Goal: Task Accomplishment & Management: Complete application form

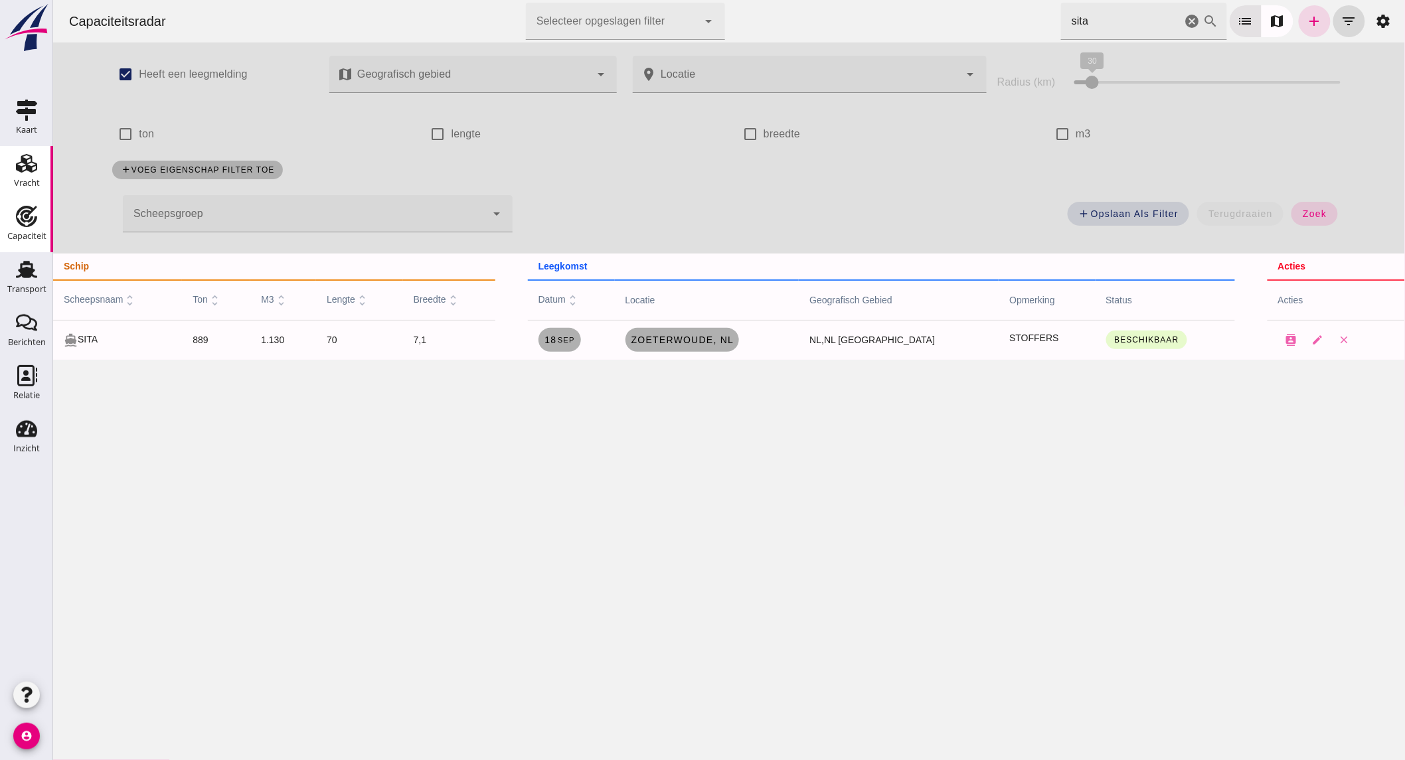
click at [30, 162] on use at bounding box center [26, 163] width 21 height 19
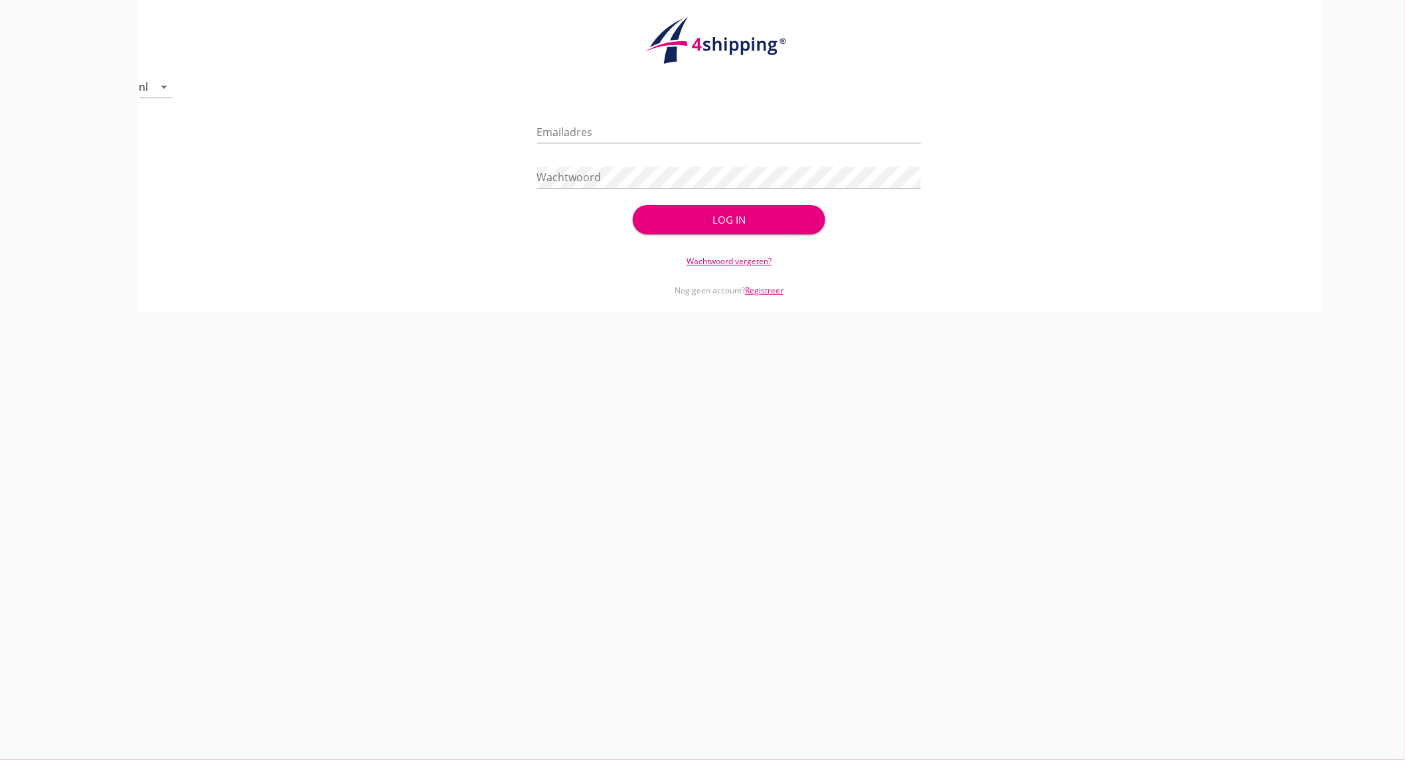
type input "devaan@stoffersbevrachtingen.nl"
click at [750, 216] on div "Log in" at bounding box center [728, 219] width 149 height 15
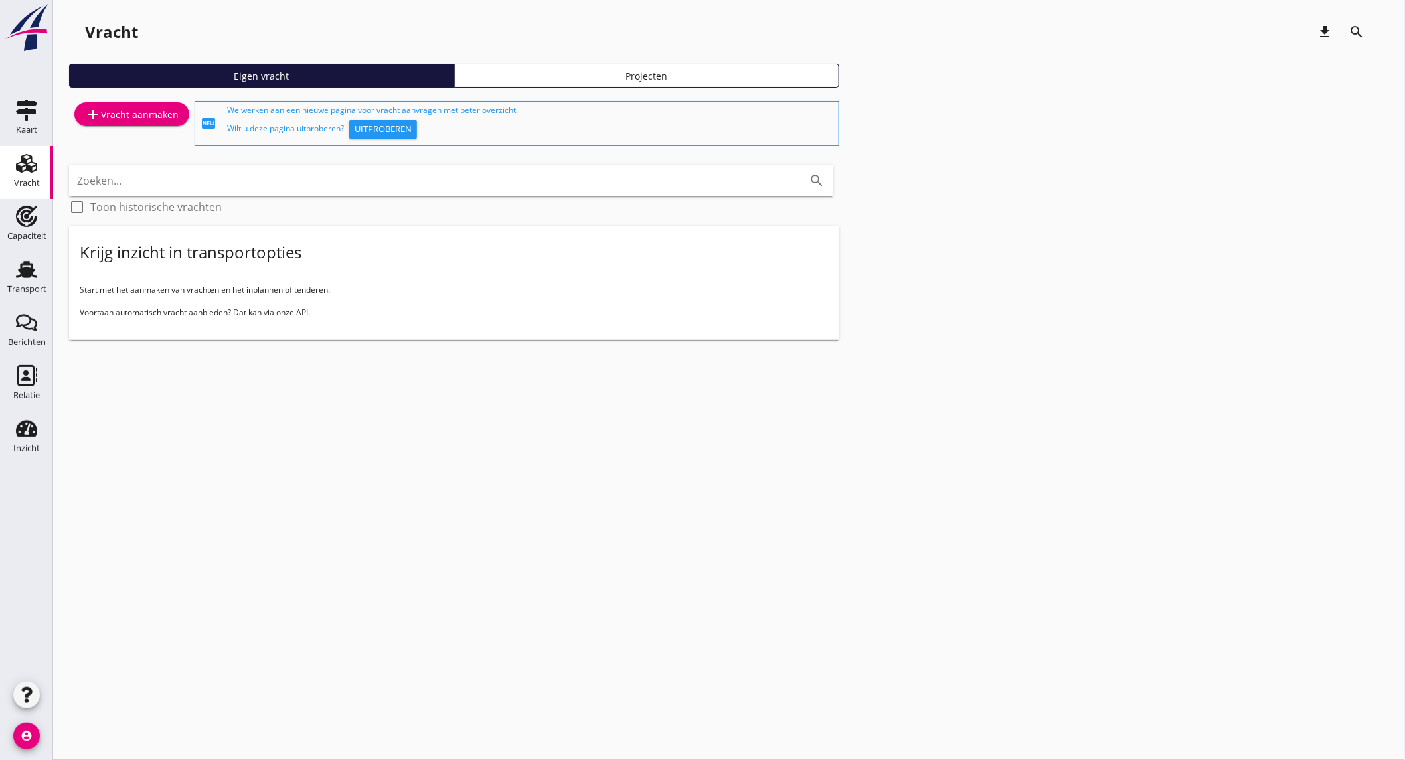
click at [123, 114] on div "add Vracht aanmaken" at bounding box center [132, 114] width 94 height 16
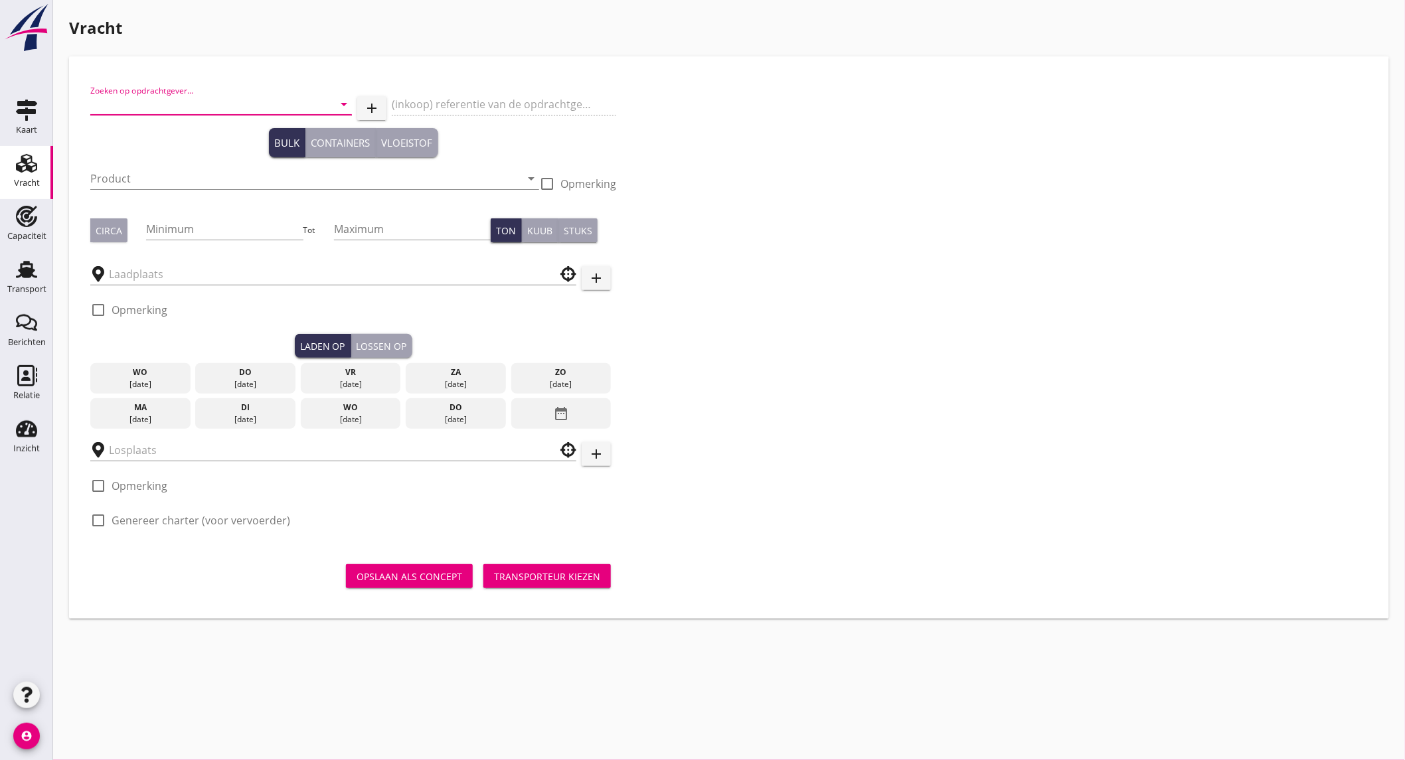
click at [191, 106] on input "Zoeken op opdrachtgever..." at bounding box center [202, 104] width 224 height 21
click at [173, 131] on div "TRANSMATCH B.V." at bounding box center [221, 137] width 240 height 16
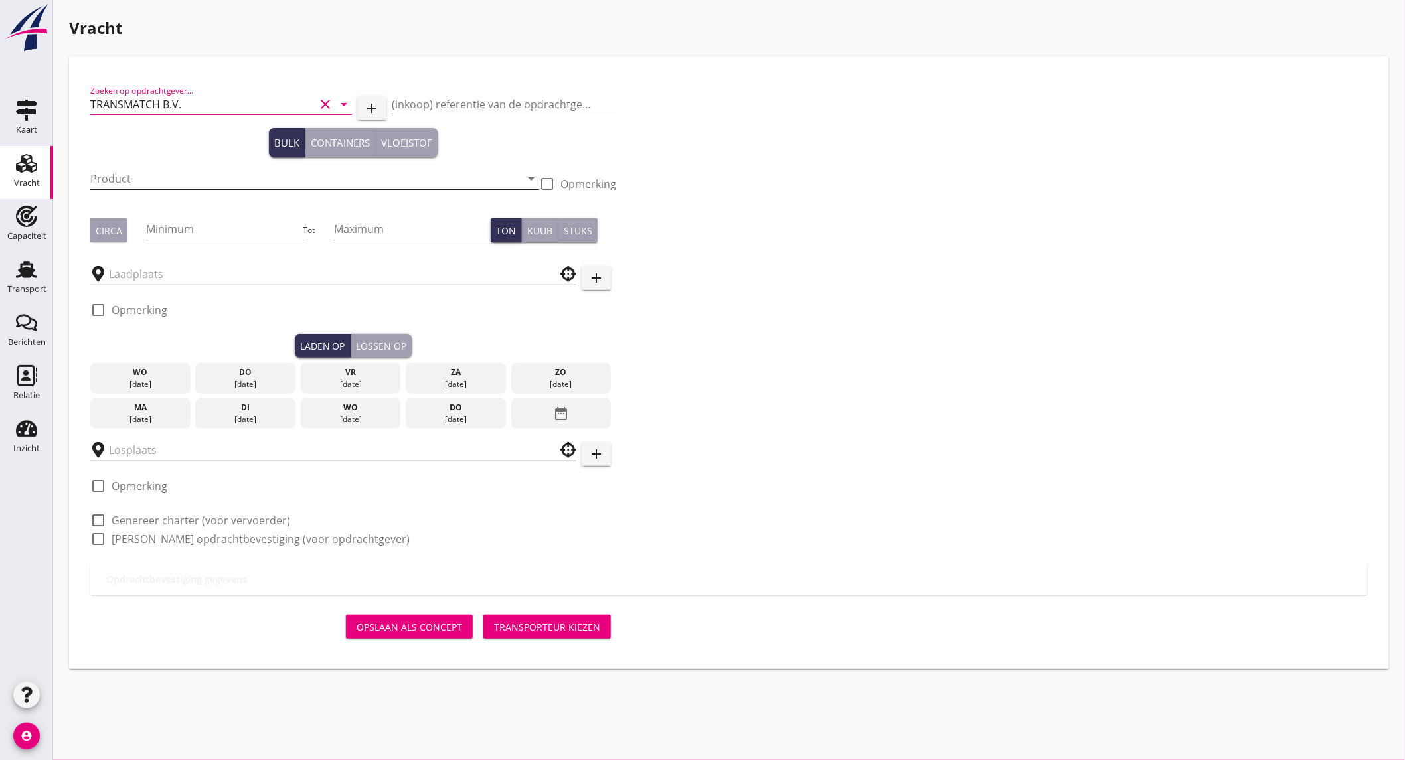
type input "TRANSMATCH B.V."
click at [148, 176] on input "Product" at bounding box center [305, 178] width 430 height 21
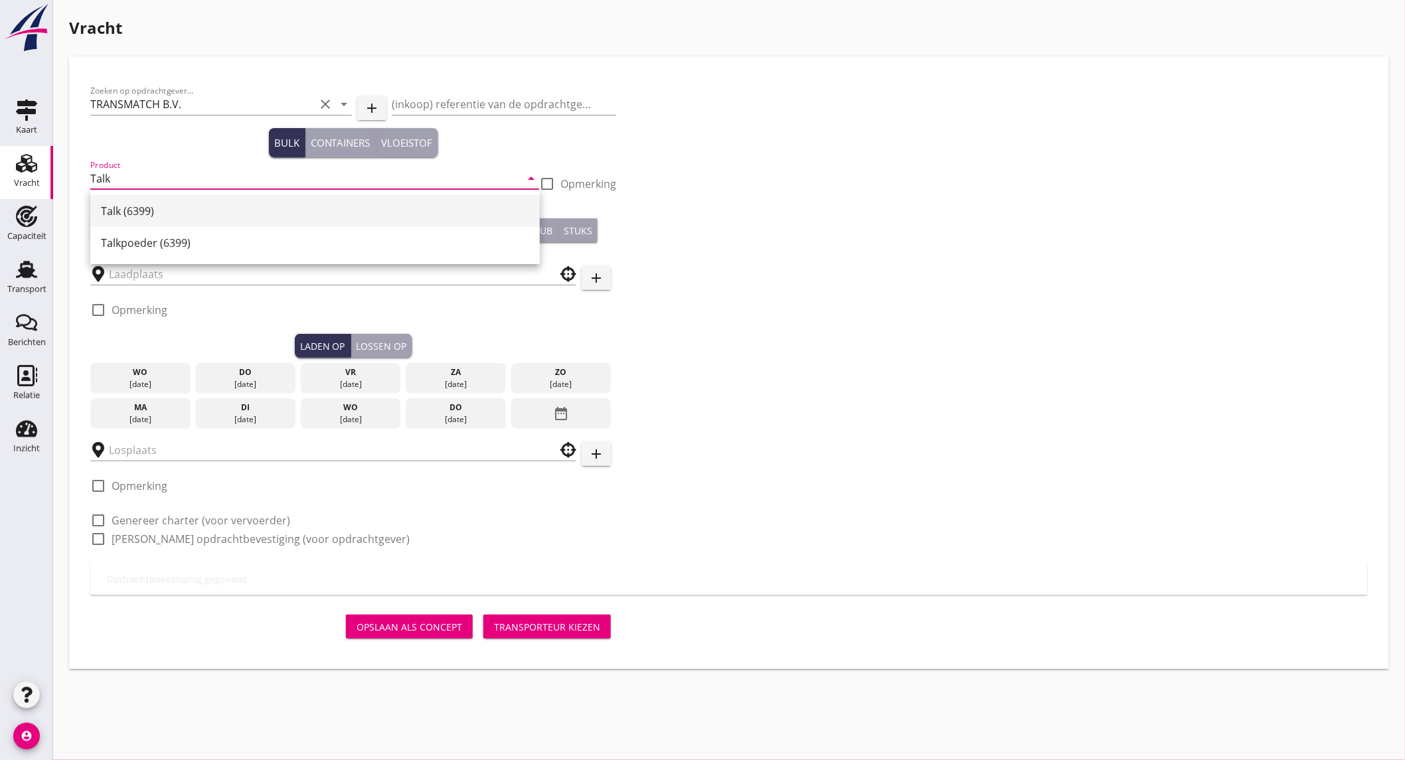
click at [141, 214] on div "Talk (6399)" at bounding box center [315, 211] width 428 height 16
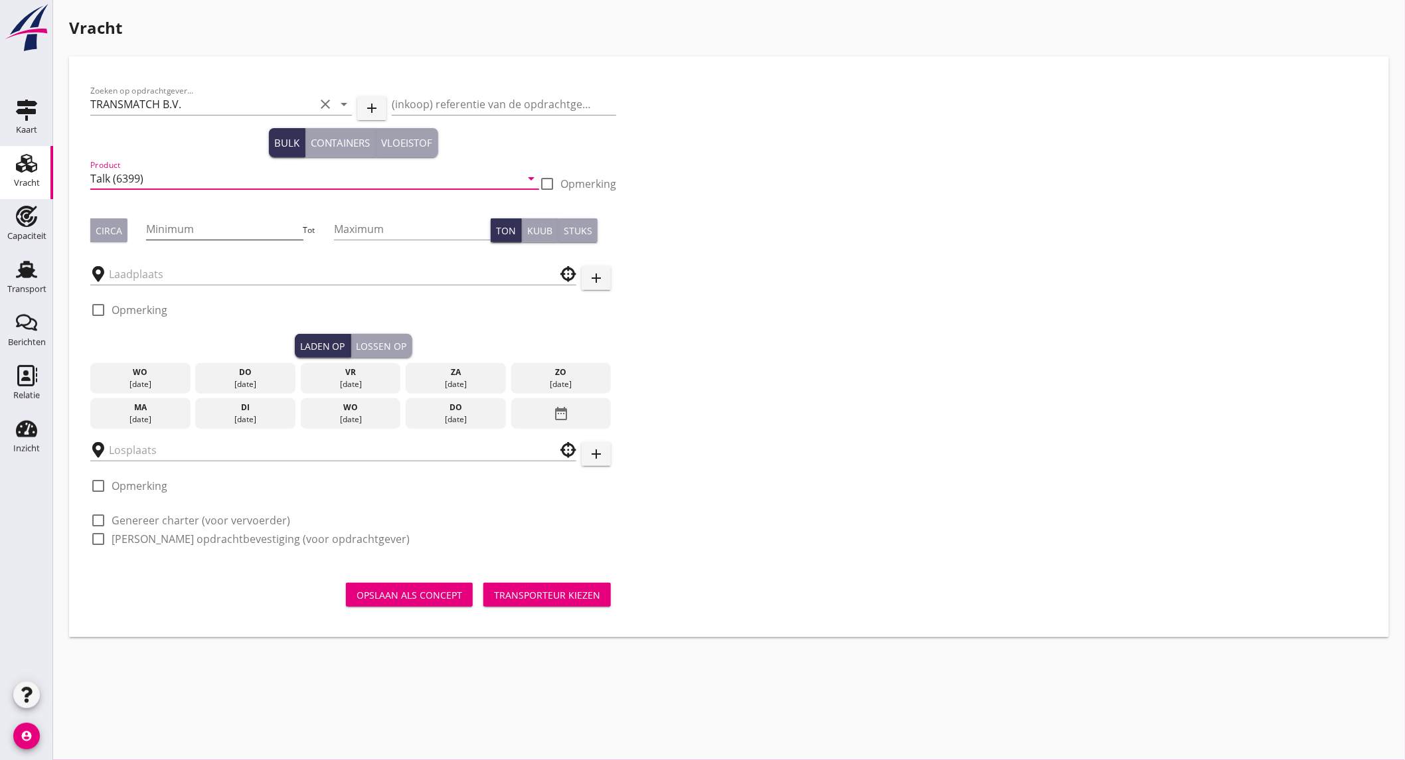
type input "Talk (6399)"
click at [171, 221] on input "Minimum" at bounding box center [224, 228] width 157 height 21
type input "770"
click at [119, 232] on div "Circa" at bounding box center [109, 231] width 27 height 14
click at [143, 276] on input "text" at bounding box center [324, 274] width 430 height 21
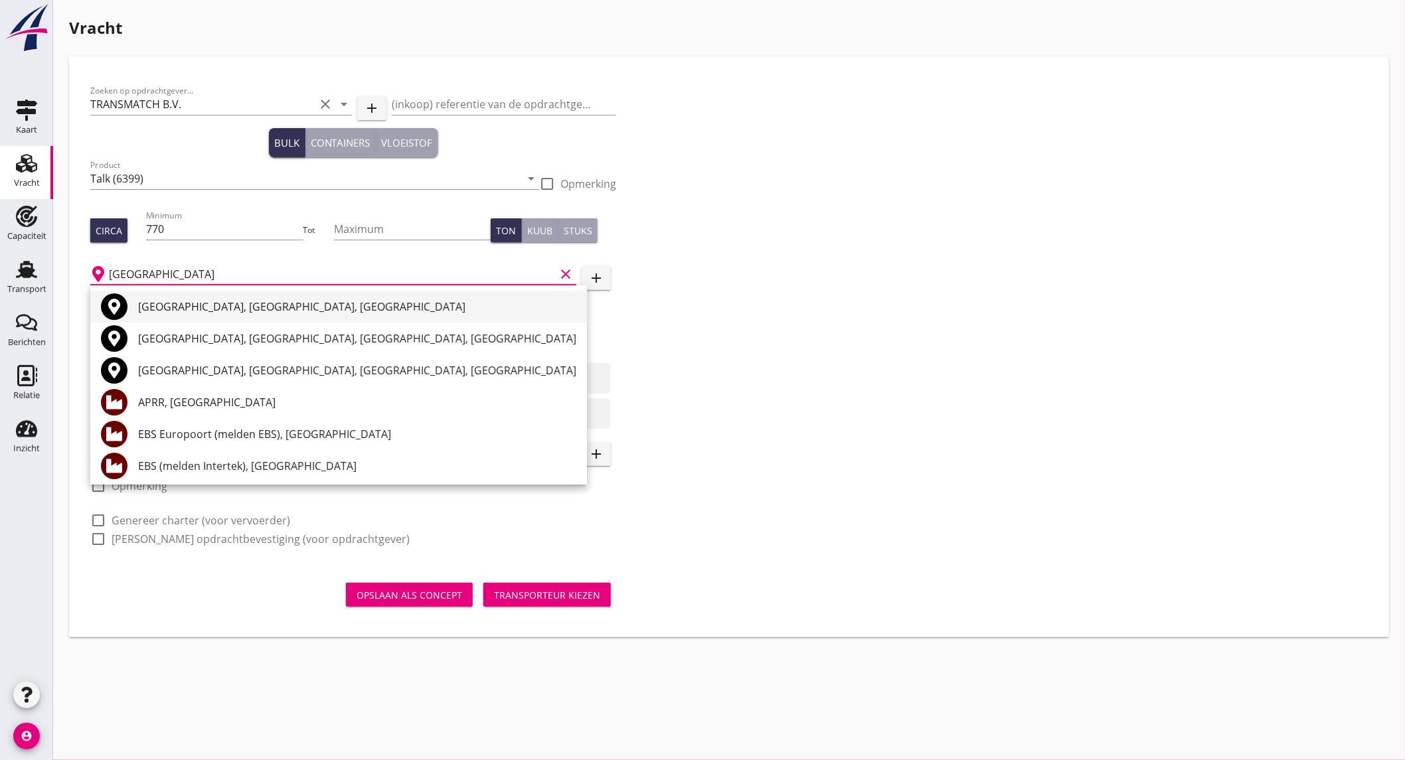
click at [206, 310] on div "Rotterdam, South Holland, Netherlands" at bounding box center [357, 307] width 438 height 16
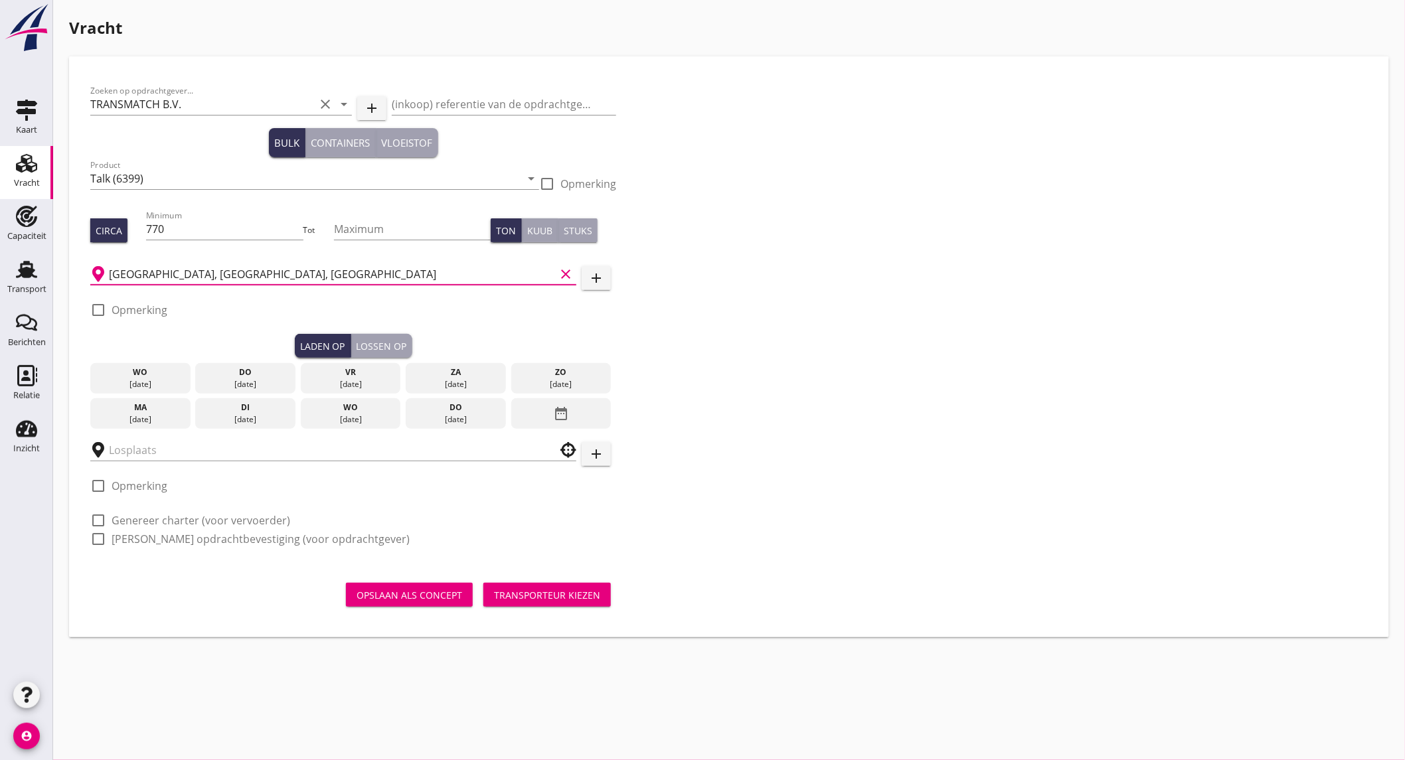
type input "Rotterdam, South Holland, Netherlands"
click at [122, 303] on label "Opmerking" at bounding box center [140, 309] width 56 height 13
checkbox input "true"
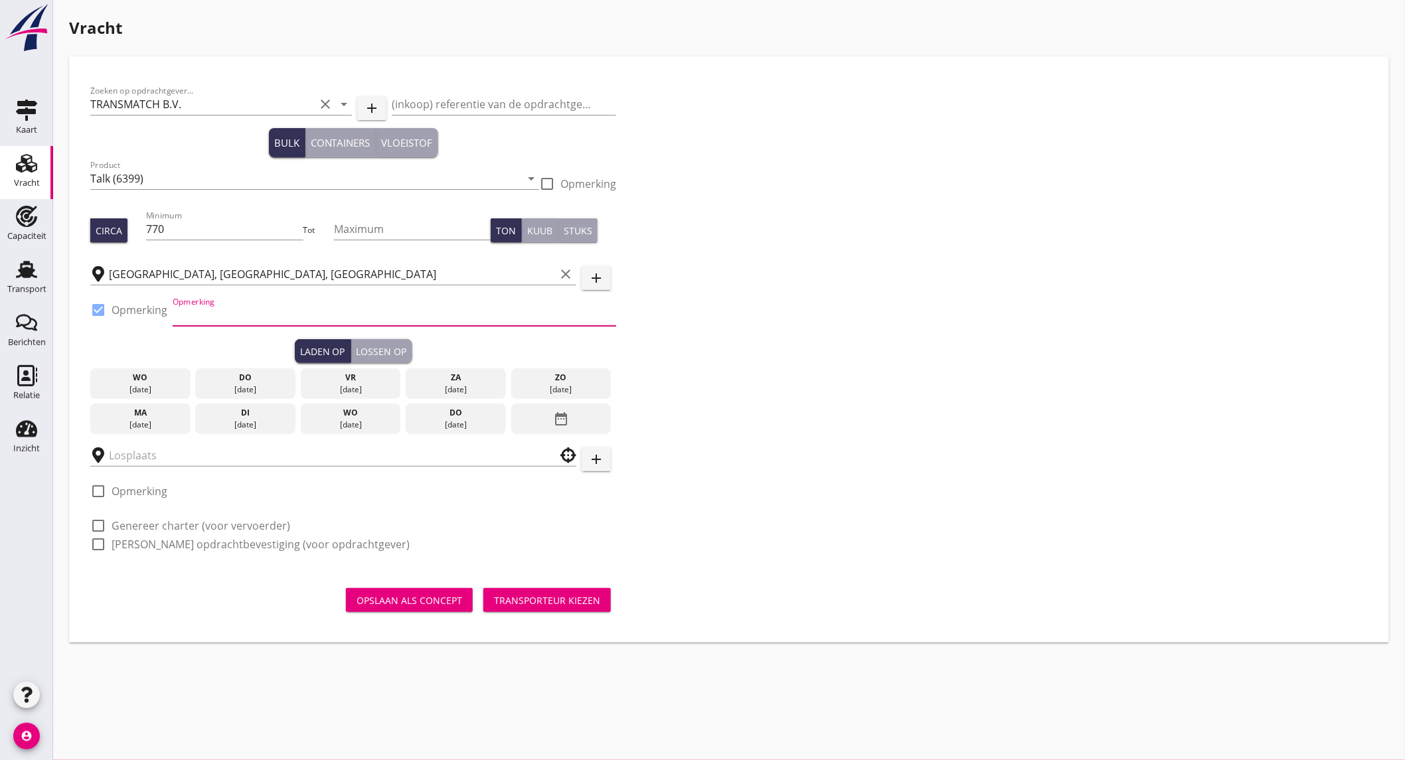
click at [234, 314] on input "Opmerking" at bounding box center [394, 315] width 443 height 21
paste input "Rotterdam - Laurenshaven (HBTM) Bestemming: Uikhoven Tel.: +31 651 254 955"
click at [463, 315] on input "Rotterdam - Laurenshaven (HBTM) Bestemming: Uikhoven Tel.: +31 651 254 955" at bounding box center [394, 315] width 443 height 21
type input "Rotterdam - Laurenshaven (HBTM) Tel.: +31 651 254 955"
click at [156, 455] on input "text" at bounding box center [324, 455] width 430 height 21
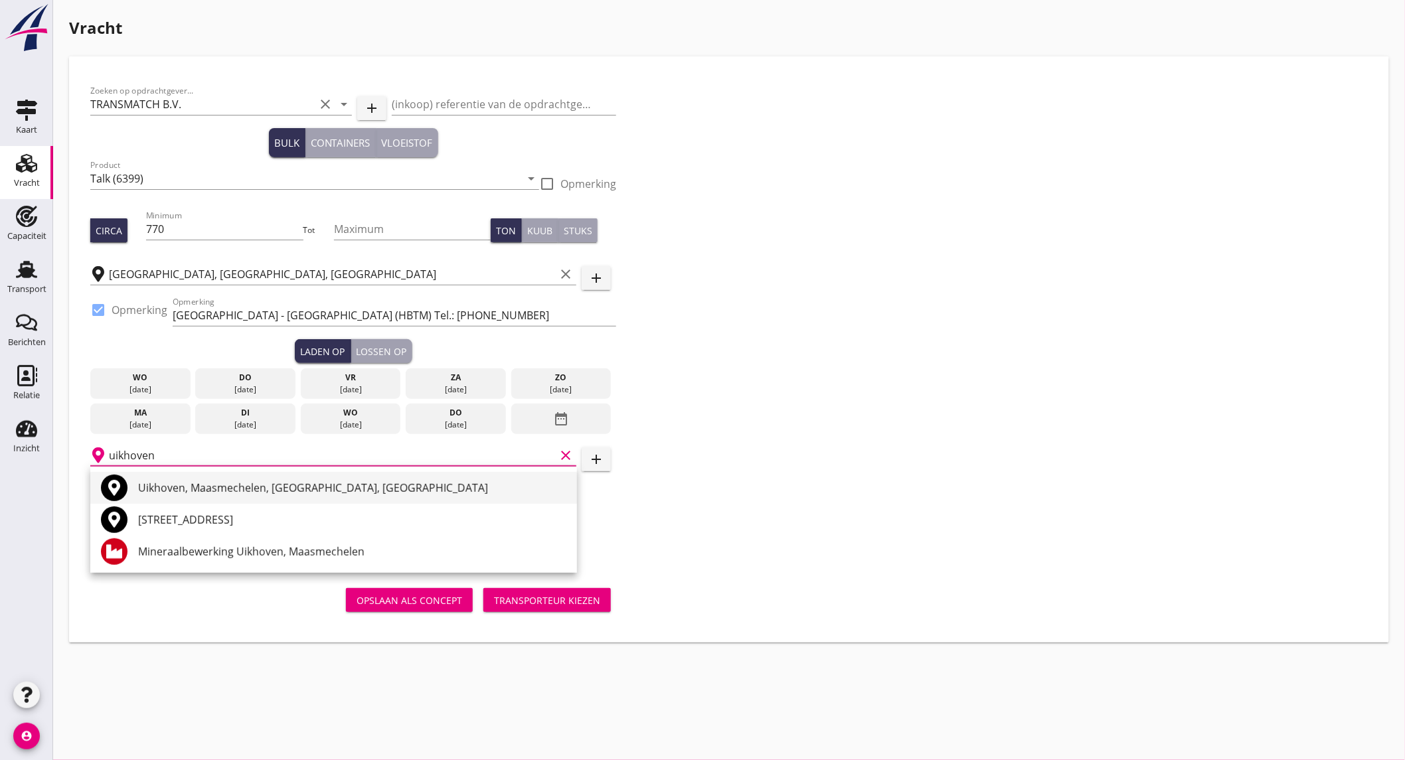
click at [191, 487] on div "Uikhoven, Maasmechelen, Limburg, Belgium" at bounding box center [352, 488] width 428 height 16
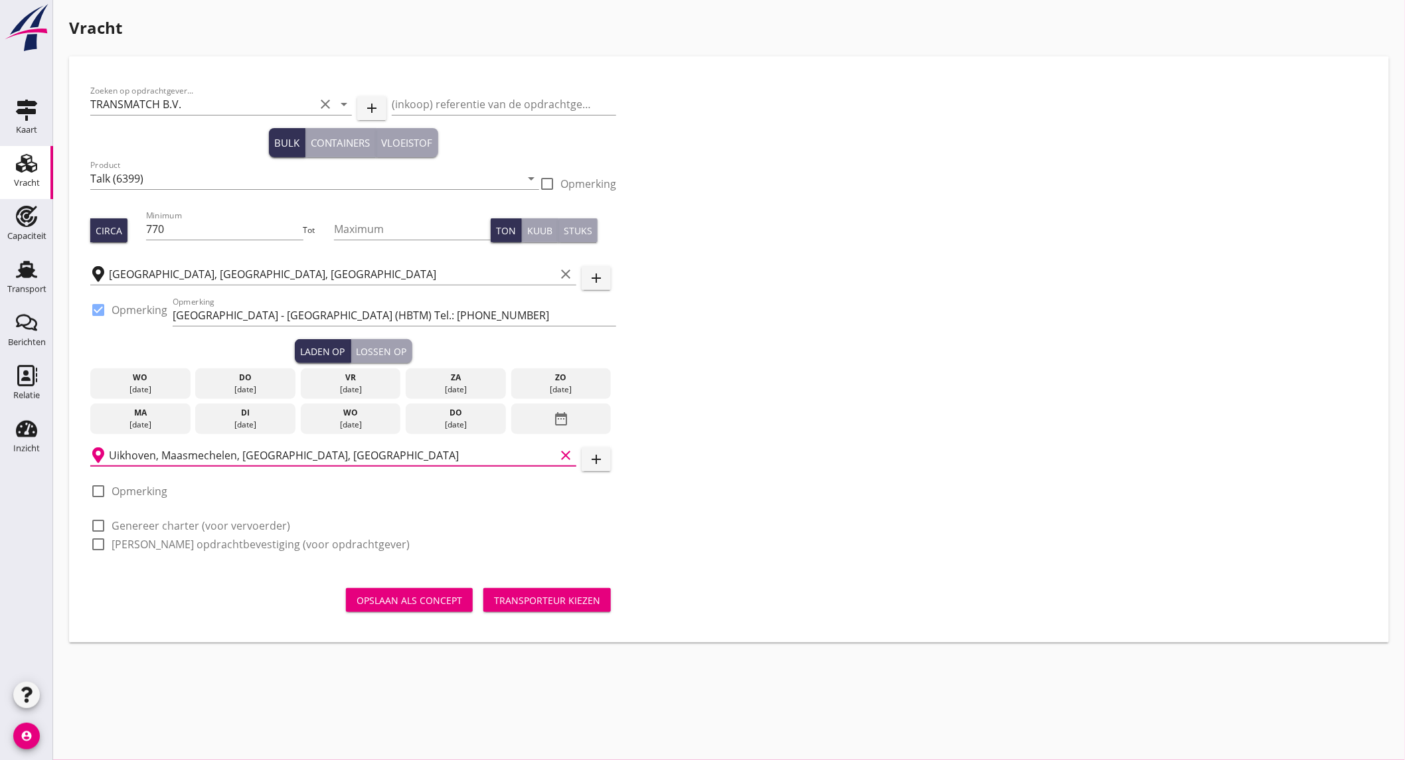
type input "Uikhoven, Maasmechelen, Limburg, Belgium"
click at [156, 487] on label "Opmerking" at bounding box center [140, 491] width 56 height 13
checkbox input "true"
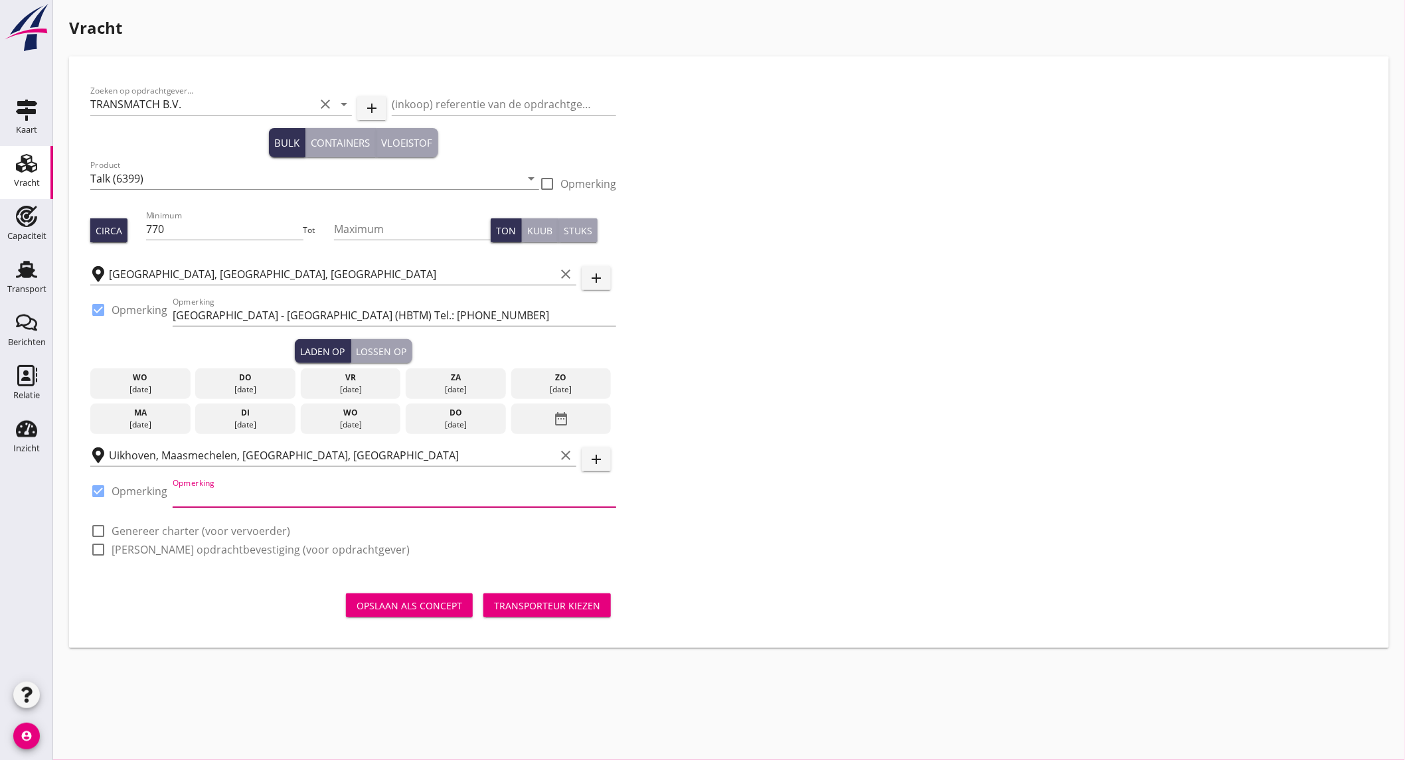
paste input "Tel.: +32 89 714 438"
type input "Tel.: +32 89 714 438"
click at [163, 528] on label "Genereer charter (voor vervoerder)" at bounding box center [201, 530] width 179 height 13
checkbox input "true"
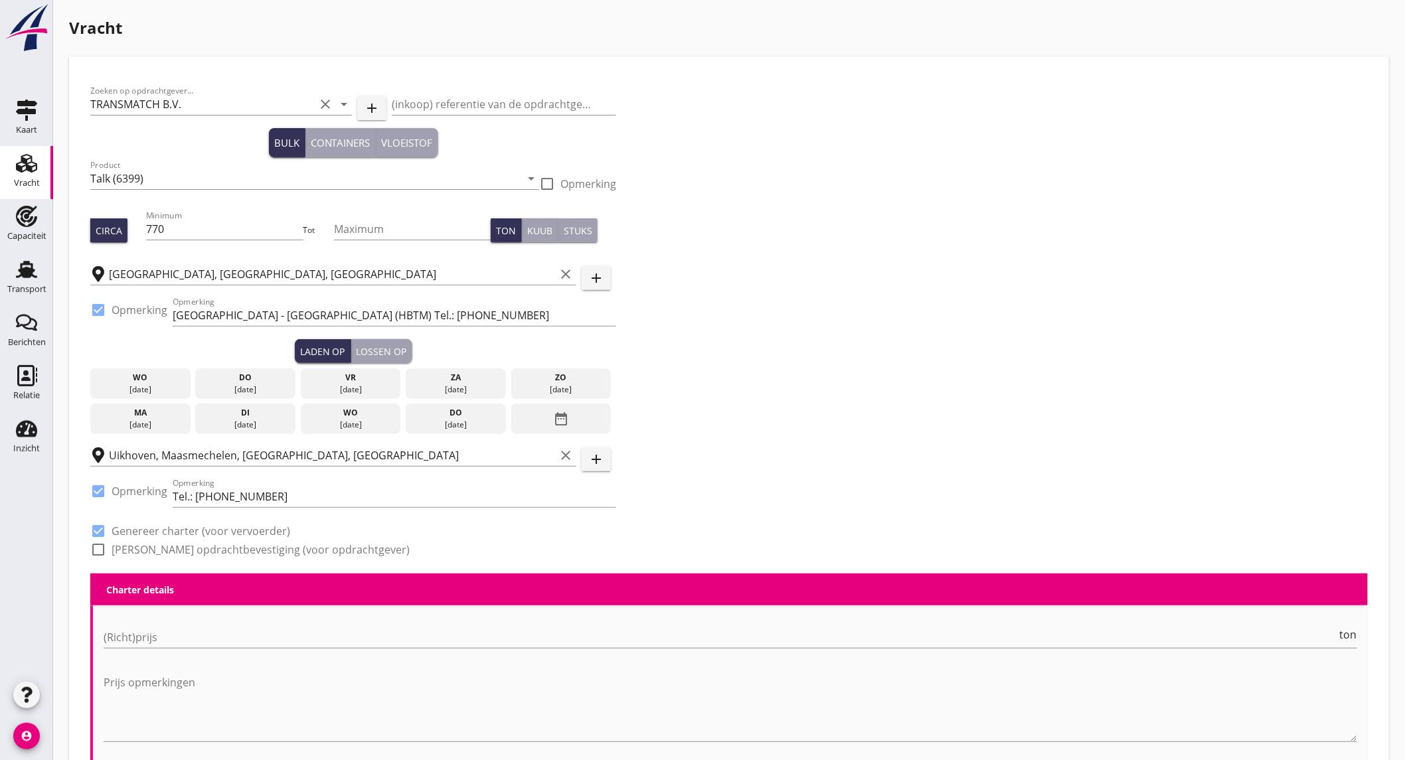
click at [183, 548] on label "[PERSON_NAME] opdrachtbevestiging (voor opdrachtgever)" at bounding box center [261, 549] width 298 height 13
checkbox input "true"
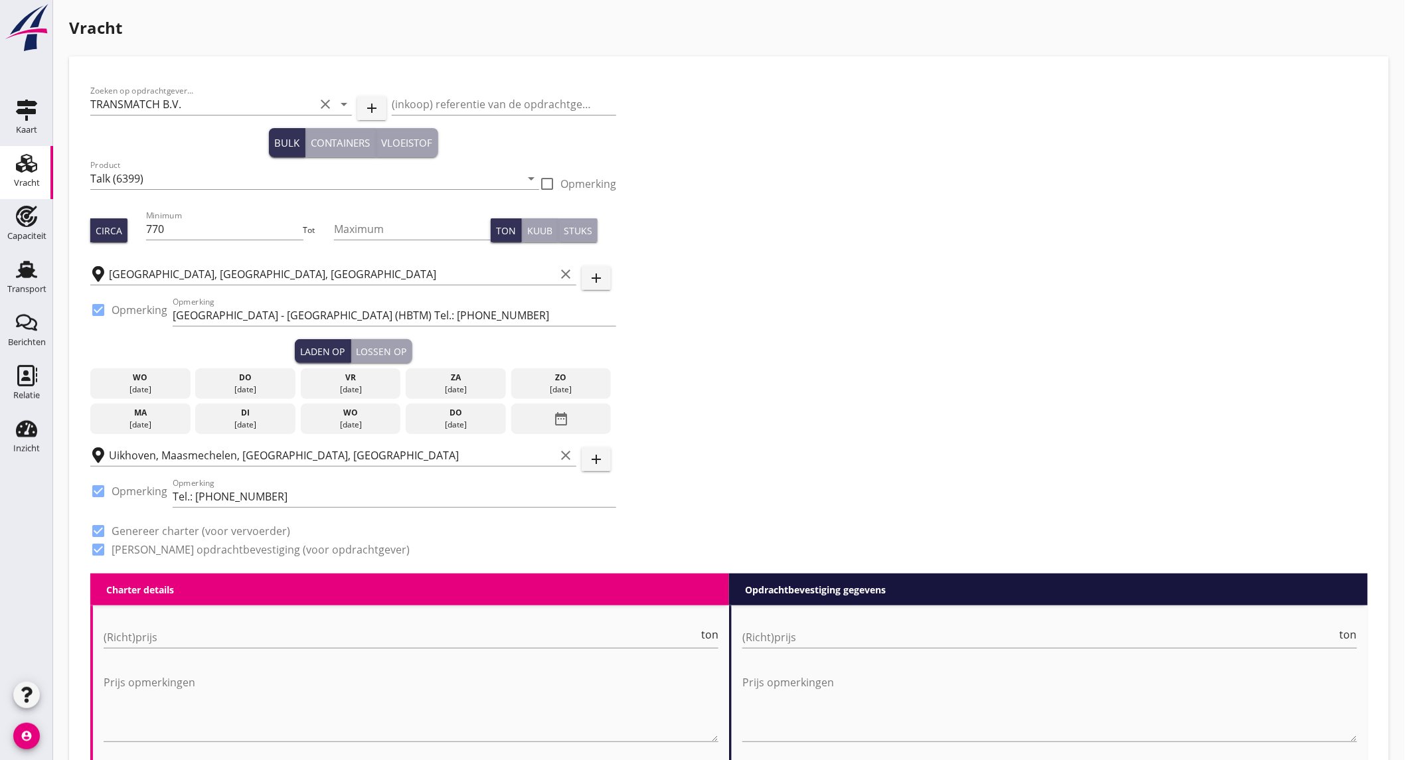
click at [239, 387] on div "[DATE]" at bounding box center [245, 390] width 94 height 12
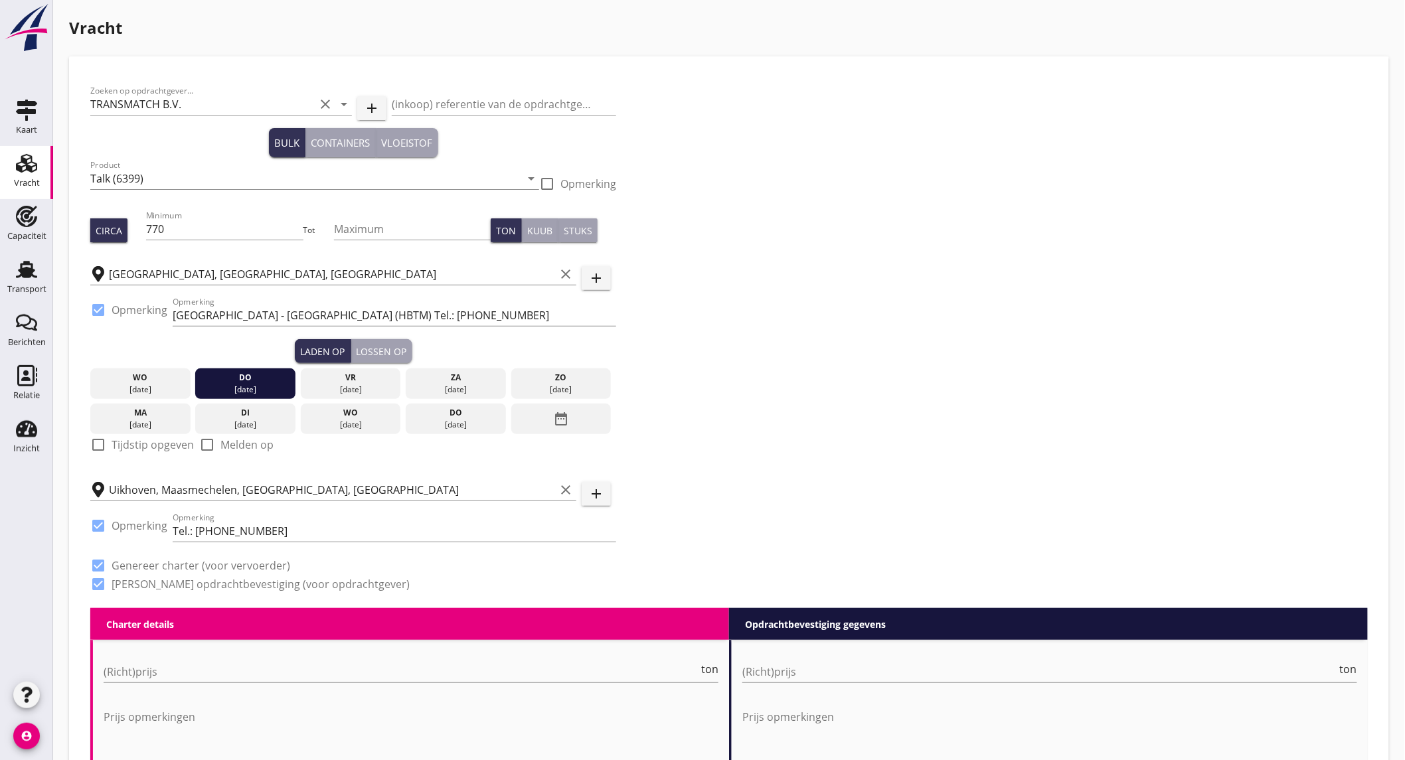
click at [182, 442] on label "Tijdstip opgeven" at bounding box center [153, 444] width 82 height 13
checkbox input "true"
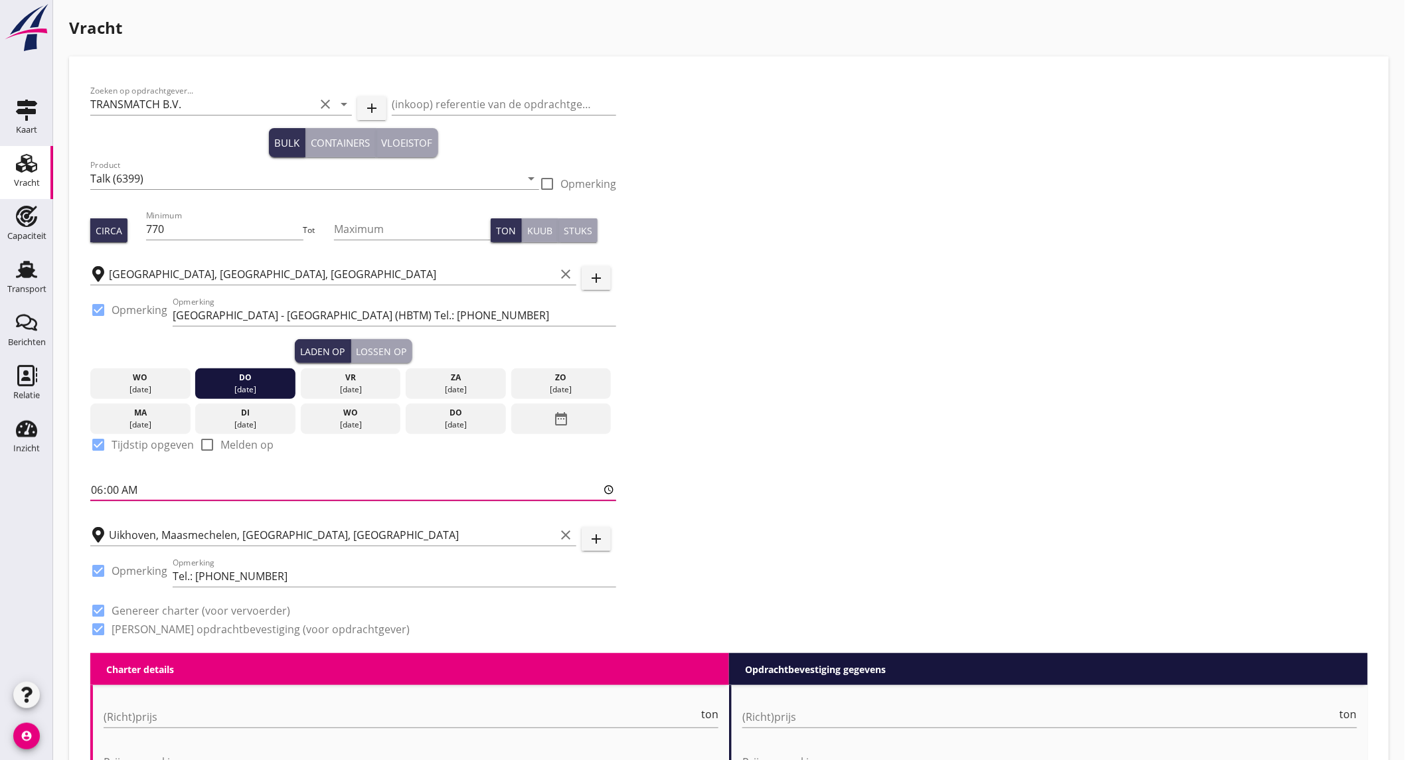
click at [222, 485] on input "06:00" at bounding box center [353, 489] width 526 height 21
type input "20:00"
click at [384, 341] on button "Lossen op" at bounding box center [381, 351] width 61 height 24
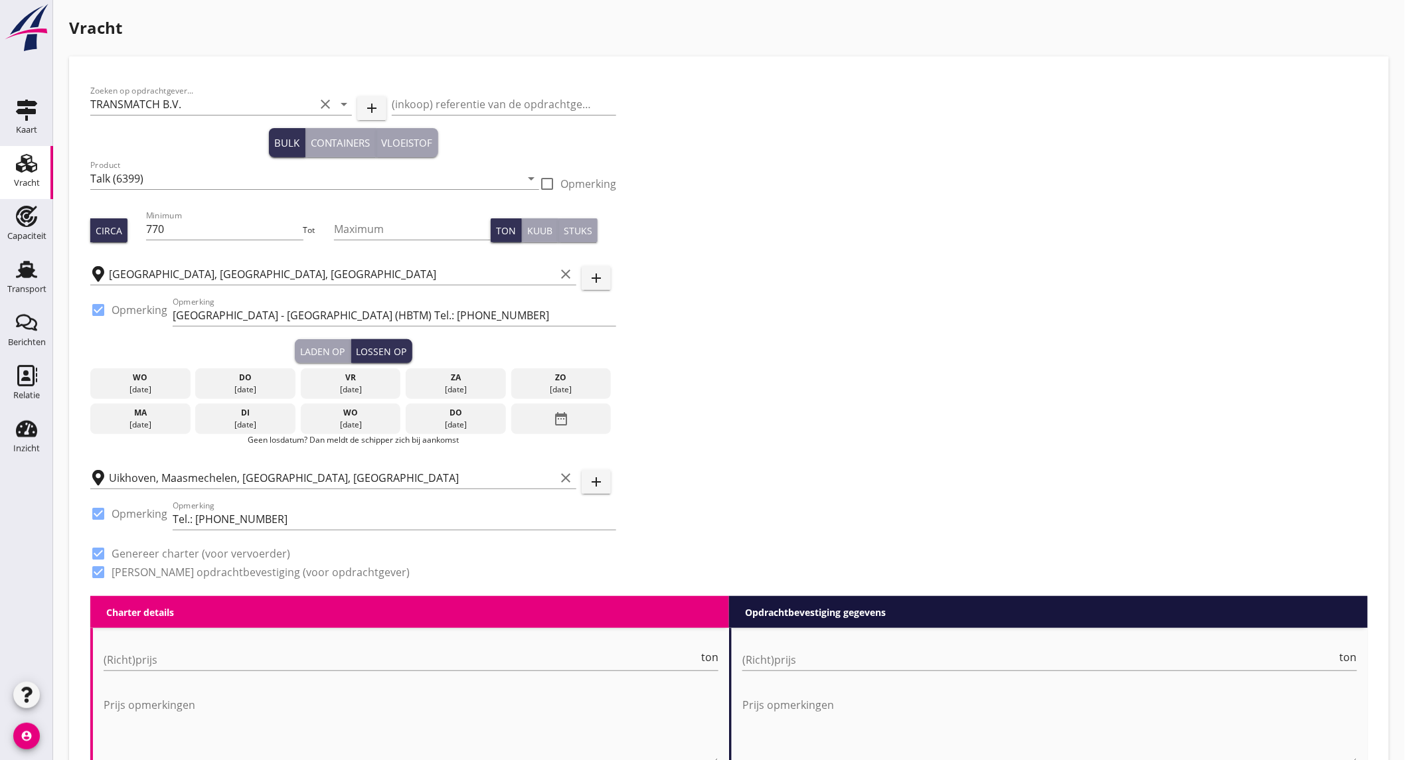
click at [250, 414] on div "di" at bounding box center [245, 413] width 94 height 12
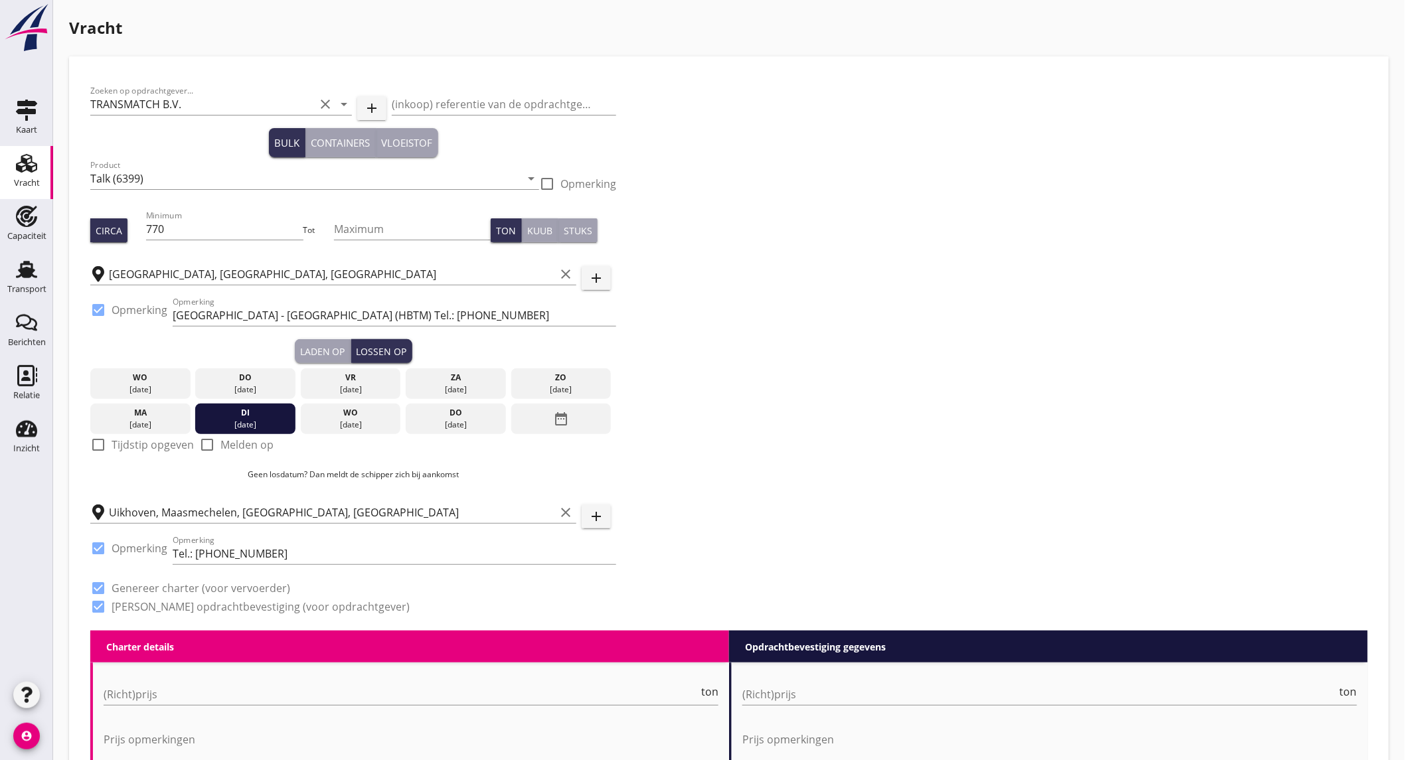
click at [153, 447] on label "Tijdstip opgeven" at bounding box center [153, 444] width 82 height 13
checkbox input "true"
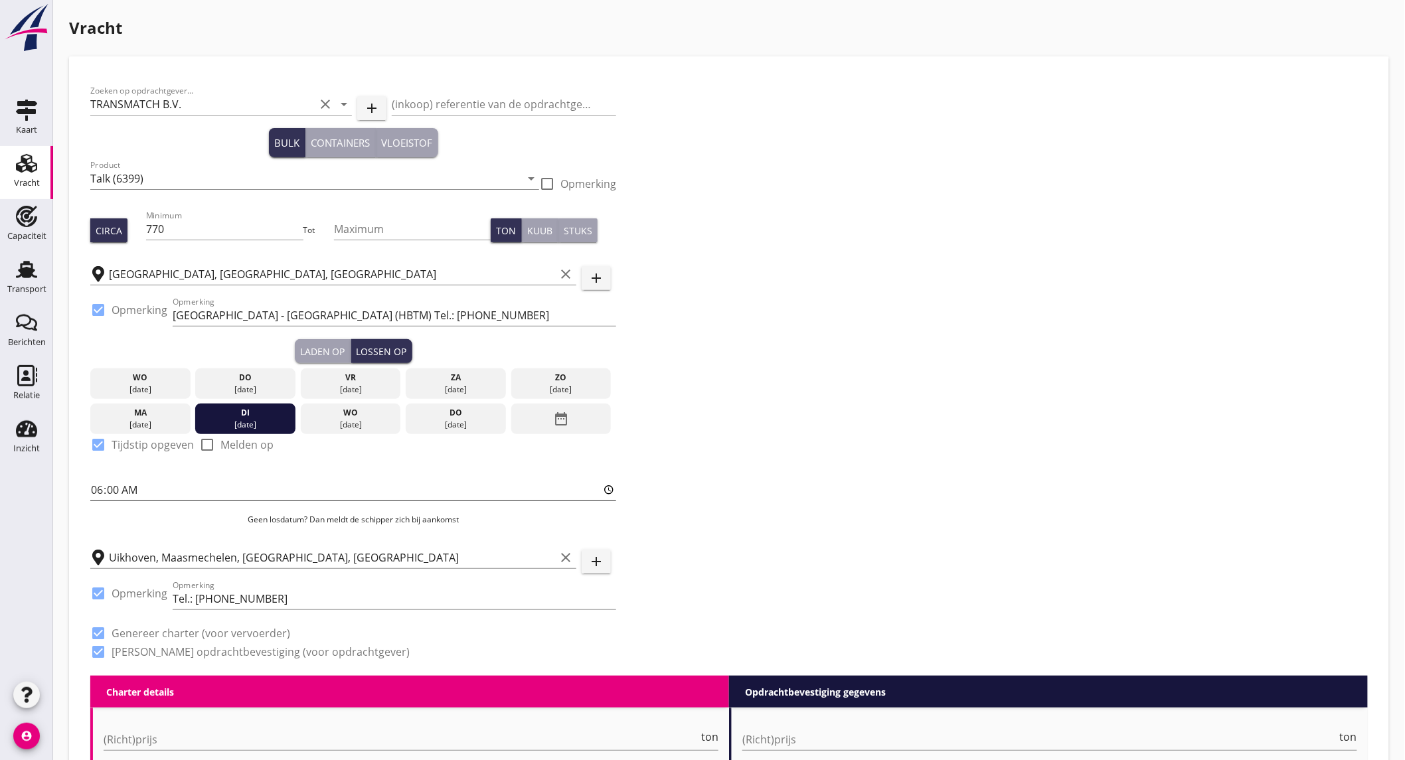
click at [149, 488] on input "06:00" at bounding box center [353, 489] width 526 height 21
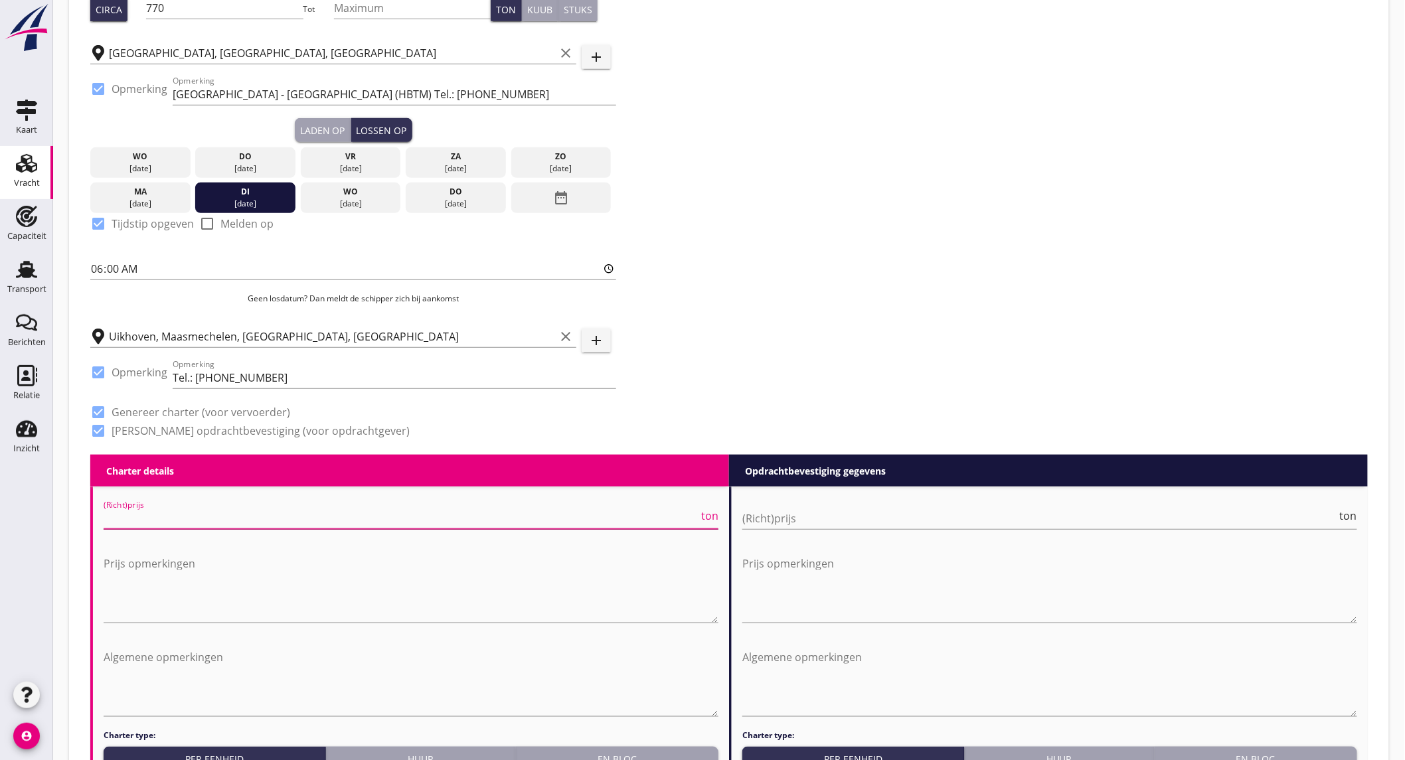
click at [271, 518] on input "(Richt)prijs" at bounding box center [401, 518] width 595 height 21
type input "10"
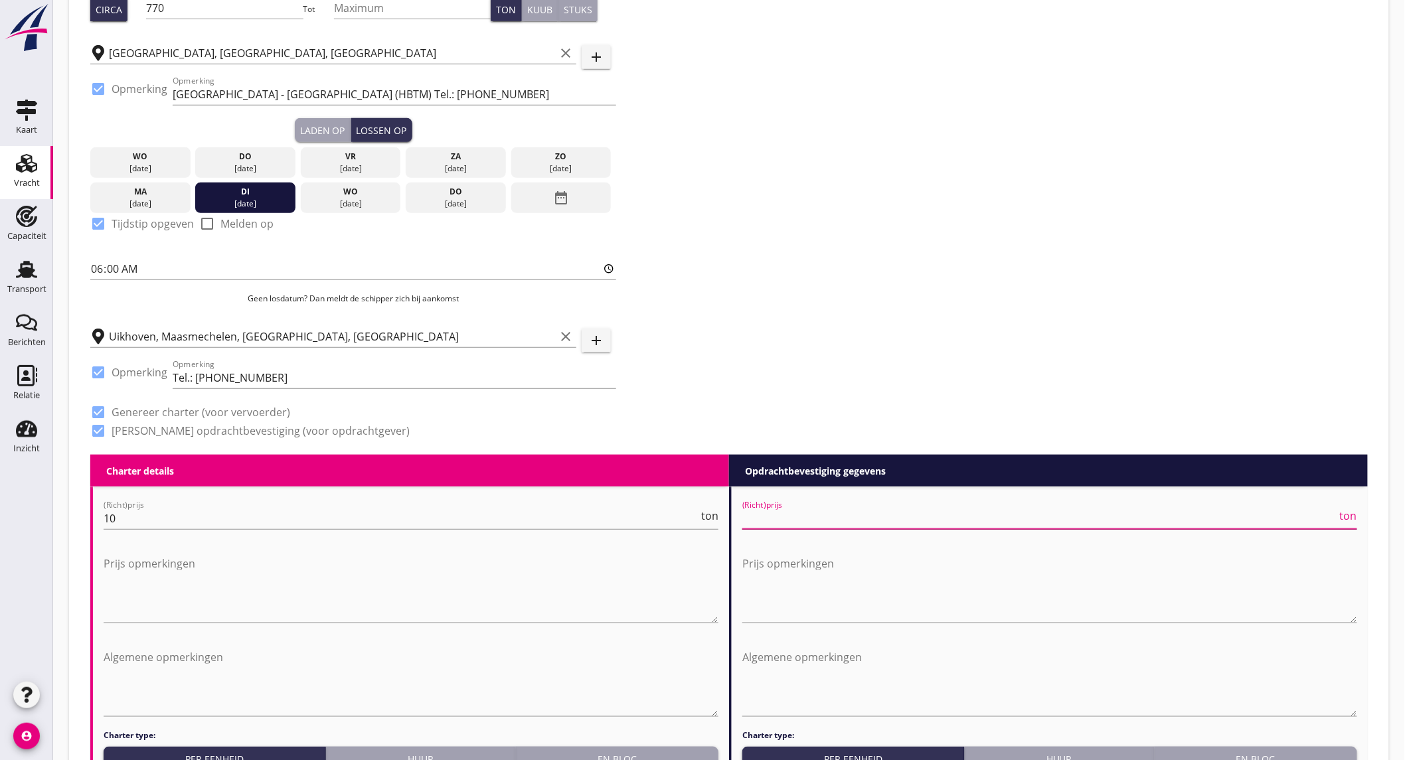
click at [805, 518] on input "(Richt)prijs" at bounding box center [1039, 518] width 595 height 21
type input "10"
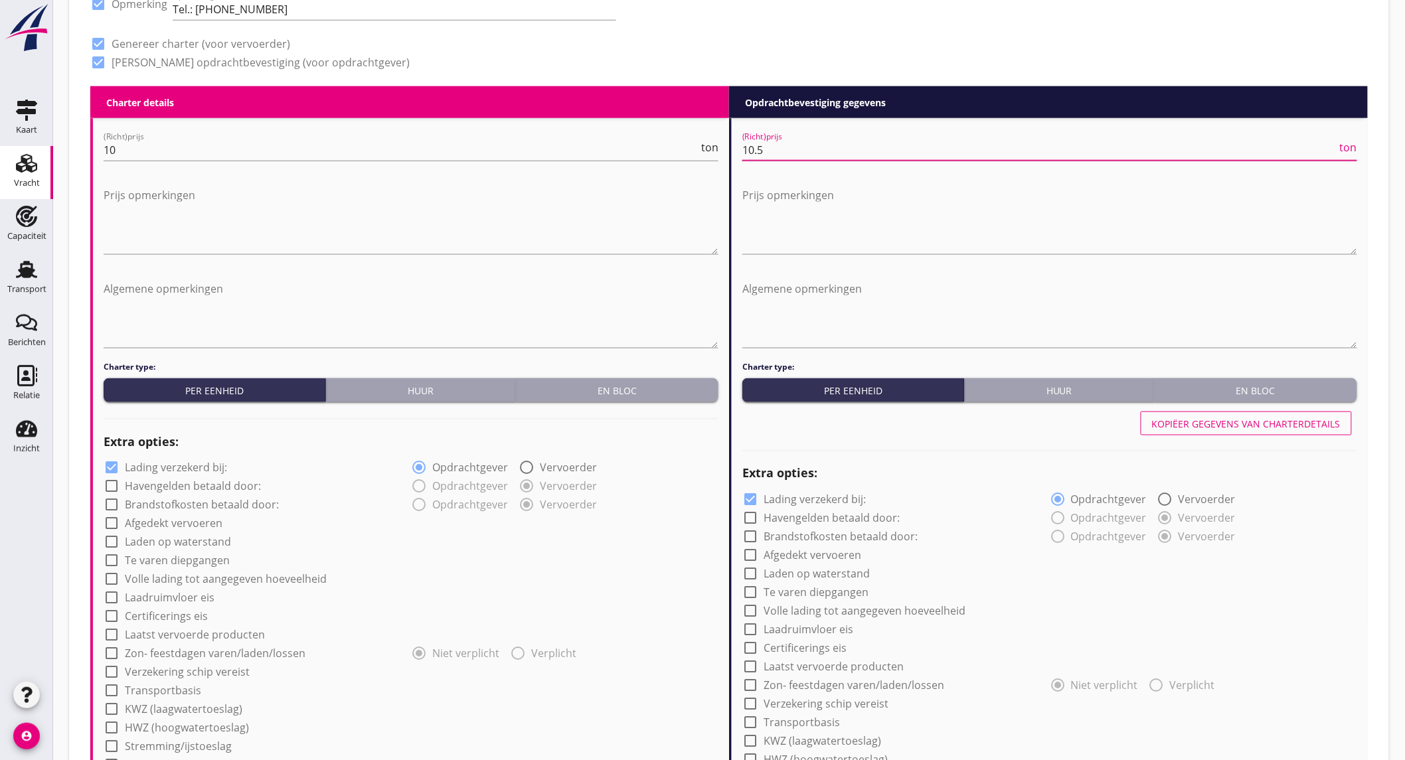
type input "10.5"
click at [191, 462] on label "Lading verzekerd bij:" at bounding box center [176, 467] width 102 height 13
checkbox input "false"
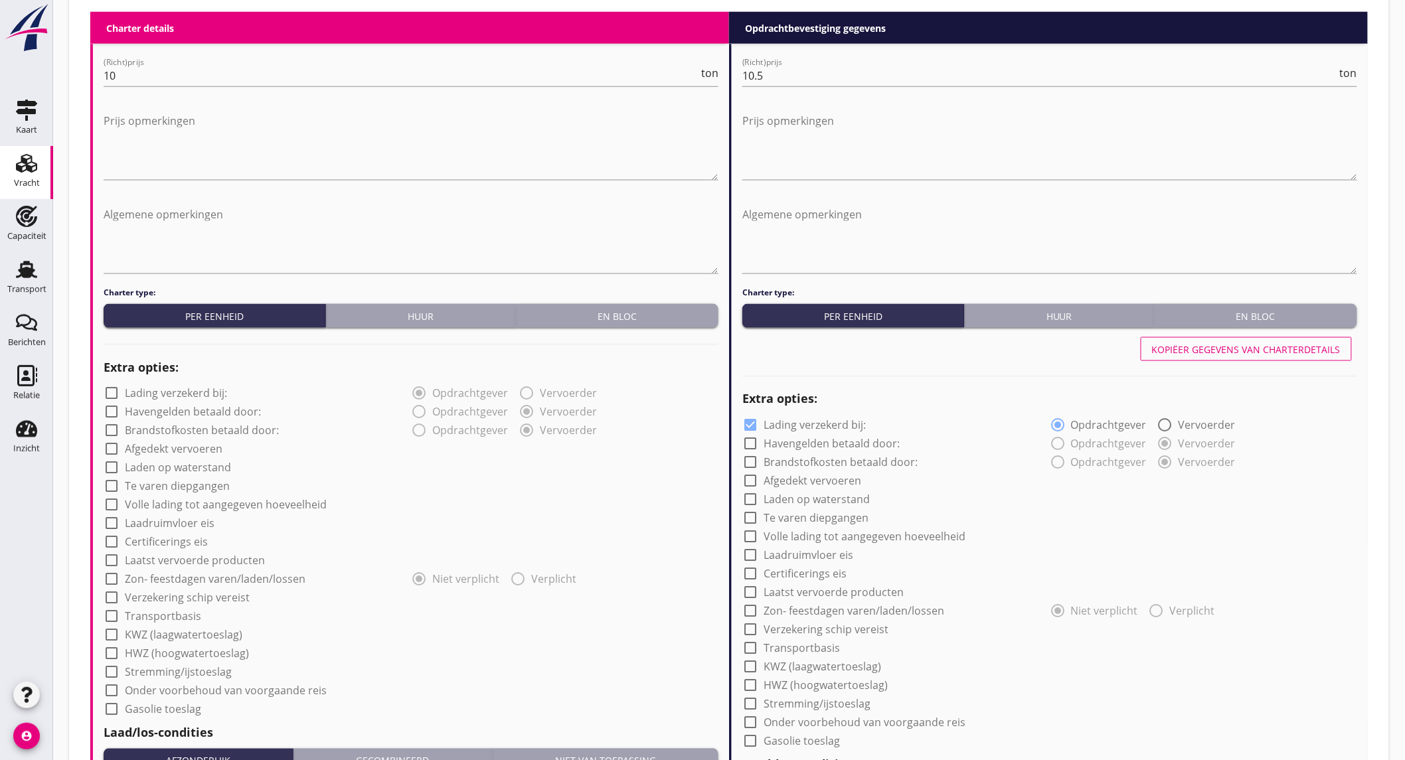
click at [171, 453] on label "Afgedekt vervoeren" at bounding box center [174, 449] width 98 height 13
checkbox input "true"
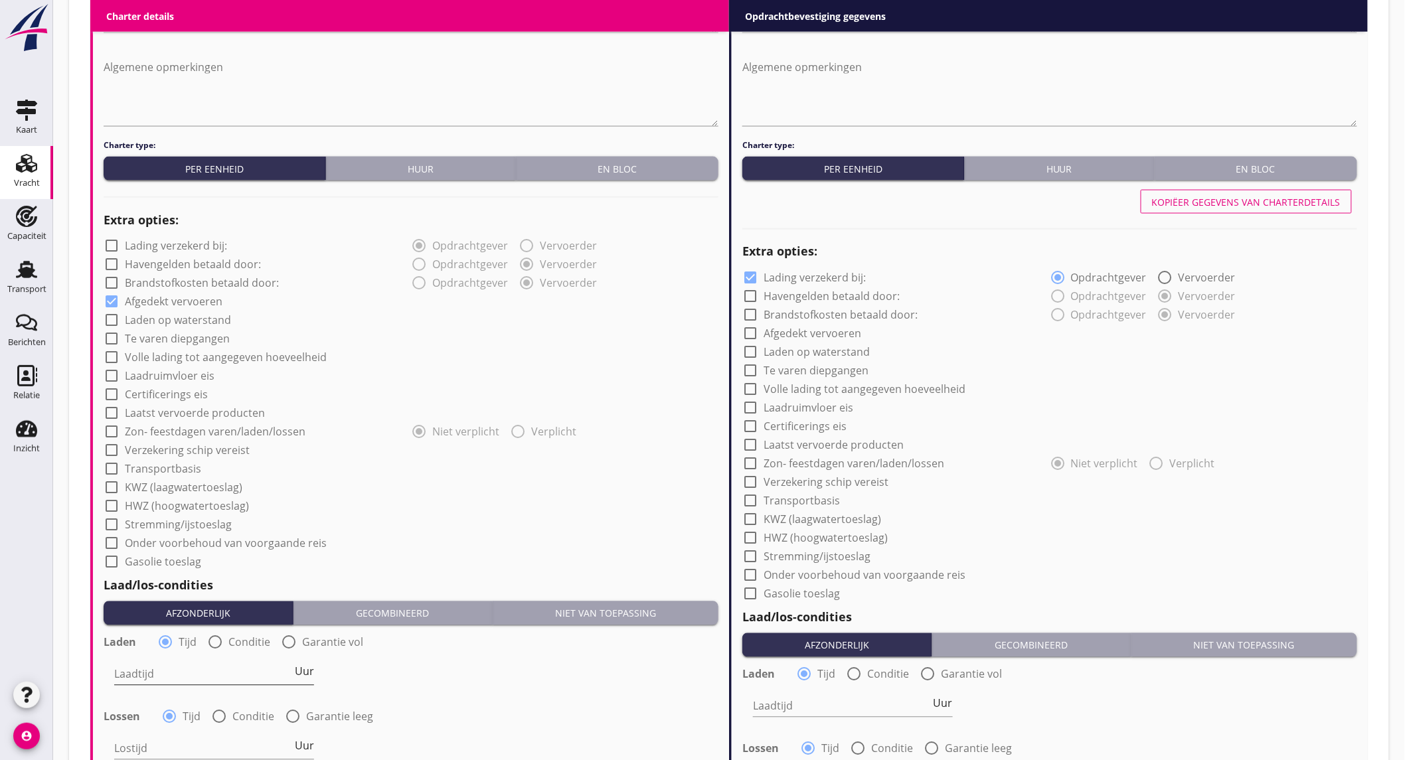
click at [194, 679] on input "Laadtijd" at bounding box center [203, 674] width 178 height 21
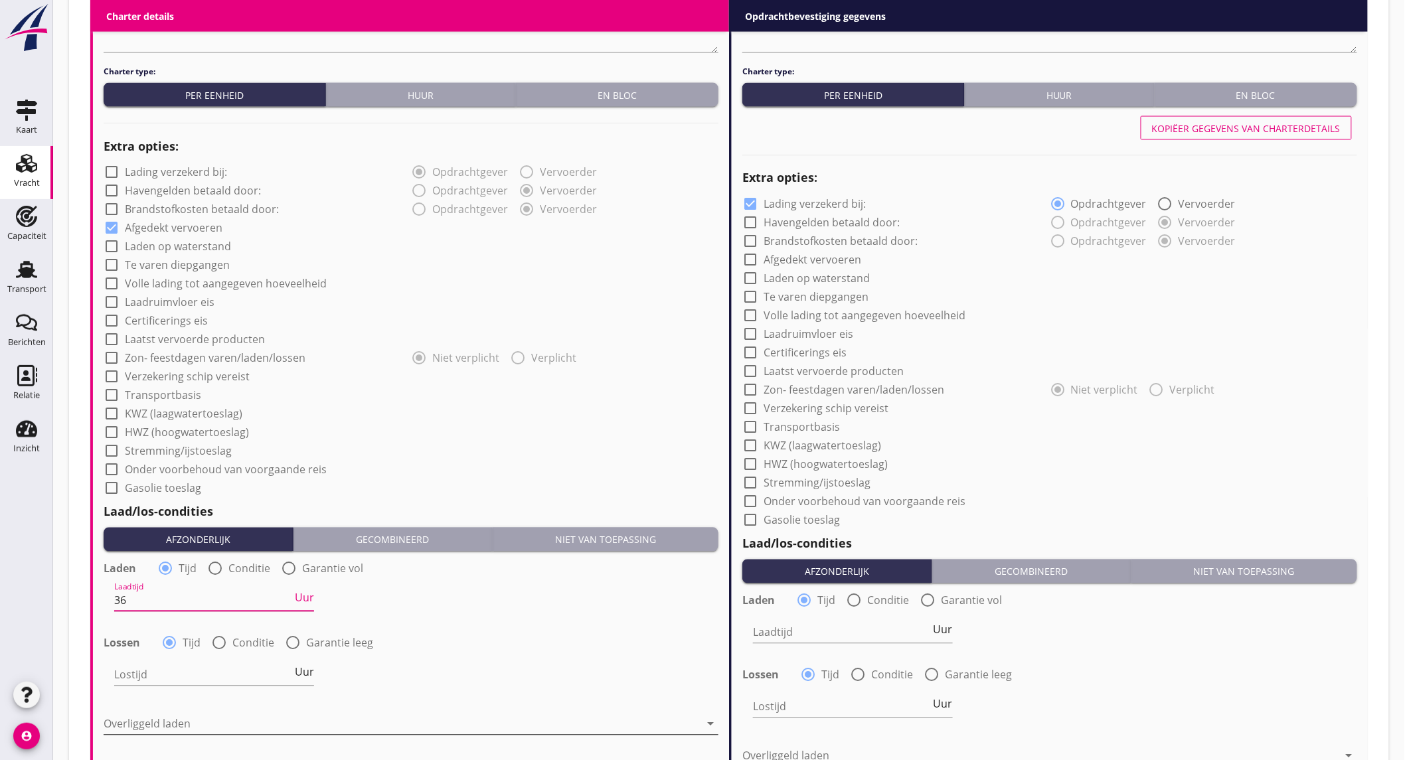
scroll to position [959, 0]
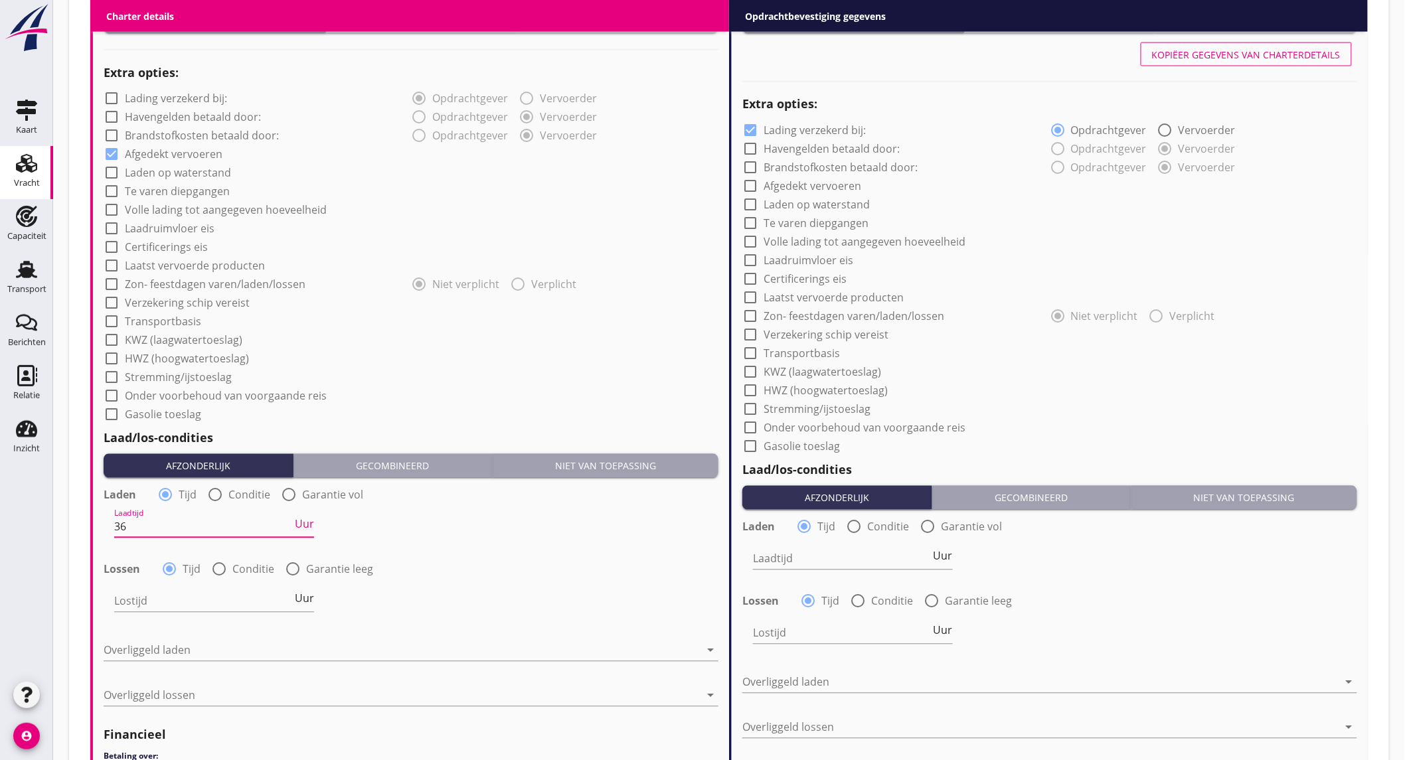
type input "36"
click at [306, 564] on label "Garantie leeg" at bounding box center [339, 569] width 67 height 13
radio input "false"
radio input "true"
click at [667, 593] on icon "date_range" at bounding box center [674, 601] width 16 height 16
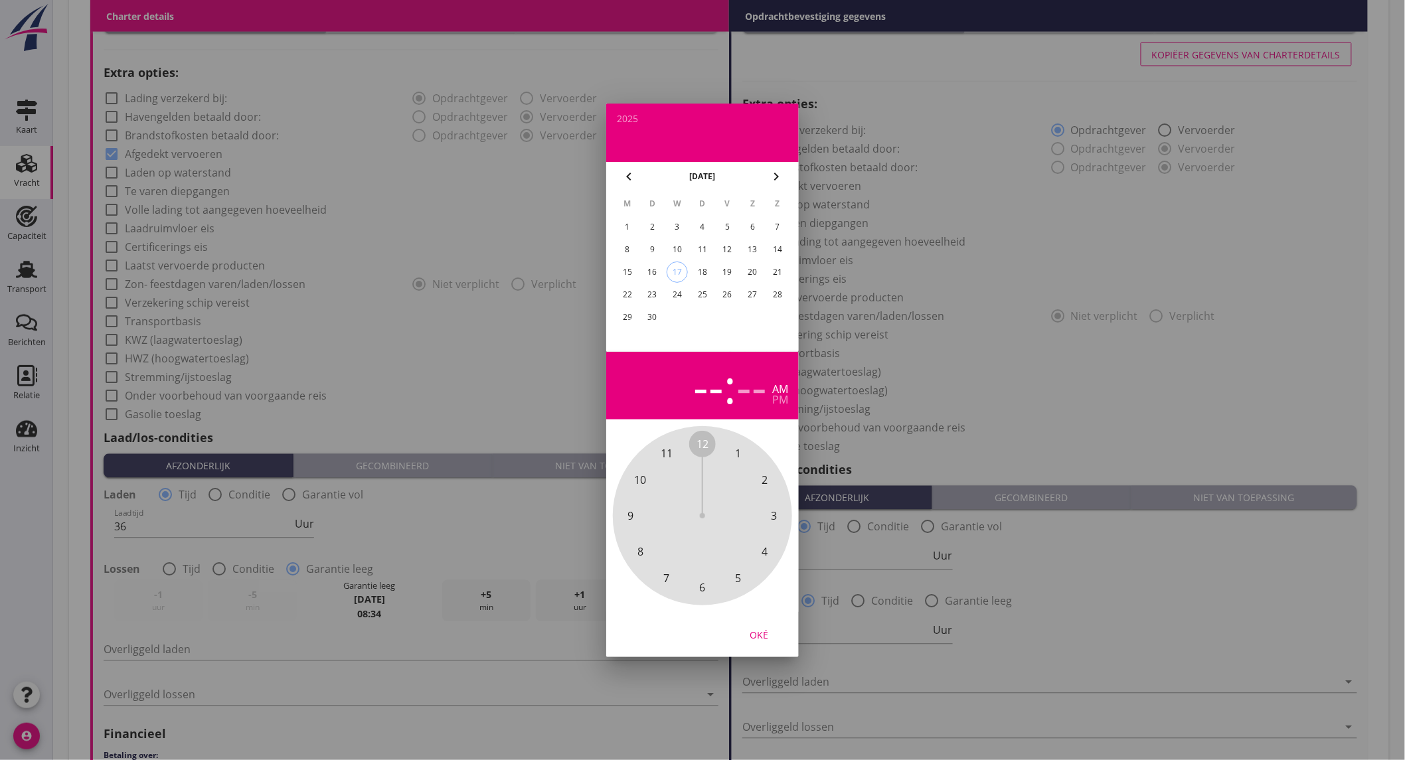
click at [655, 289] on div "23" at bounding box center [652, 294] width 21 height 21
drag, startPoint x: 708, startPoint y: 434, endPoint x: 672, endPoint y: 450, distance: 39.8
click at [672, 450] on div "12 1 2 3 4 5 6 7 8 9 10 11" at bounding box center [702, 515] width 143 height 143
drag, startPoint x: 704, startPoint y: 446, endPoint x: 694, endPoint y: 449, distance: 10.3
click at [694, 449] on span "00" at bounding box center [702, 444] width 27 height 27
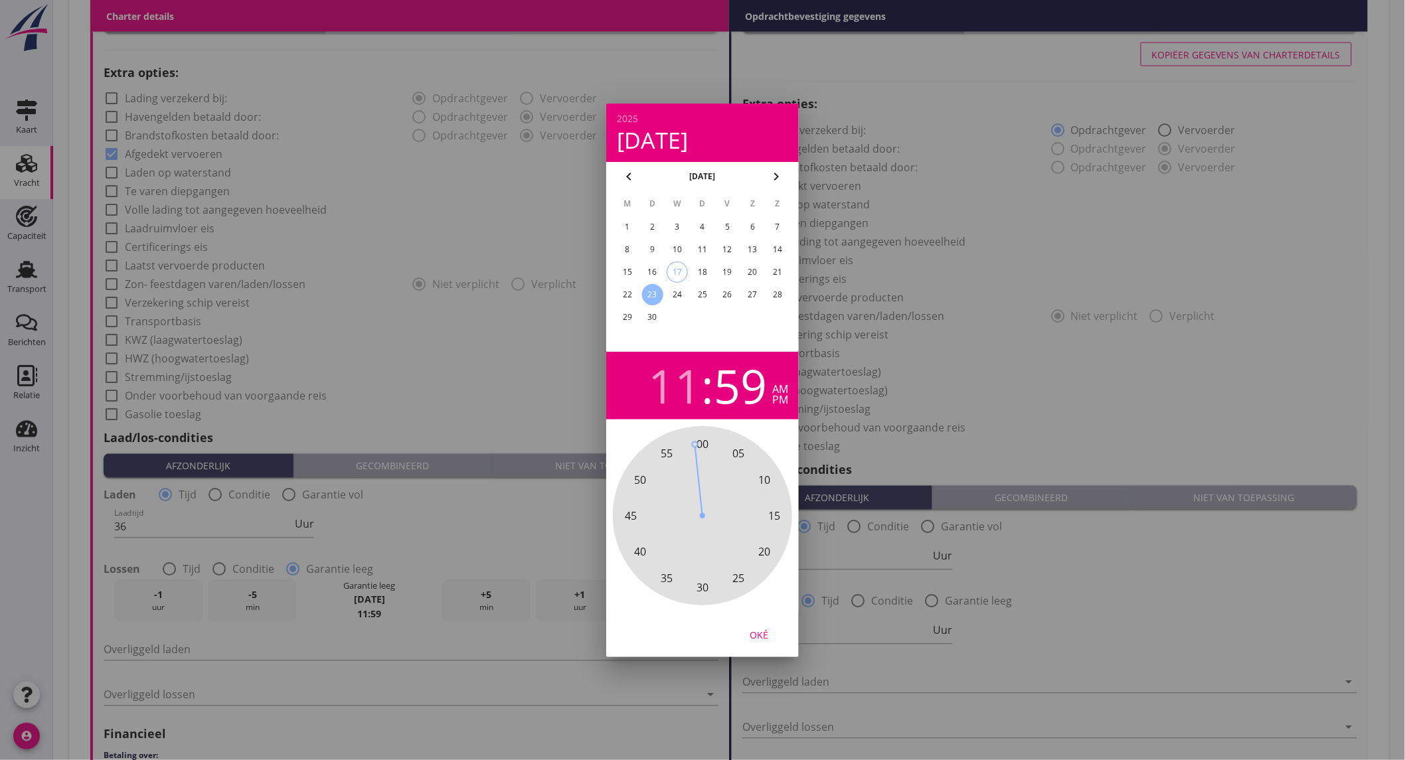
click at [773, 402] on div "pm" at bounding box center [780, 399] width 16 height 11
click at [757, 633] on div "Oké" at bounding box center [758, 634] width 37 height 14
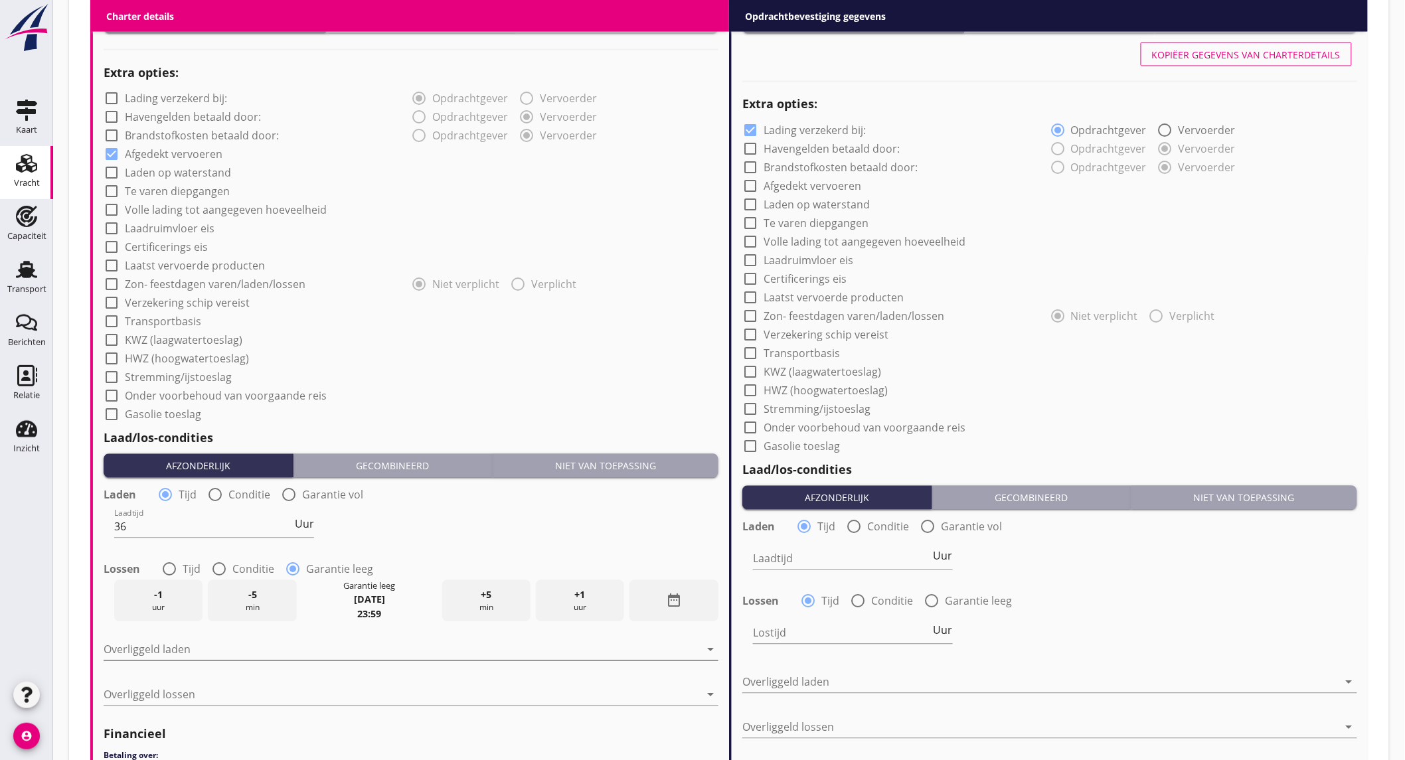
click at [307, 651] on div at bounding box center [402, 649] width 596 height 21
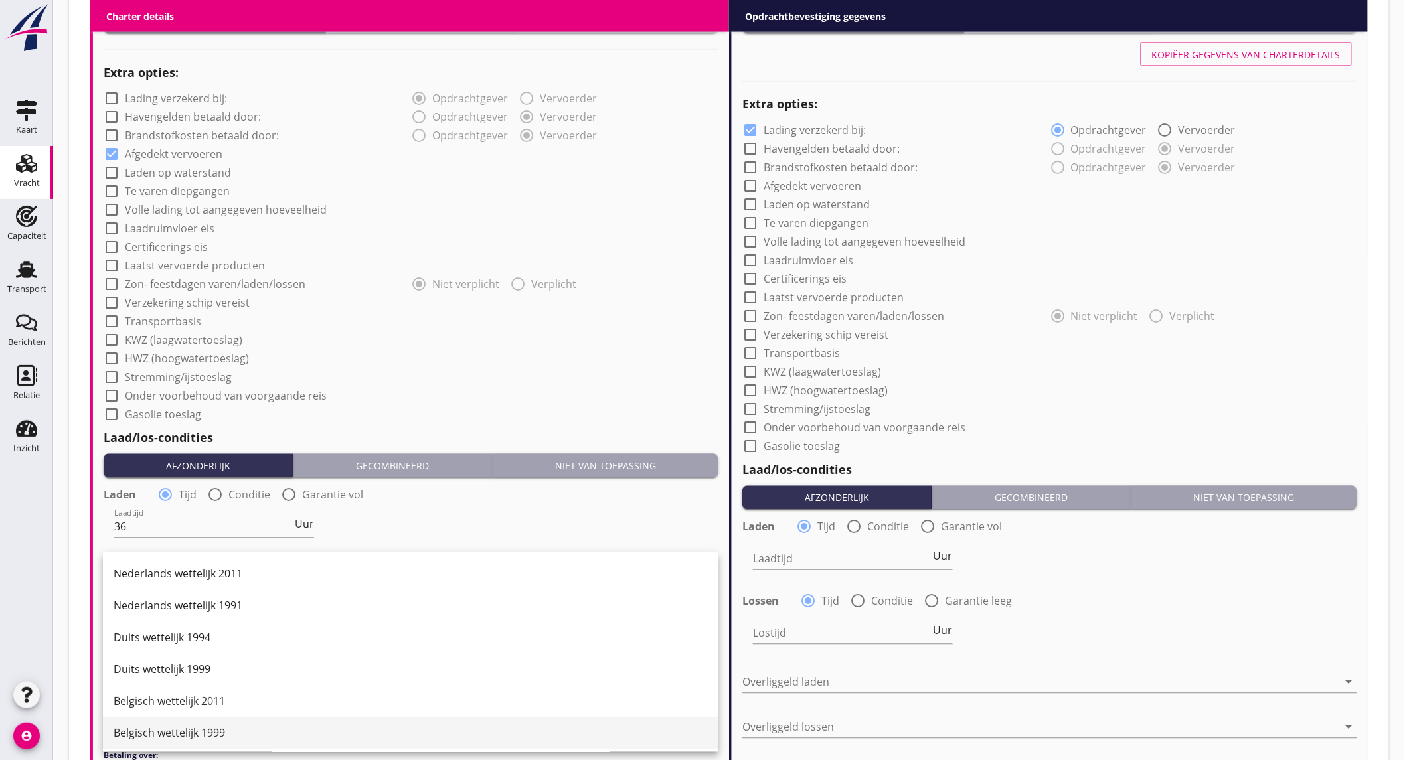
scroll to position [671, 0]
click at [196, 726] on div "Handmatig tarief" at bounding box center [411, 732] width 594 height 16
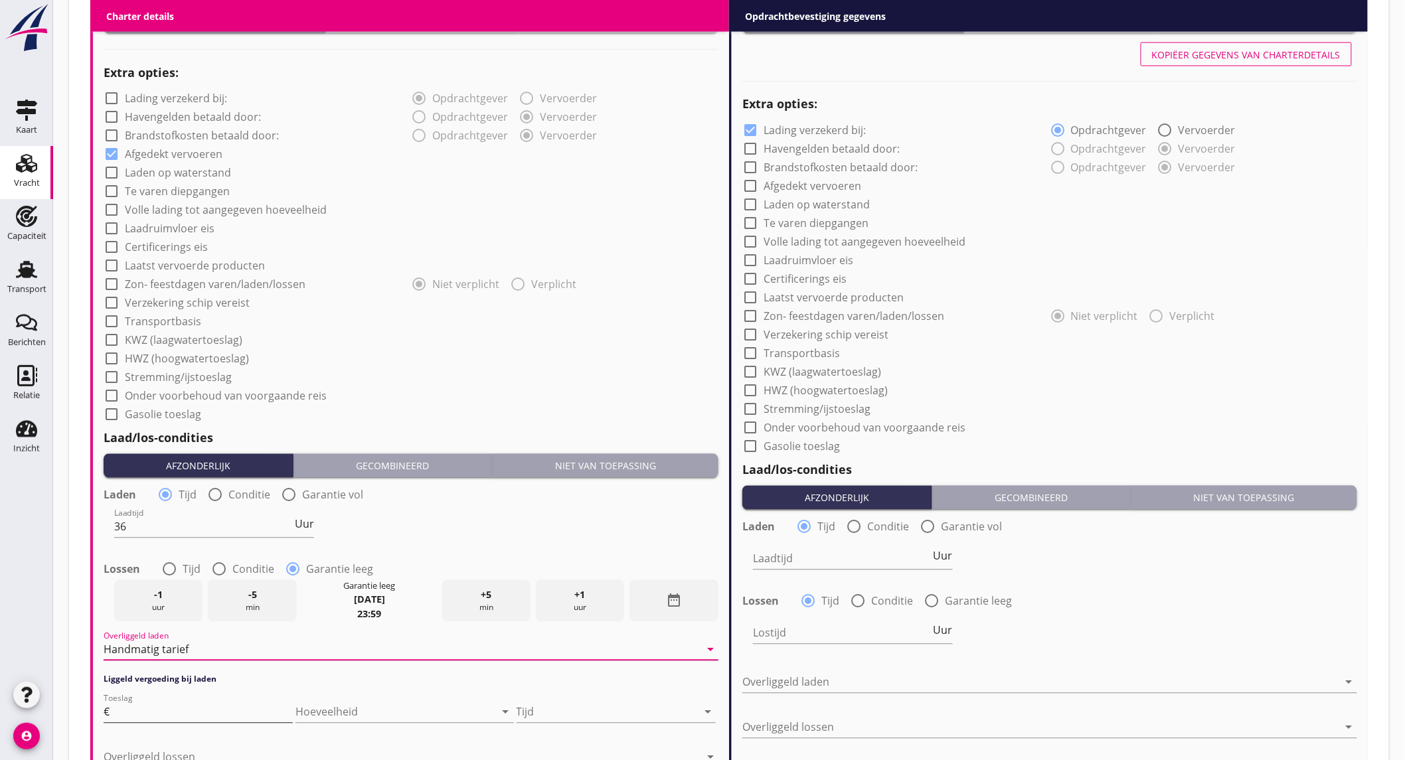
click at [169, 714] on input "Toeslag" at bounding box center [202, 712] width 181 height 21
type input "40"
click at [512, 704] on icon "arrow_drop_down" at bounding box center [506, 712] width 16 height 16
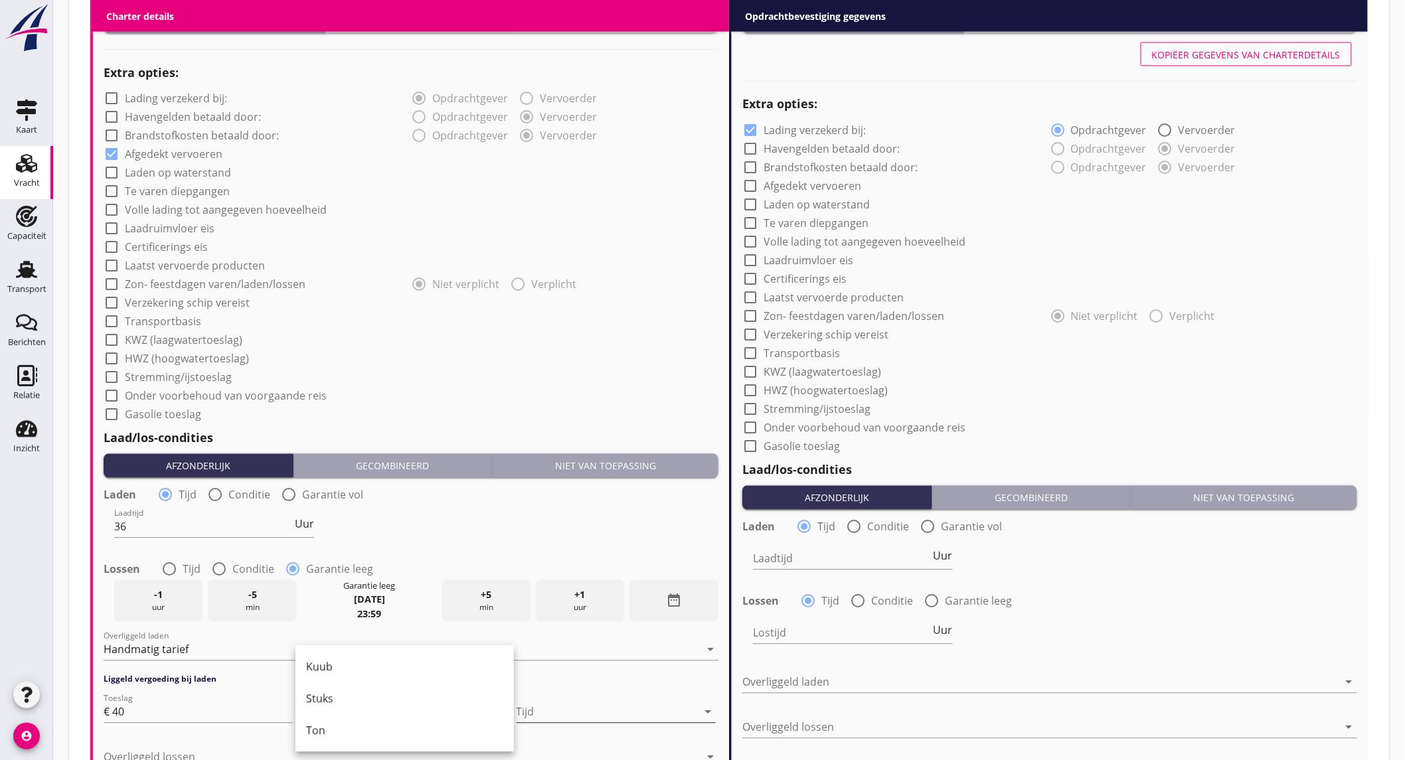
click at [558, 704] on div at bounding box center [606, 712] width 181 height 21
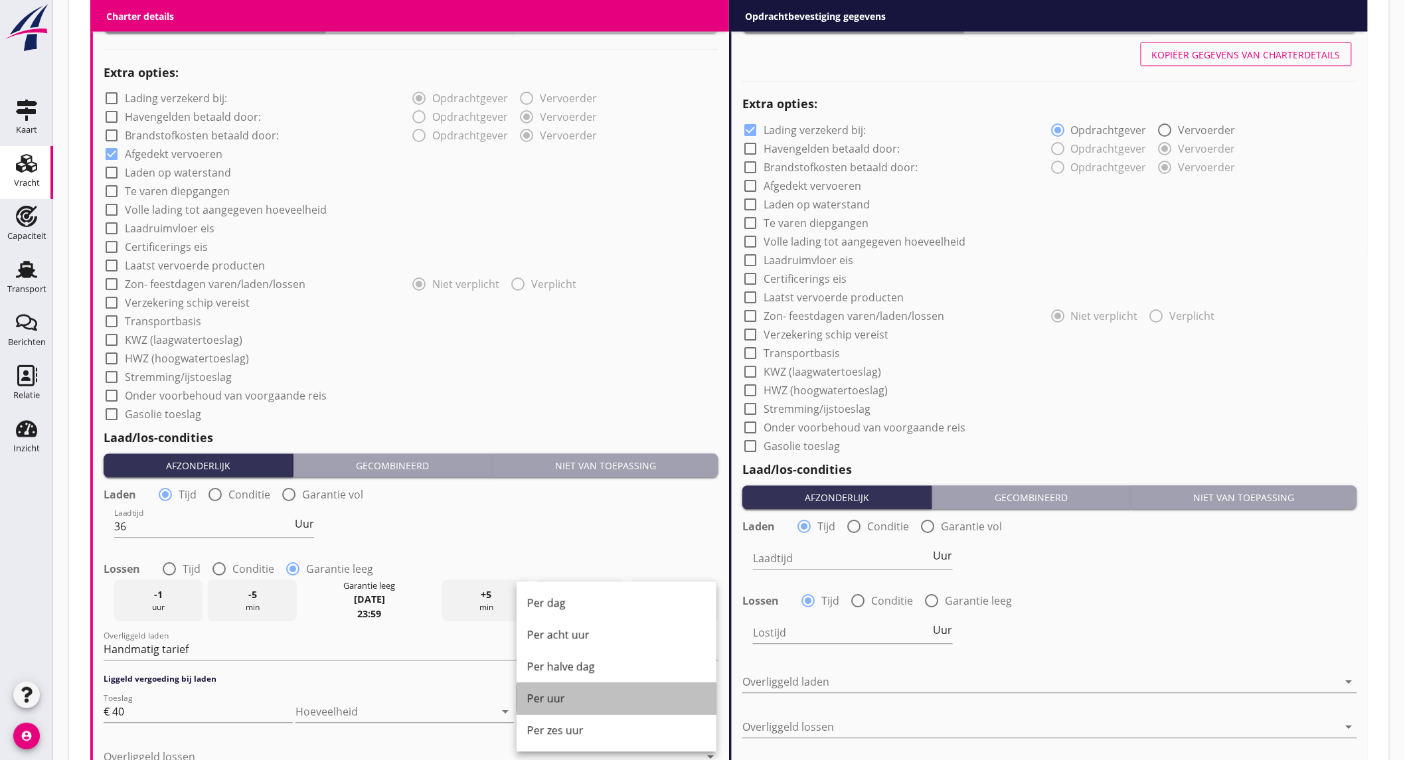
click at [572, 702] on div "Per uur" at bounding box center [616, 699] width 179 height 16
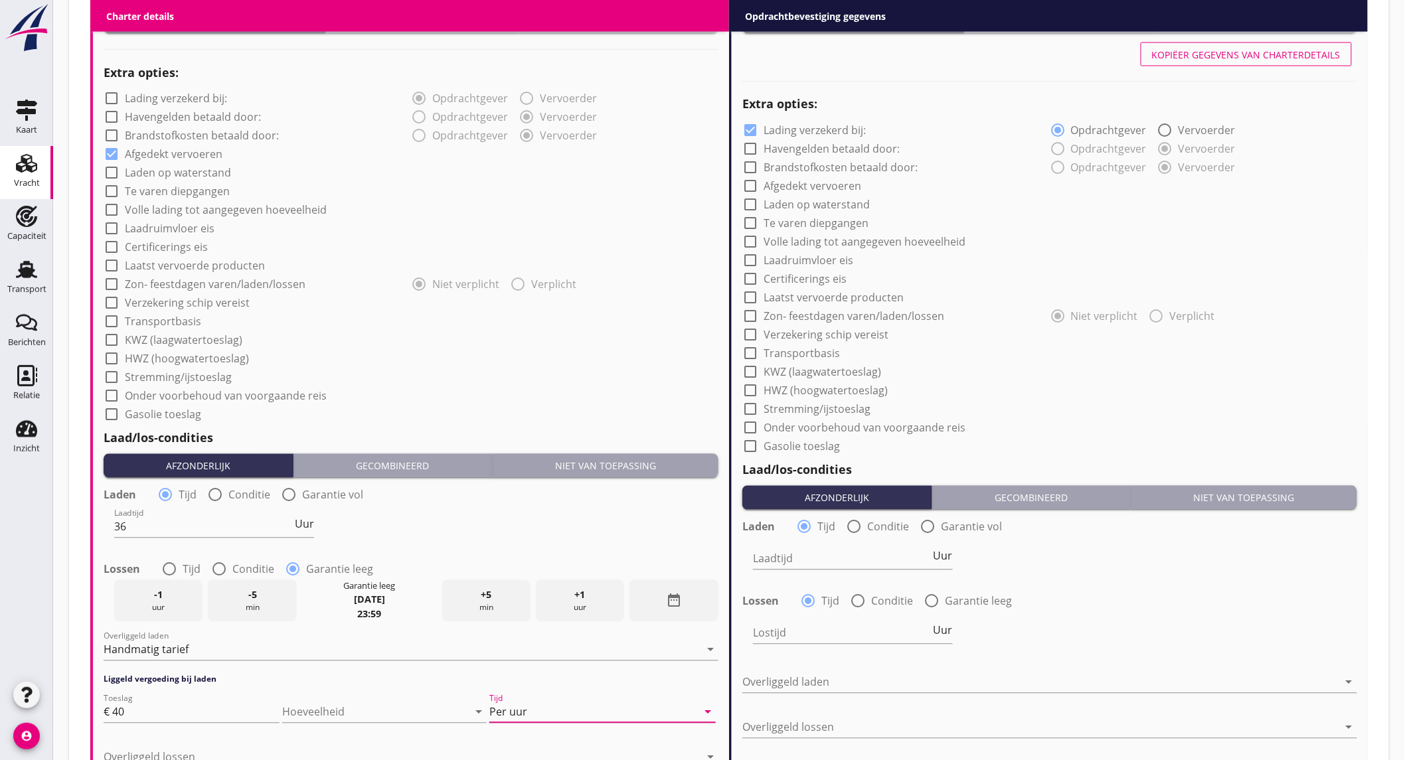
scroll to position [1180, 0]
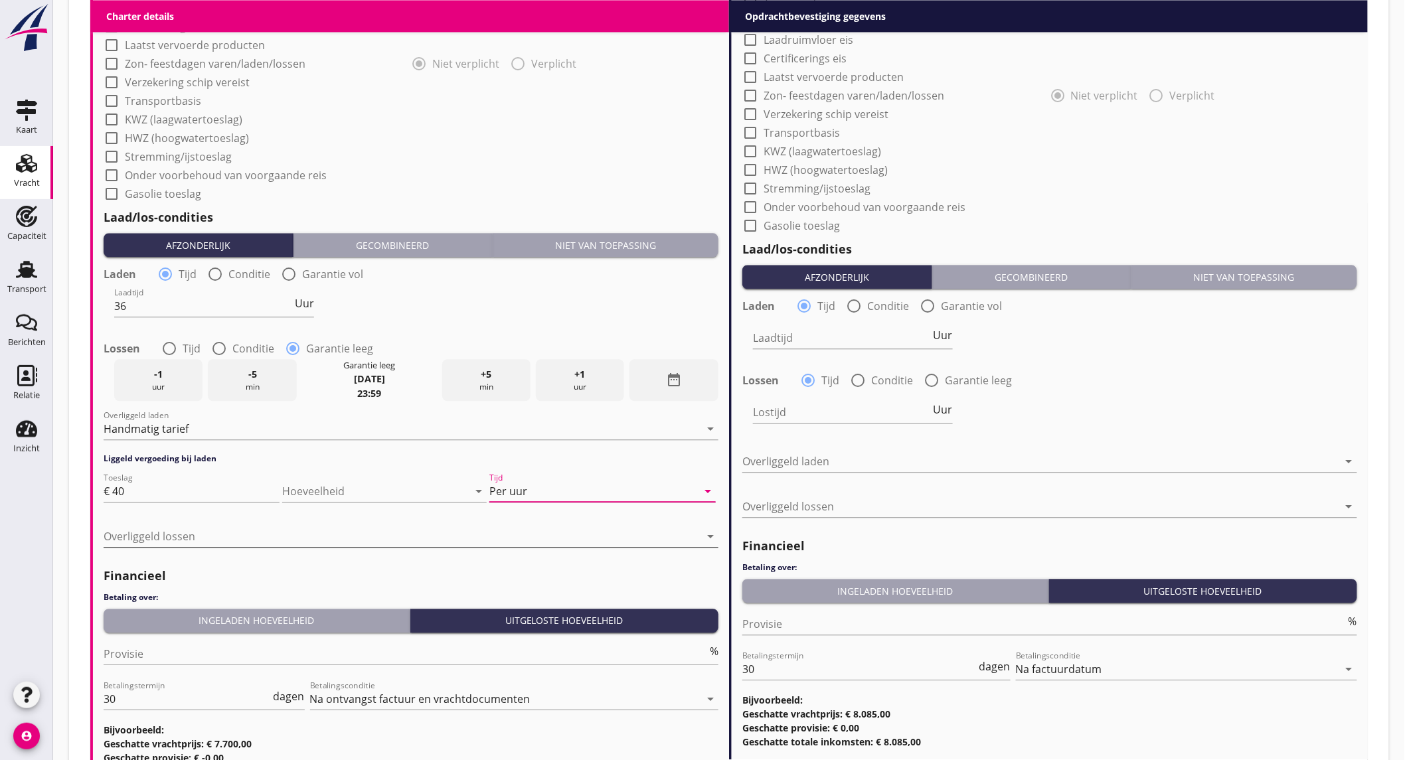
click at [184, 534] on div at bounding box center [402, 536] width 596 height 21
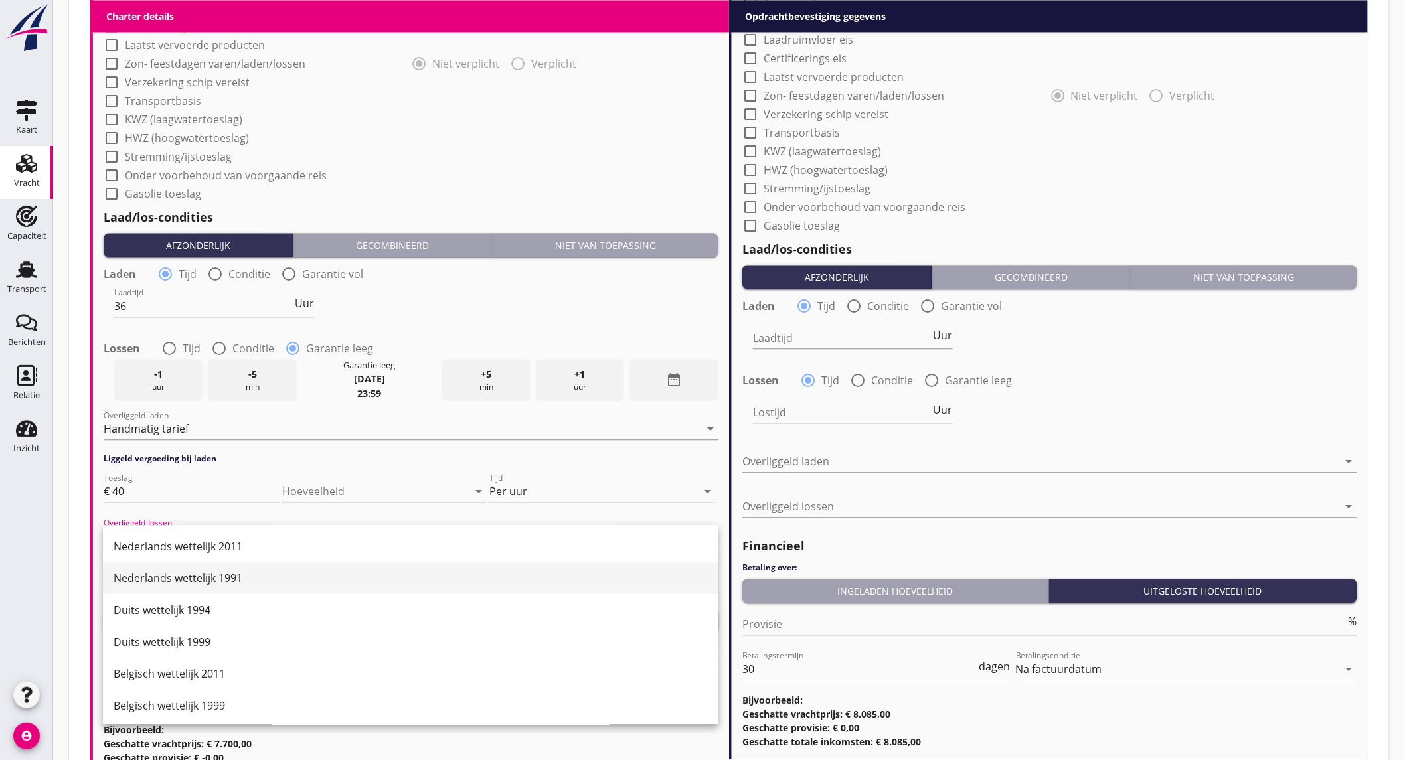
scroll to position [671, 0]
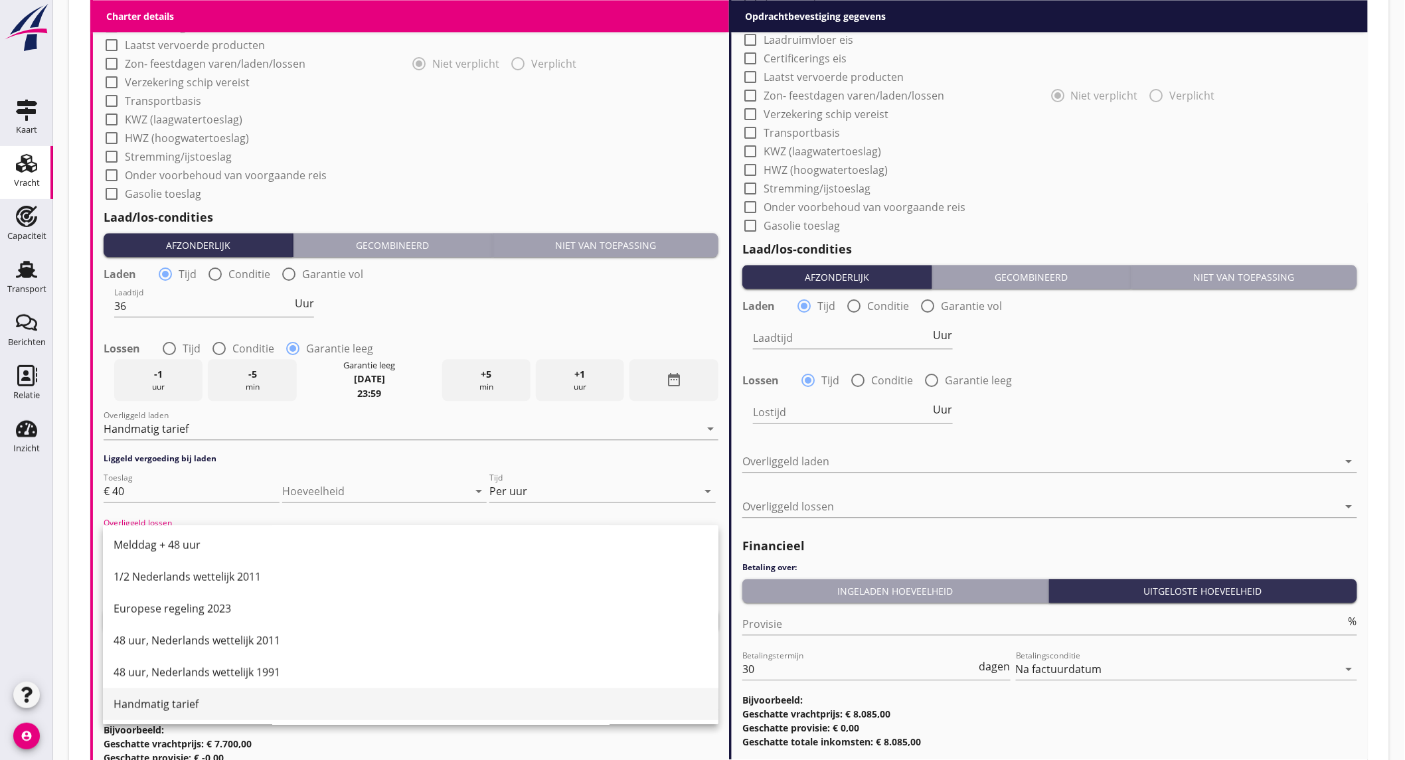
click at [195, 705] on div "Handmatig tarief" at bounding box center [411, 704] width 594 height 16
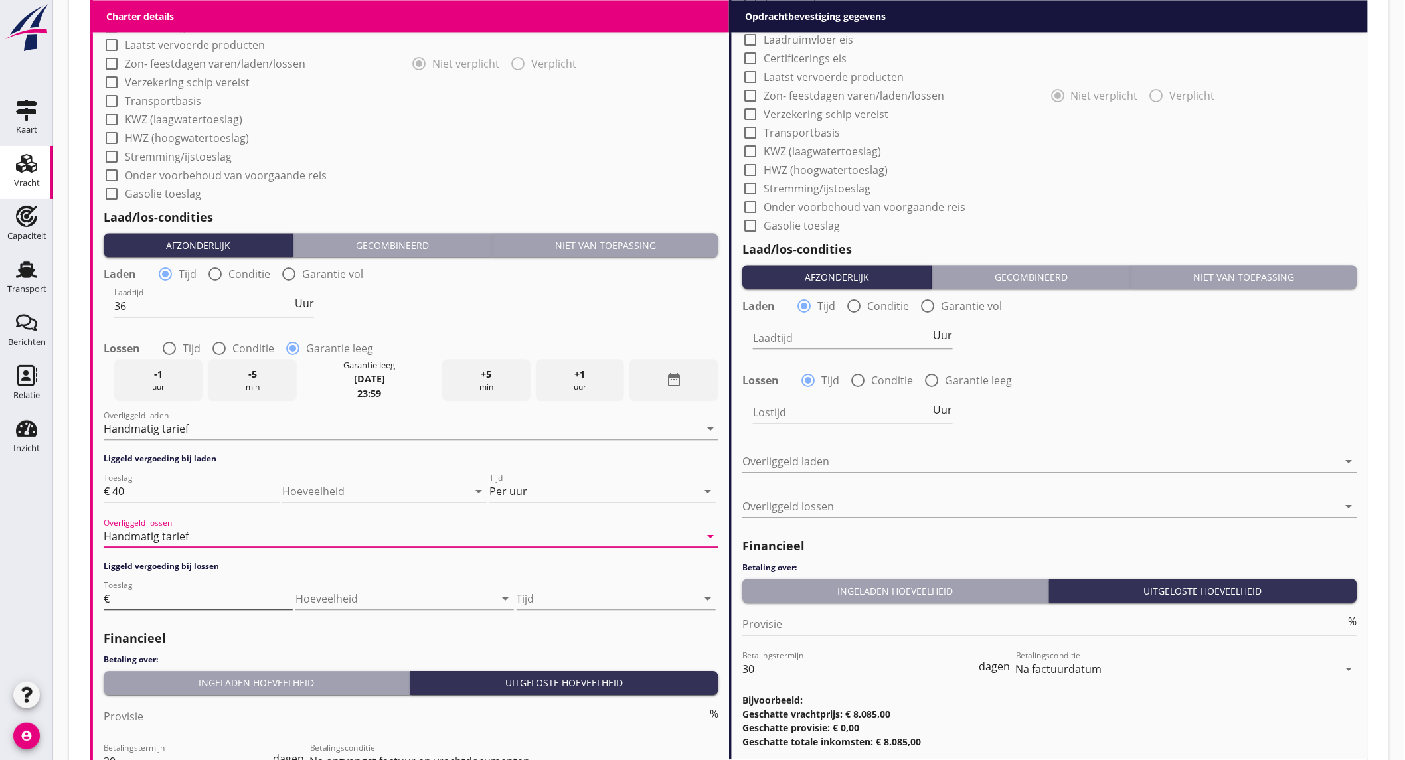
click at [169, 601] on input "Toeslag" at bounding box center [202, 598] width 181 height 21
type input "40"
click at [594, 593] on div at bounding box center [606, 598] width 181 height 21
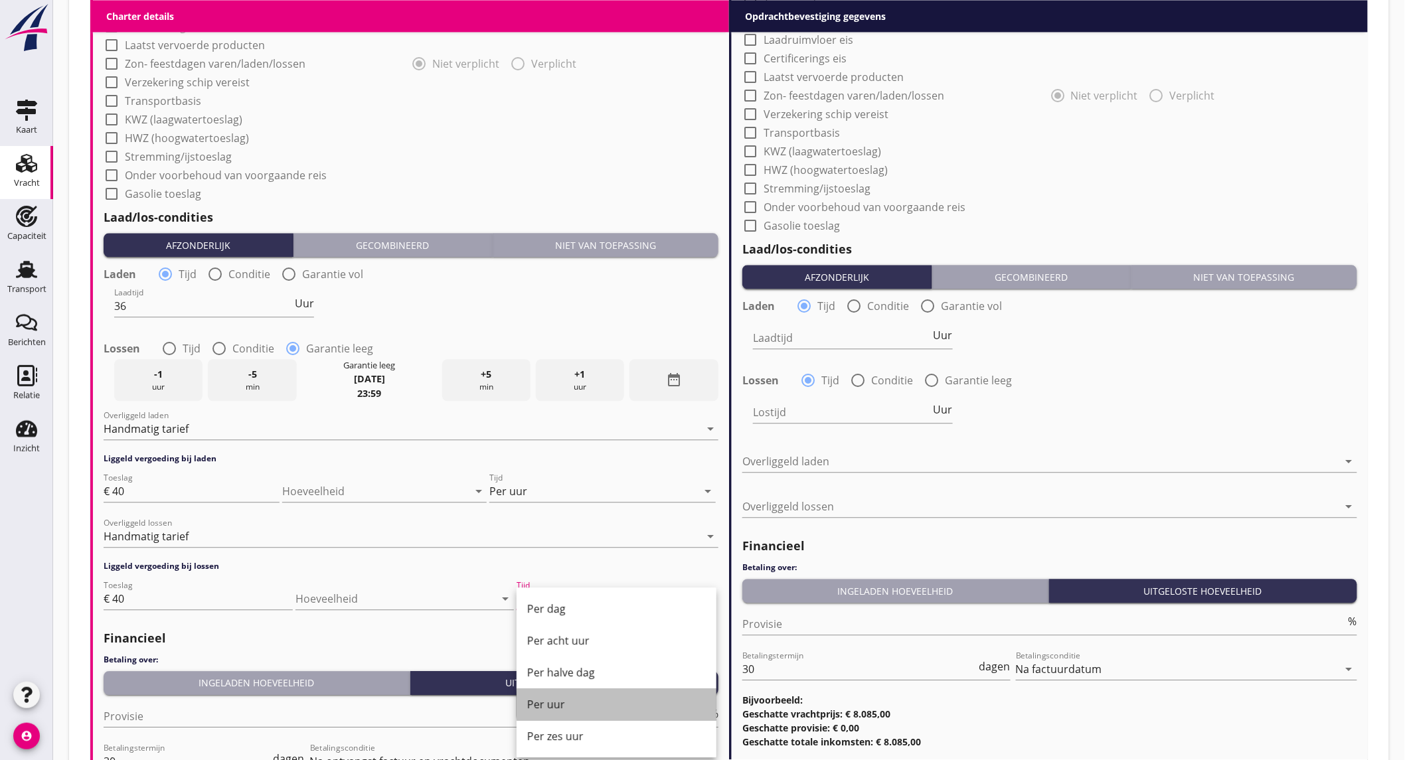
click at [574, 700] on div "Per uur" at bounding box center [616, 704] width 179 height 16
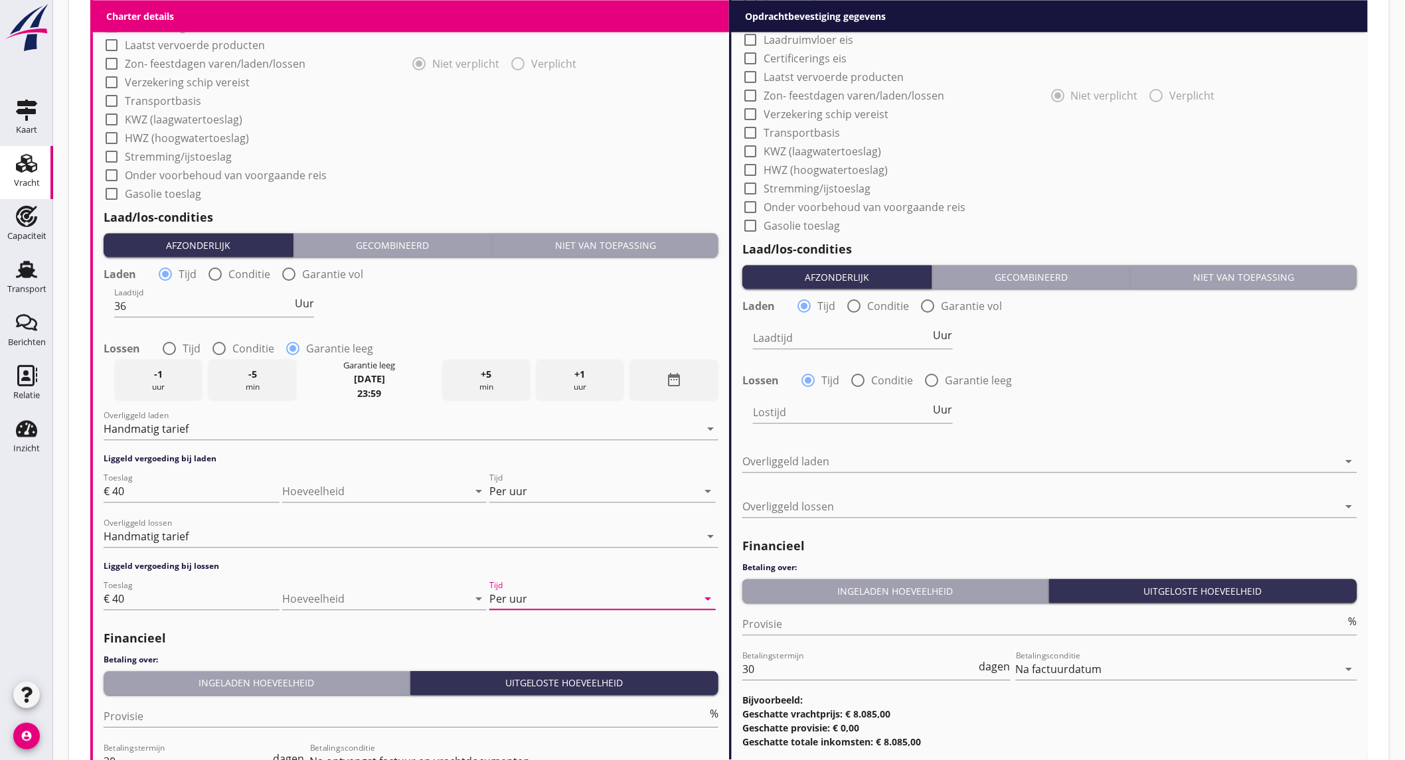
scroll to position [1328, 0]
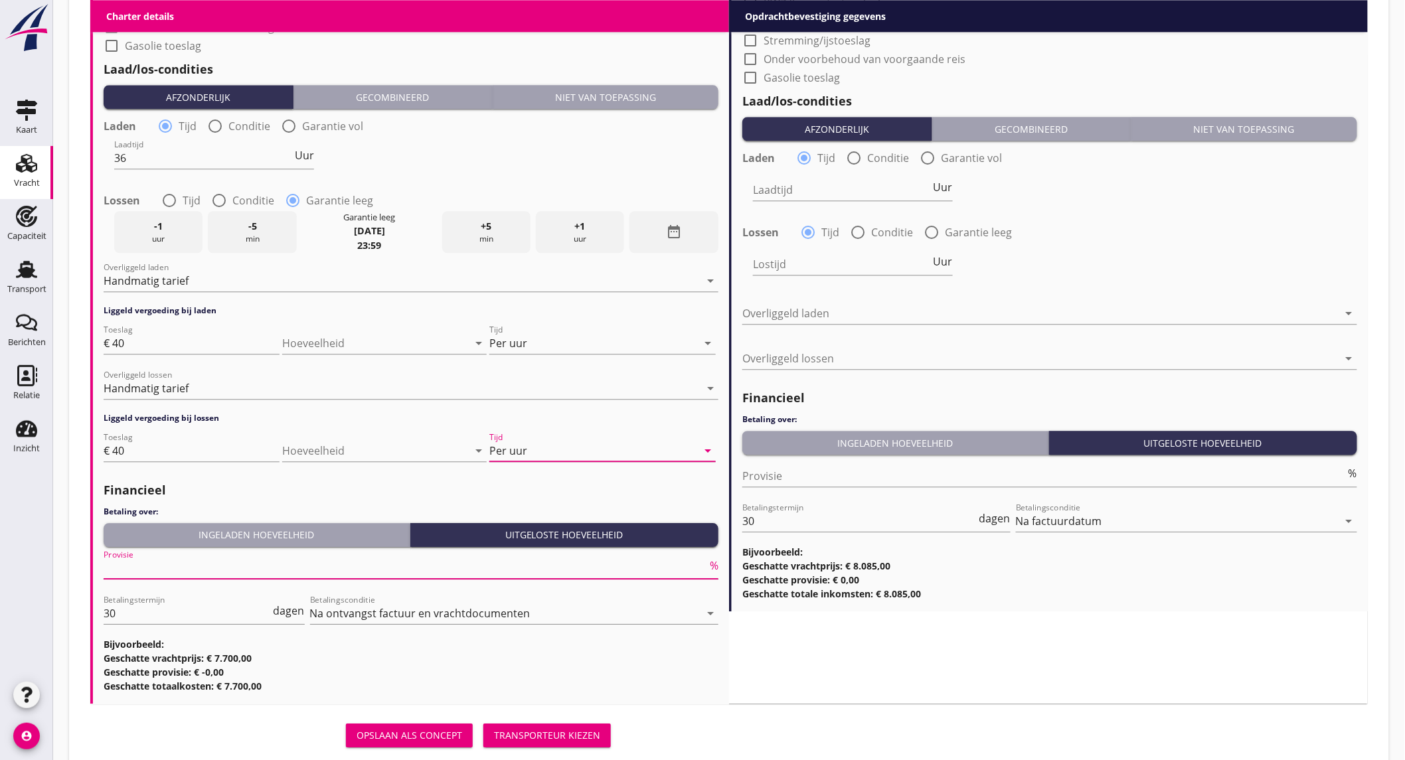
click at [233, 566] on input "Provisie" at bounding box center [405, 568] width 603 height 21
type input "5"
click at [1184, 256] on div "Lostijd Uur" at bounding box center [1049, 266] width 617 height 48
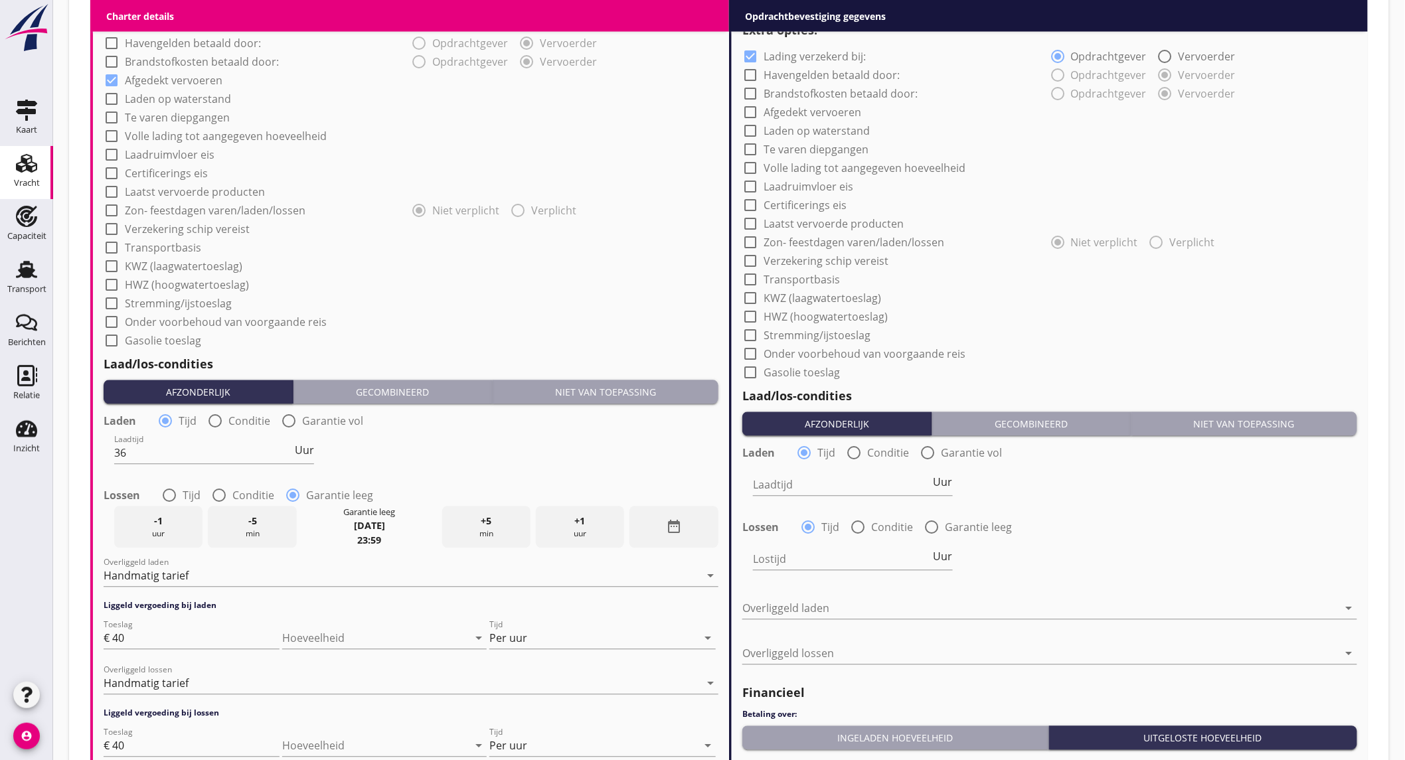
scroll to position [811, 0]
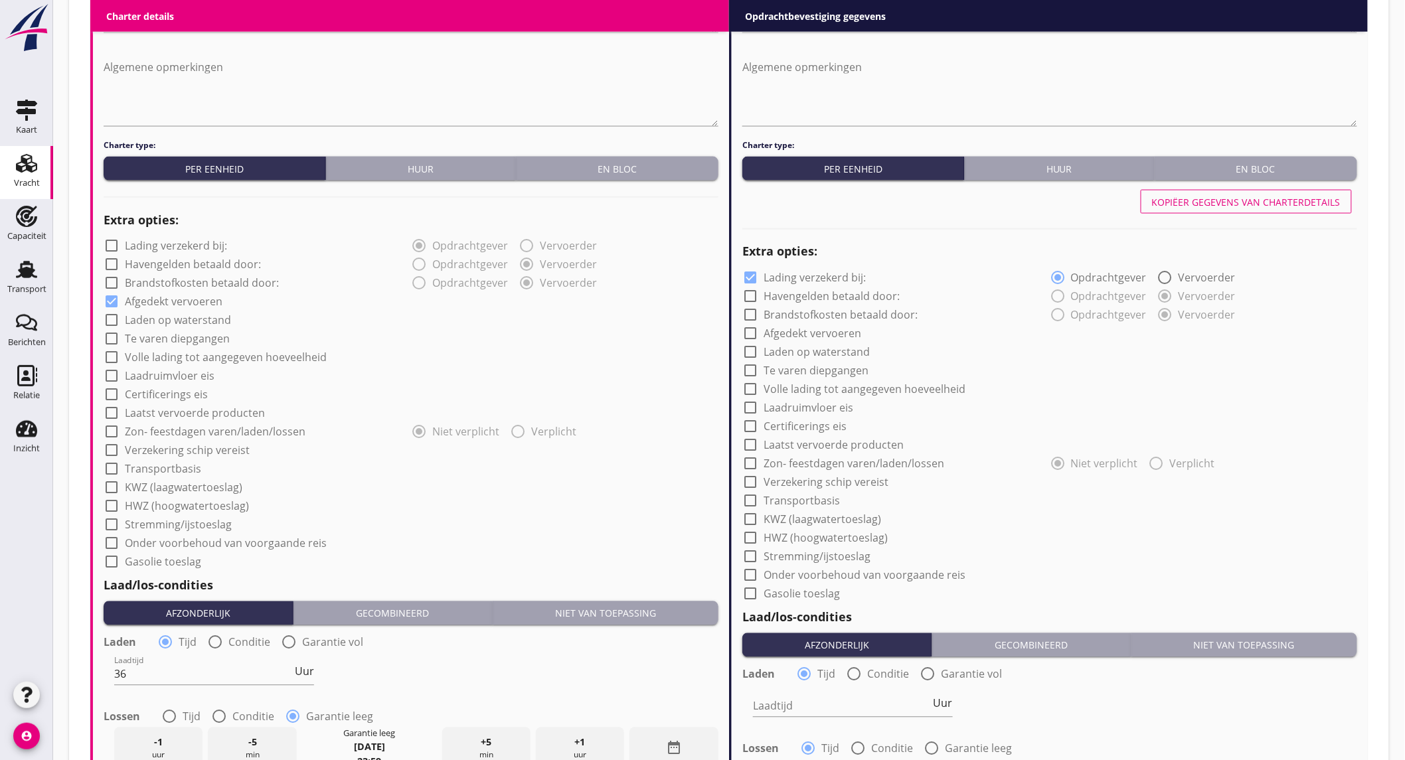
click at [1233, 195] on div "Kopiëer gegevens van charterdetails" at bounding box center [1246, 202] width 189 height 14
checkbox input "false"
checkbox input "true"
type input "36"
radio input "false"
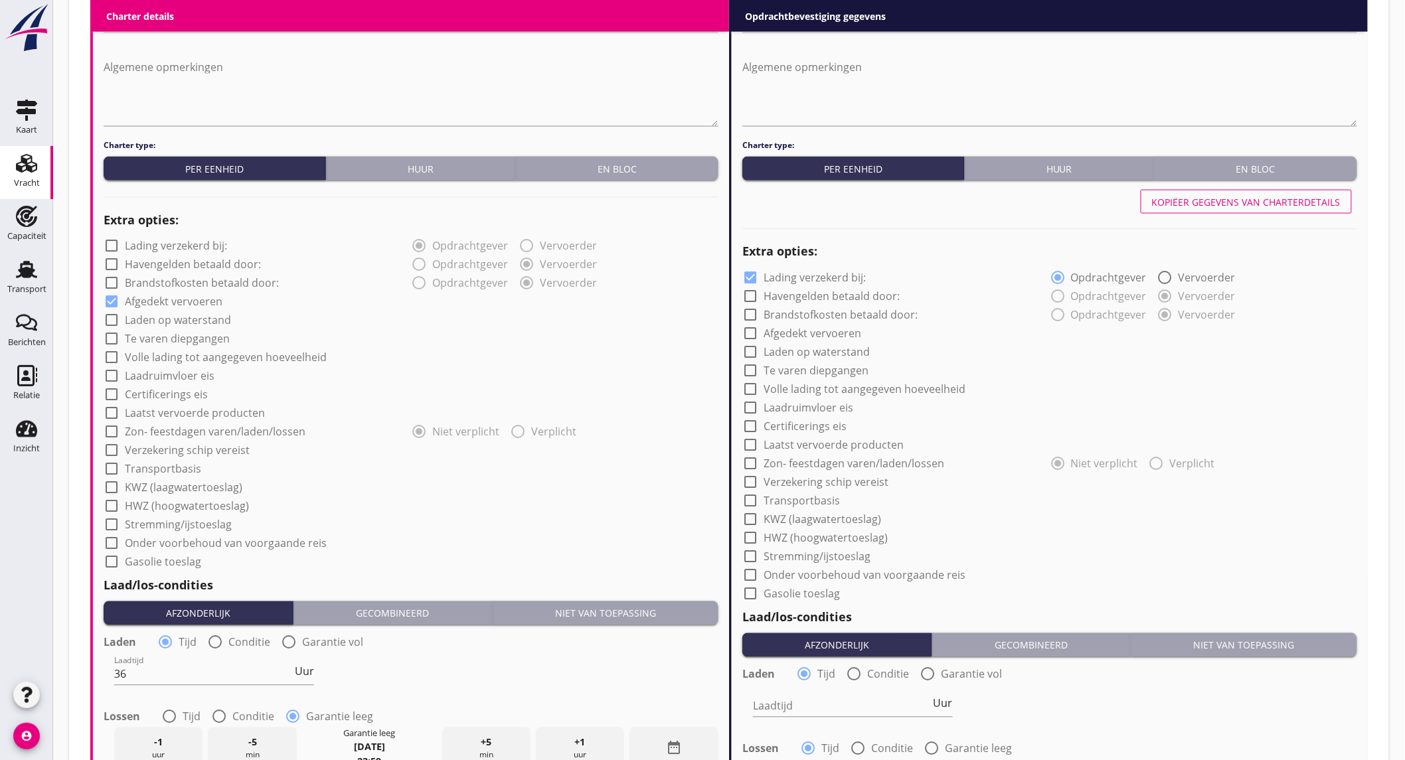
radio input "true"
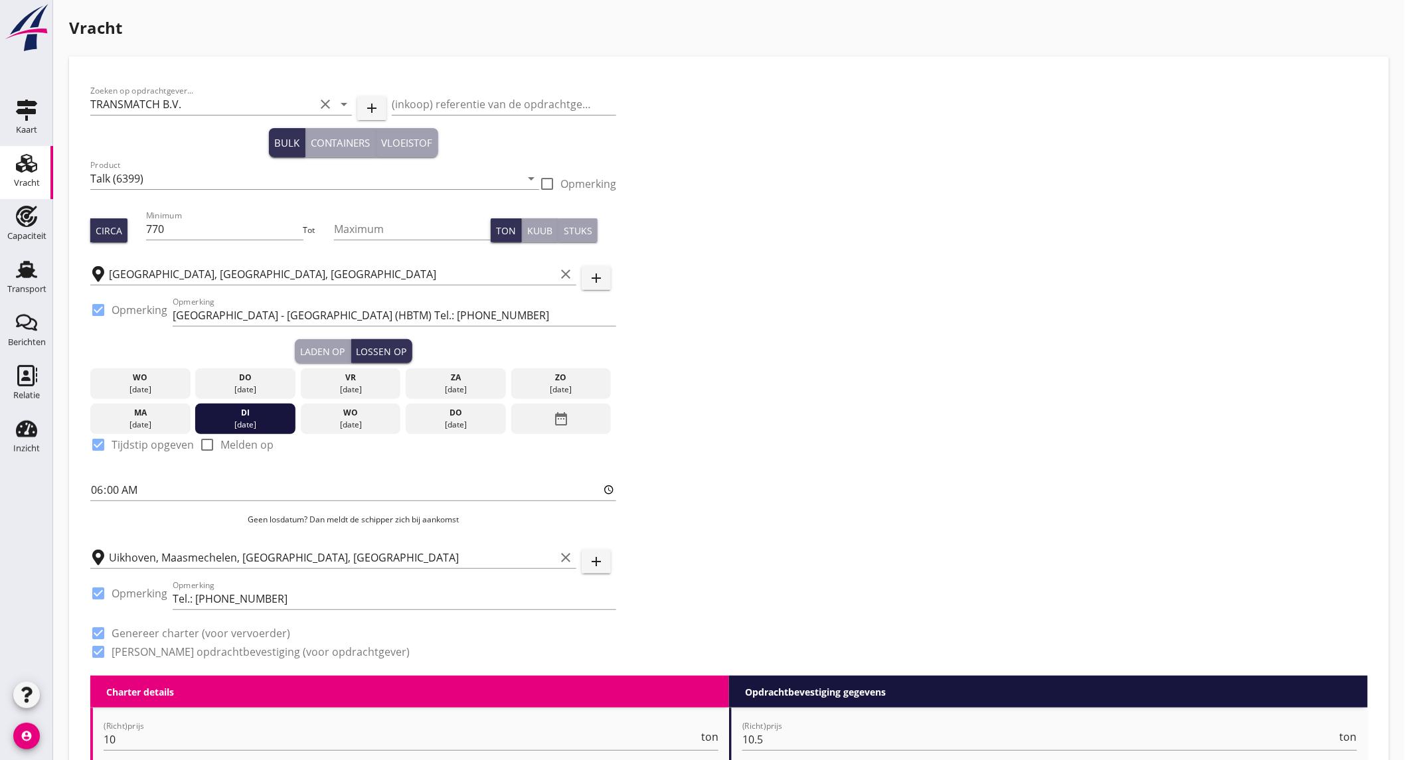
scroll to position [1391, 0]
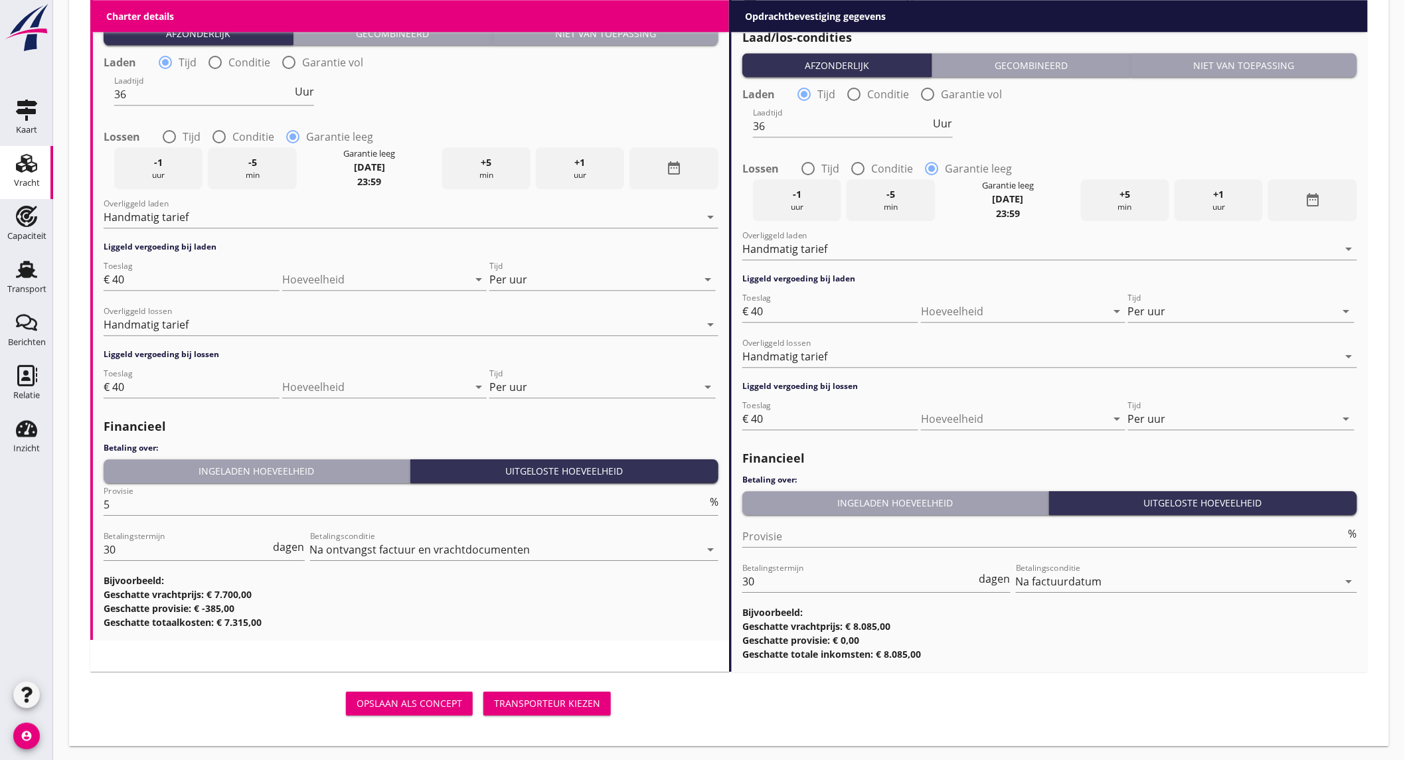
click at [581, 702] on div "Transporteur kiezen" at bounding box center [547, 703] width 106 height 14
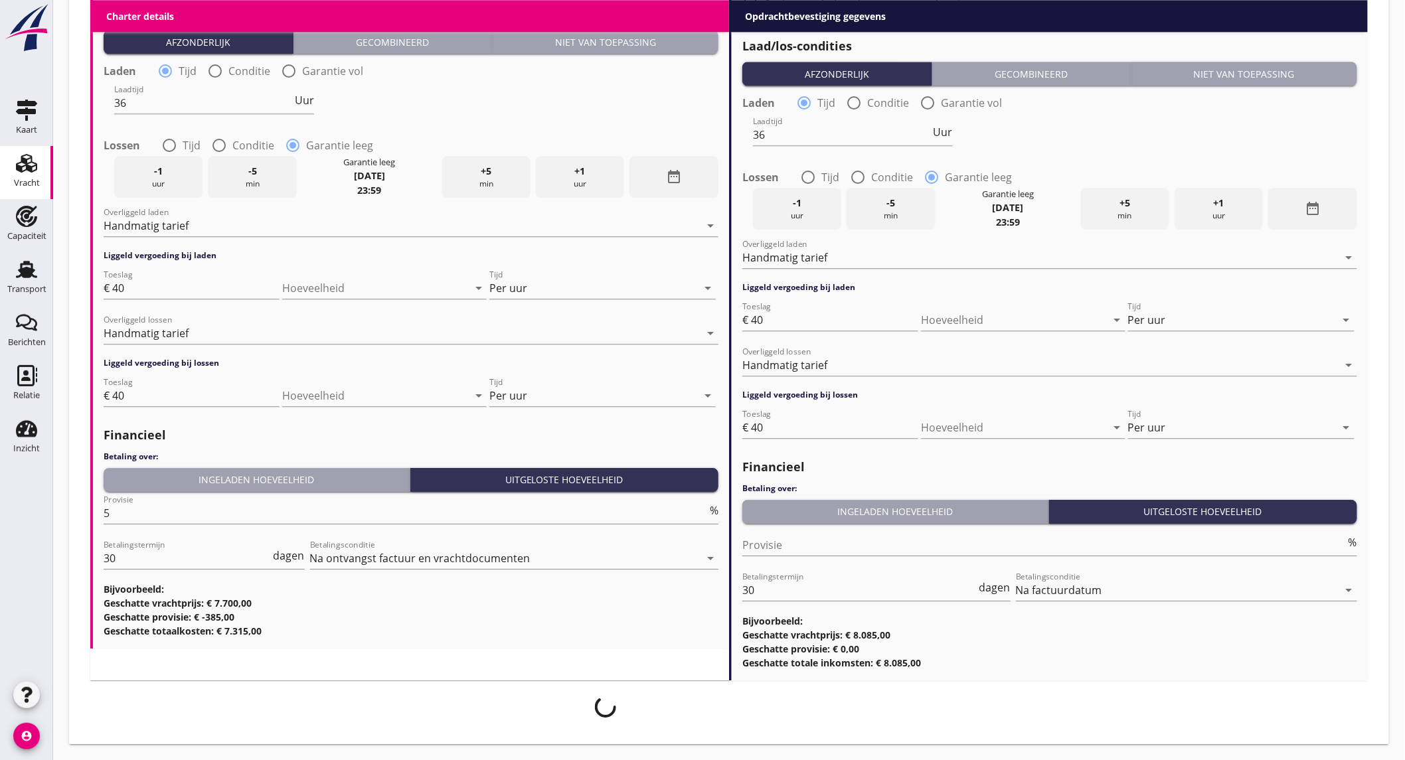
scroll to position [1381, 0]
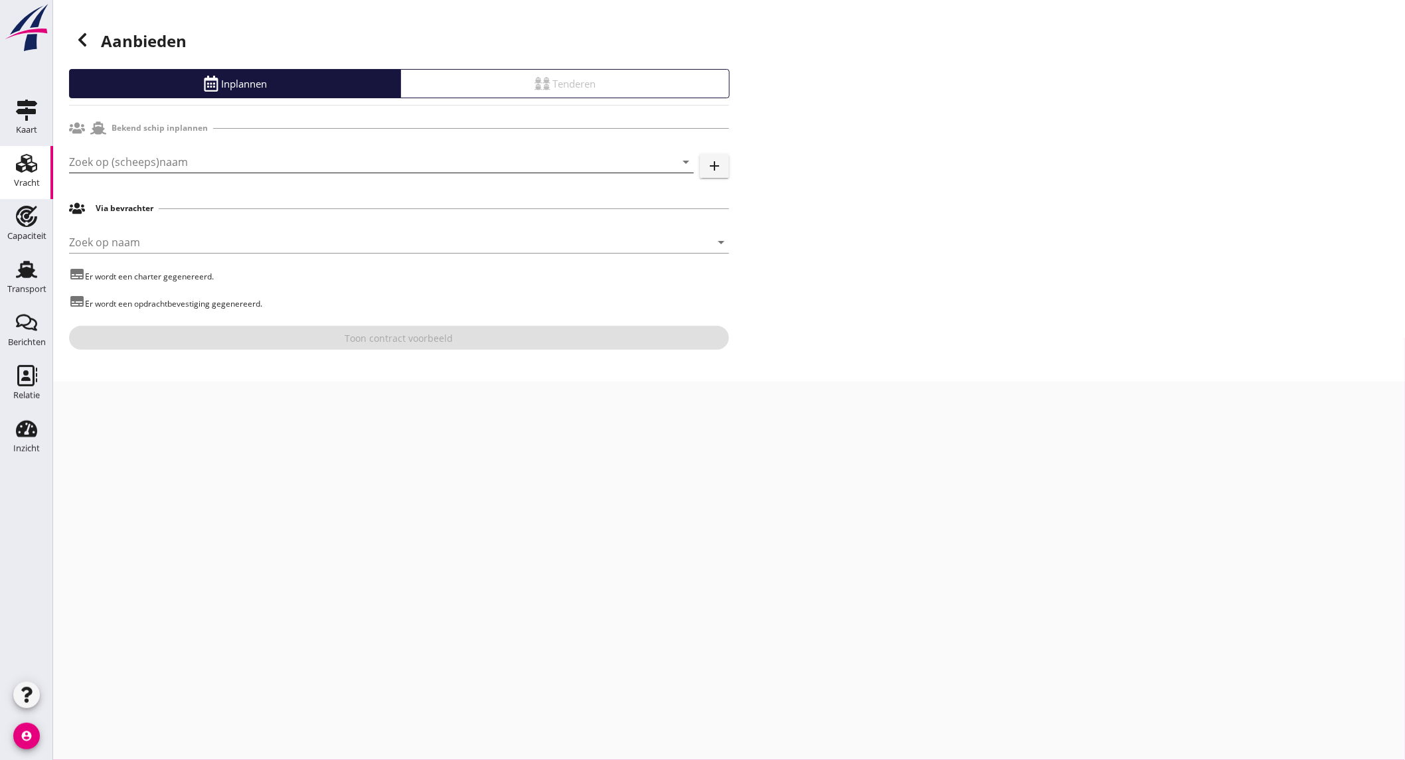
click at [189, 167] on input "Zoek op (scheeps)naam" at bounding box center [362, 161] width 587 height 21
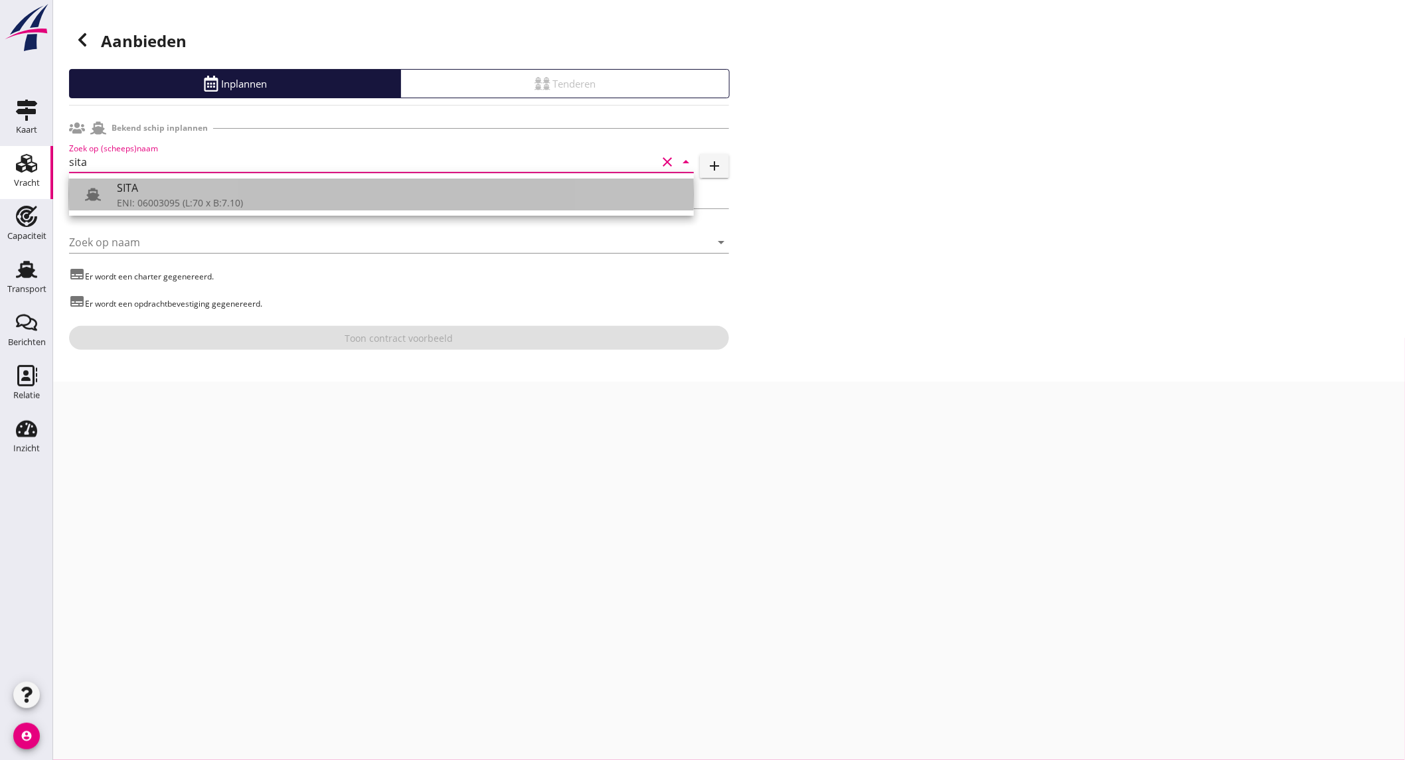
click at [252, 190] on div "SITA" at bounding box center [400, 188] width 566 height 16
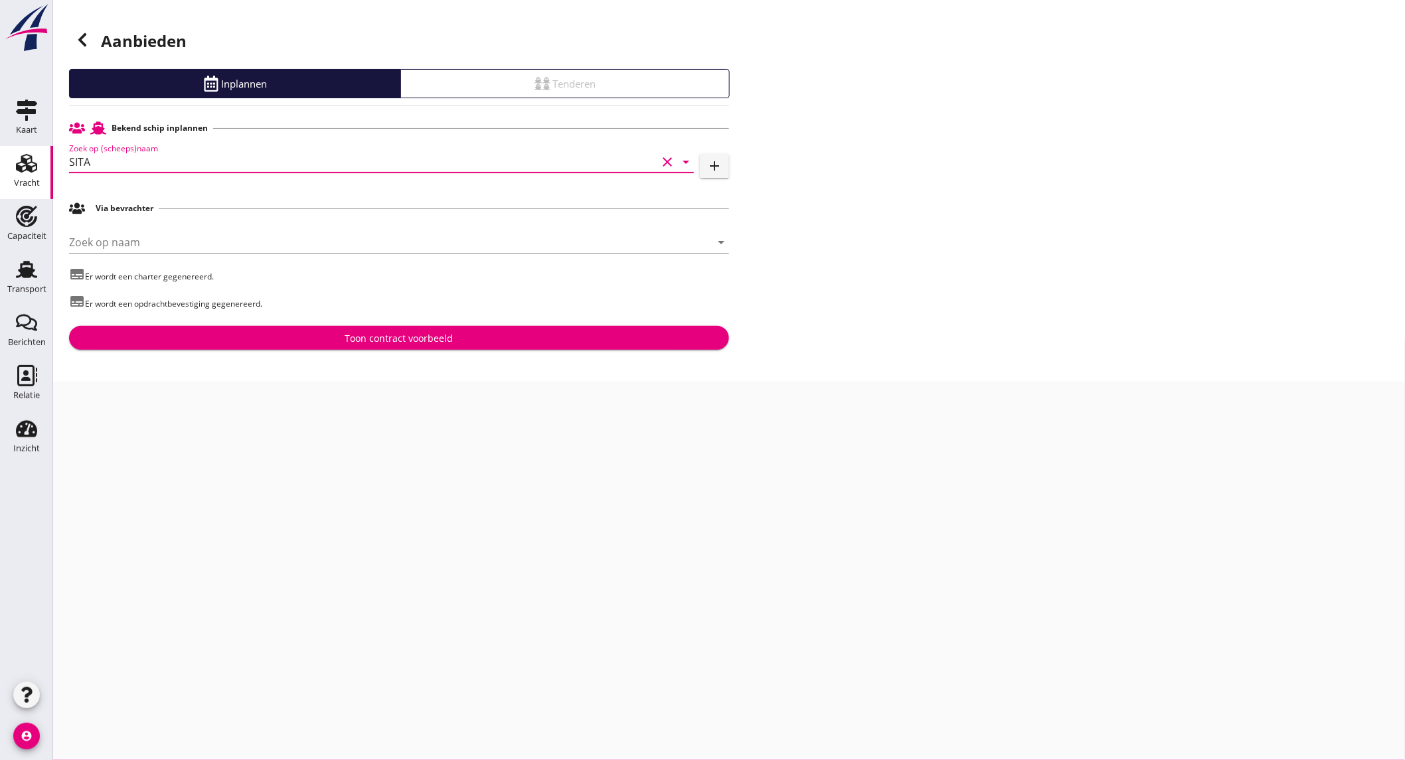
type input "SITA"
click at [341, 334] on div "Toon contract voorbeeld" at bounding box center [399, 338] width 639 height 14
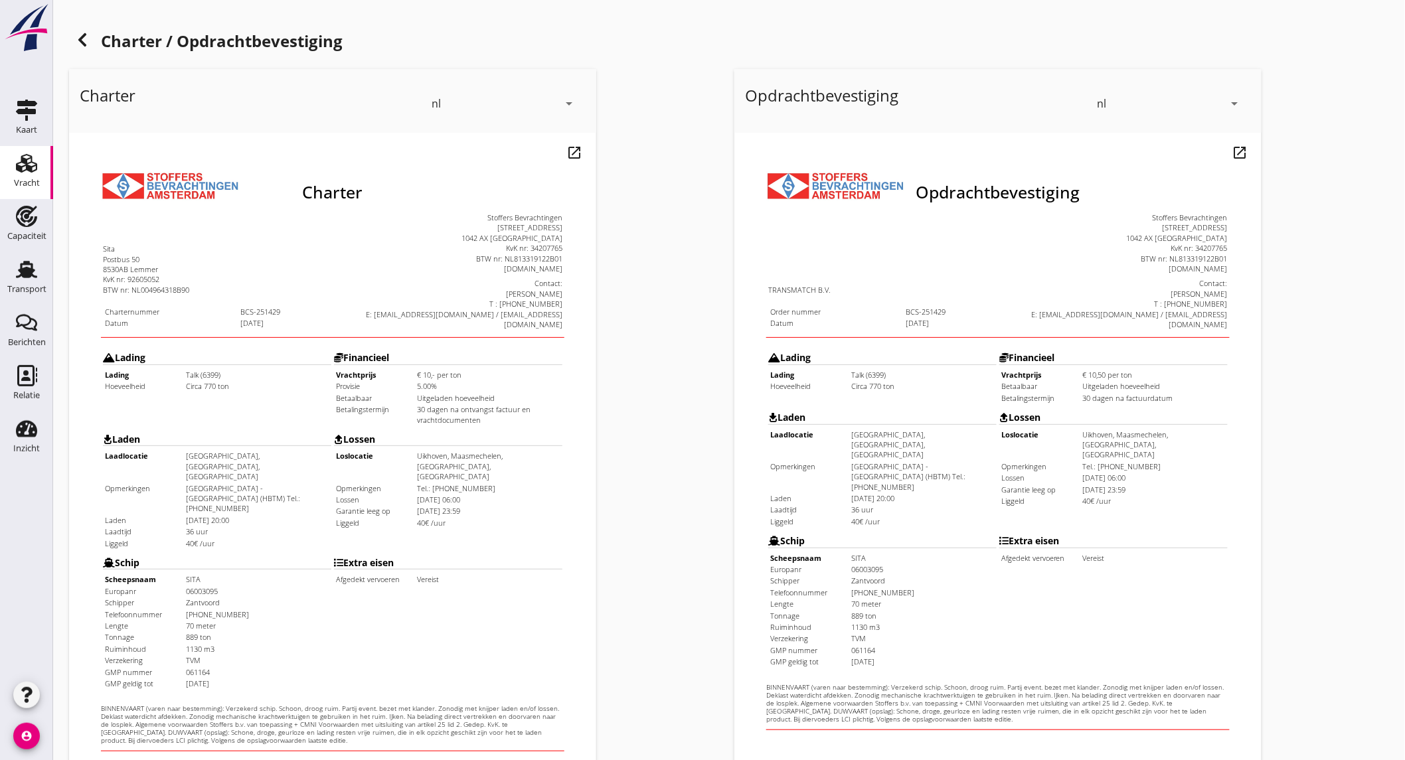
scroll to position [222, 0]
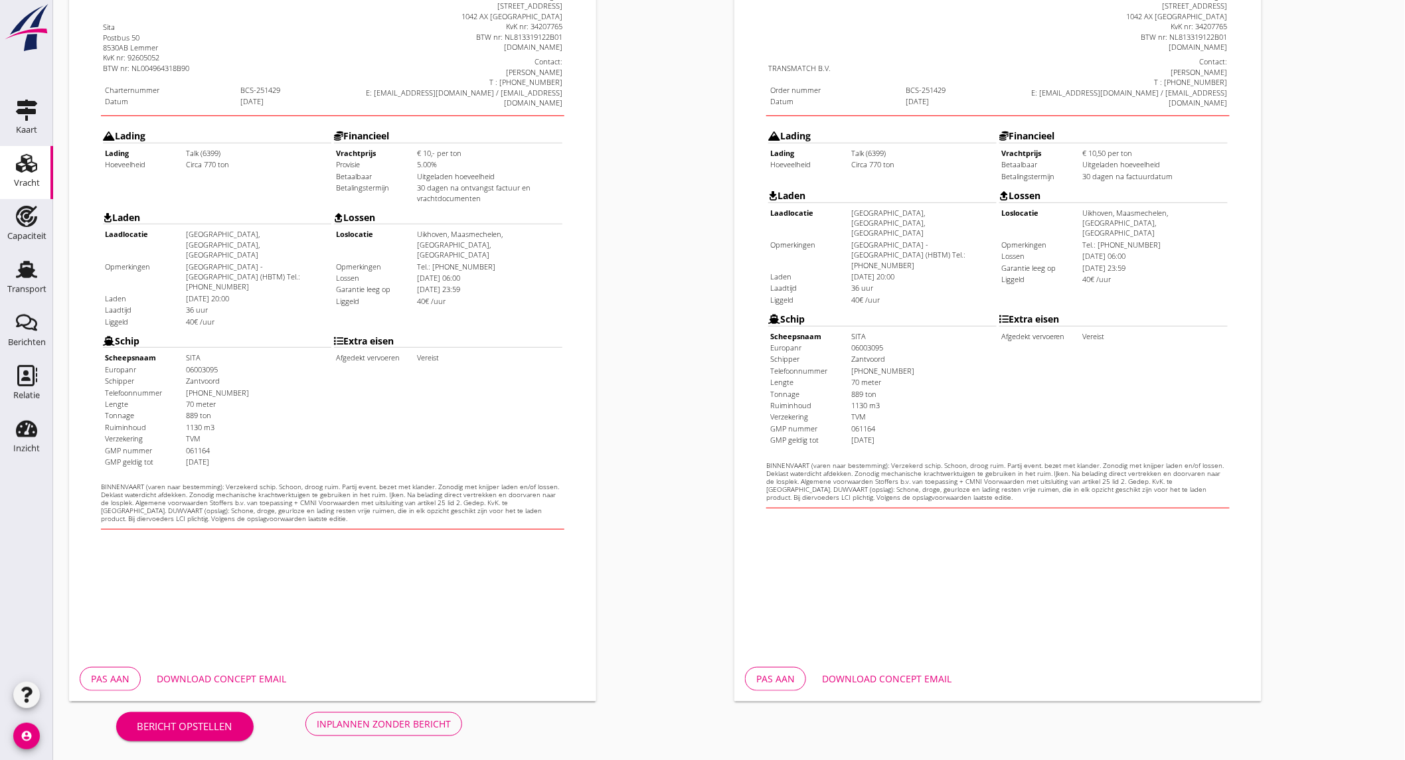
click at [235, 678] on div "Download concept email" at bounding box center [221, 679] width 129 height 14
click at [354, 715] on button "Inplannen zonder bericht" at bounding box center [383, 724] width 157 height 24
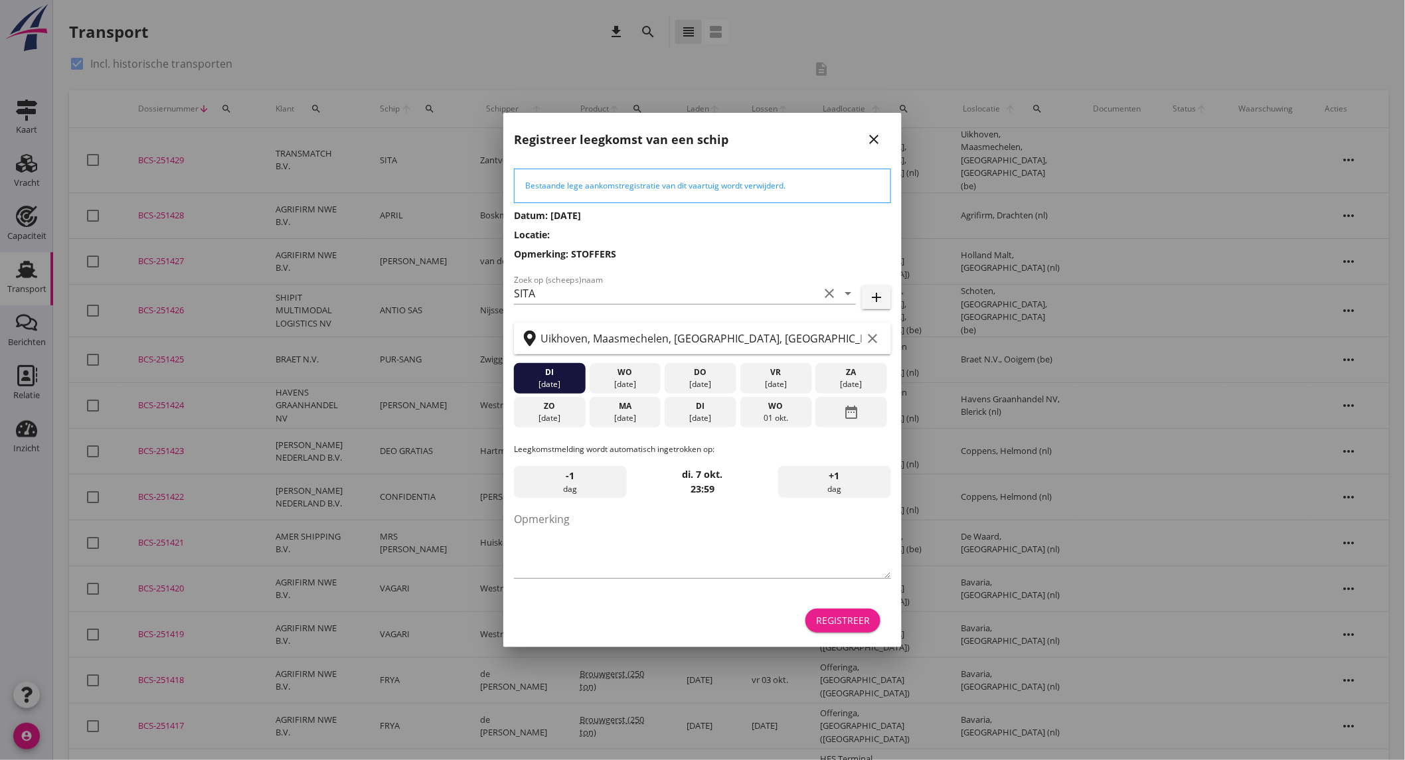
drag, startPoint x: 838, startPoint y: 619, endPoint x: 821, endPoint y: 606, distance: 21.3
click at [838, 619] on div "Registreer" at bounding box center [843, 620] width 54 height 14
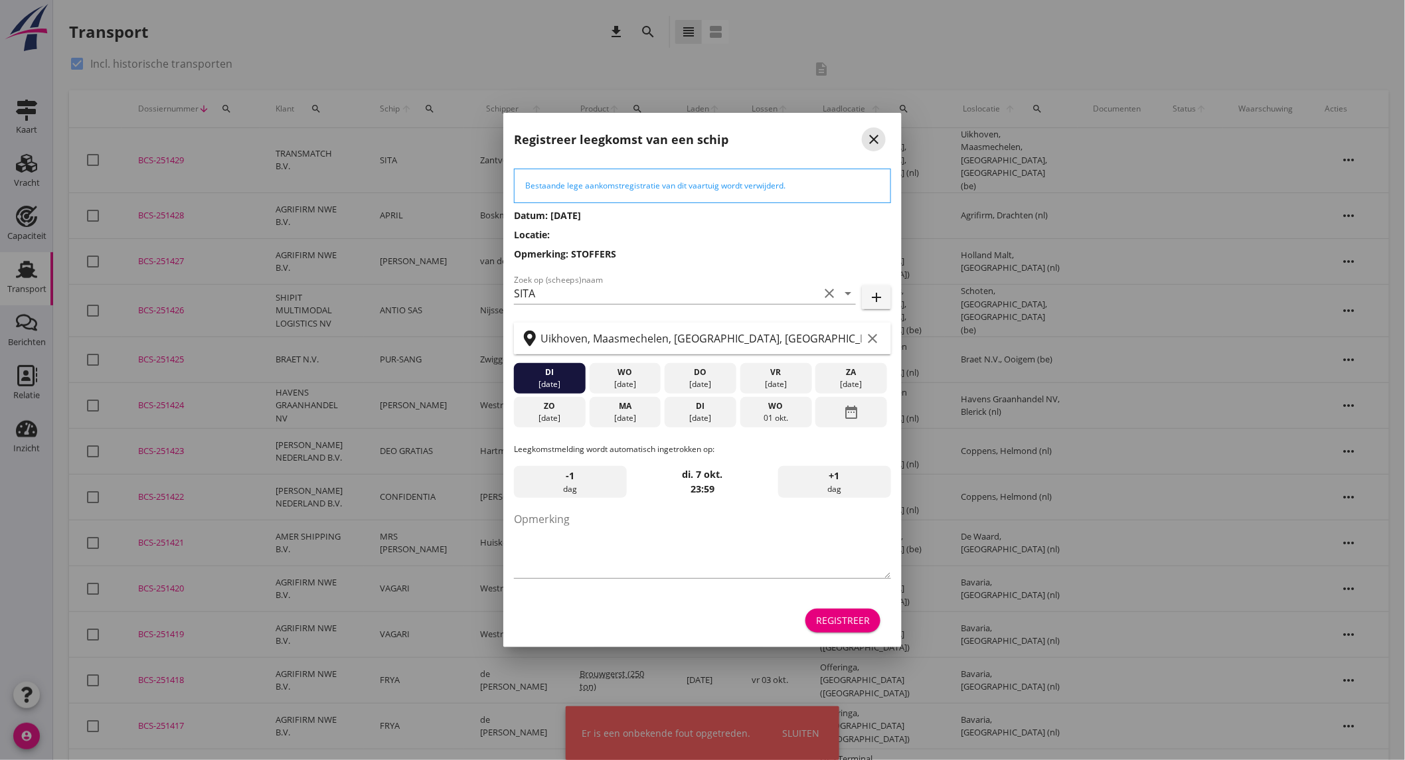
drag, startPoint x: 876, startPoint y: 141, endPoint x: 317, endPoint y: 18, distance: 572.3
click at [876, 141] on icon "close" at bounding box center [874, 139] width 16 height 16
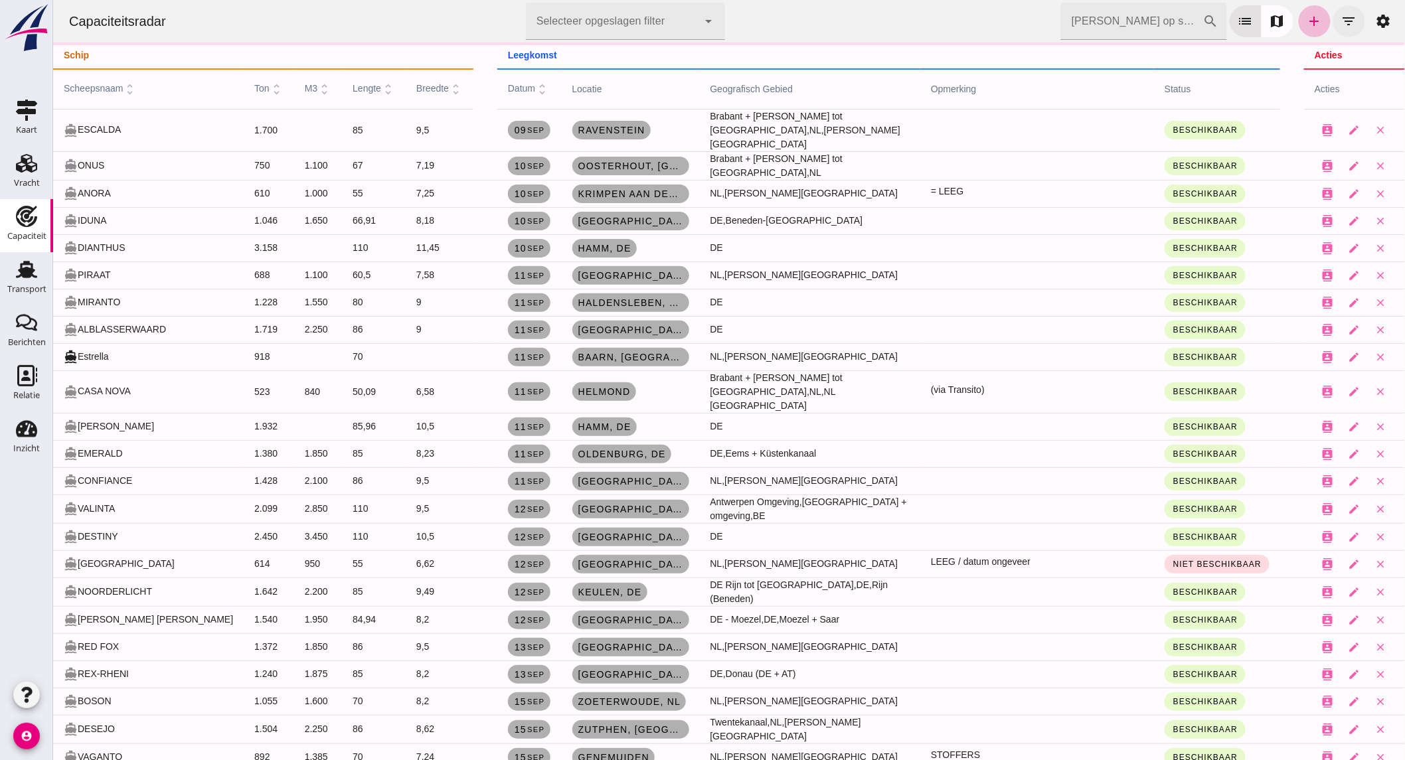
click at [1332, 22] on button "filter_list" at bounding box center [1348, 21] width 32 height 32
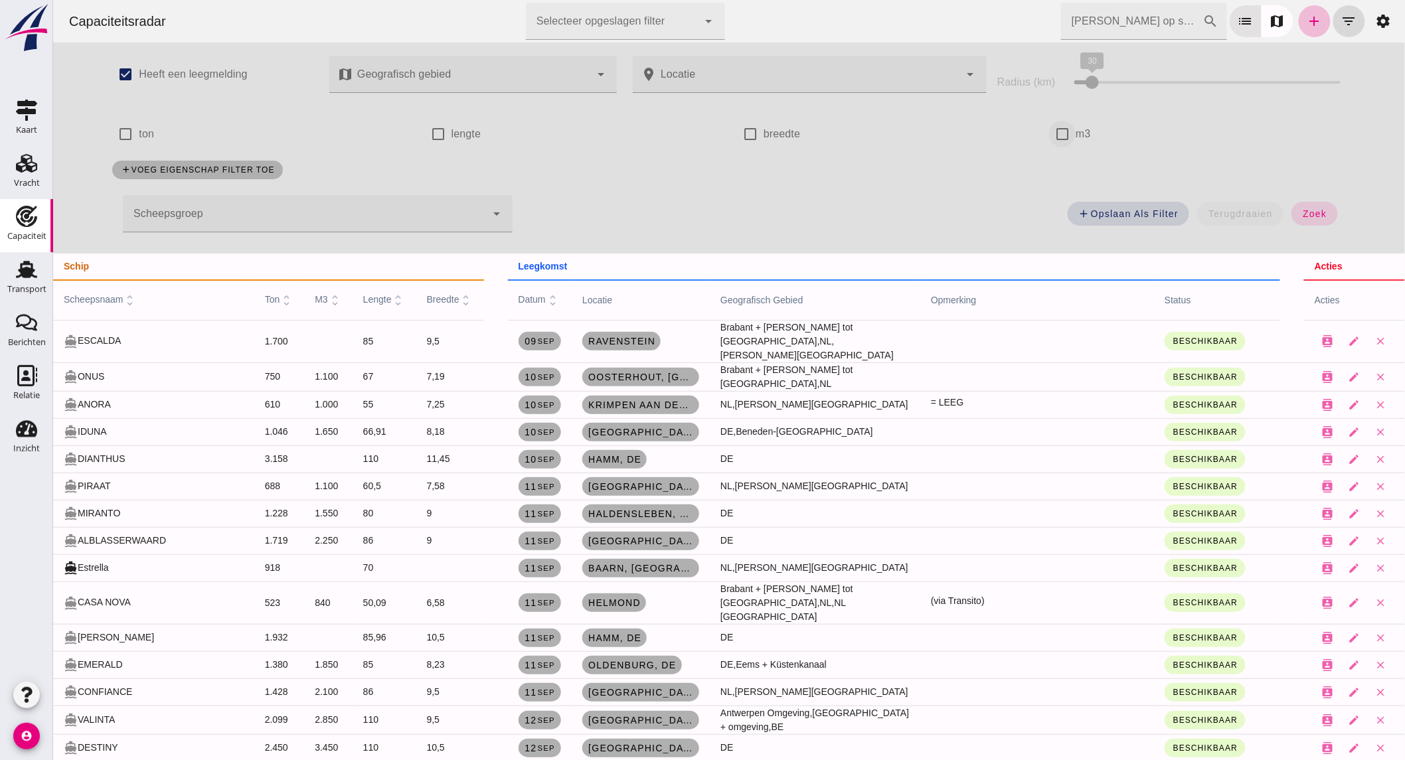
click at [1055, 138] on input "m3" at bounding box center [1061, 134] width 27 height 27
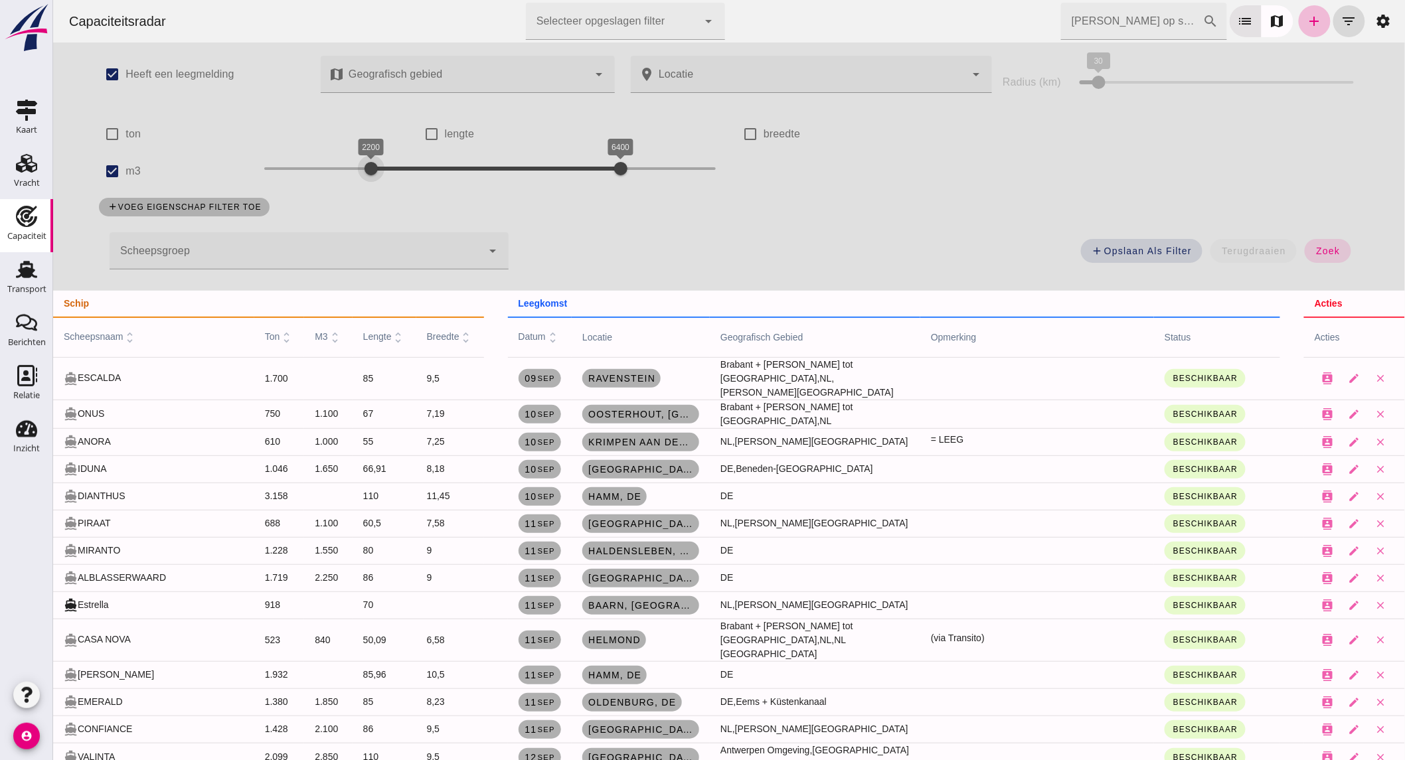
drag, startPoint x: 323, startPoint y: 165, endPoint x: 364, endPoint y: 163, distance: 41.9
click at [364, 163] on div "2200 6400 2200 6400" at bounding box center [489, 168] width 451 height 21
drag, startPoint x: 554, startPoint y: 169, endPoint x: 396, endPoint y: 173, distance: 158.7
click at [396, 173] on div at bounding box center [405, 168] width 27 height 27
click at [1325, 244] on button "zoek" at bounding box center [1327, 251] width 46 height 24
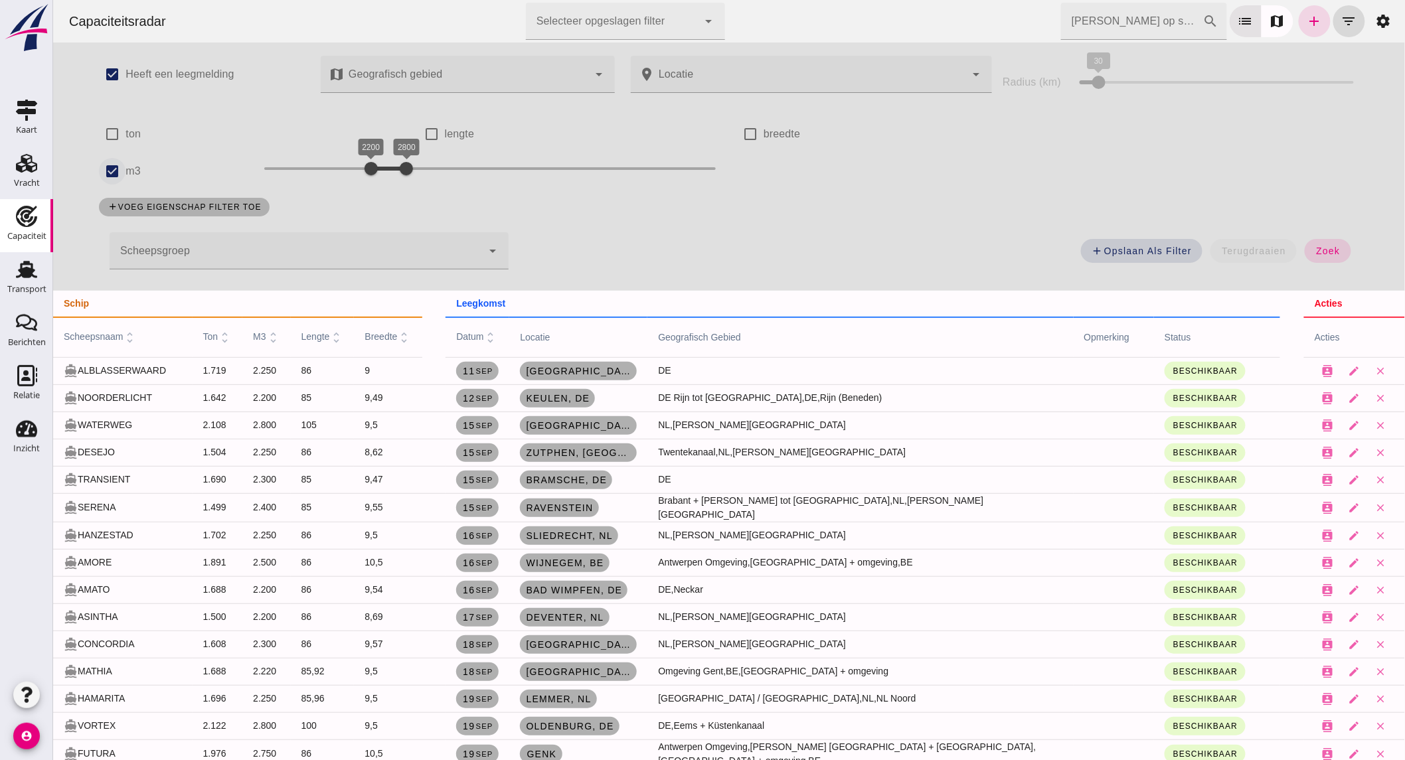
click at [119, 167] on input "m3" at bounding box center [111, 171] width 27 height 27
checkbox input "false"
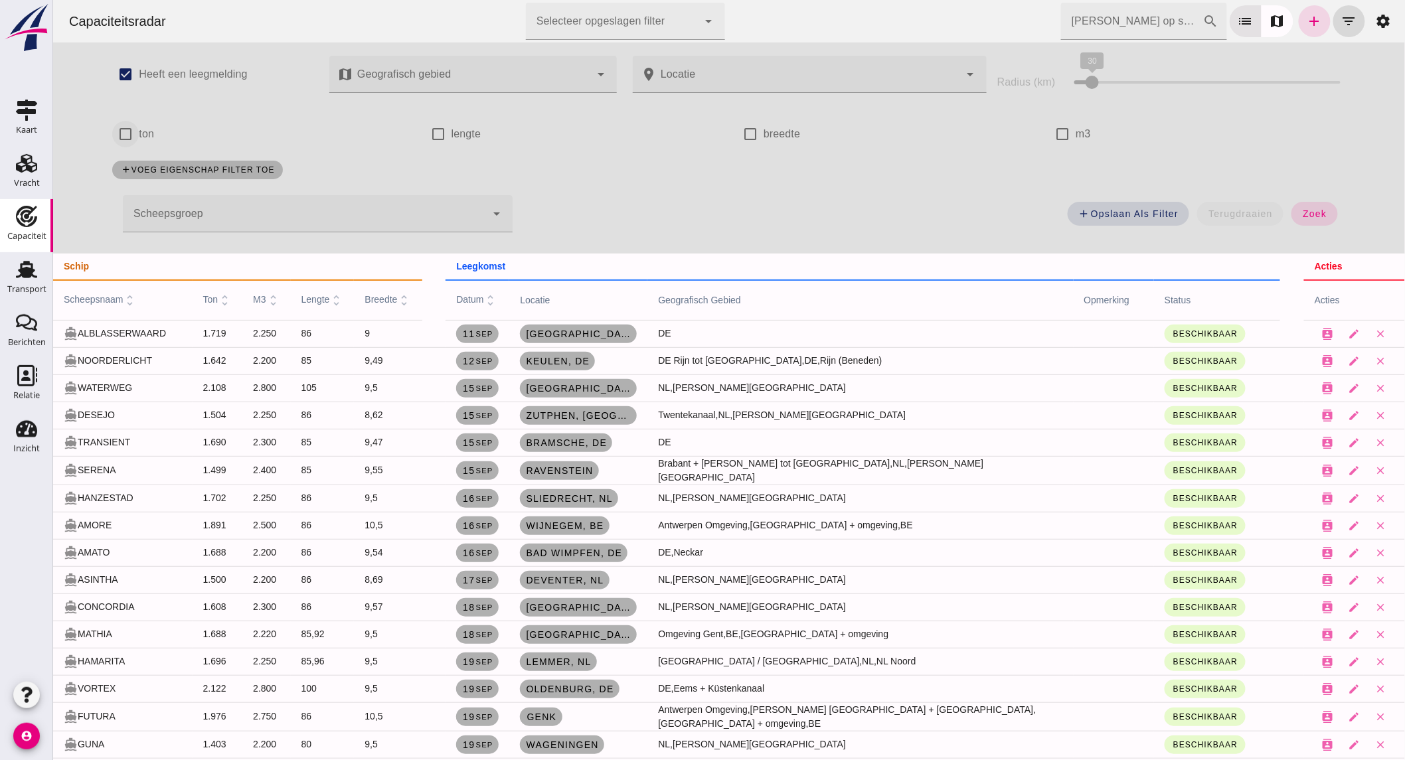
click at [127, 131] on input "ton" at bounding box center [125, 134] width 27 height 27
checkbox input "true"
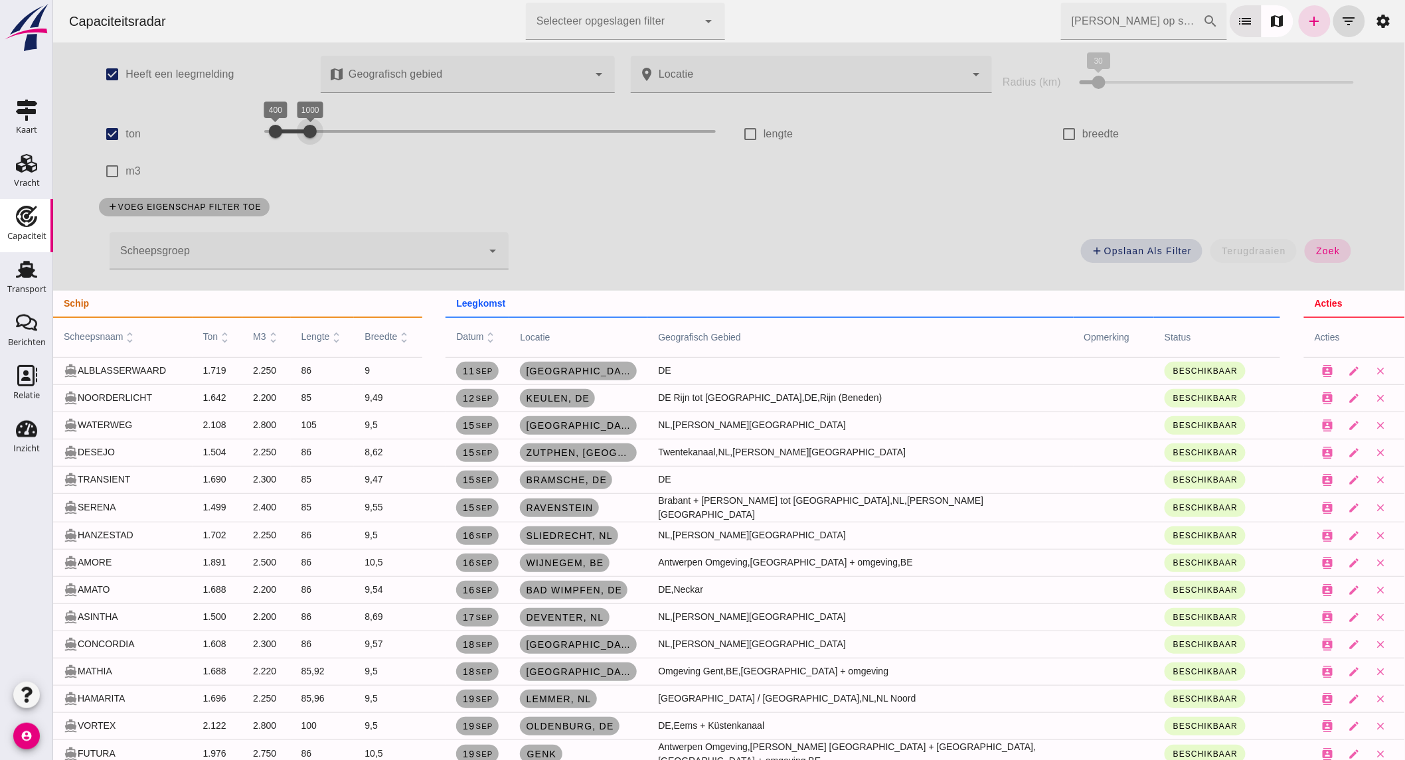
drag, startPoint x: 562, startPoint y: 127, endPoint x: 334, endPoint y: 131, distance: 228.4
click at [334, 131] on div "400 1500 400 1000" at bounding box center [489, 131] width 451 height 21
drag, startPoint x: 293, startPoint y: 130, endPoint x: 268, endPoint y: 130, distance: 25.2
click at [268, 130] on div "400 1500 400 1500" at bounding box center [489, 131] width 451 height 21
drag, startPoint x: 336, startPoint y: 129, endPoint x: 308, endPoint y: 129, distance: 27.9
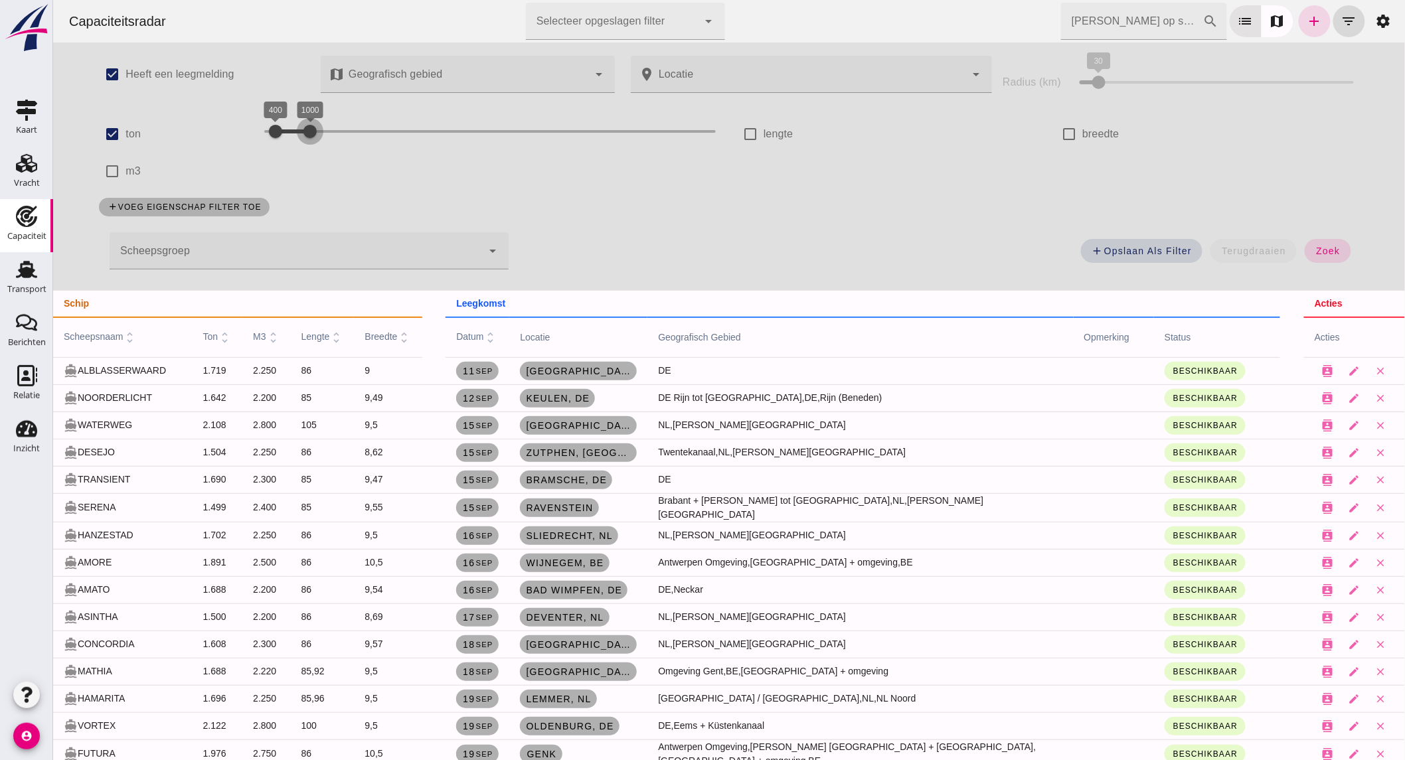
click at [308, 129] on div at bounding box center [309, 131] width 27 height 27
click at [1328, 242] on button "zoek" at bounding box center [1327, 251] width 46 height 24
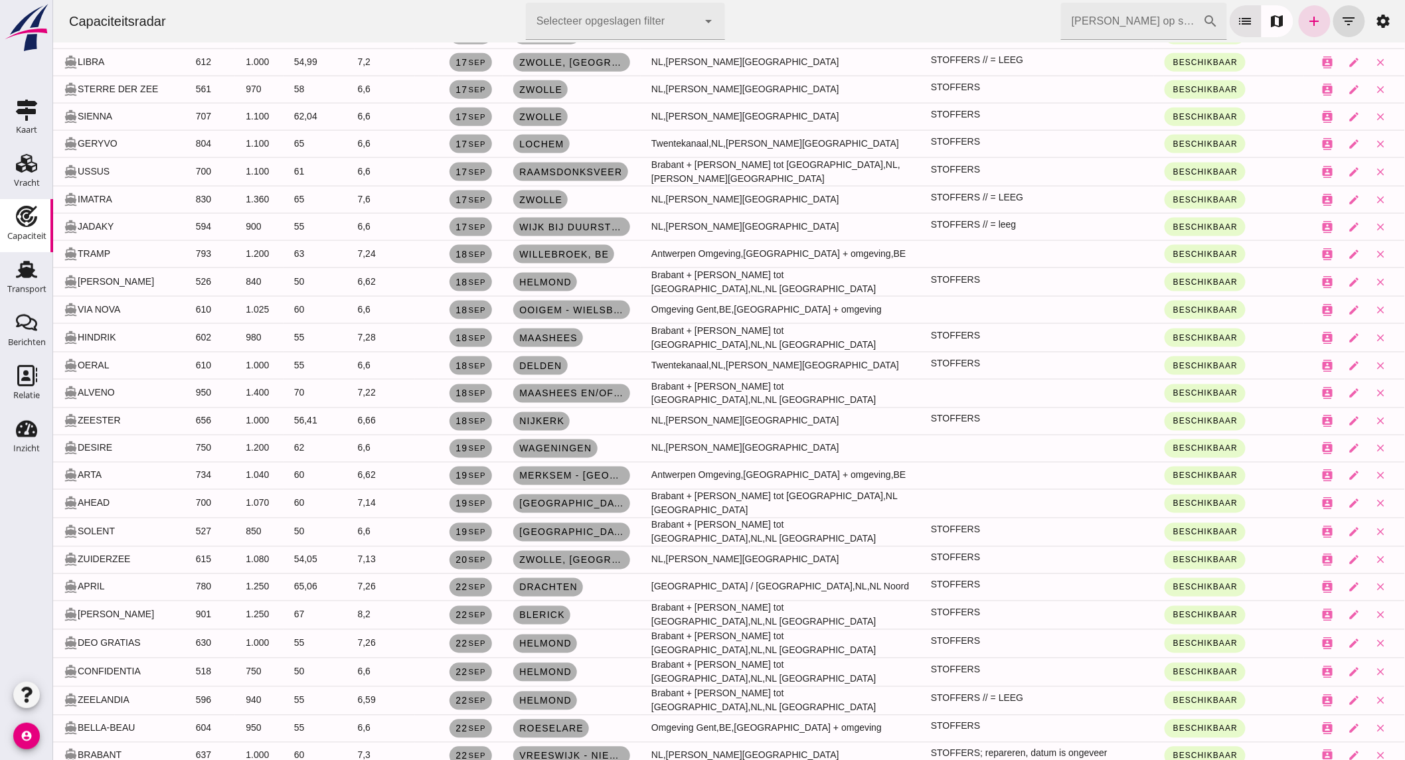
scroll to position [885, 0]
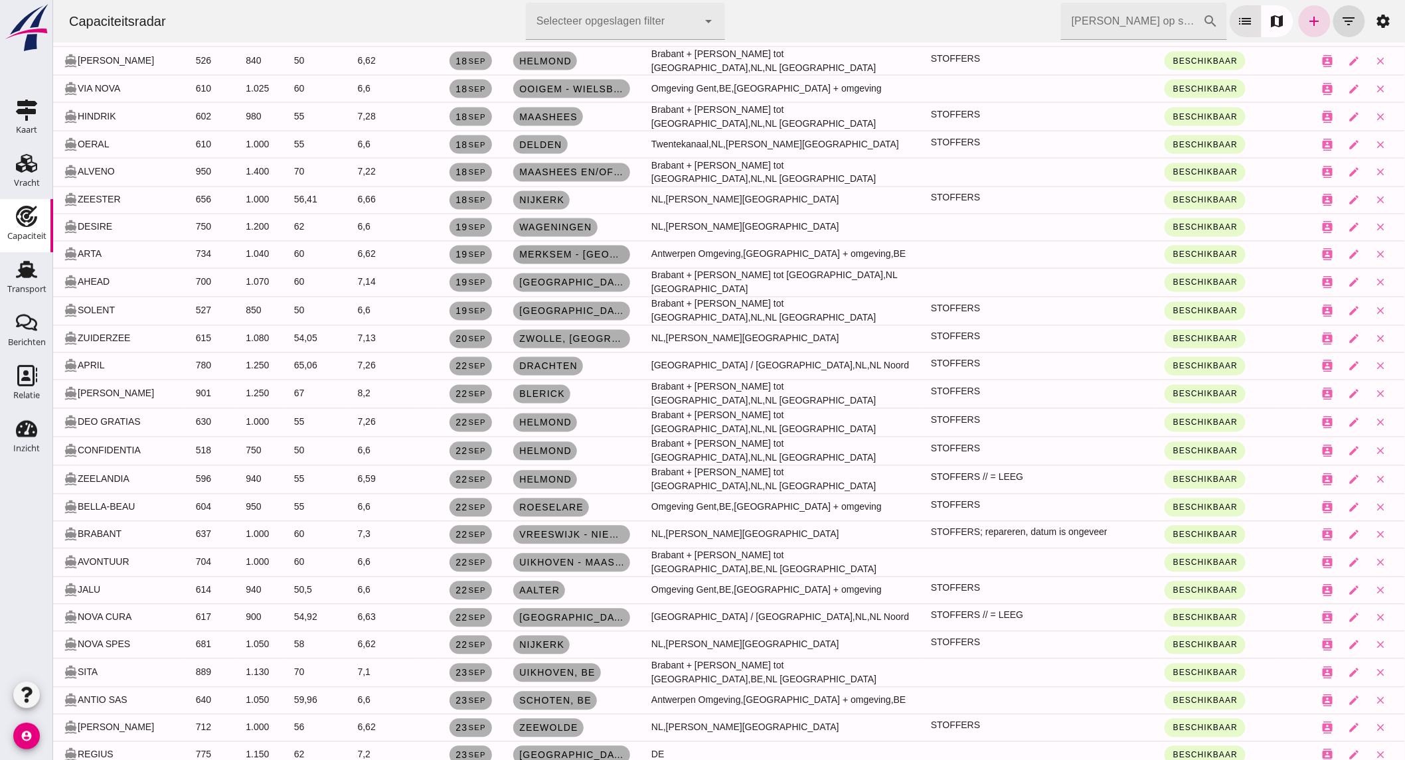
click at [604, 250] on span "Merksem - [GEOGRAPHIC_DATA], [GEOGRAPHIC_DATA]" at bounding box center [571, 255] width 106 height 11
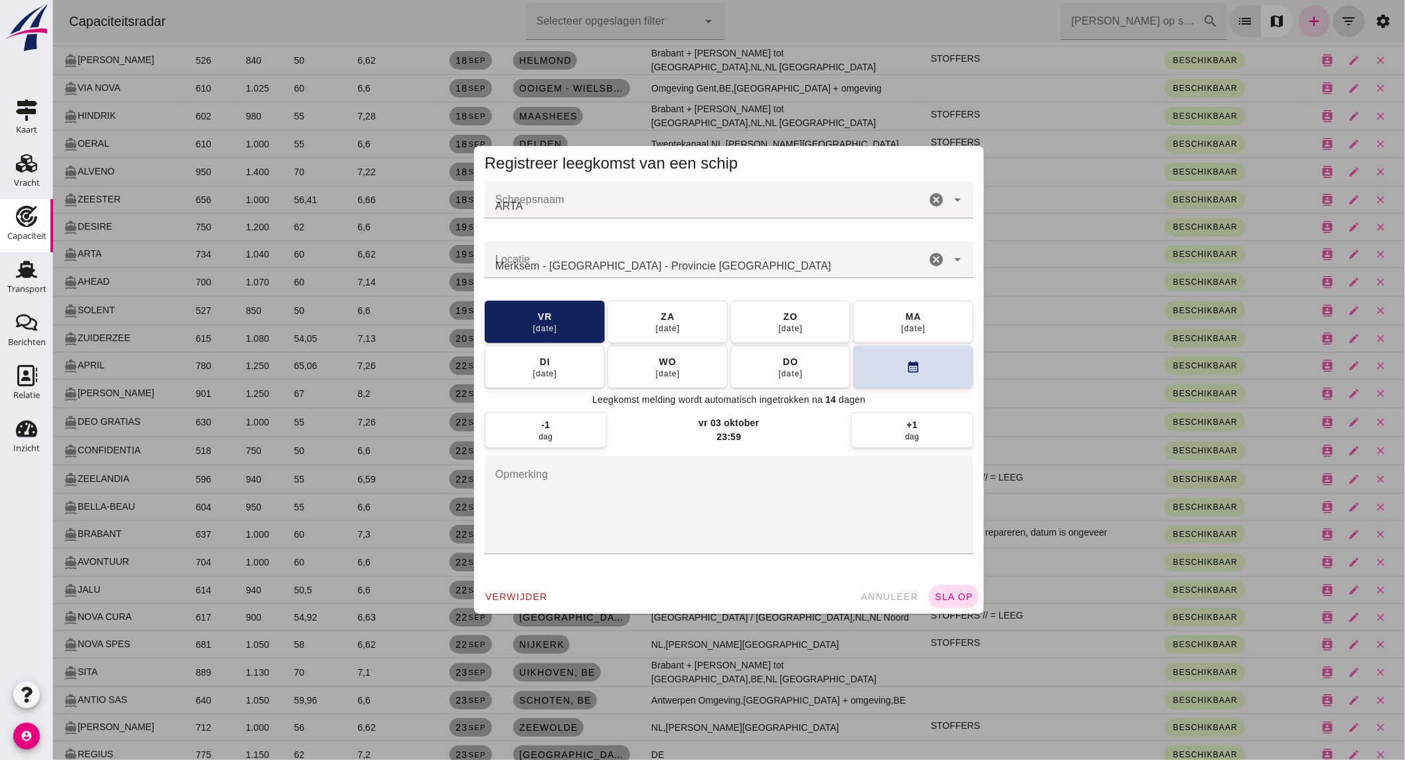
scroll to position [0, 0]
click at [899, 593] on span "annuleer" at bounding box center [889, 596] width 58 height 11
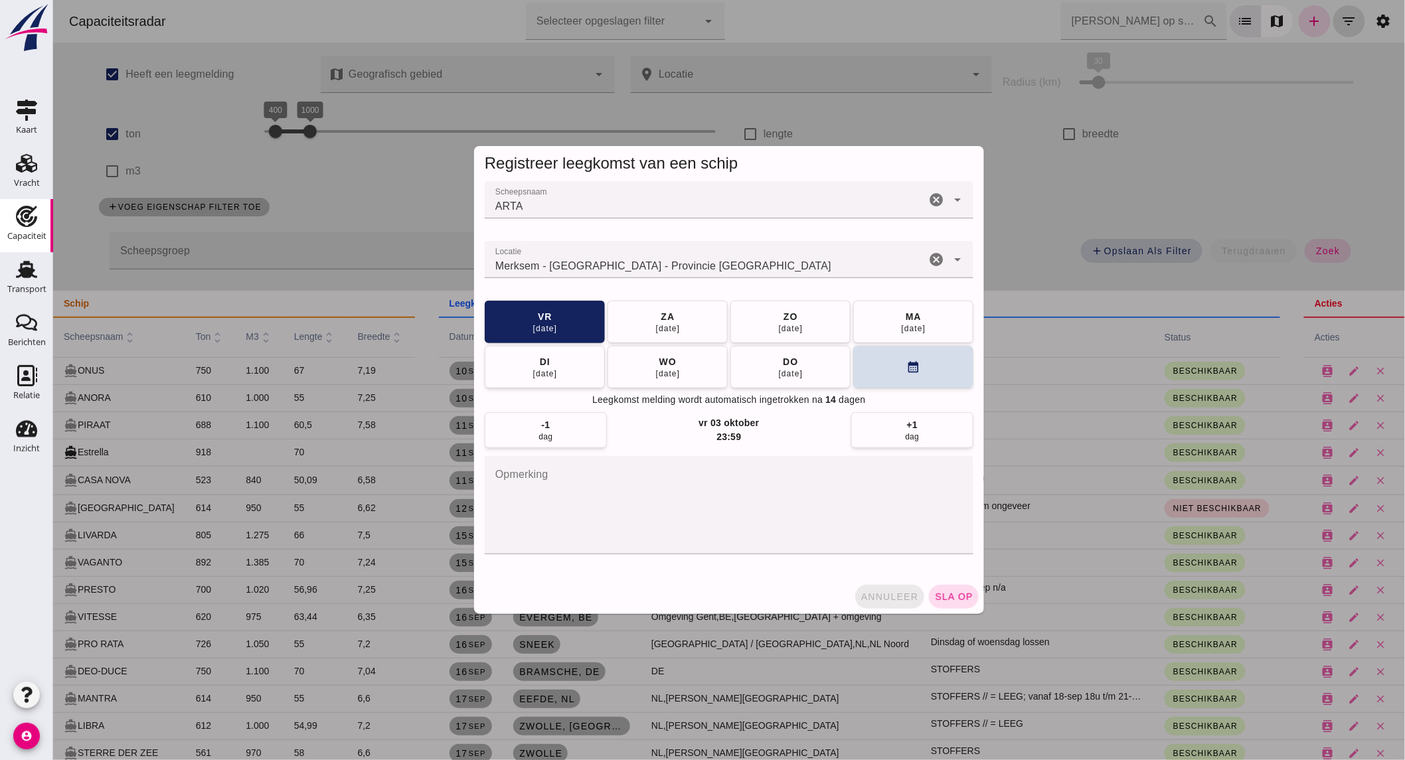
scroll to position [885, 0]
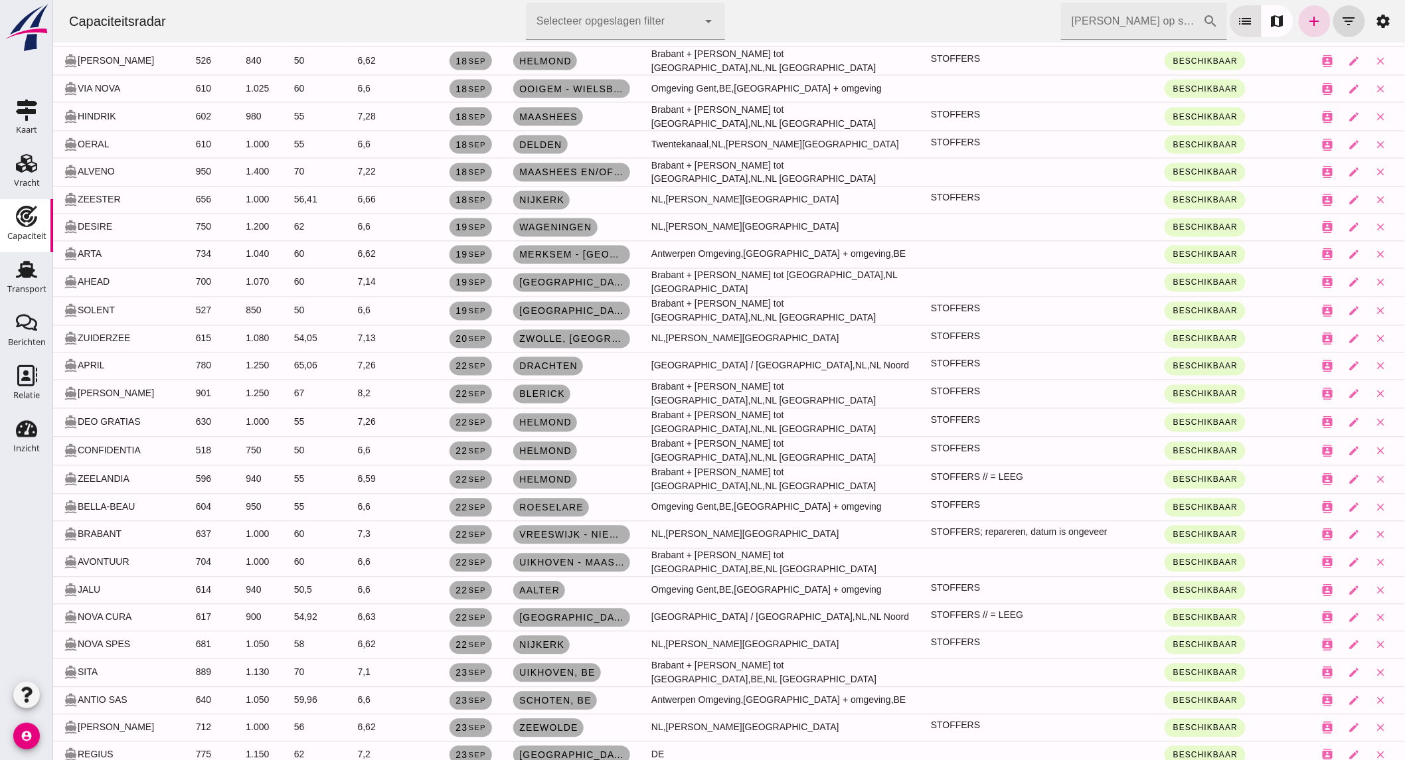
click at [84, 248] on div "directions_boat ARTA" at bounding box center [118, 255] width 111 height 15
click at [1314, 250] on button "contacts" at bounding box center [1327, 255] width 27 height 27
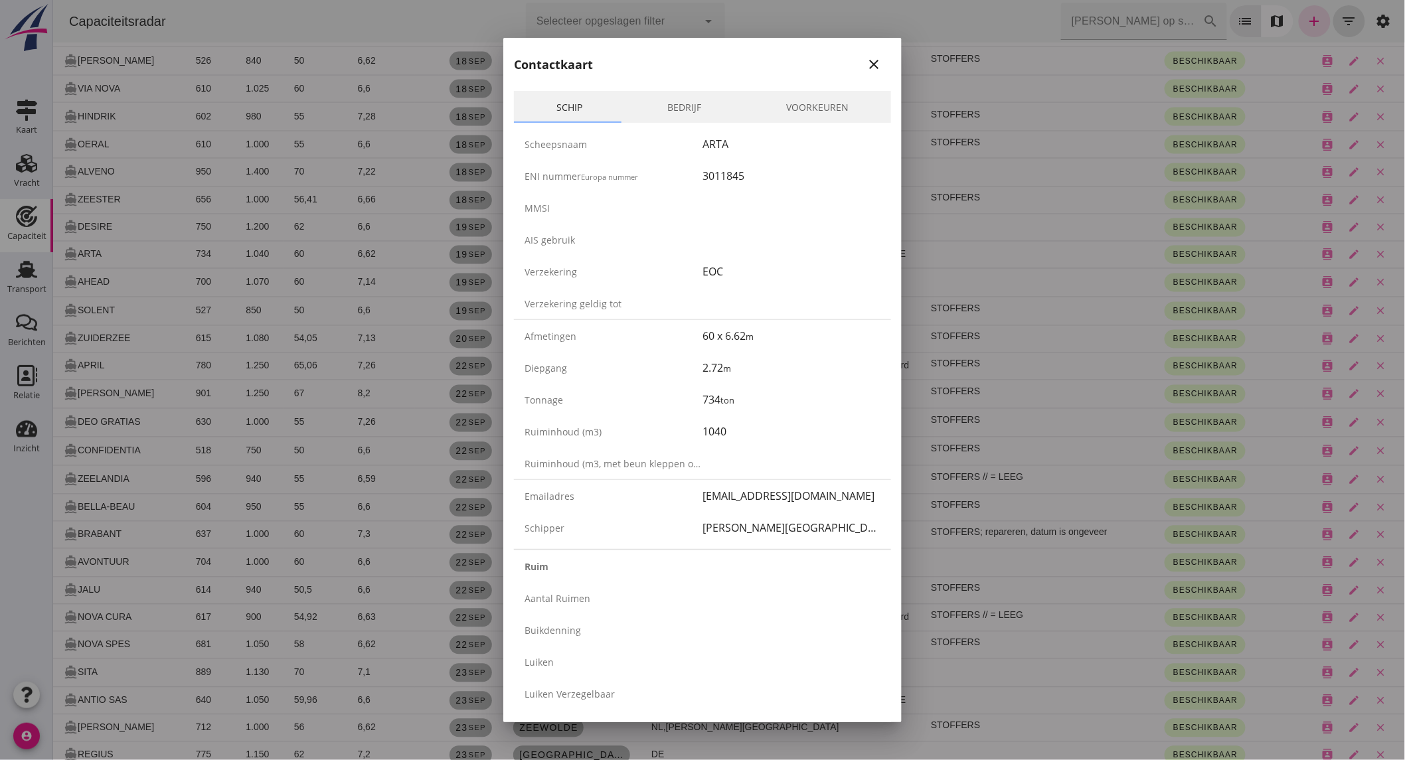
click at [662, 104] on link "Bedrijf" at bounding box center [684, 107] width 119 height 32
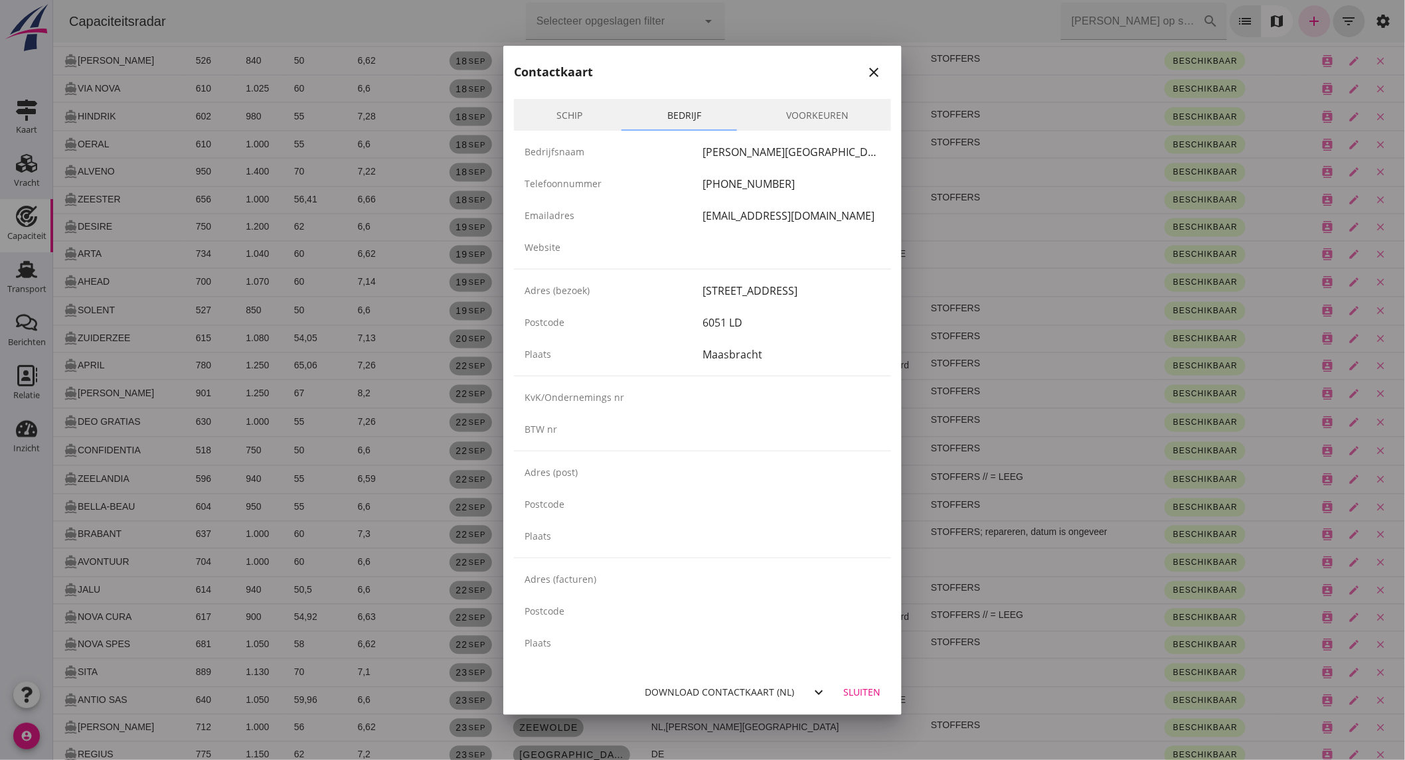
click at [195, 360] on div at bounding box center [702, 380] width 1405 height 760
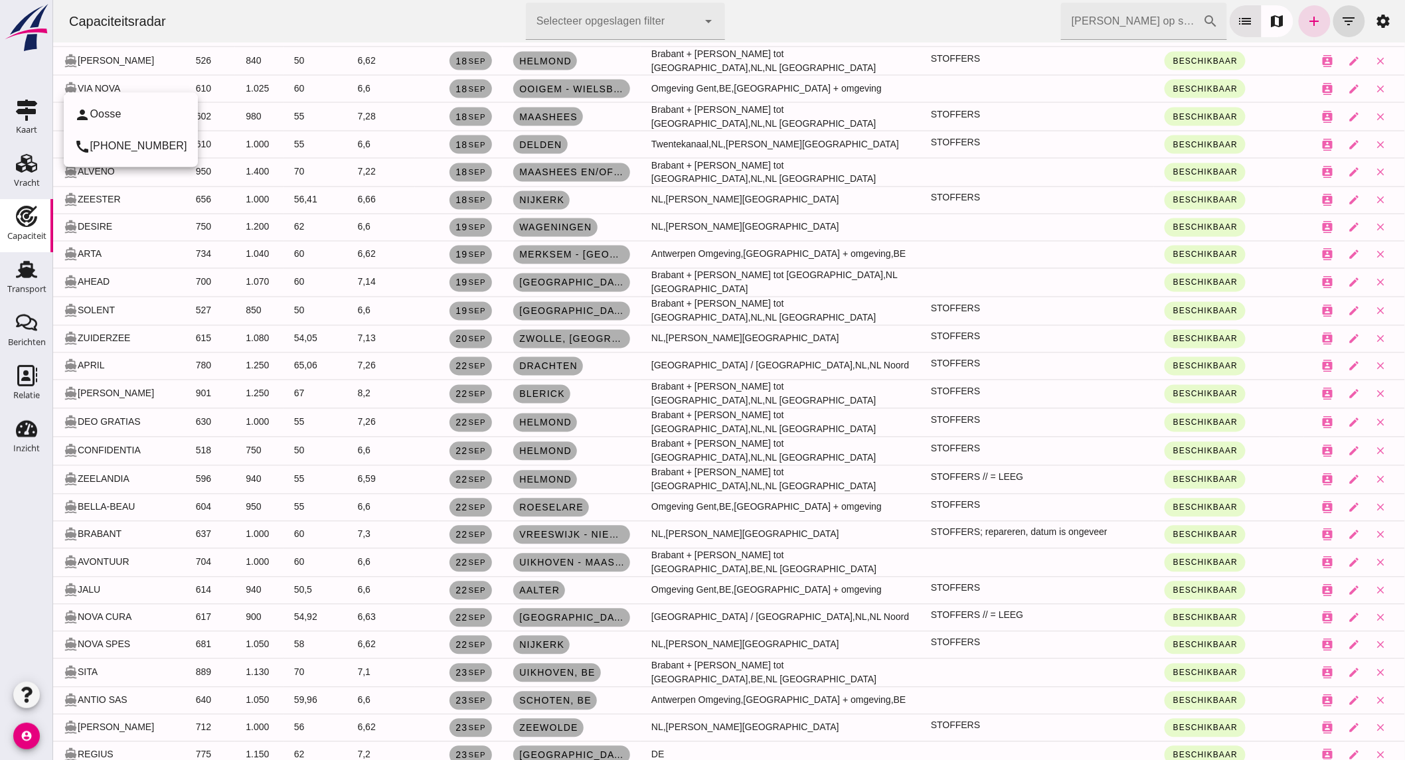
scroll to position [811, 0]
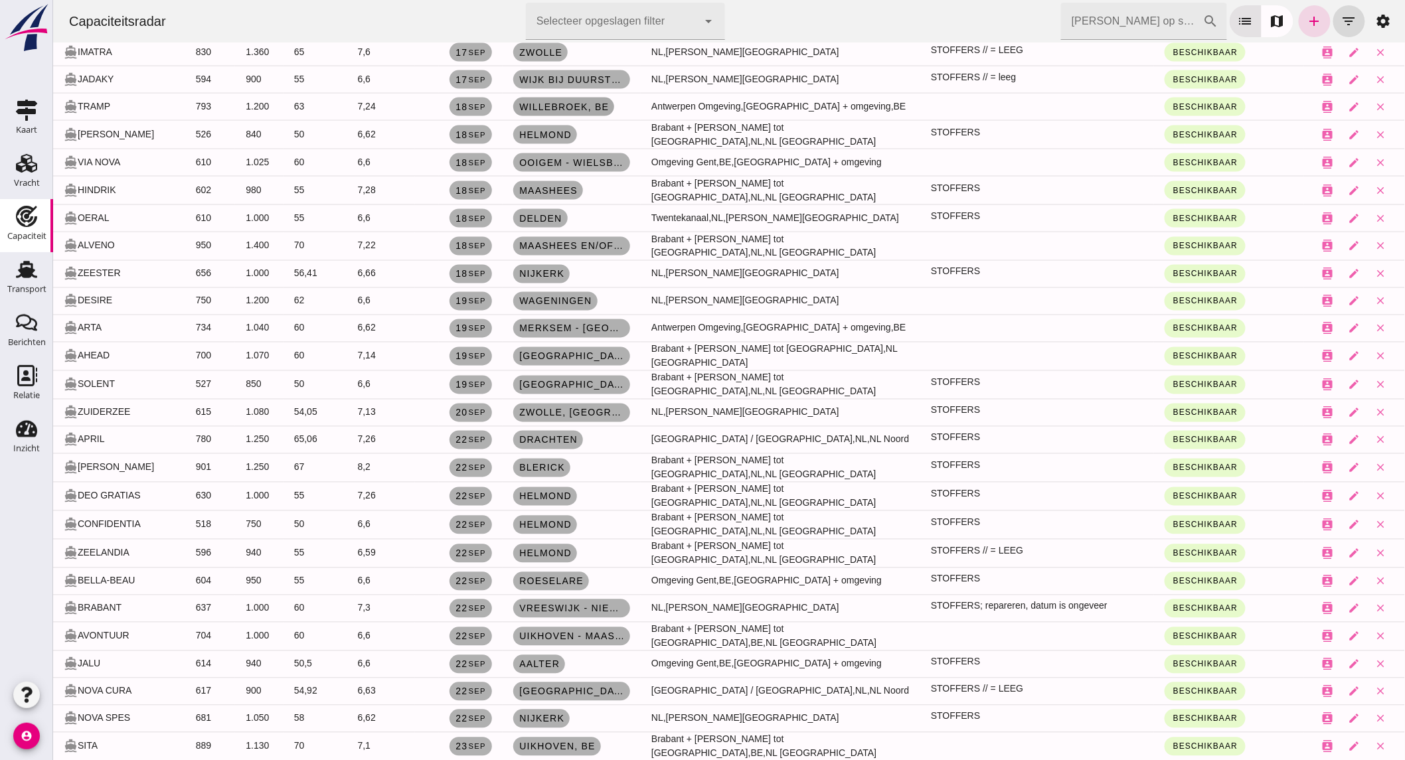
click at [584, 108] on span "Willebroek, be" at bounding box center [563, 107] width 90 height 11
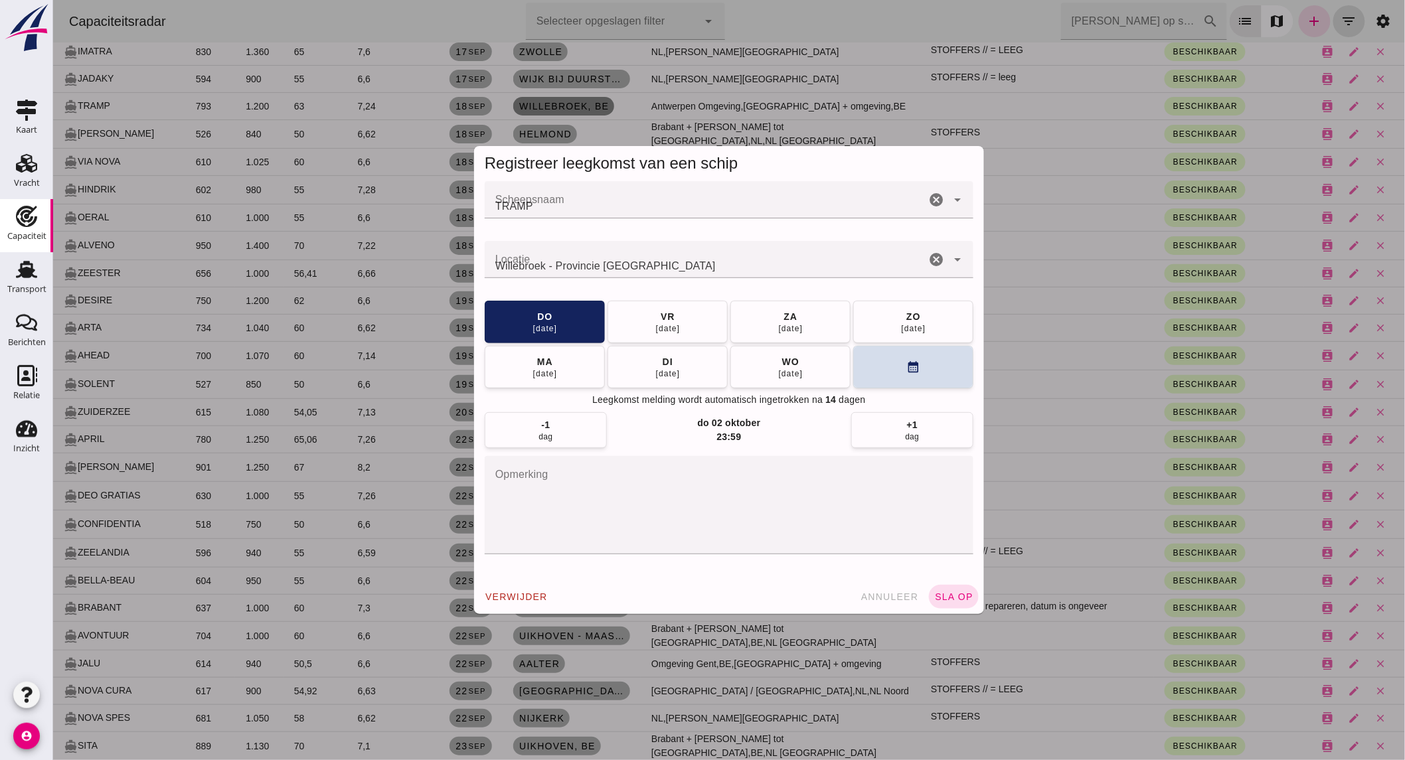
scroll to position [0, 0]
click at [931, 253] on icon "cancel" at bounding box center [935, 260] width 16 height 16
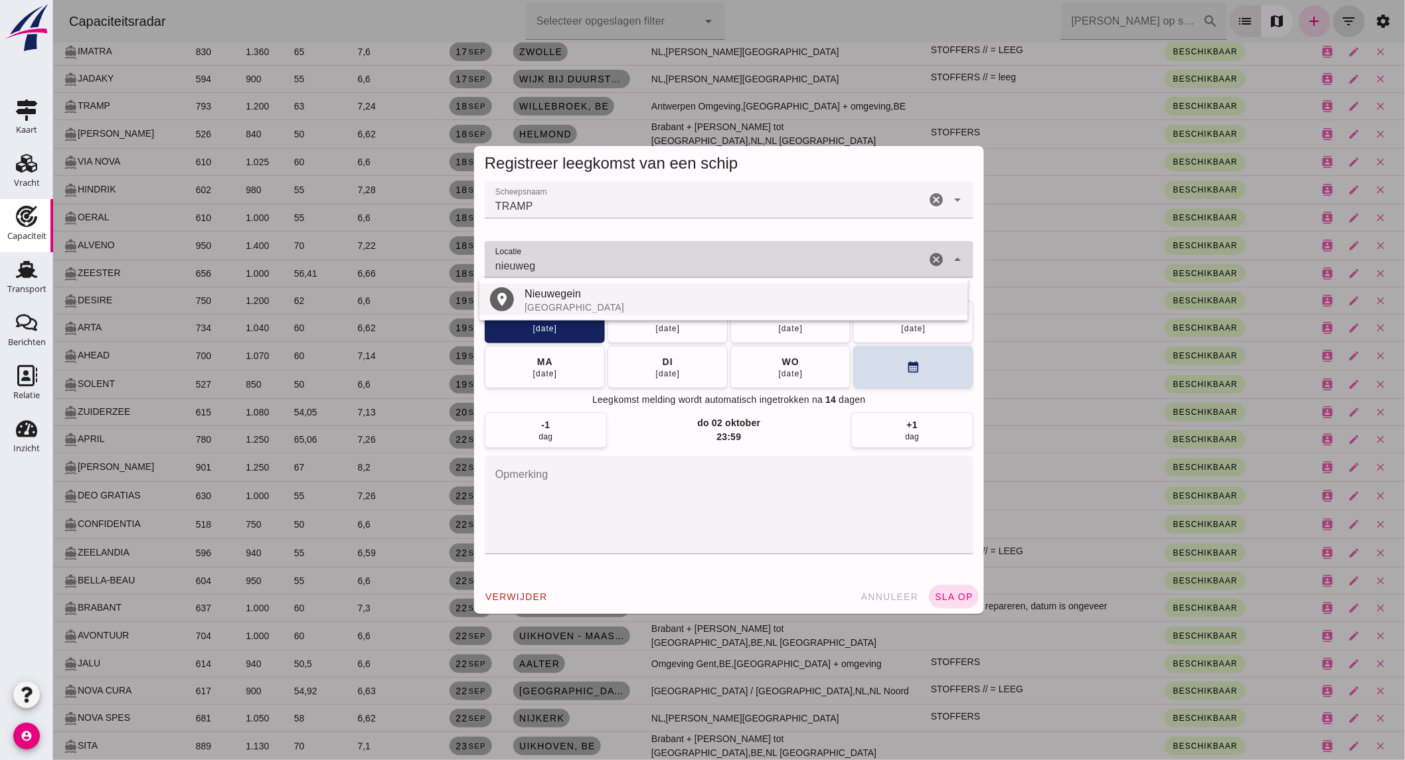
click at [737, 307] on div "[GEOGRAPHIC_DATA]" at bounding box center [740, 307] width 433 height 11
type input "Veersteiger ViN(58025) - Nieuwegein"
click at [932, 257] on icon "cancel" at bounding box center [935, 260] width 16 height 16
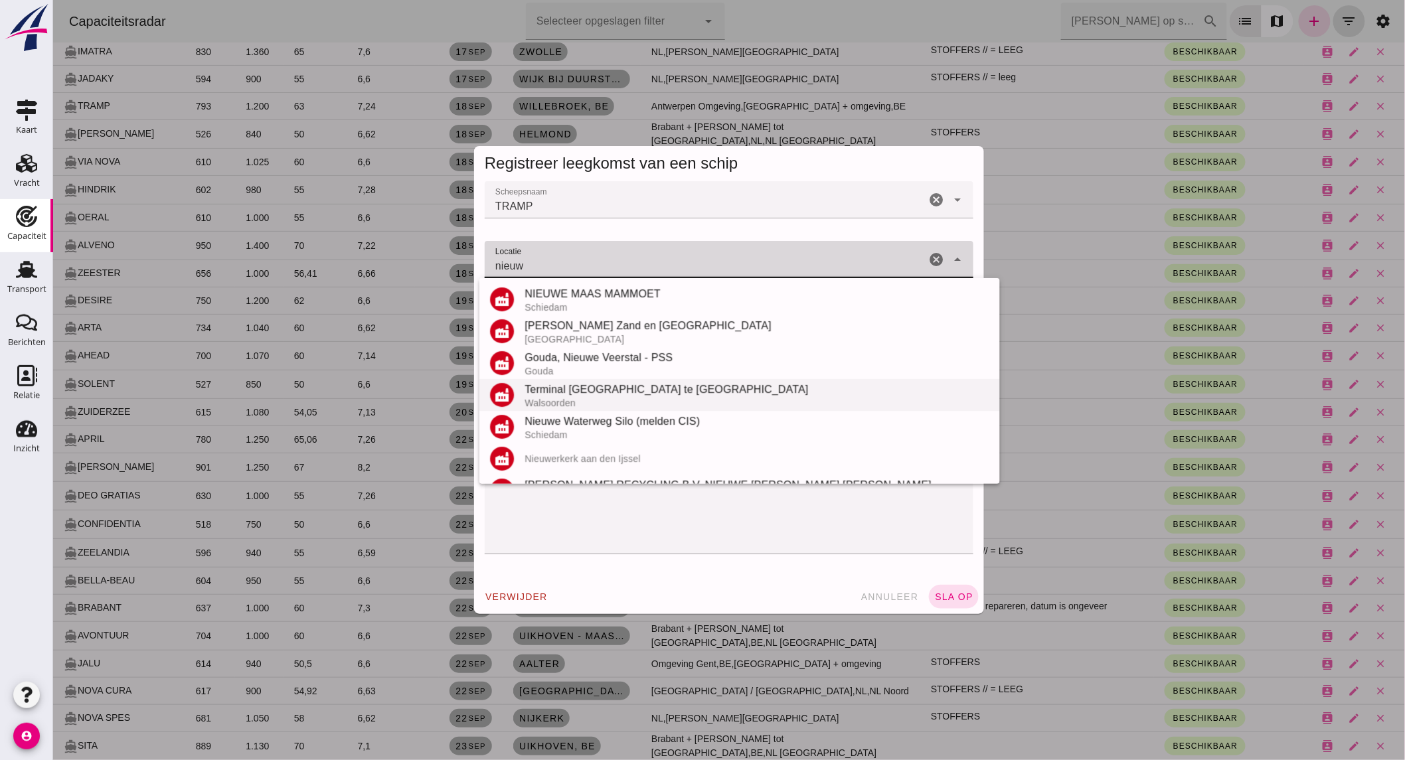
scroll to position [441, 0]
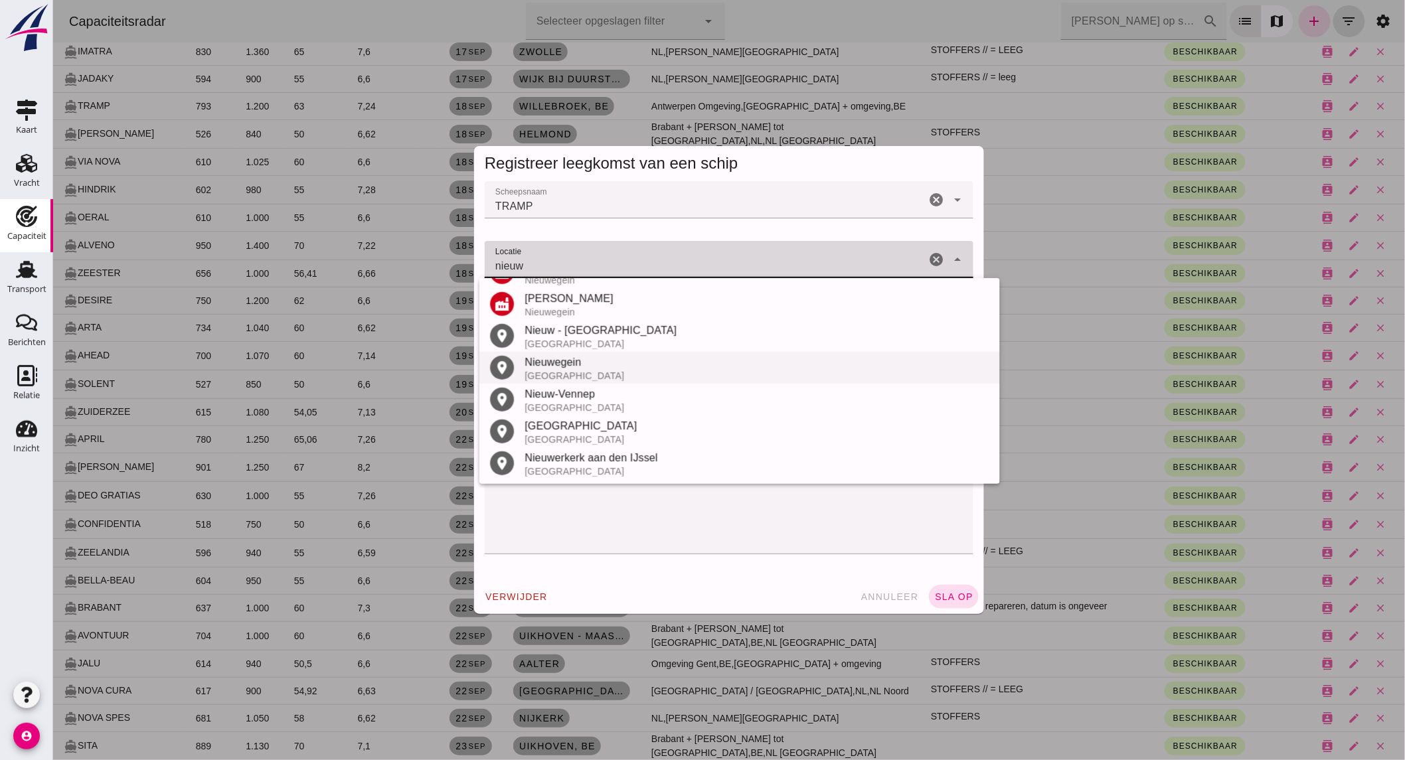
click at [624, 370] on div "[GEOGRAPHIC_DATA]" at bounding box center [756, 375] width 465 height 11
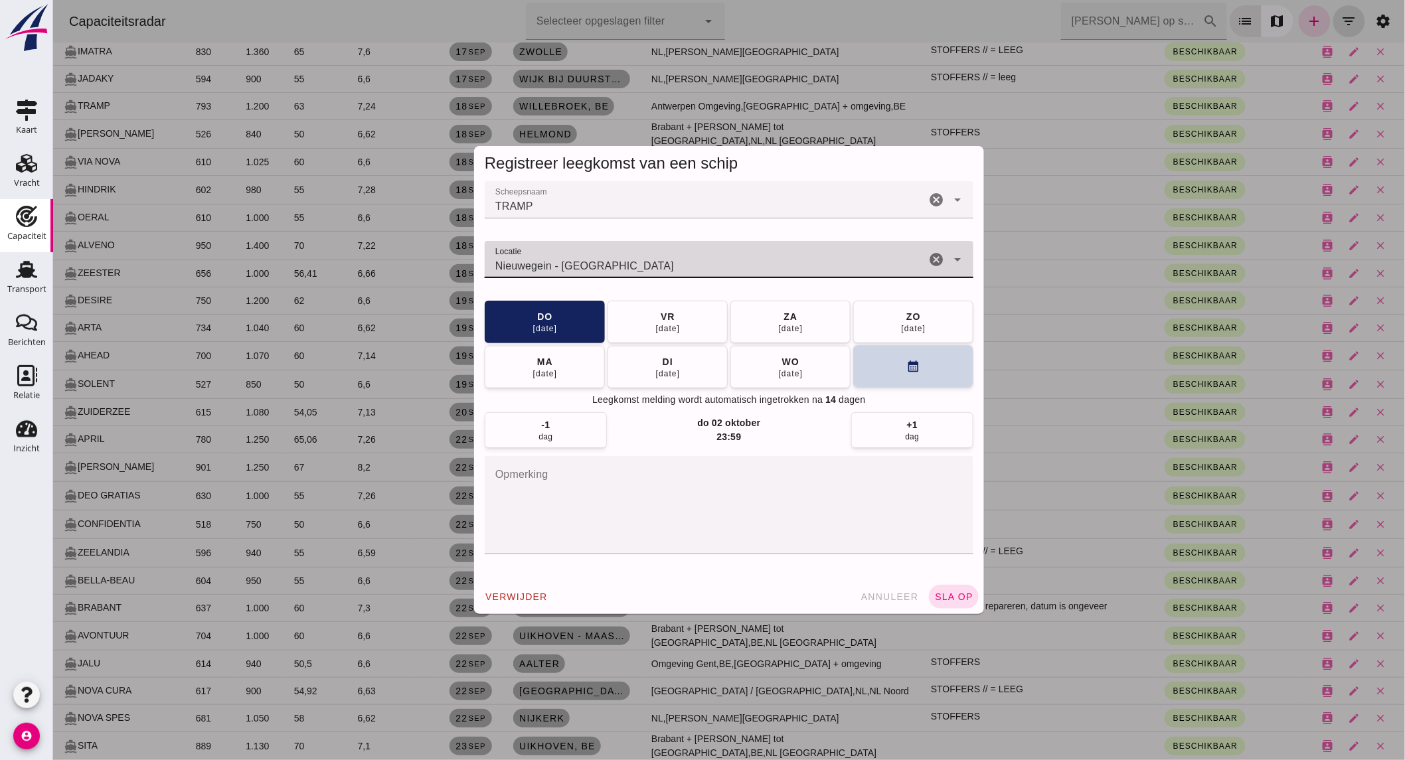
type input "Nieuwegein - [GEOGRAPHIC_DATA]"
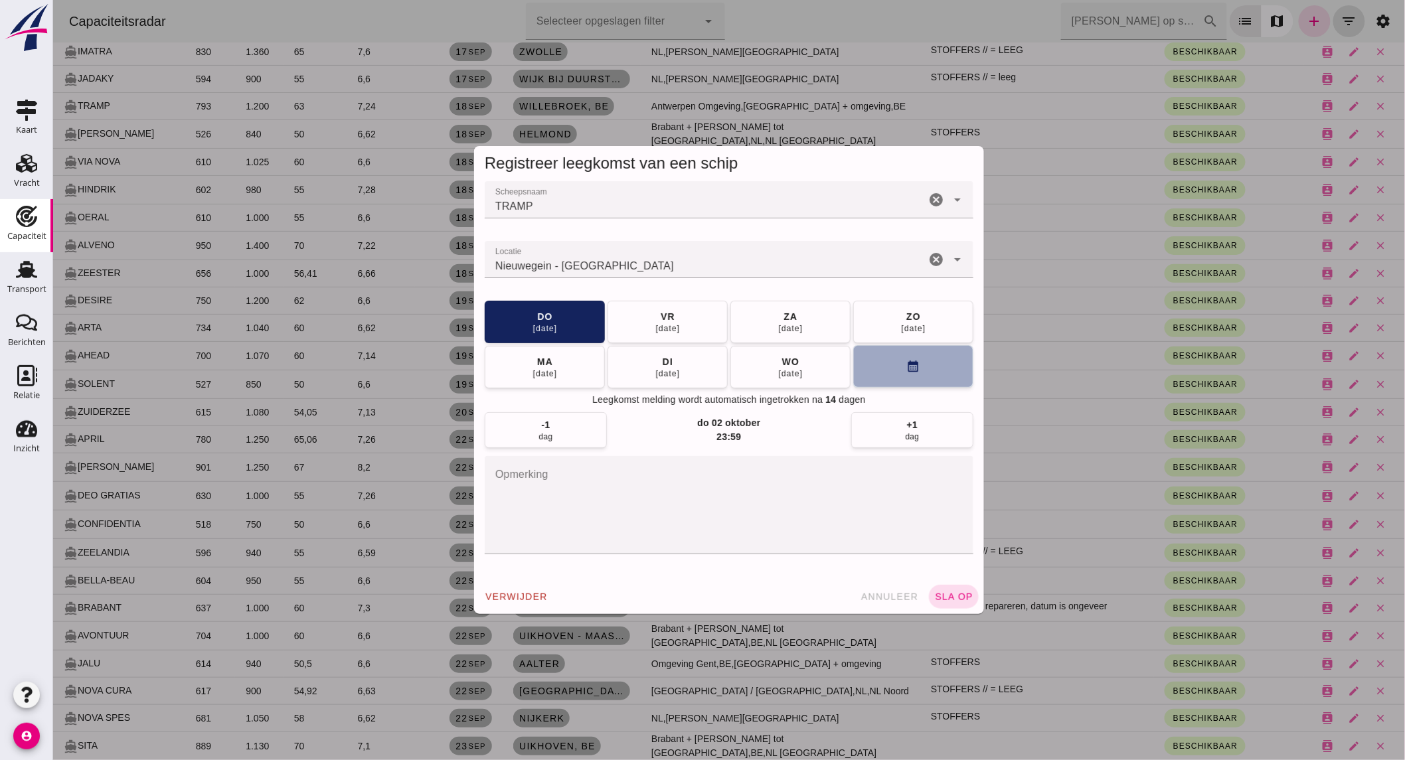
click at [905, 368] on icon "calendar_month" at bounding box center [912, 367] width 14 height 14
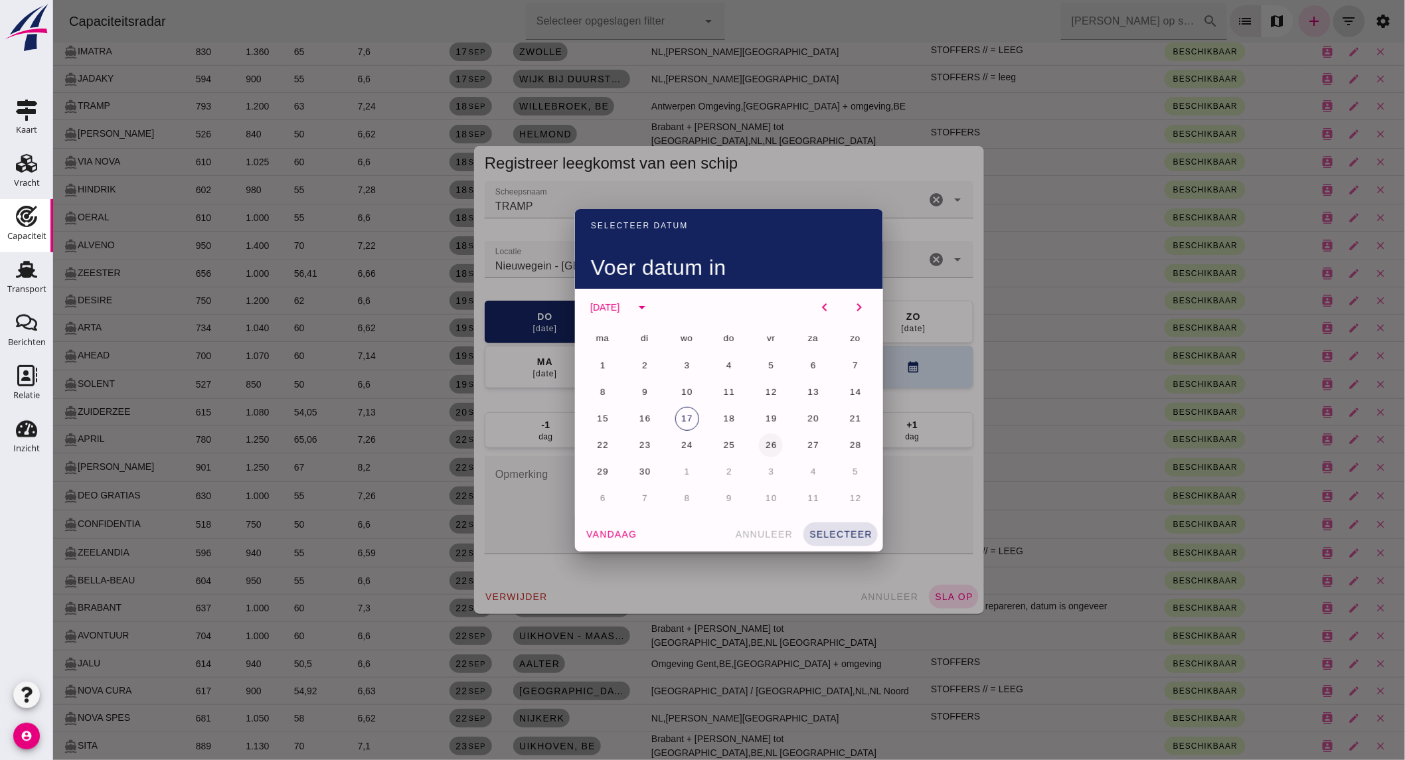
click at [767, 446] on span "26" at bounding box center [770, 445] width 13 height 10
click at [836, 531] on span "selecteer" at bounding box center [840, 534] width 64 height 11
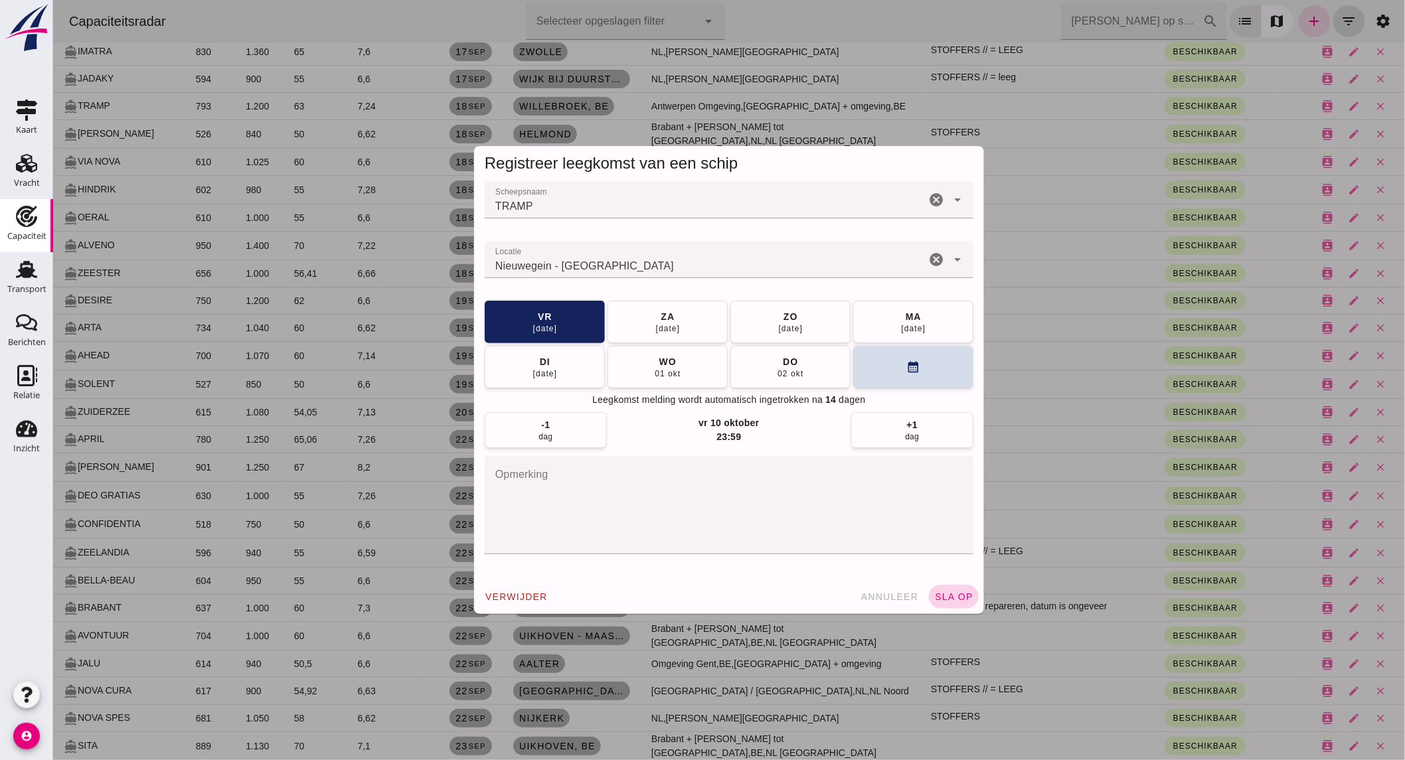
click at [945, 592] on span "sla op" at bounding box center [952, 596] width 39 height 11
click at [937, 597] on span "sla op" at bounding box center [952, 596] width 39 height 11
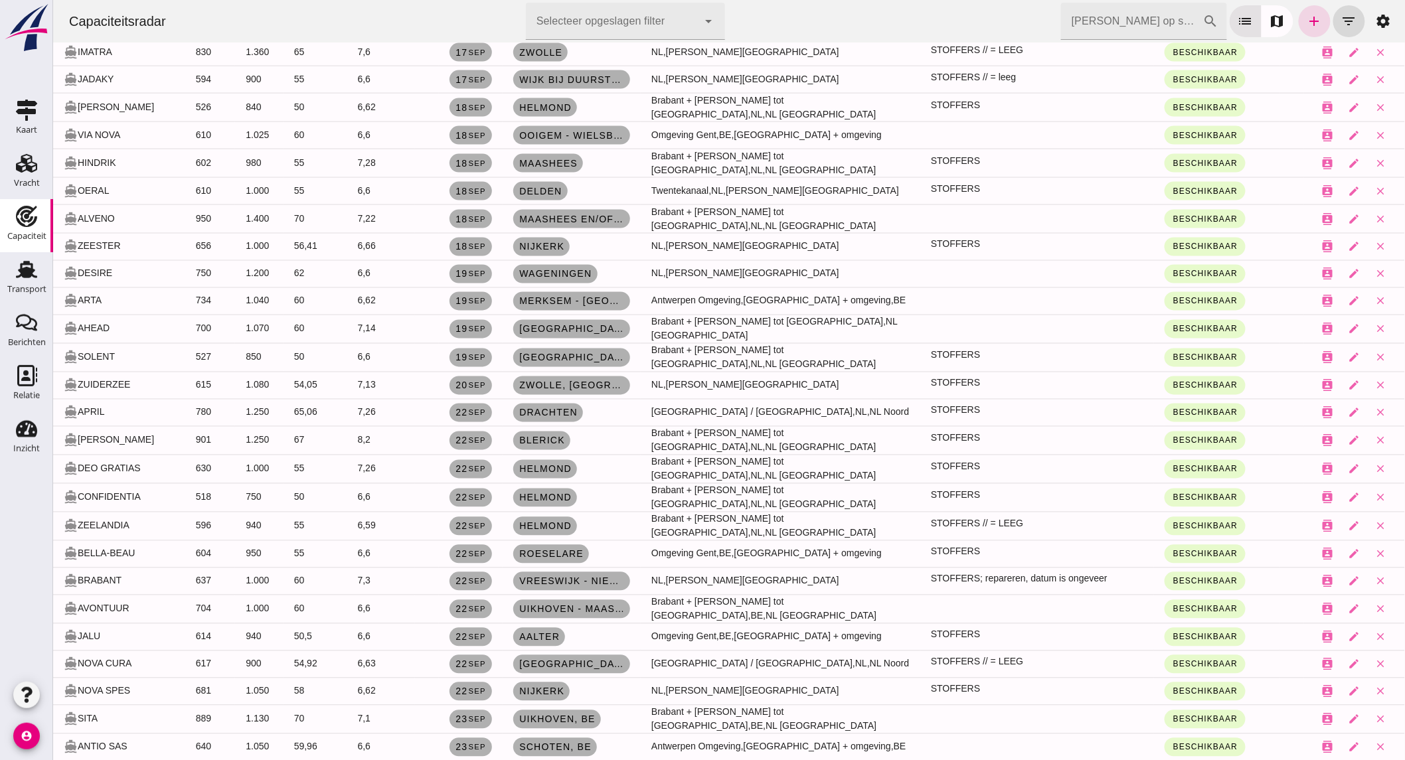
scroll to position [0, 0]
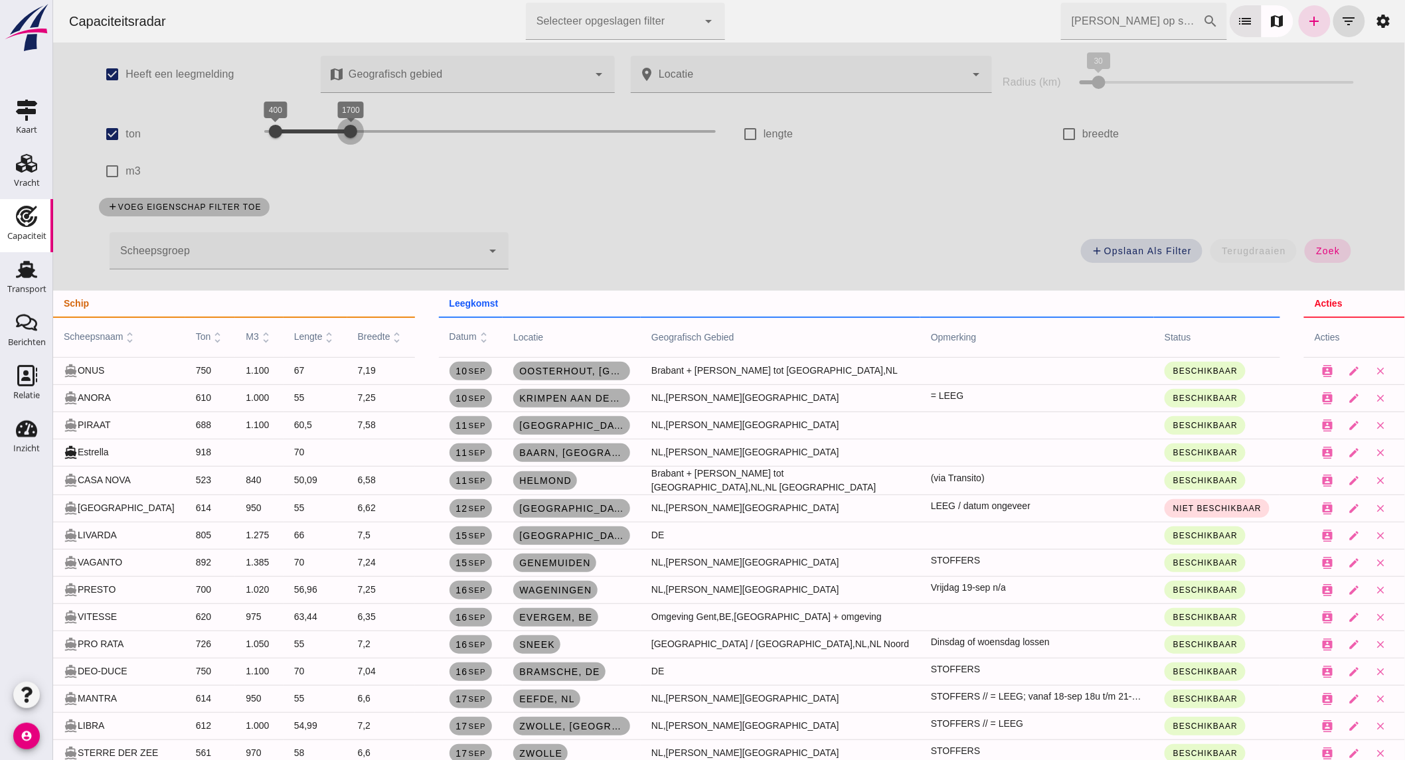
drag, startPoint x: 307, startPoint y: 131, endPoint x: 409, endPoint y: 130, distance: 102.2
click at [363, 130] on div at bounding box center [350, 131] width 27 height 27
drag, startPoint x: 296, startPoint y: 131, endPoint x: 305, endPoint y: 131, distance: 8.6
click at [305, 131] on div "1000 2000 1000 2000" at bounding box center [489, 131] width 451 height 21
click at [1338, 244] on button "zoek" at bounding box center [1327, 251] width 46 height 24
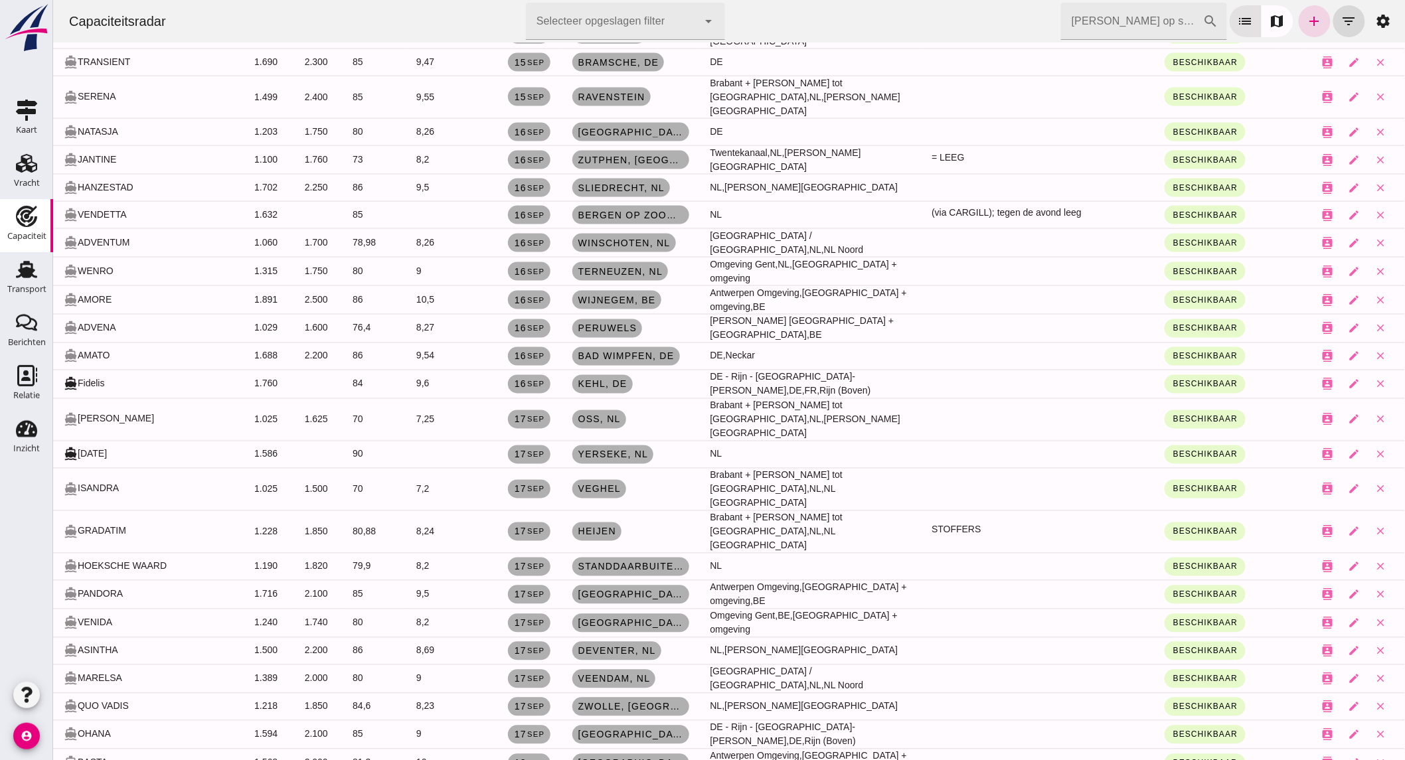
scroll to position [1106, 0]
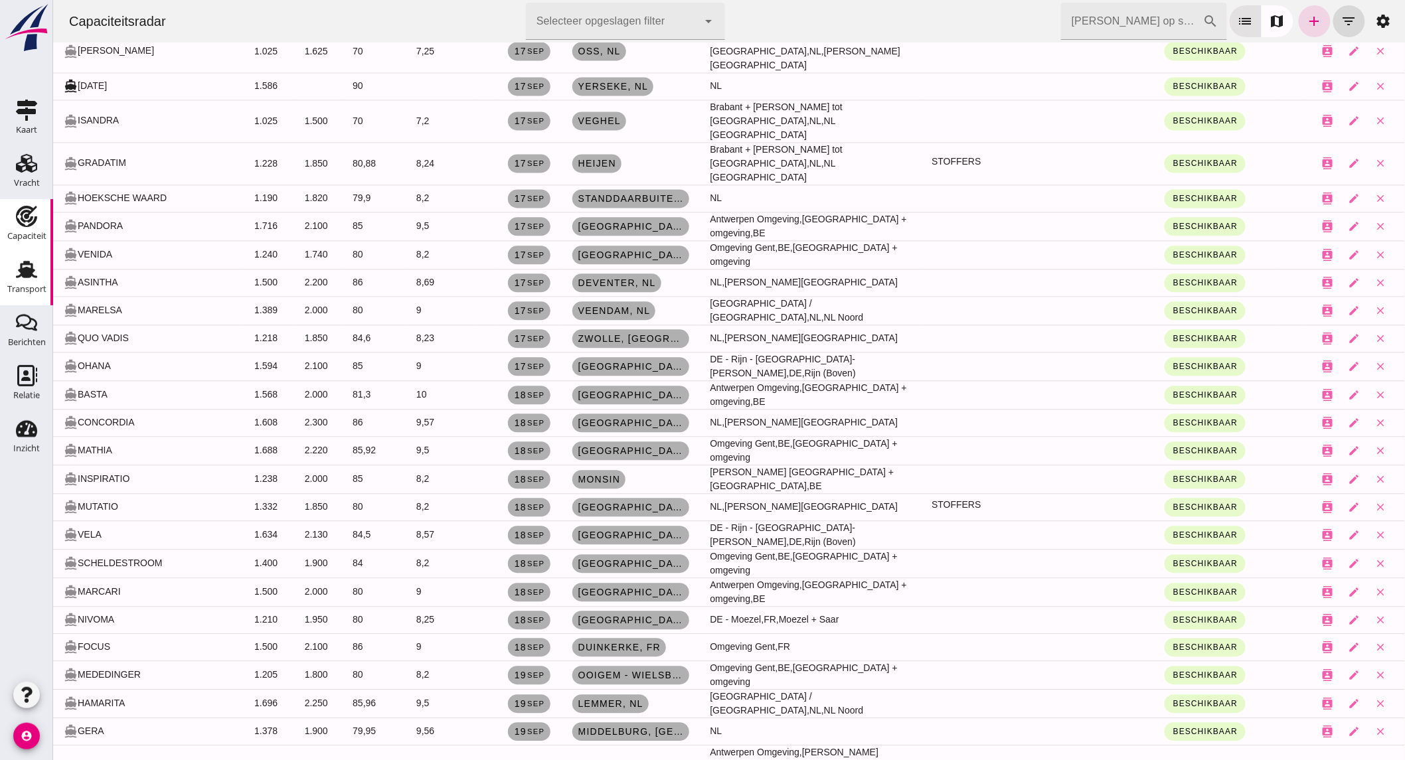
click at [32, 274] on use at bounding box center [26, 269] width 21 height 17
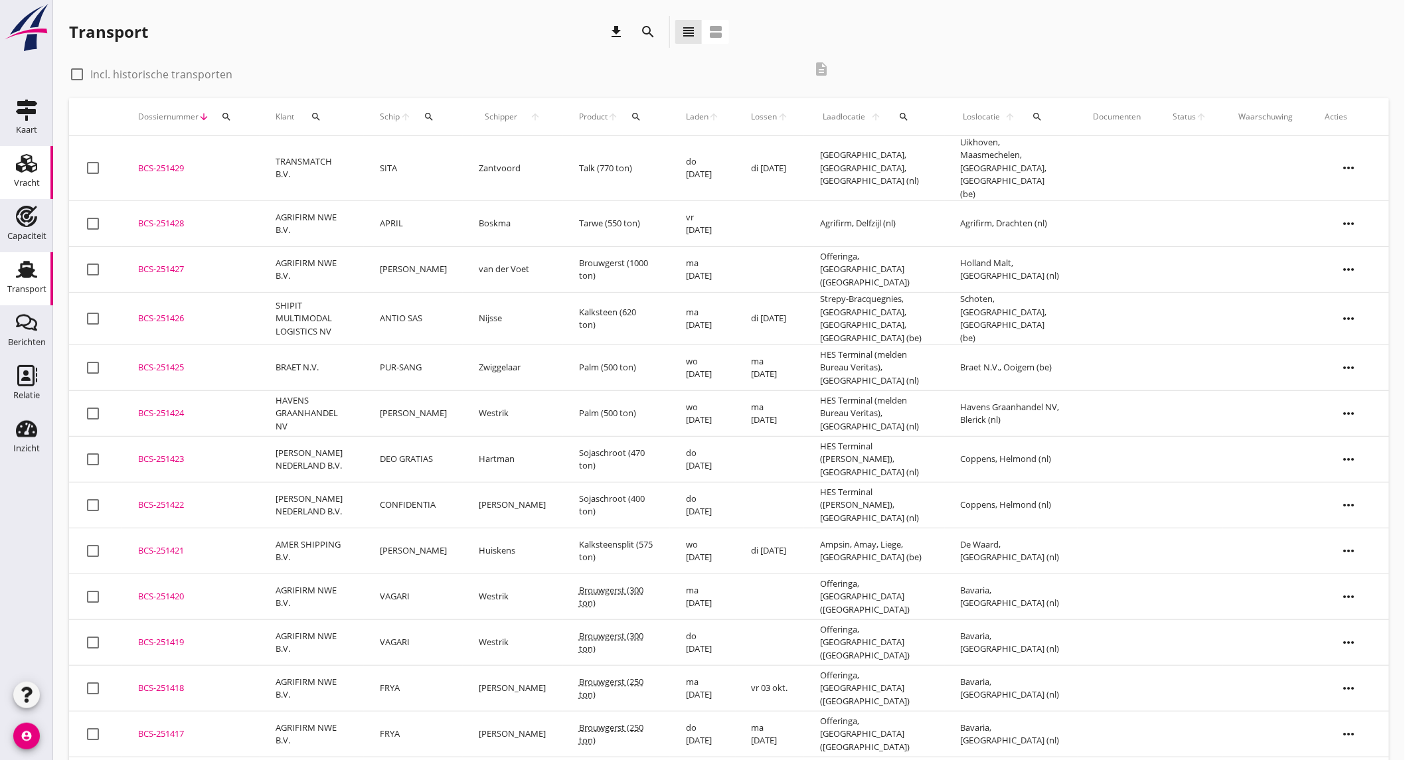
click at [37, 166] on use at bounding box center [26, 163] width 21 height 19
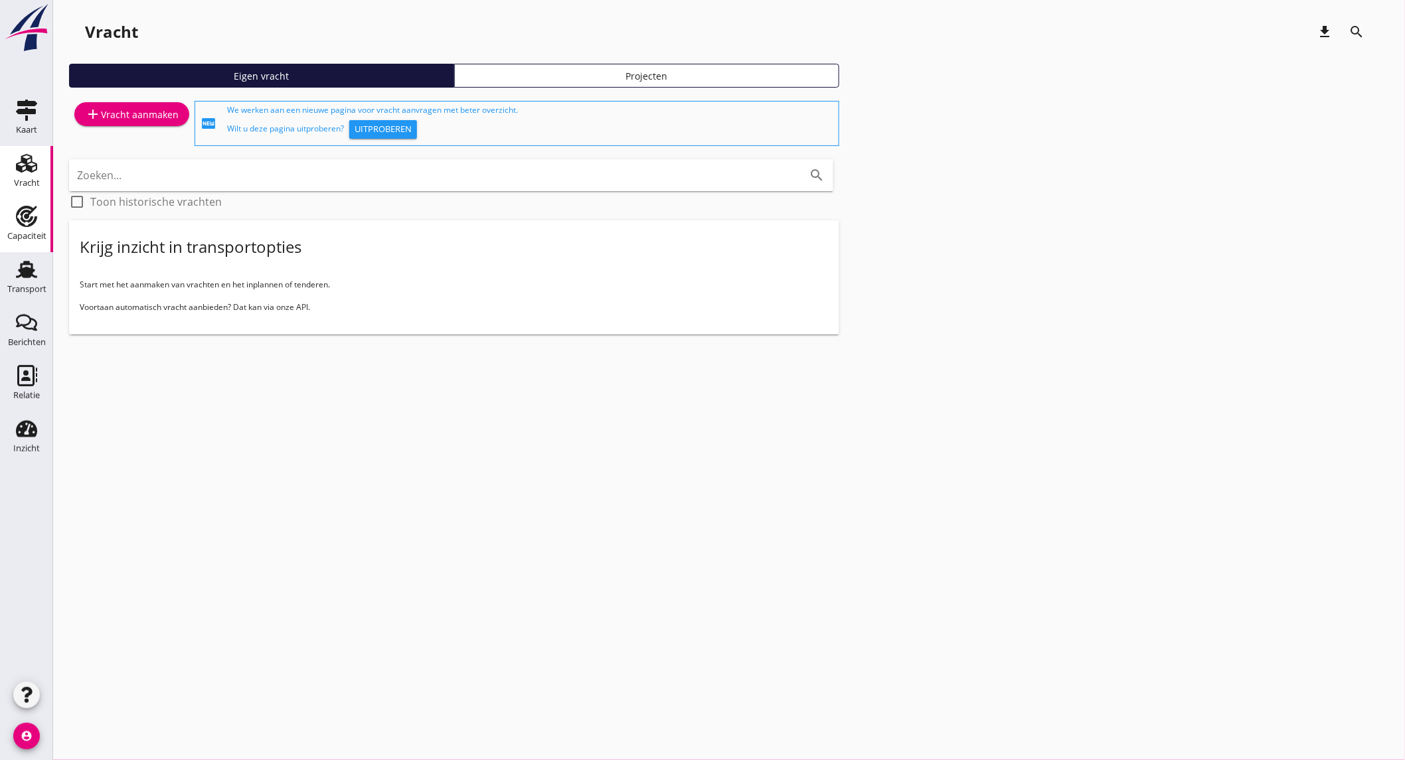
click at [29, 236] on div "Capaciteit" at bounding box center [26, 236] width 39 height 9
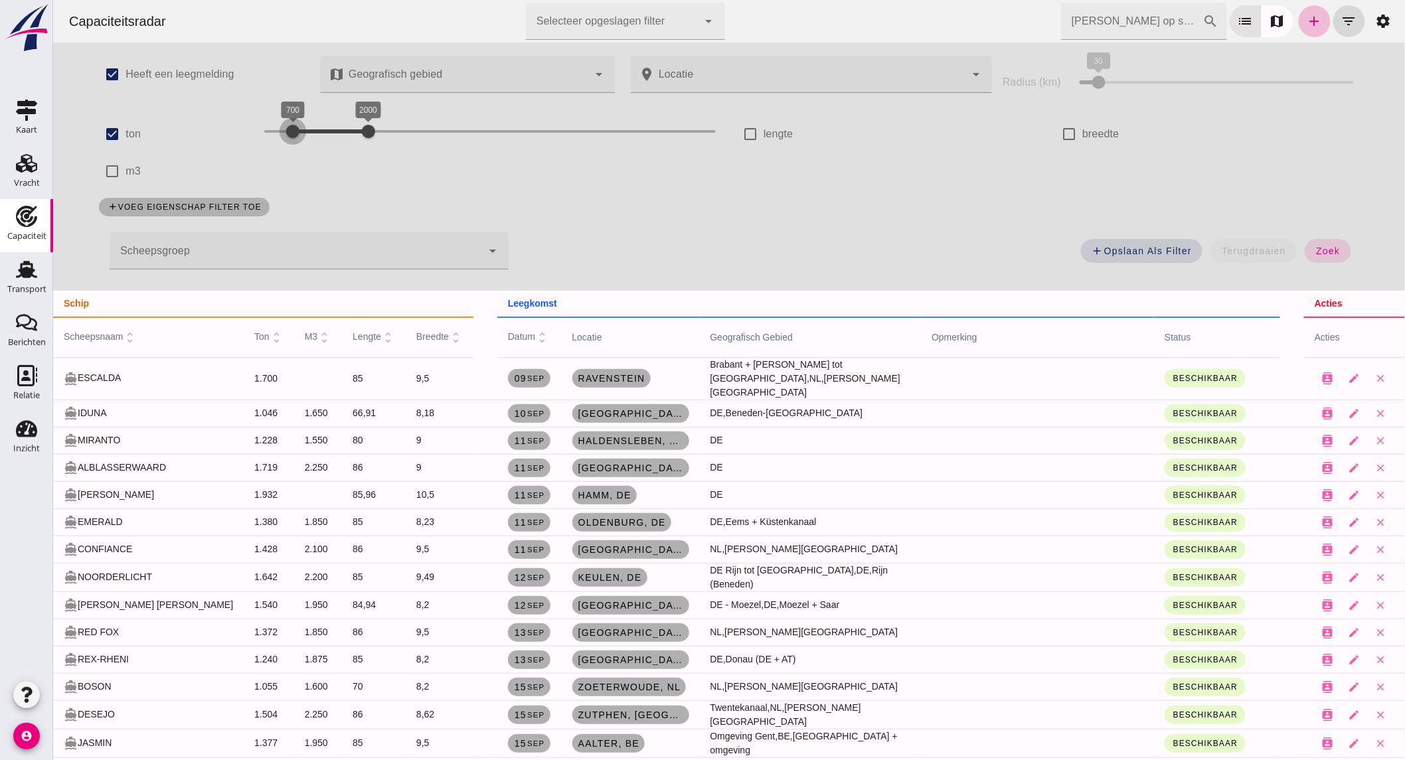
drag, startPoint x: 305, startPoint y: 135, endPoint x: 290, endPoint y: 133, distance: 14.7
click at [290, 133] on div at bounding box center [292, 131] width 27 height 27
drag, startPoint x: 366, startPoint y: 131, endPoint x: 316, endPoint y: 131, distance: 50.5
click at [316, 131] on div at bounding box center [315, 131] width 27 height 27
click at [1338, 249] on button "zoek" at bounding box center [1327, 251] width 46 height 24
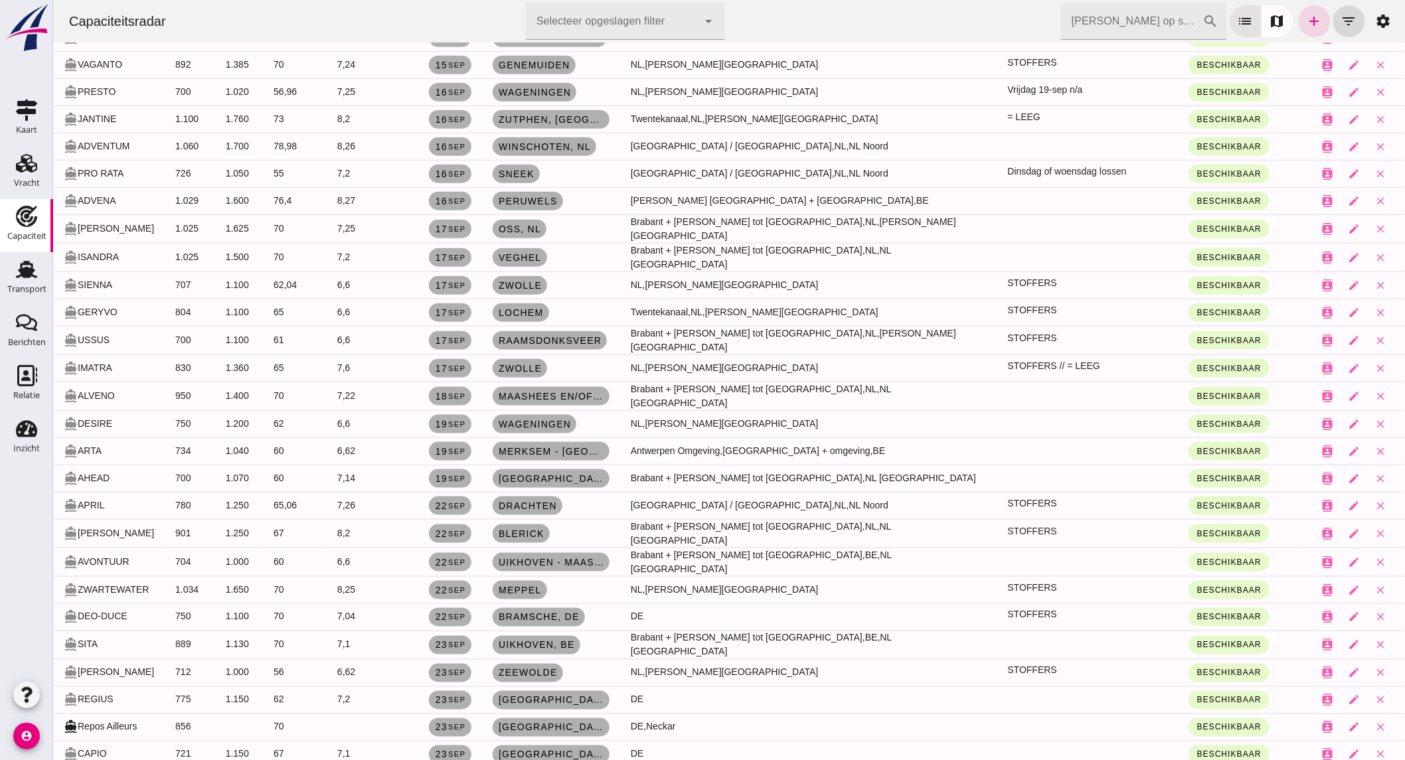
scroll to position [516, 0]
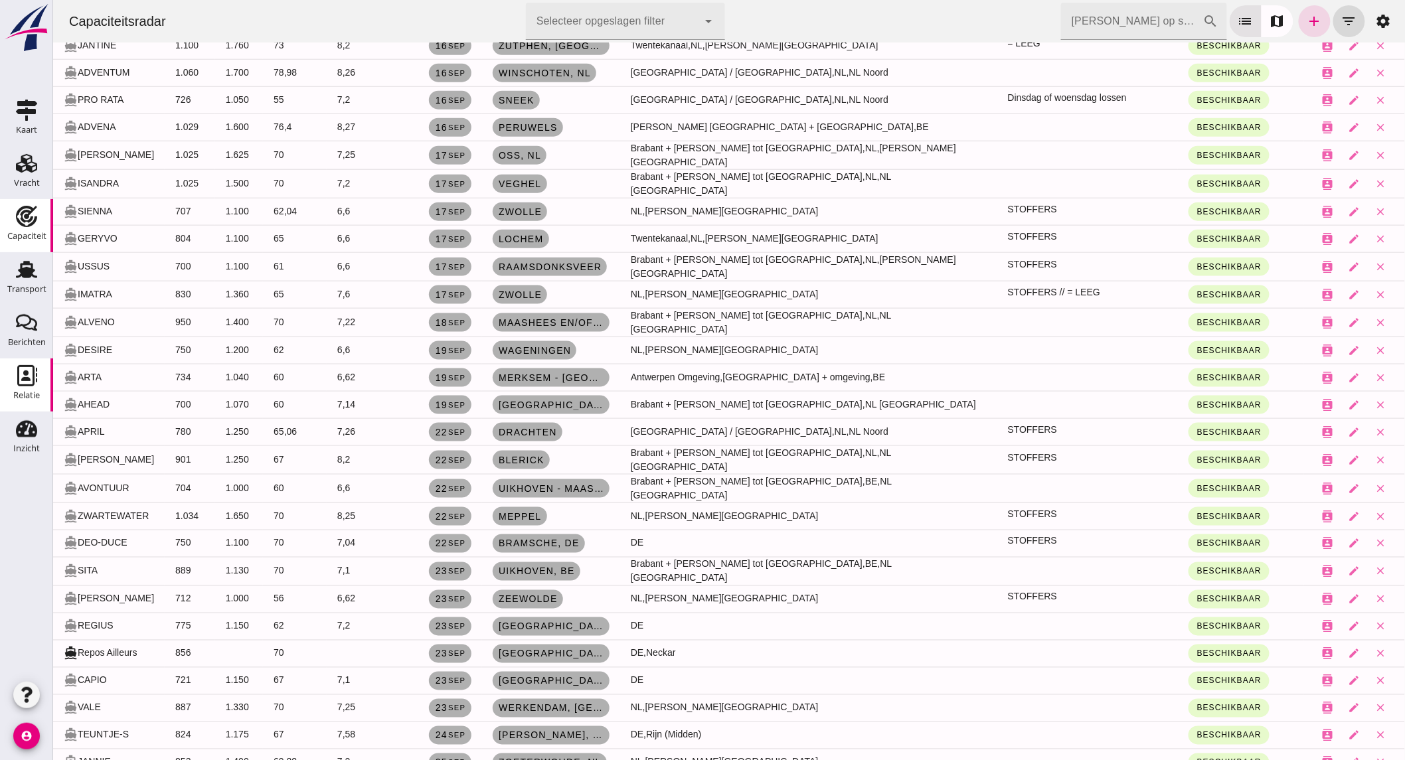
click at [23, 372] on use at bounding box center [27, 375] width 20 height 21
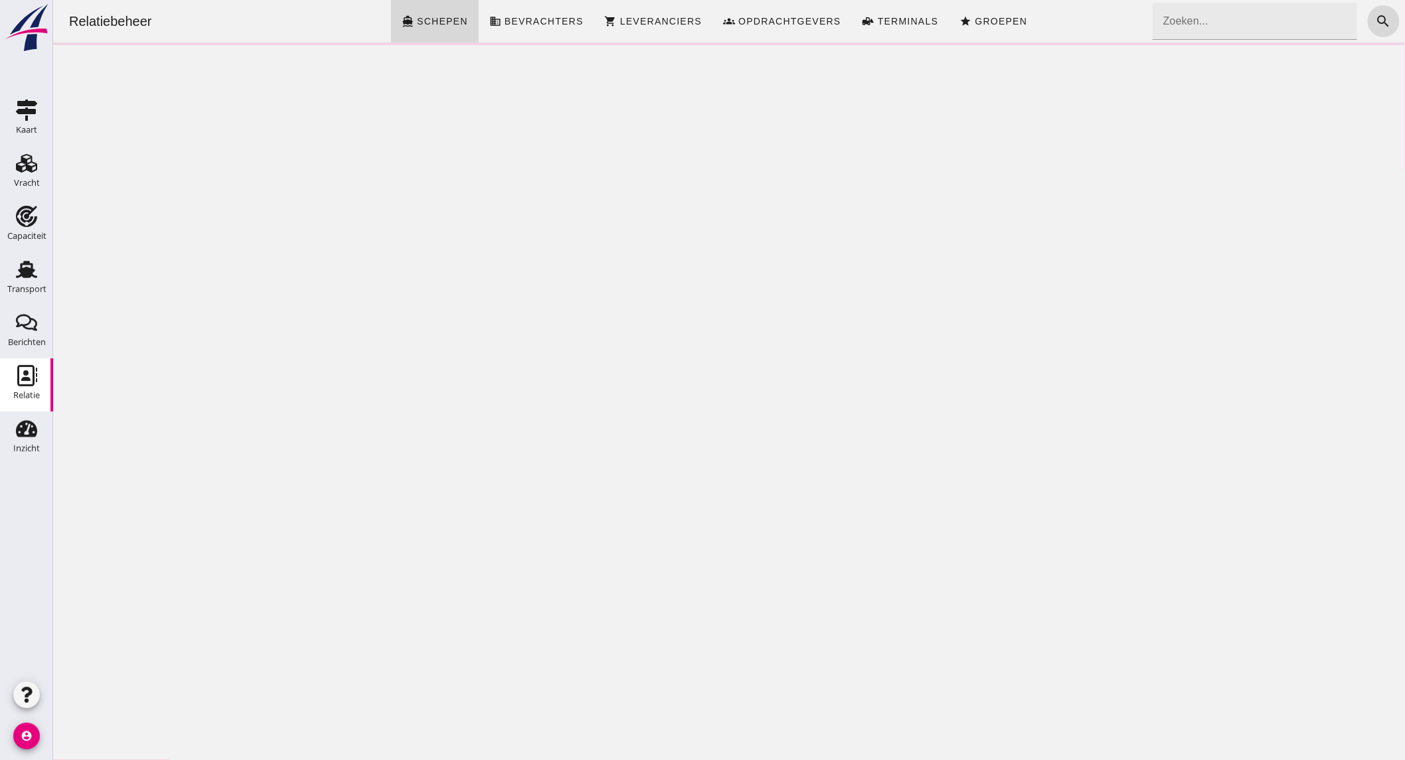
click at [1263, 11] on input "Zoeken..." at bounding box center [1250, 21] width 196 height 37
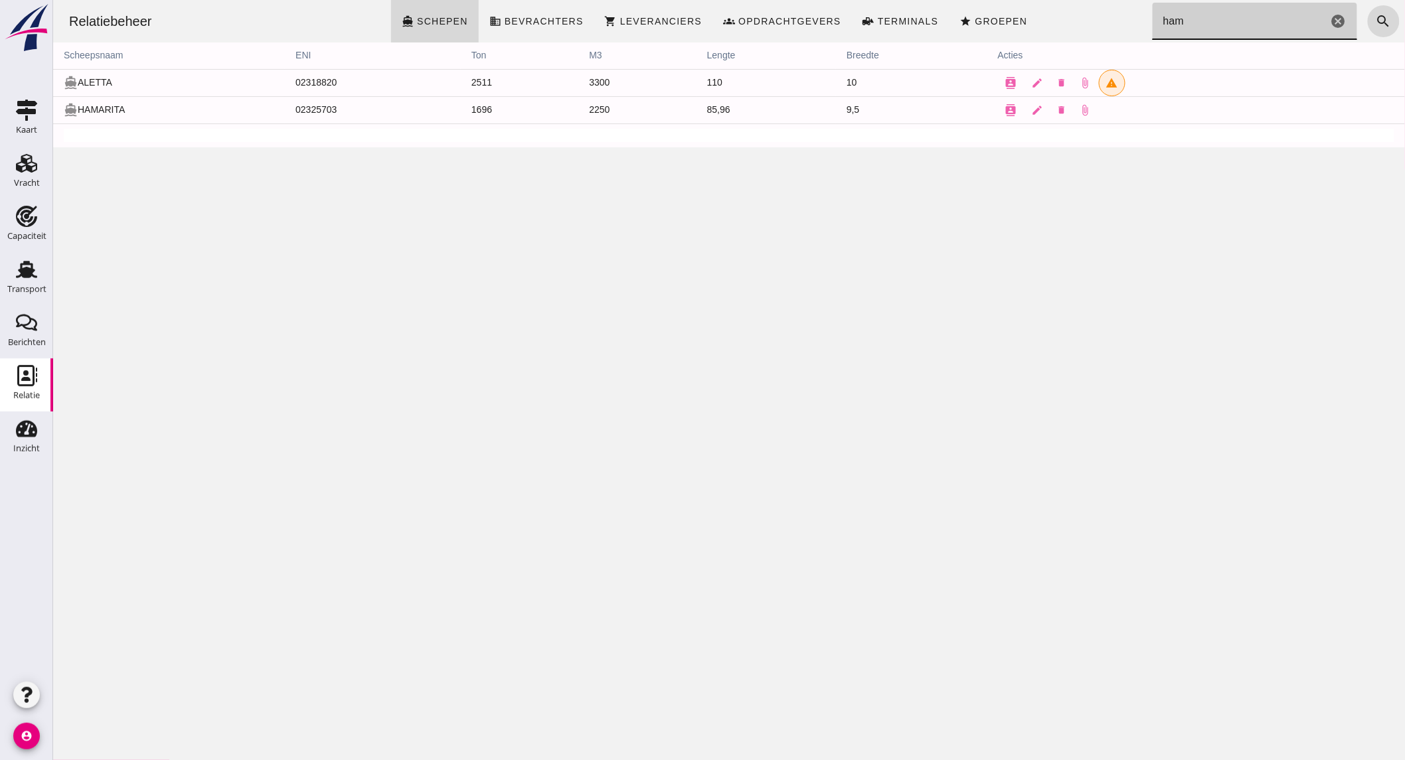
type input "ham"
click at [1007, 112] on icon "contacts" at bounding box center [1010, 110] width 12 height 12
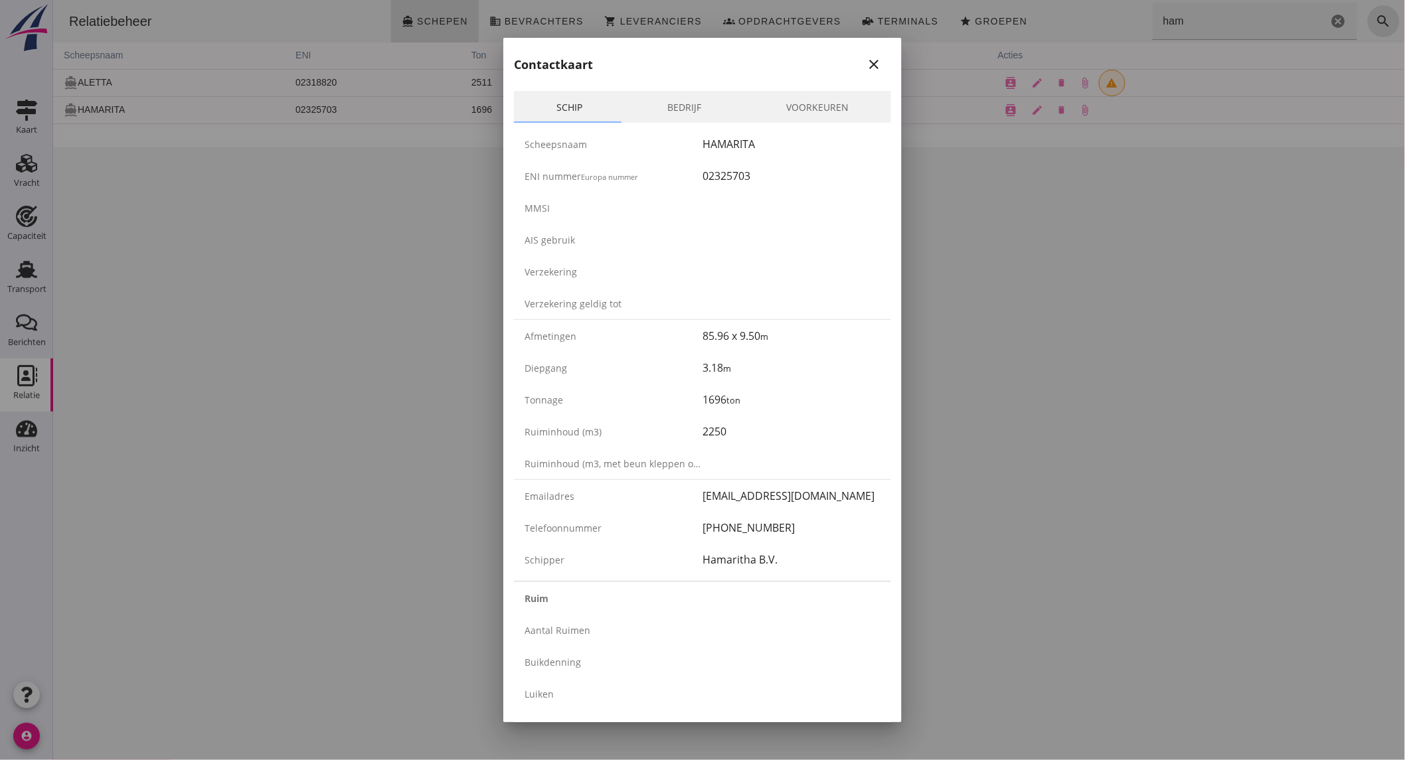
click at [867, 67] on icon "close" at bounding box center [874, 64] width 16 height 16
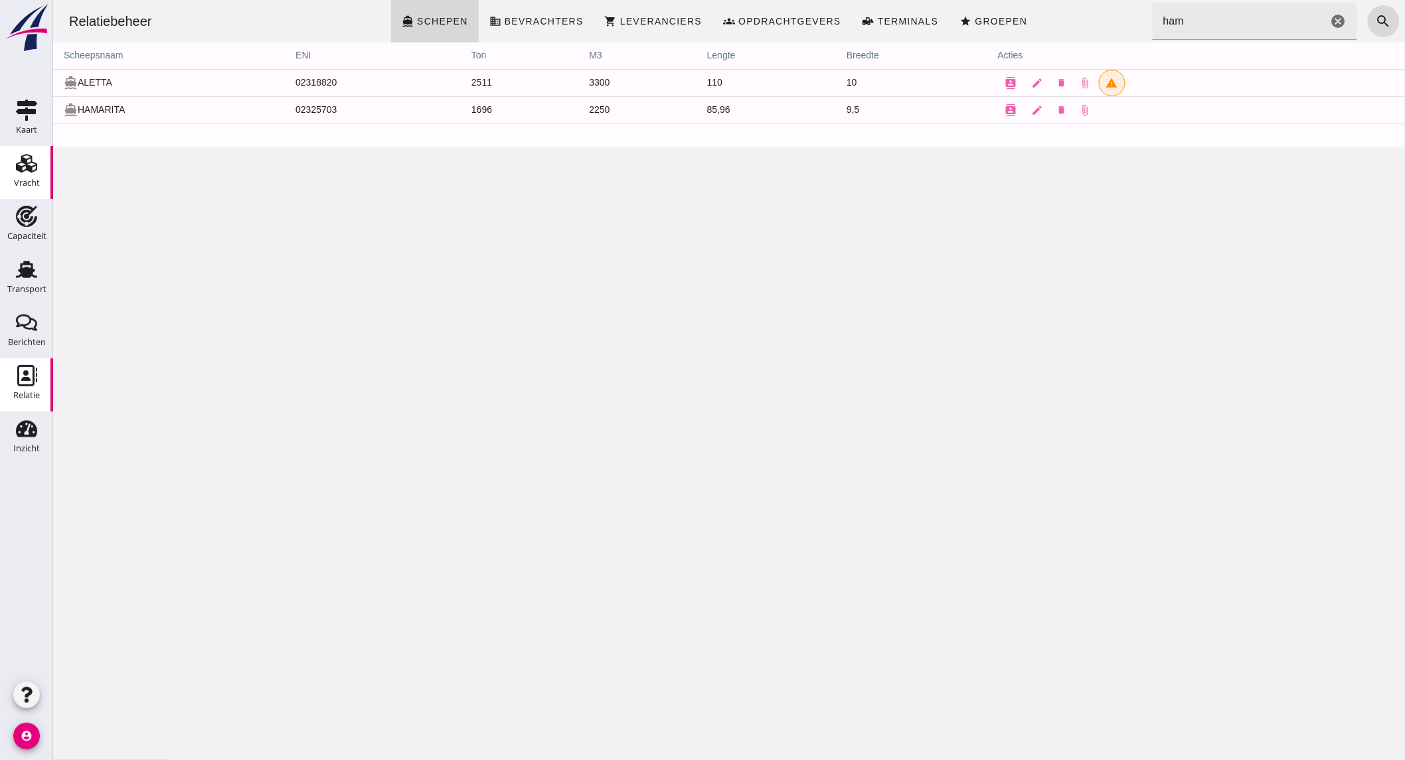
drag, startPoint x: 25, startPoint y: 208, endPoint x: 28, endPoint y: 191, distance: 16.9
click at [25, 208] on use at bounding box center [26, 216] width 21 height 21
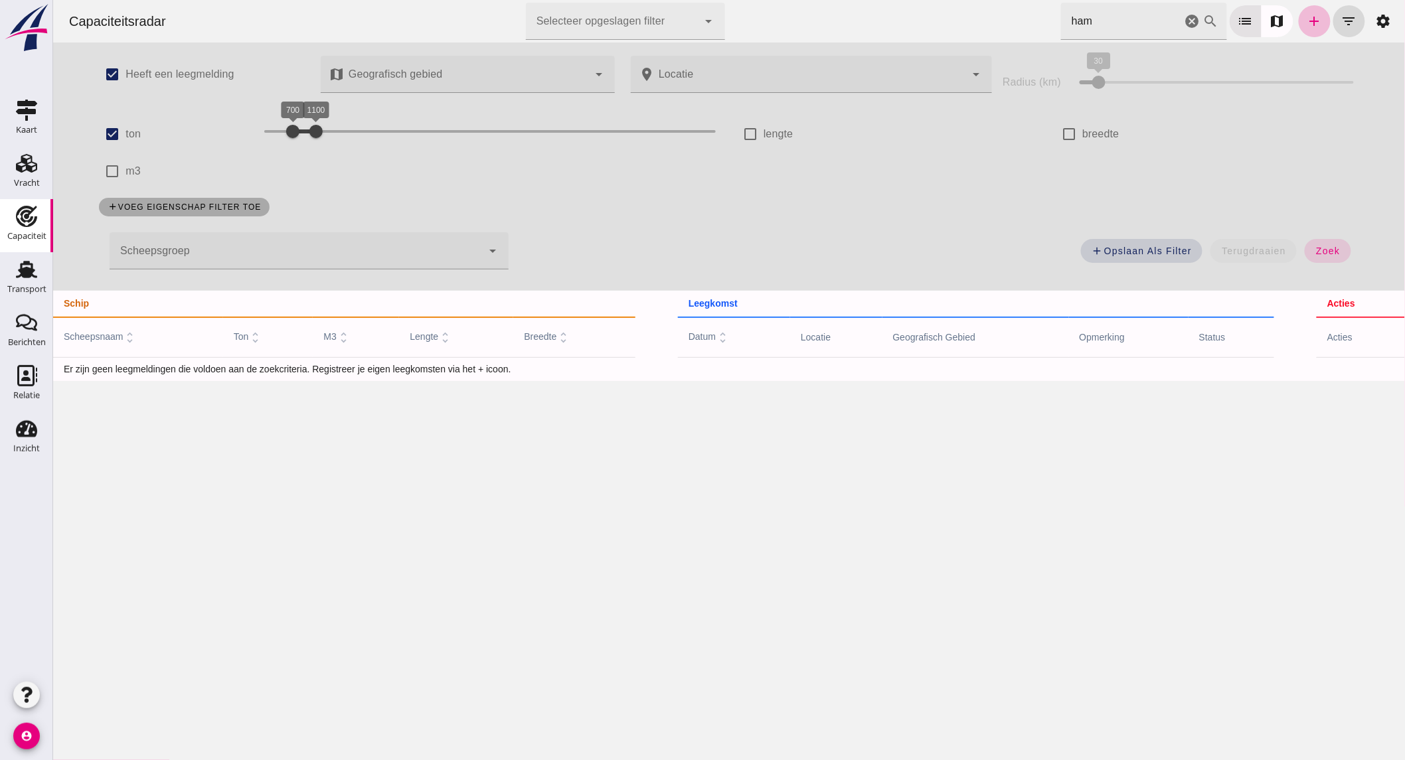
click at [128, 129] on label "ton" at bounding box center [132, 134] width 15 height 37
click at [125, 129] on input "ton" at bounding box center [111, 134] width 27 height 27
checkbox input "false"
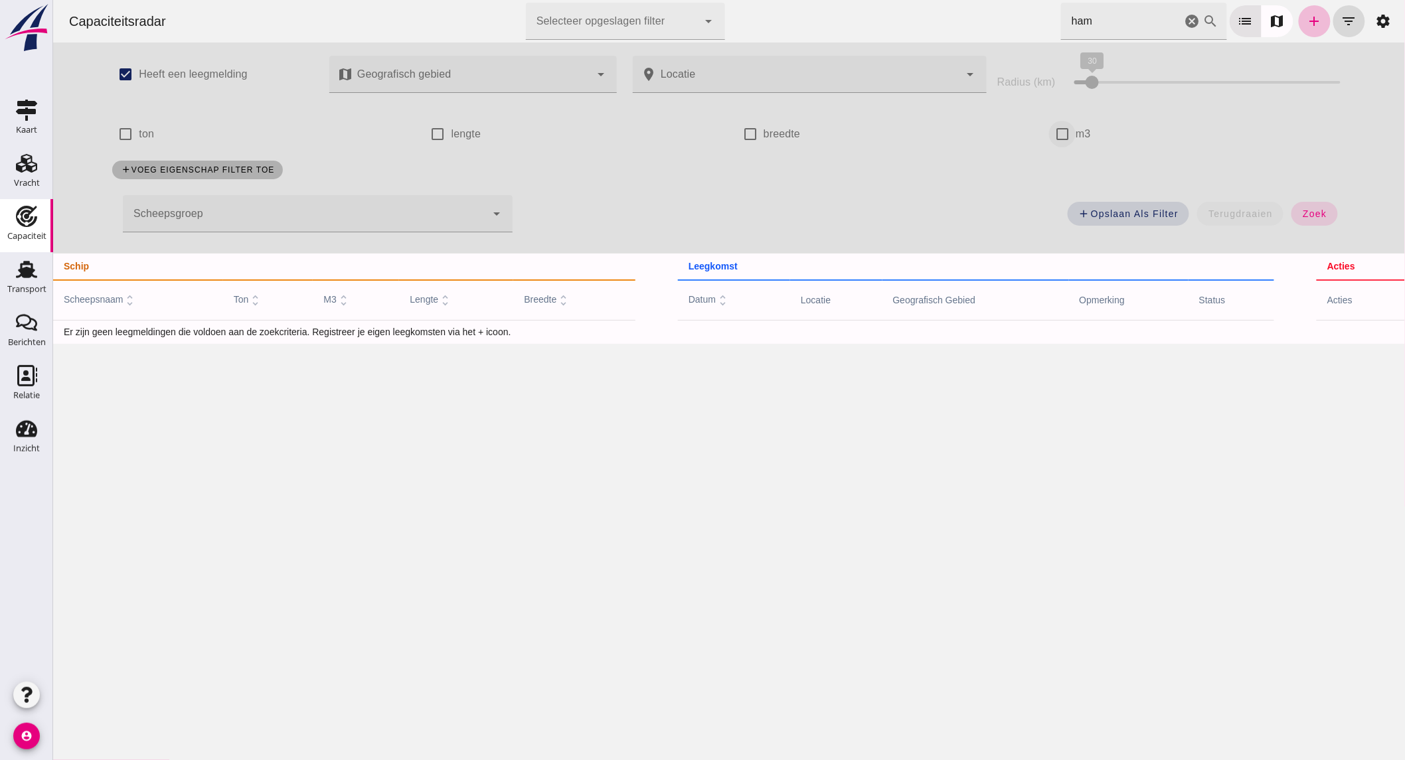
click at [1056, 126] on input "m3" at bounding box center [1061, 134] width 27 height 27
checkbox input "true"
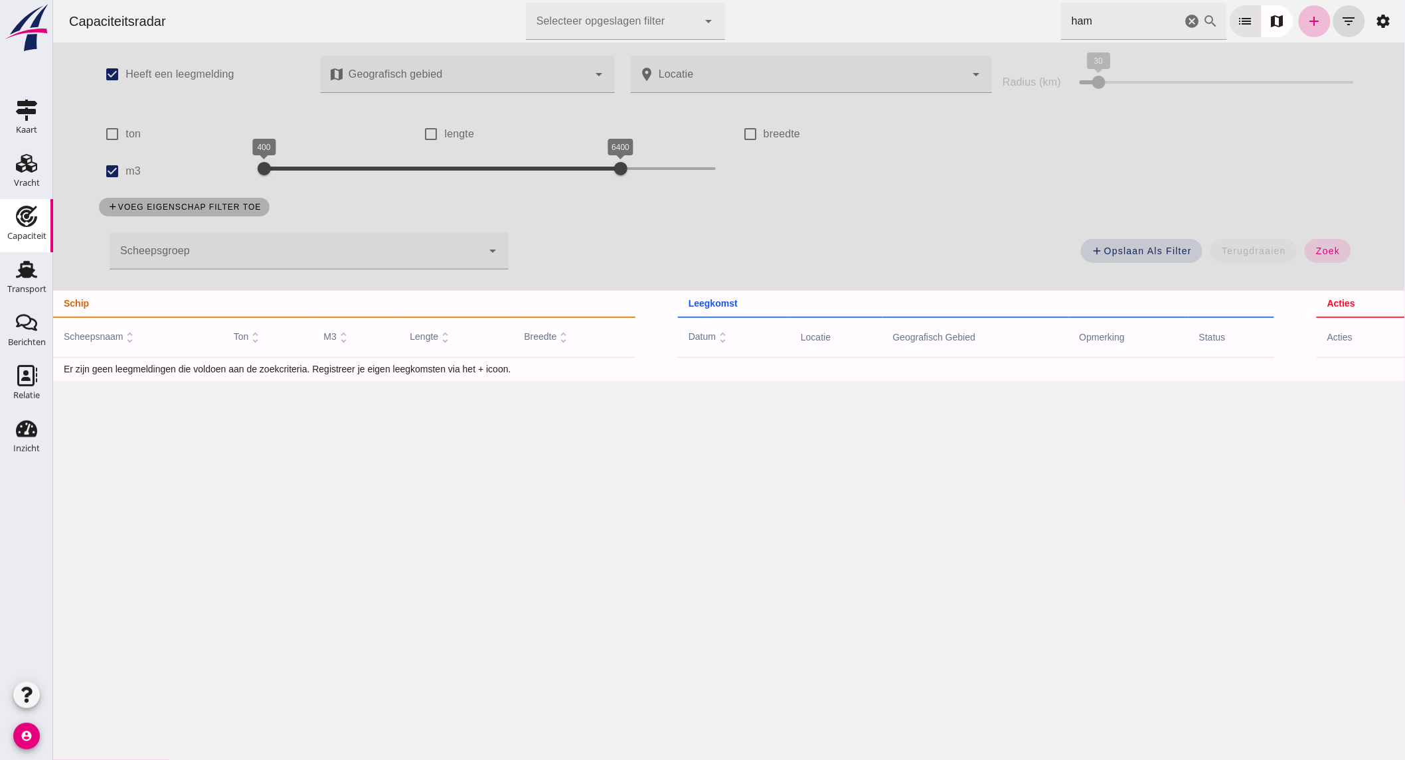
click at [1184, 17] on icon "cancel" at bounding box center [1192, 21] width 16 height 16
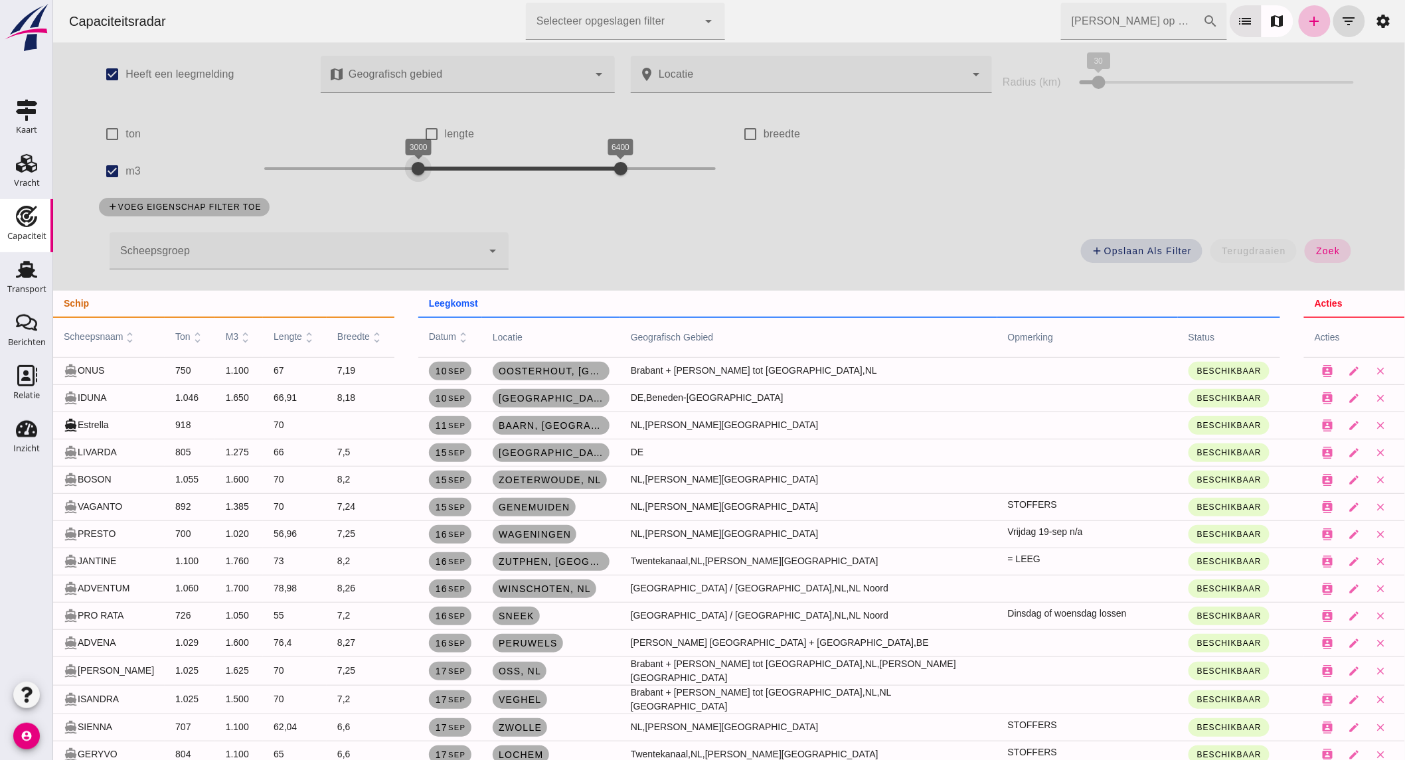
click at [411, 165] on div "3000 6400 3000 6400" at bounding box center [489, 168] width 451 height 21
drag, startPoint x: 411, startPoint y: 165, endPoint x: 451, endPoint y: 167, distance: 39.9
click at [451, 167] on div at bounding box center [459, 168] width 27 height 27
click at [1315, 250] on span "zoek" at bounding box center [1326, 251] width 25 height 11
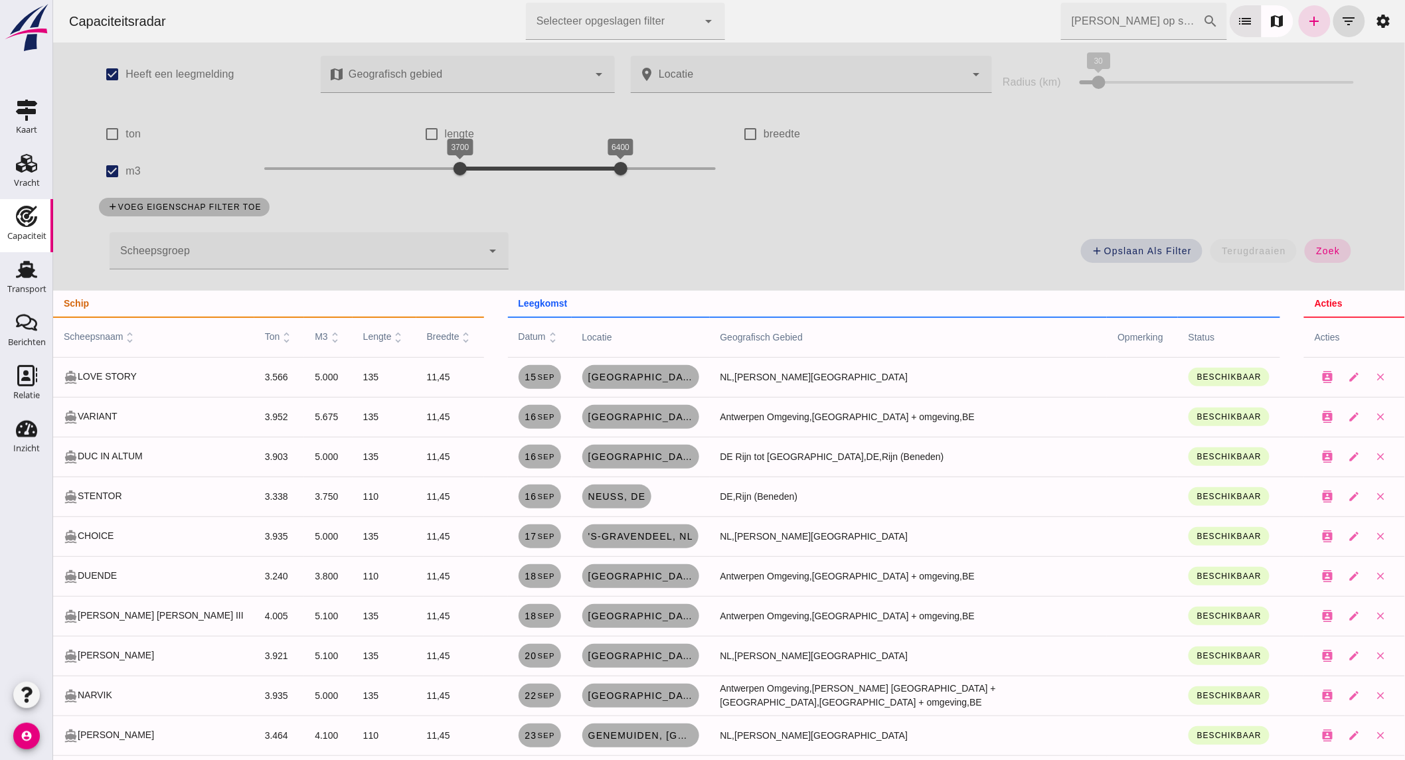
scroll to position [35, 0]
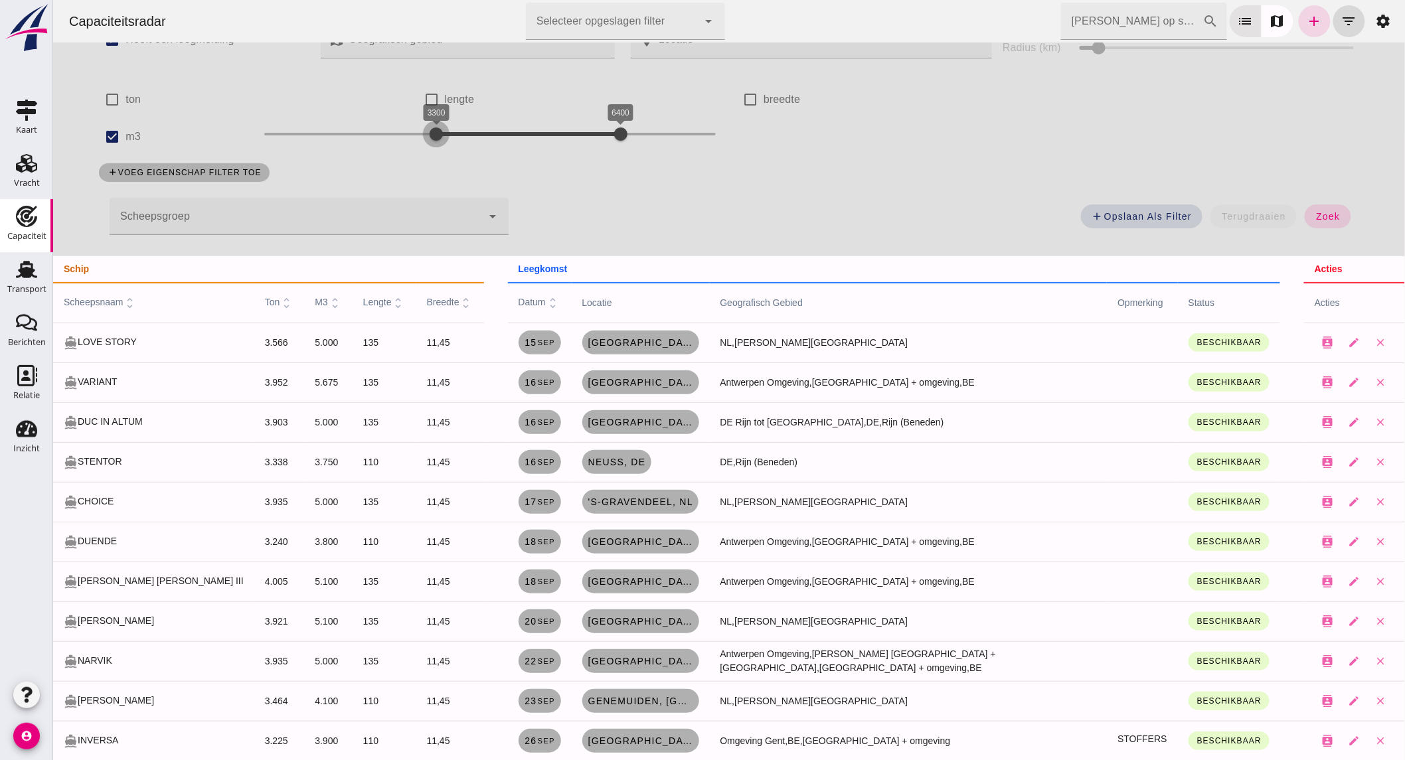
drag, startPoint x: 454, startPoint y: 131, endPoint x: 431, endPoint y: 133, distance: 22.7
click at [431, 133] on div at bounding box center [435, 134] width 27 height 27
click at [1327, 208] on button "zoek" at bounding box center [1327, 216] width 46 height 24
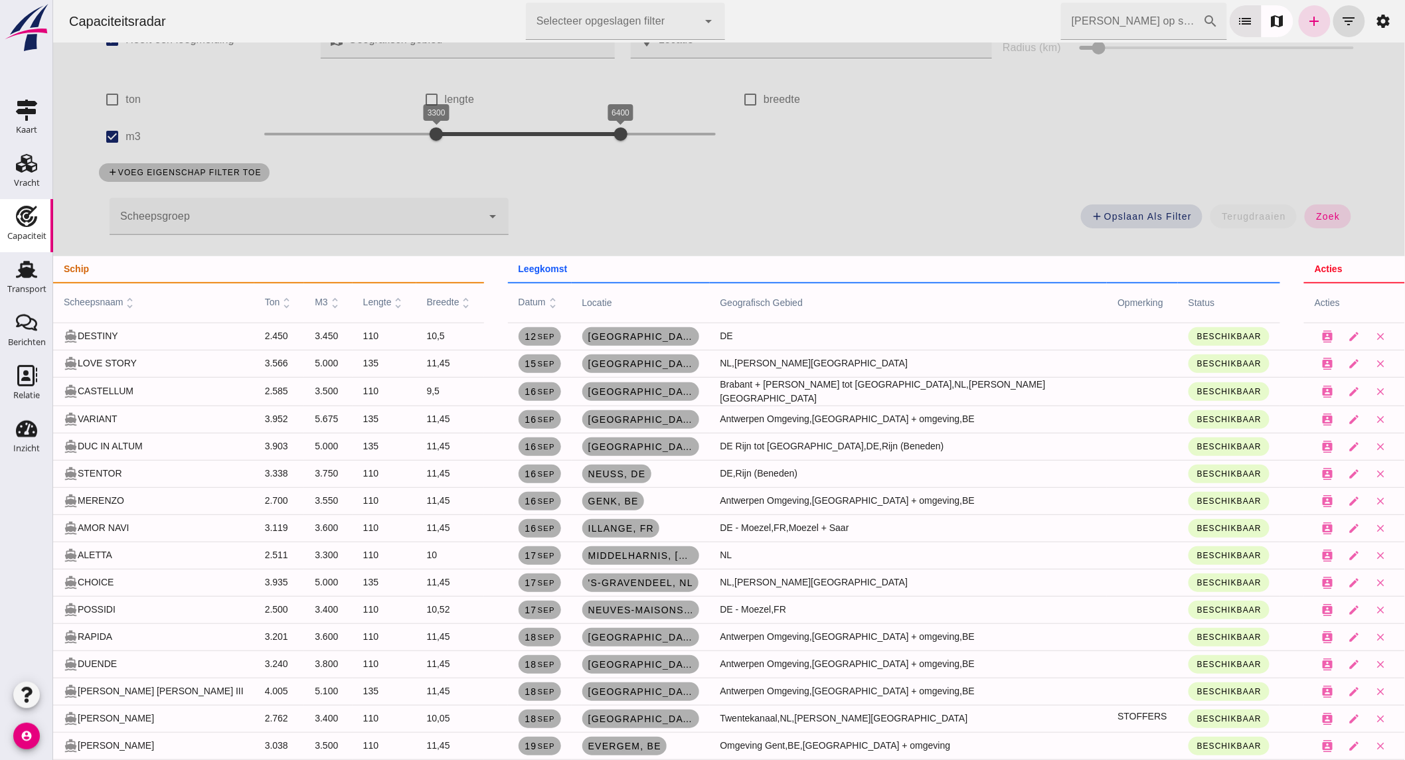
scroll to position [108, 0]
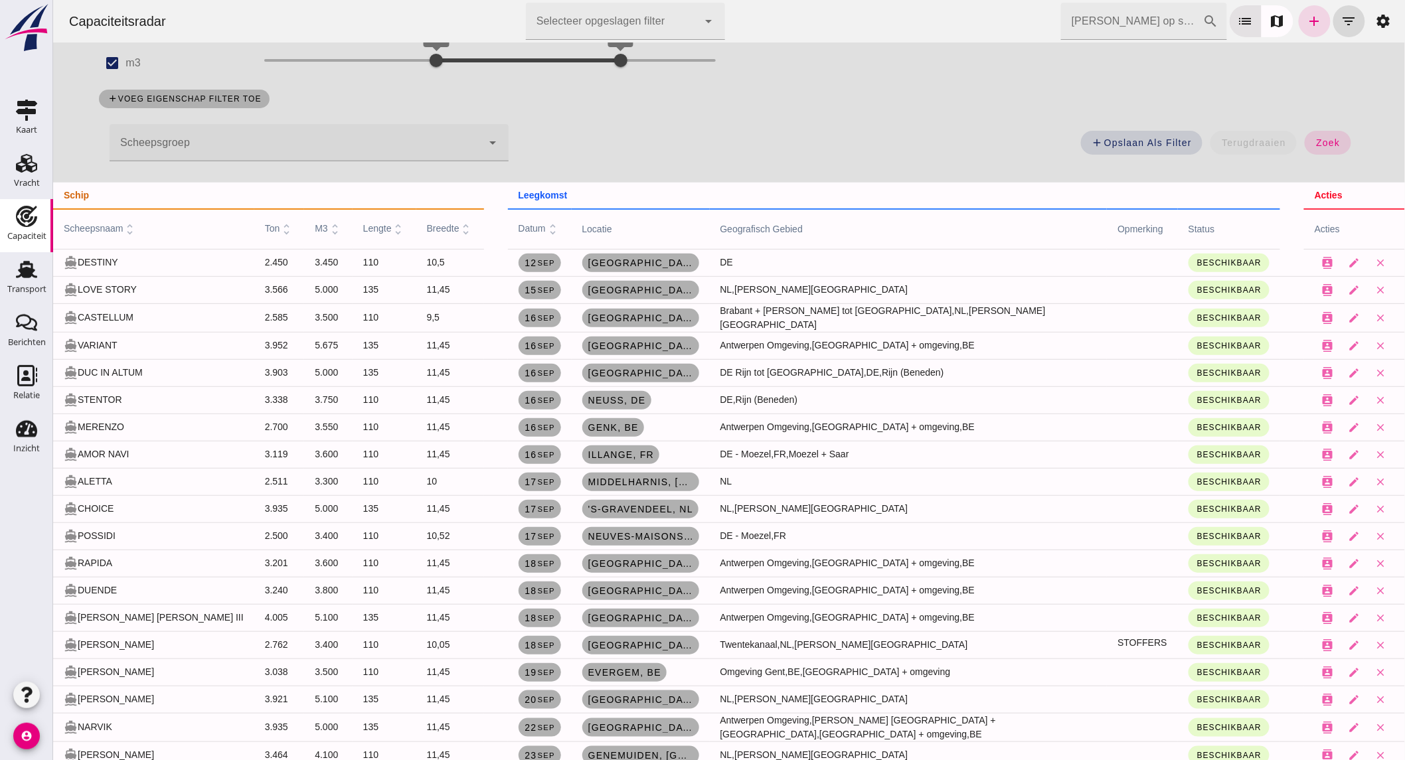
click at [104, 507] on div "directions_boat CHOICE" at bounding box center [153, 509] width 180 height 15
click at [1306, 16] on icon "add" at bounding box center [1314, 21] width 16 height 16
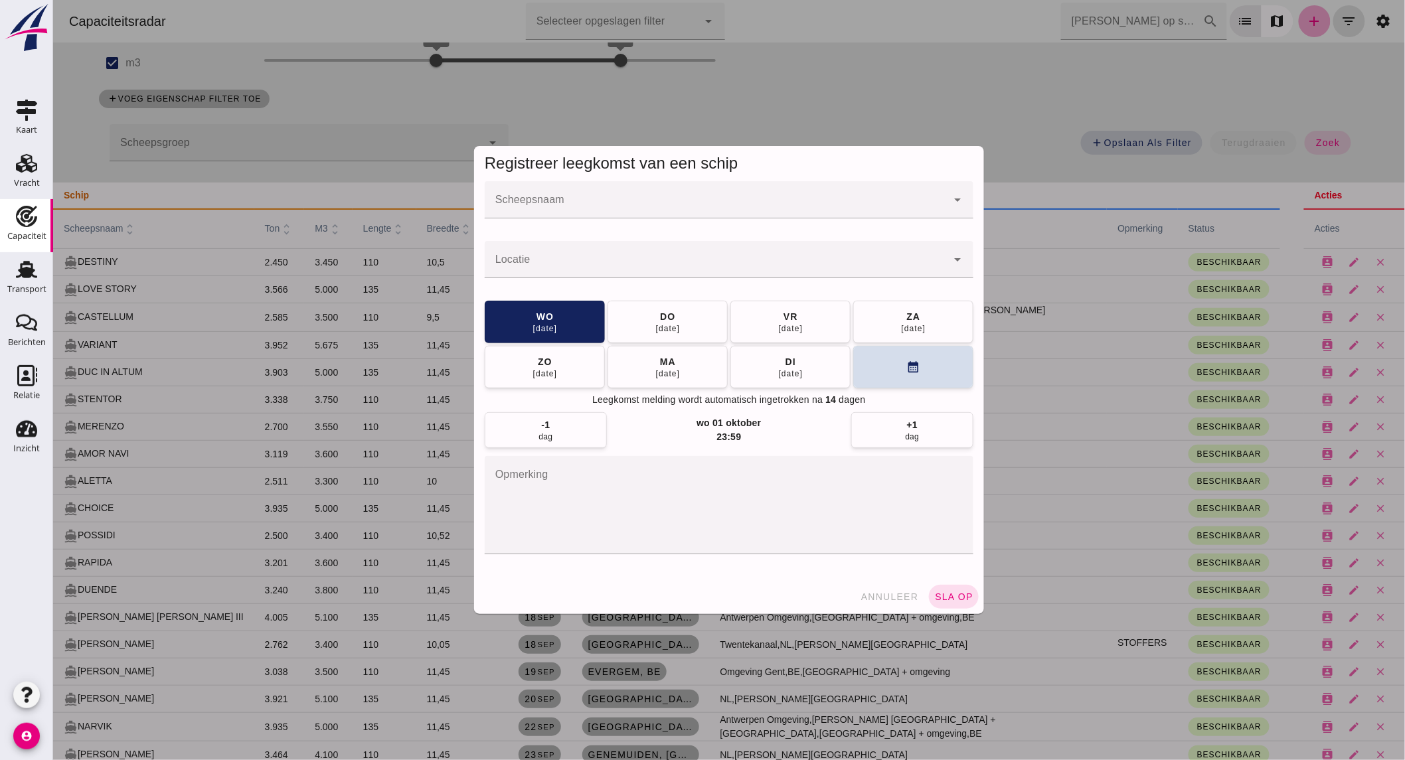
scroll to position [0, 0]
click at [593, 196] on div at bounding box center [715, 199] width 462 height 37
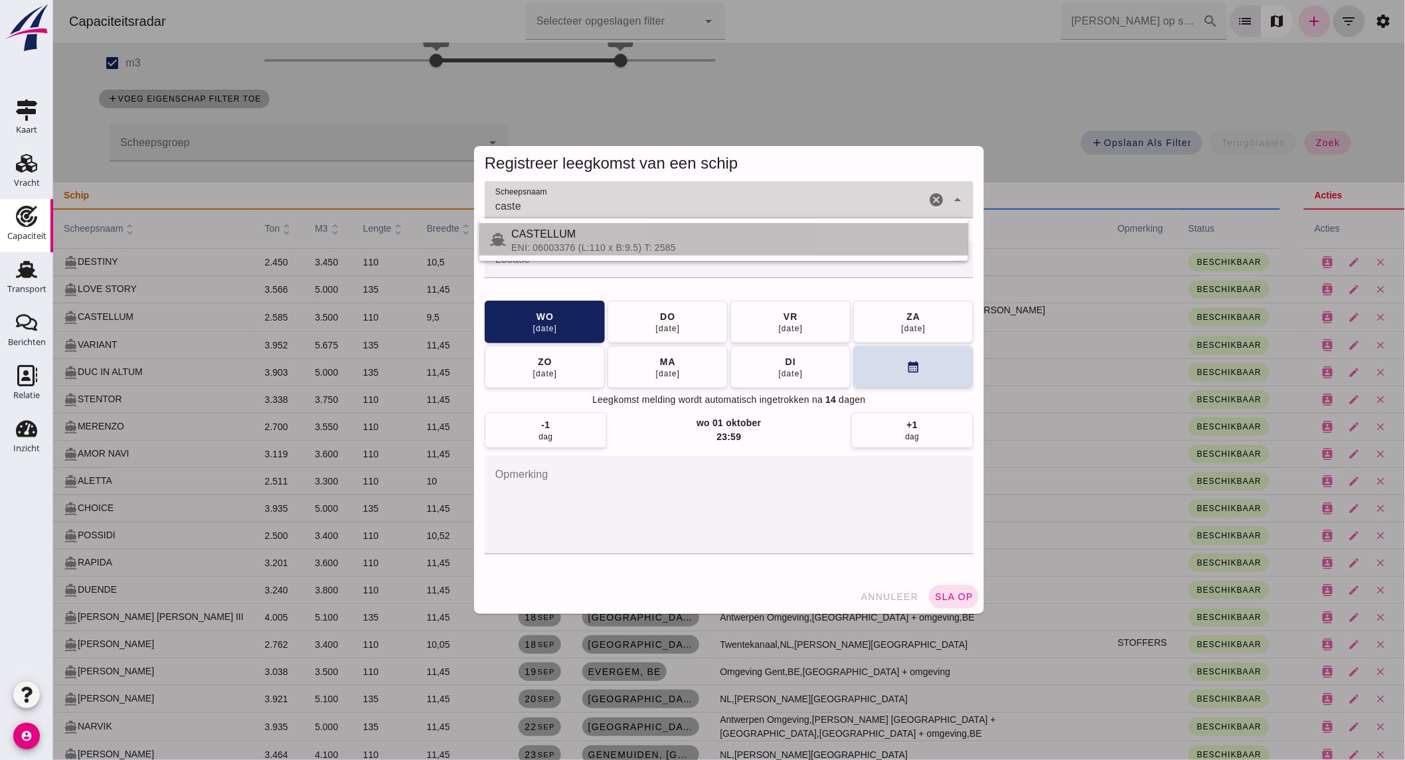
click at [566, 247] on div "ENI: 06003376 (L:110 x B:9.5) T: 2585" at bounding box center [733, 247] width 446 height 11
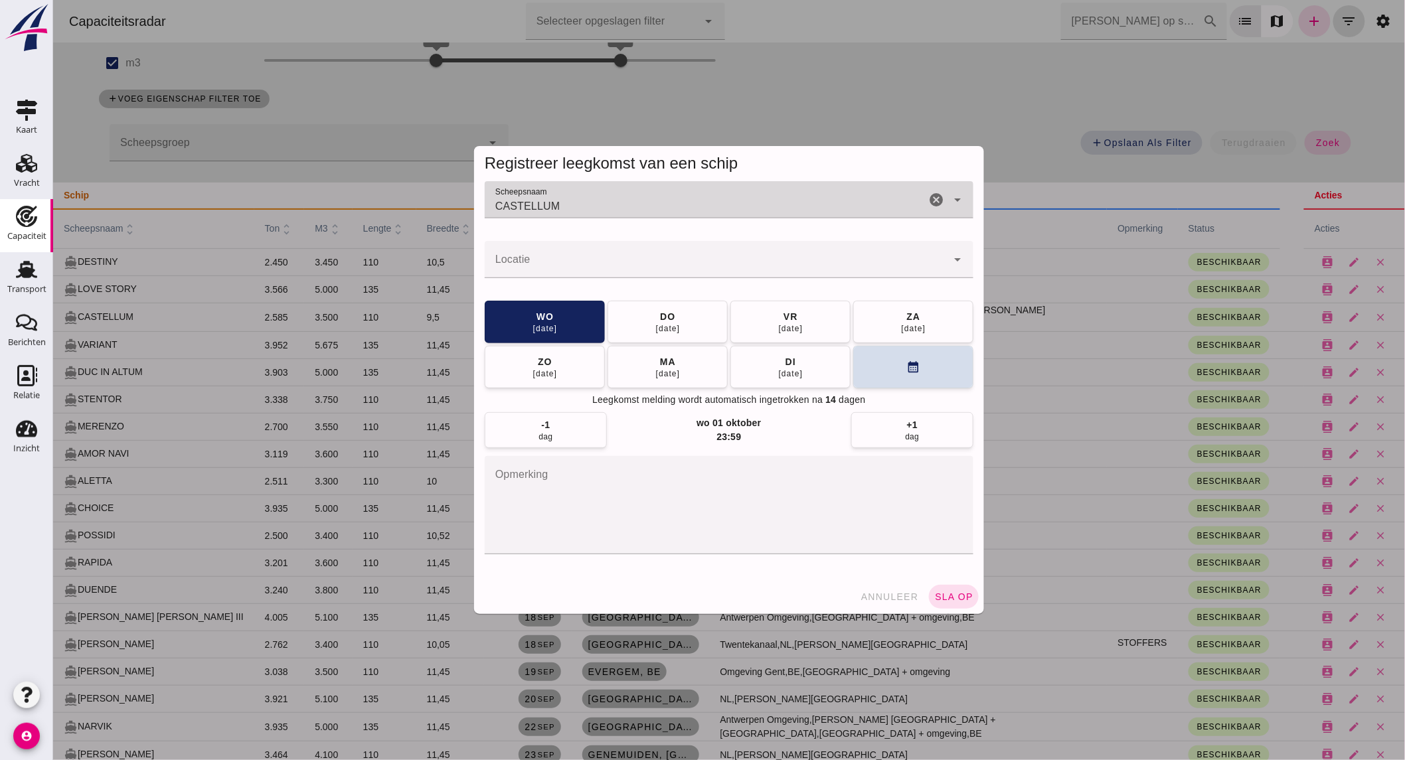
type input "CASTELLUM"
click at [576, 256] on div at bounding box center [715, 259] width 462 height 37
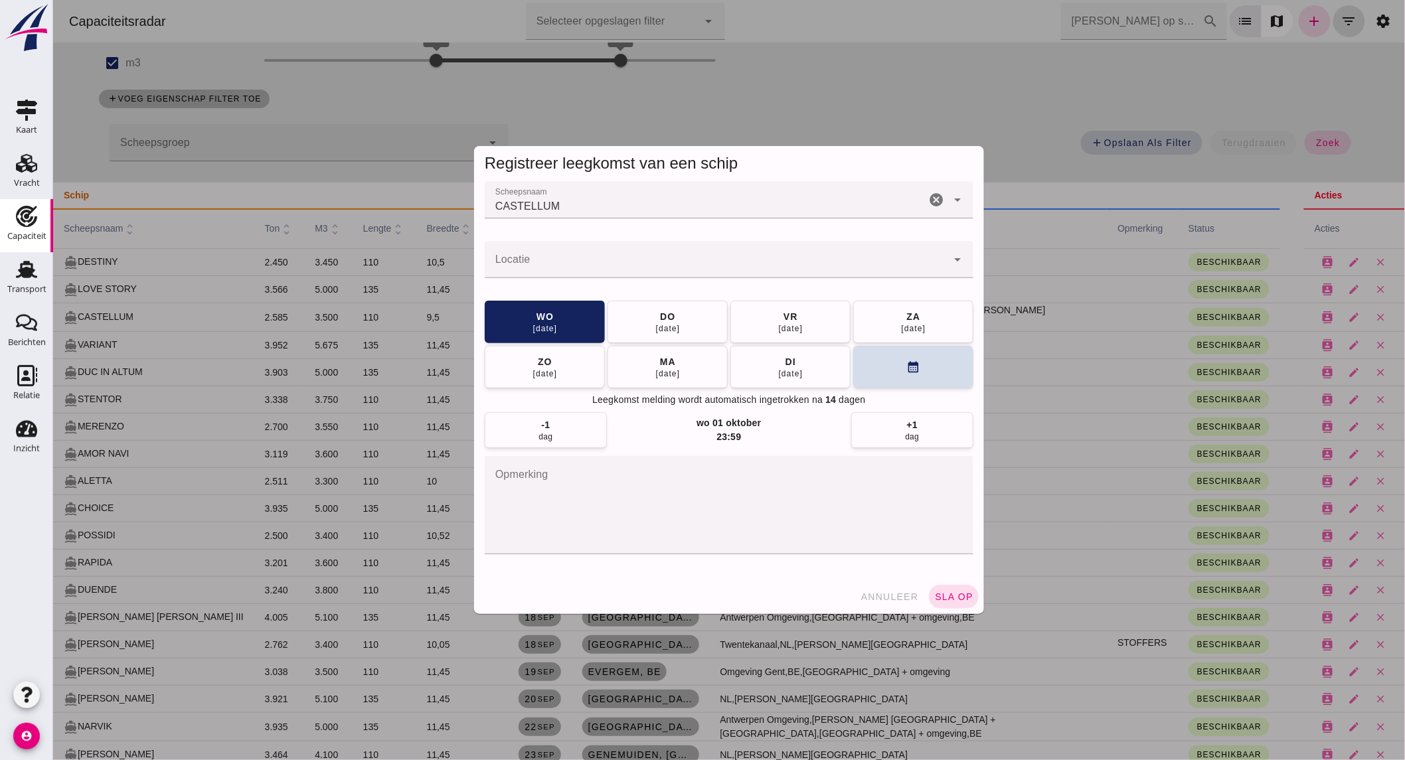
click at [613, 253] on div at bounding box center [715, 259] width 462 height 37
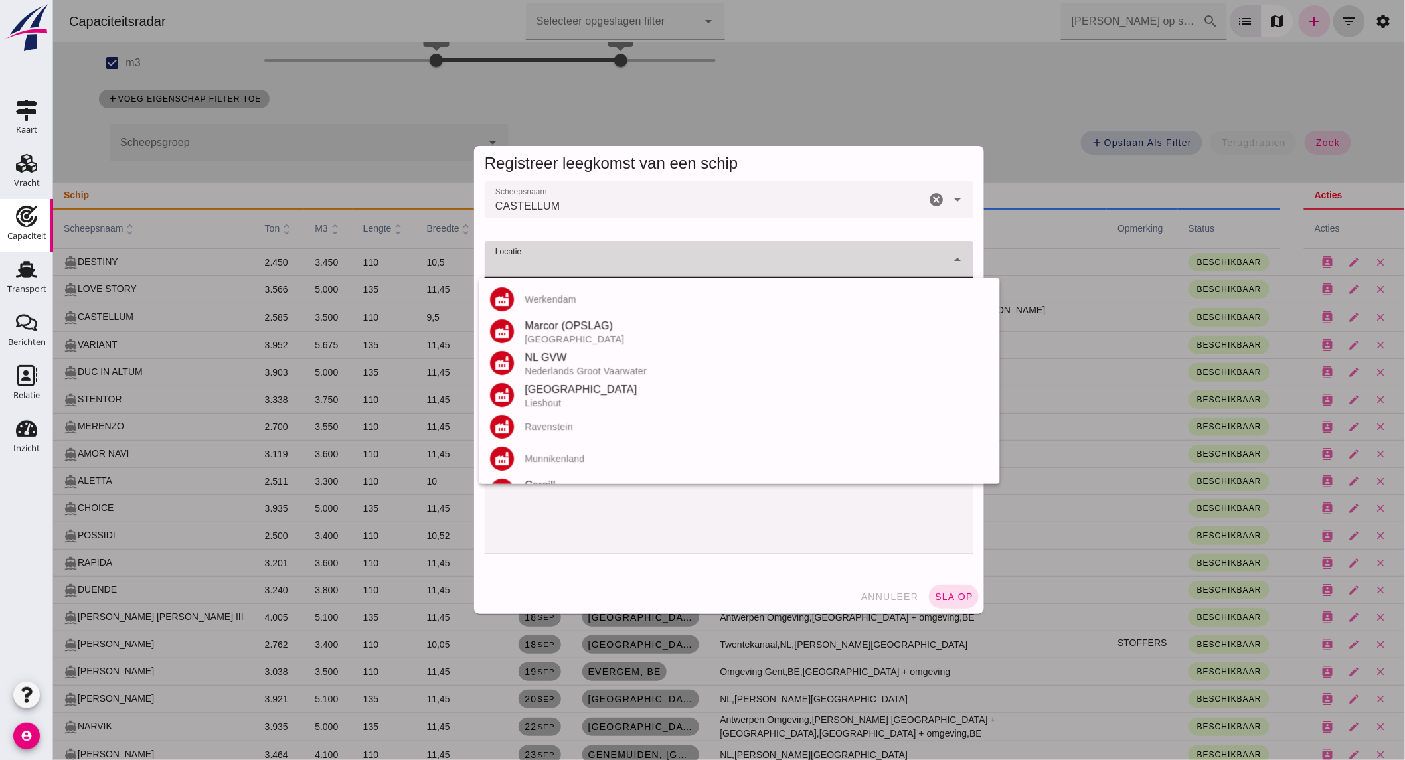
click at [522, 266] on input "Locatie" at bounding box center [715, 266] width 462 height 16
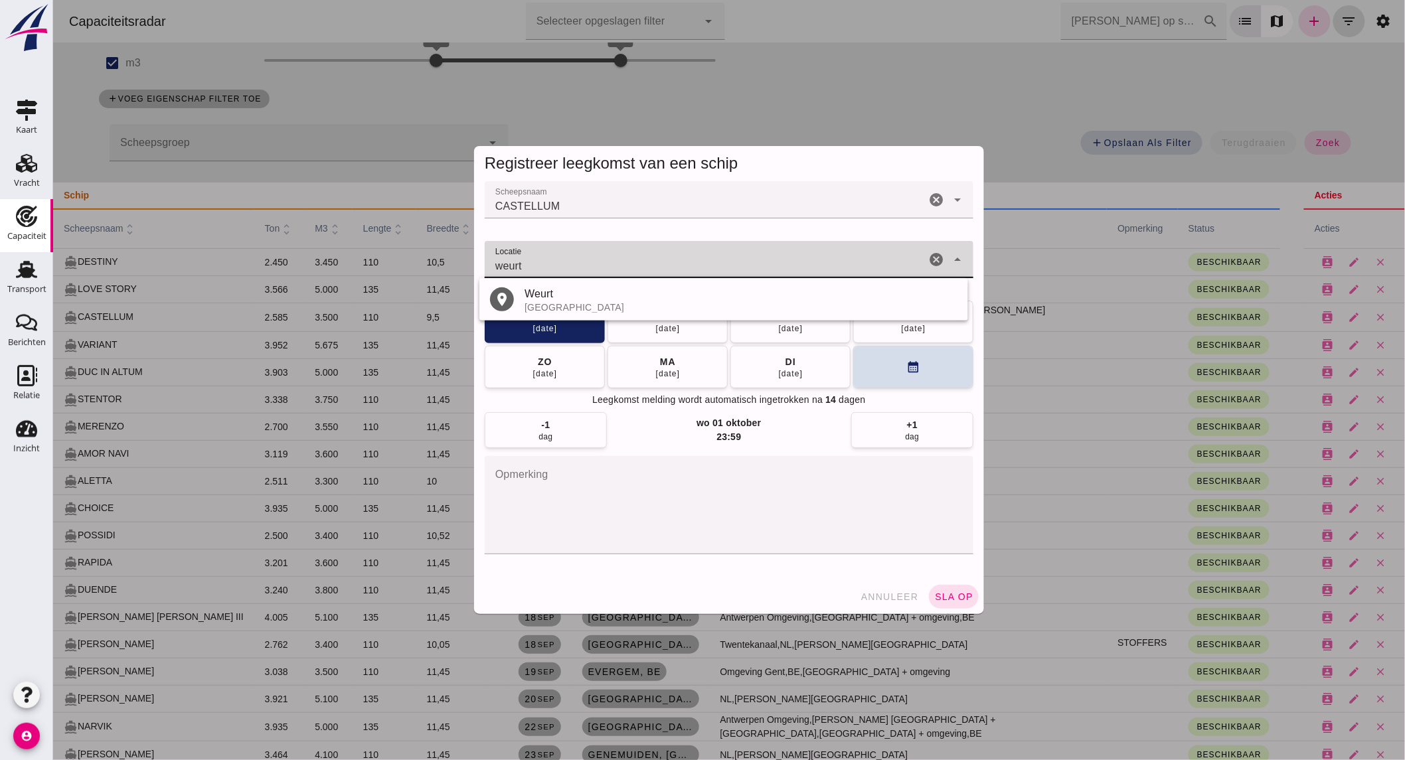
click at [554, 264] on input "weurt" at bounding box center [704, 266] width 441 height 16
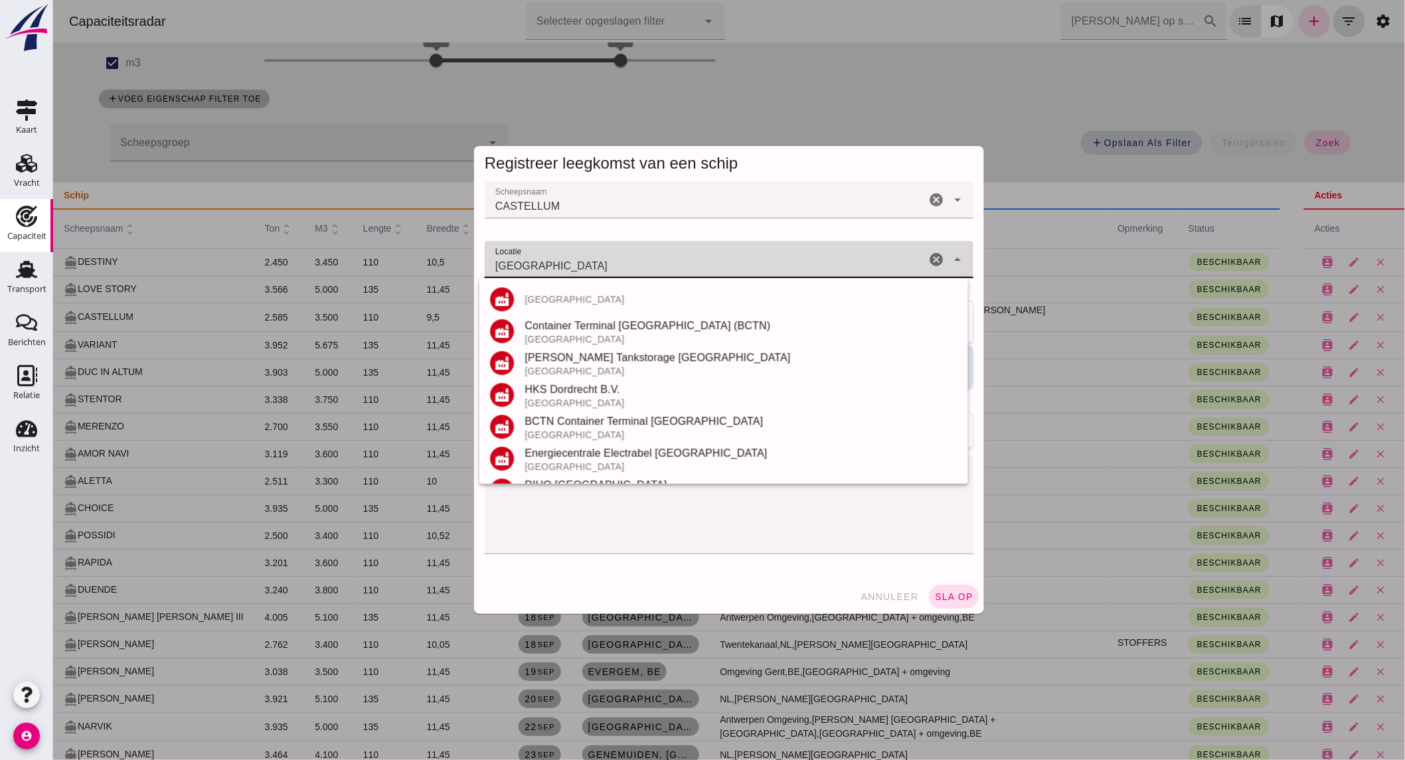
type input "[GEOGRAPHIC_DATA]"
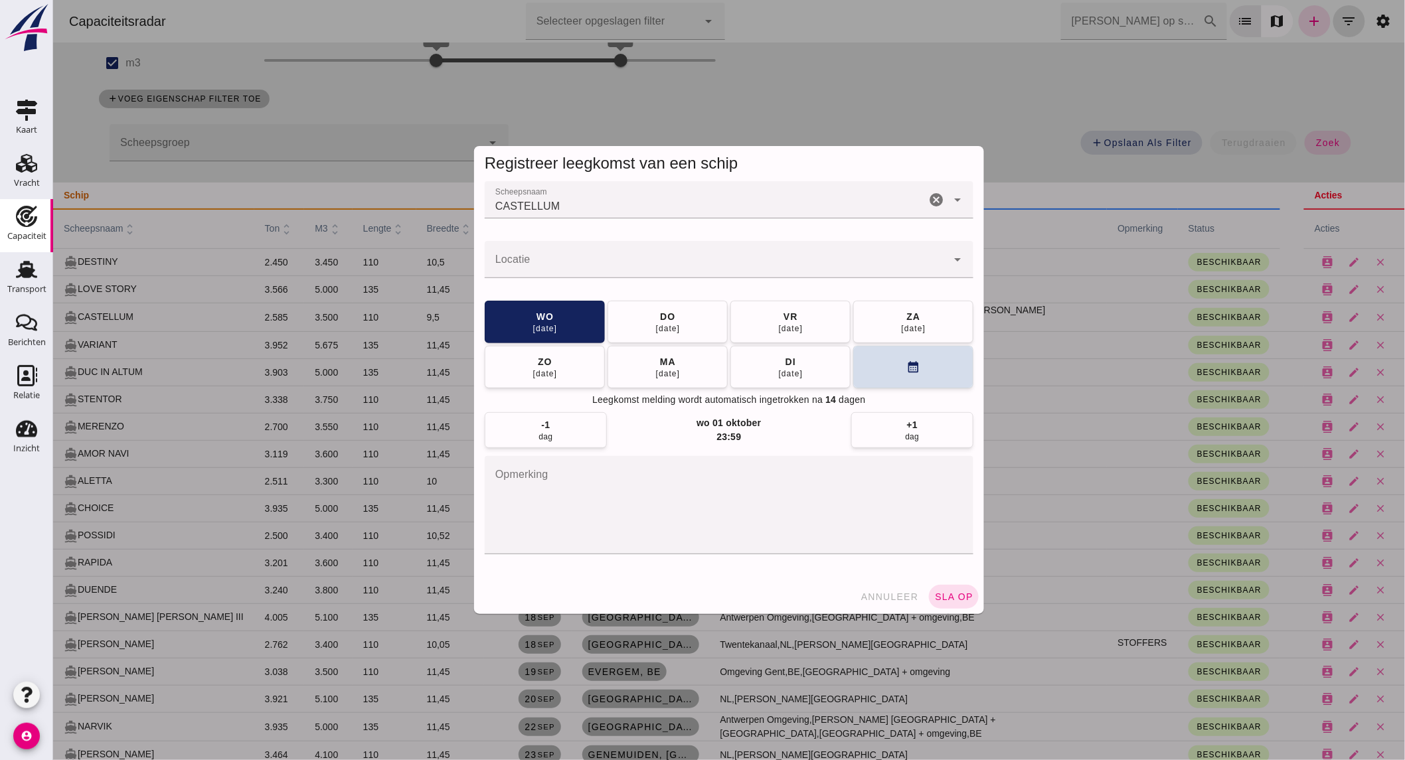
click at [601, 267] on input "Locatie" at bounding box center [715, 266] width 462 height 16
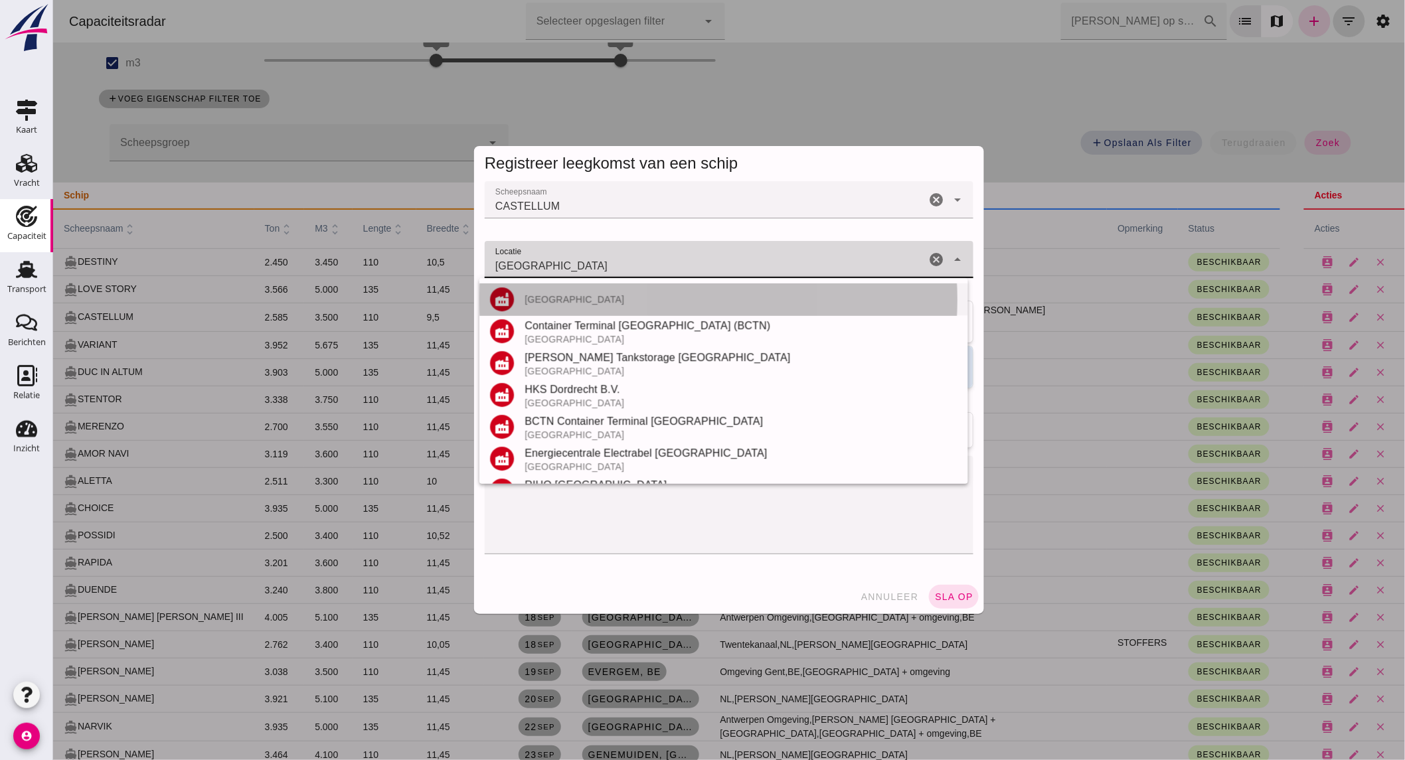
click at [586, 305] on div "factory [GEOGRAPHIC_DATA]" at bounding box center [723, 299] width 489 height 32
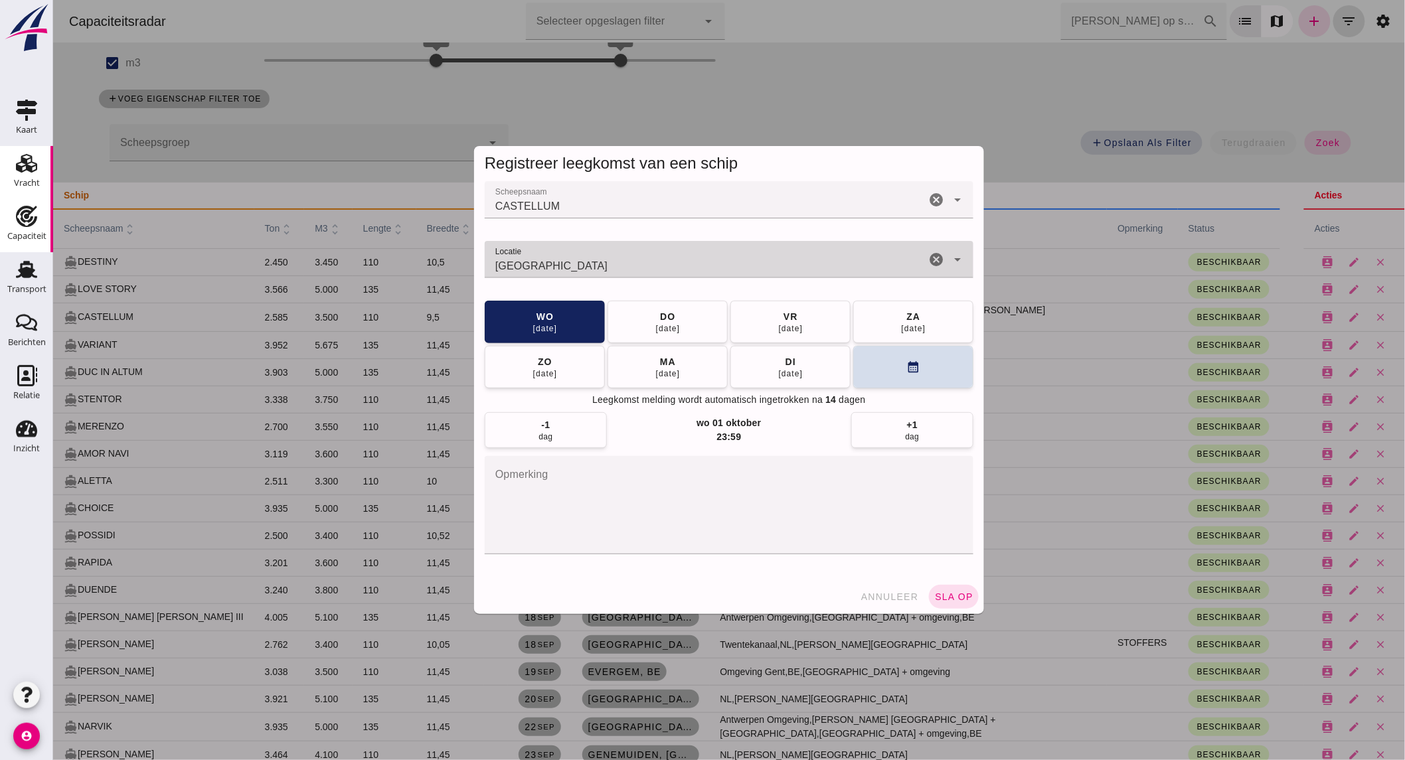
type input "[GEOGRAPHIC_DATA]"
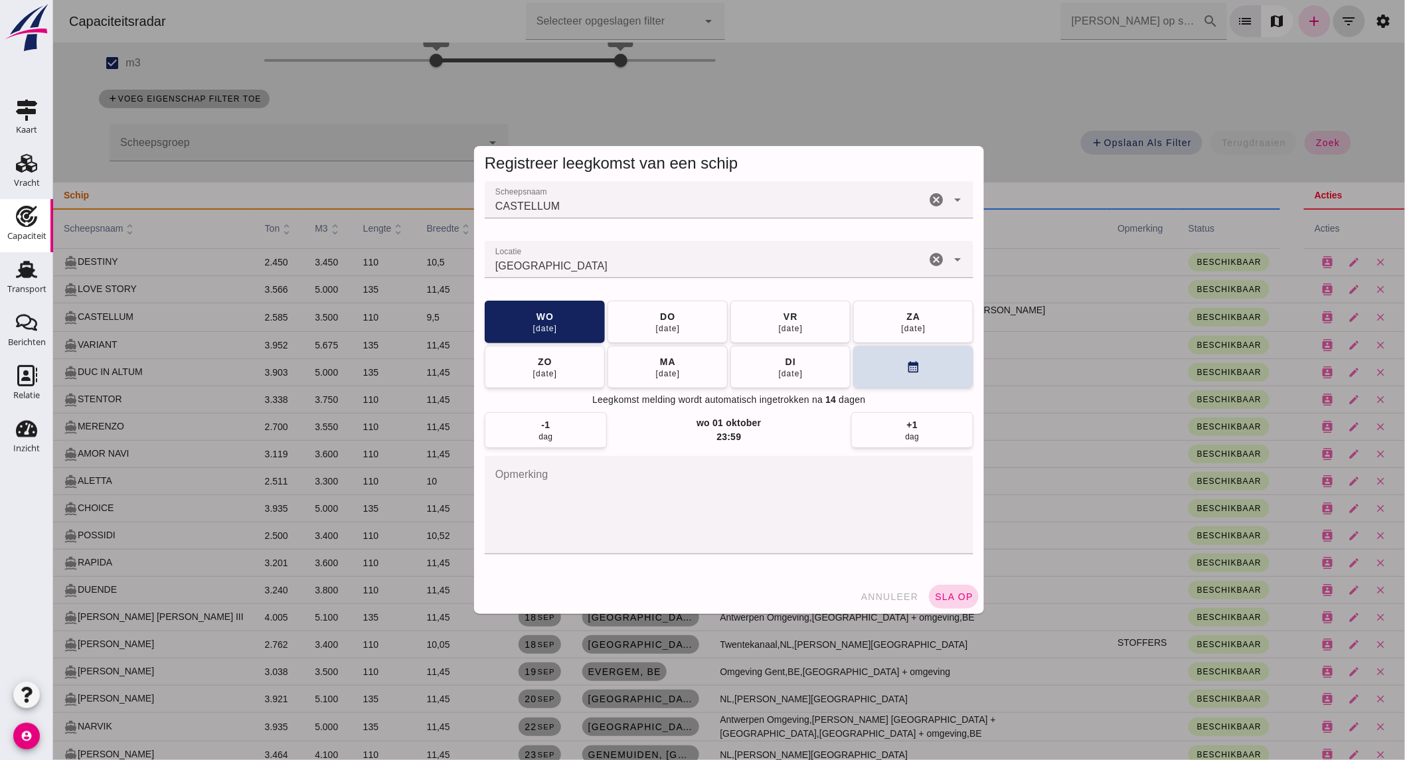
click at [933, 600] on span "sla op" at bounding box center [952, 596] width 39 height 11
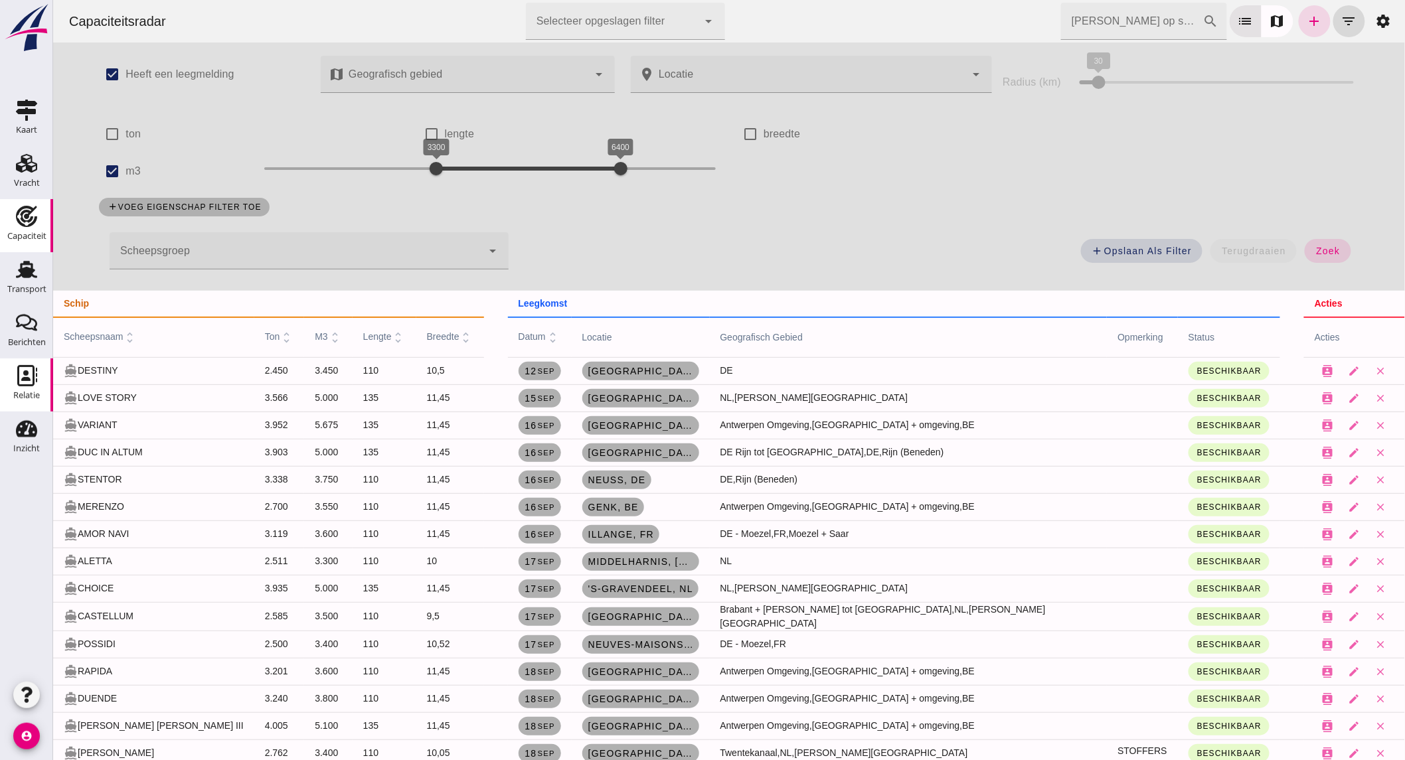
scroll to position [108, 0]
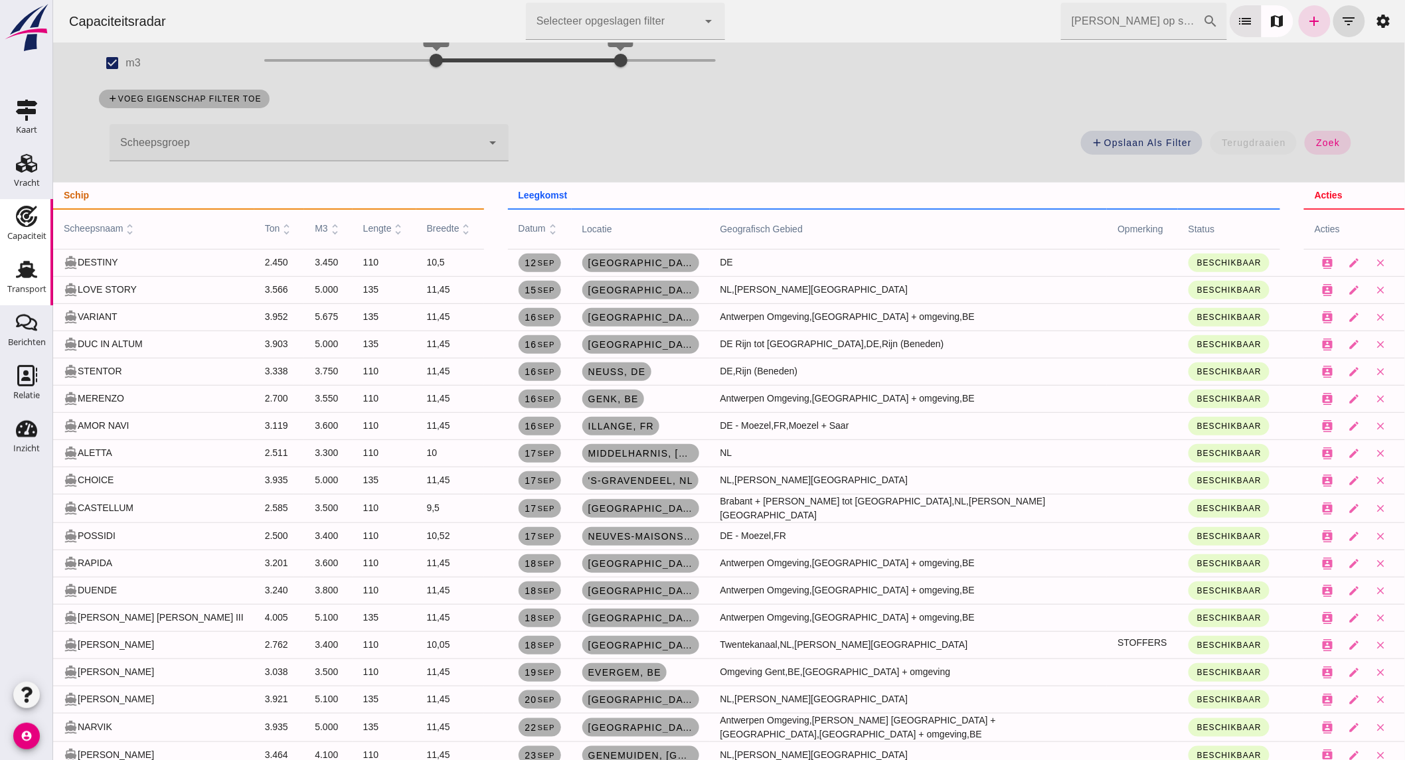
click at [28, 281] on div "Transport" at bounding box center [26, 289] width 39 height 19
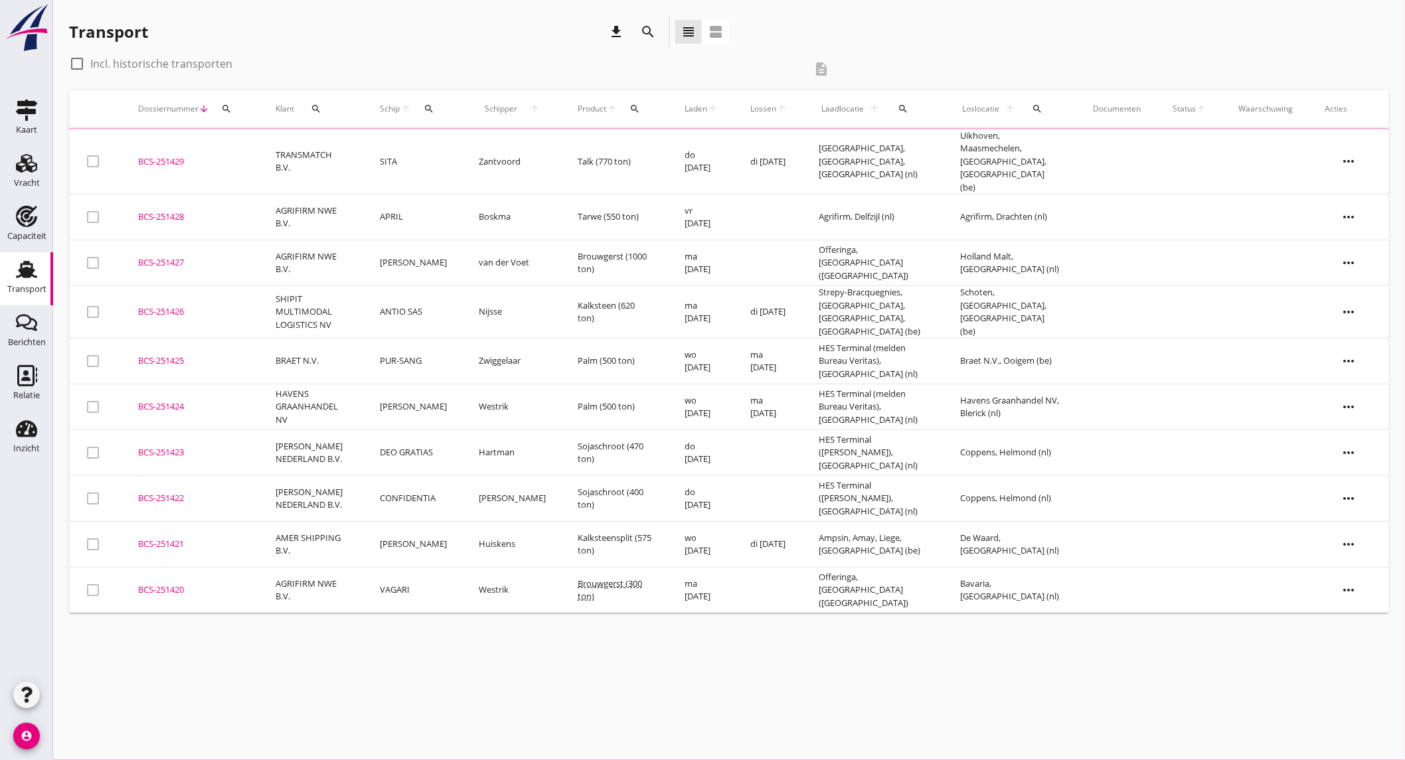
click at [645, 35] on icon "search" at bounding box center [648, 32] width 16 height 16
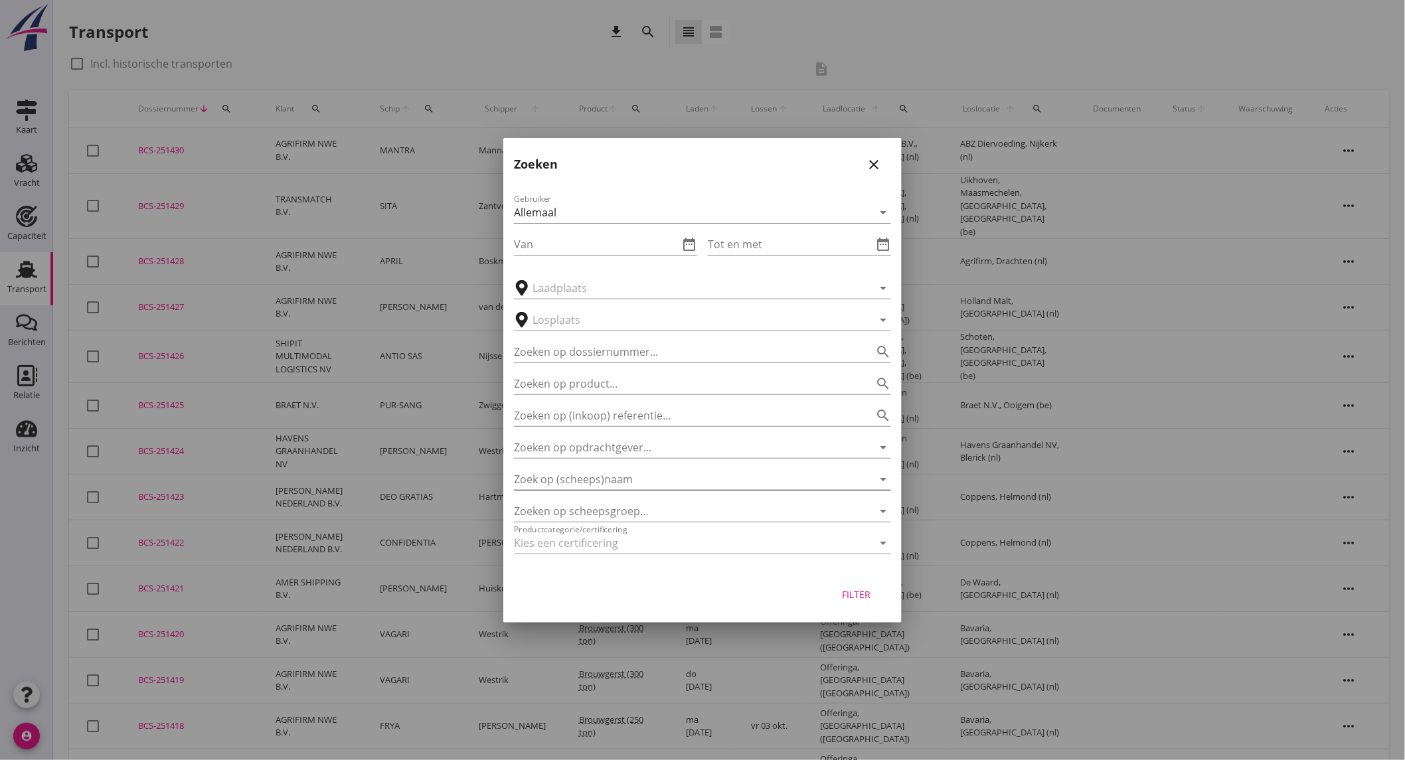
click at [591, 477] on input "Zoek op (scheeps)naam" at bounding box center [684, 479] width 340 height 21
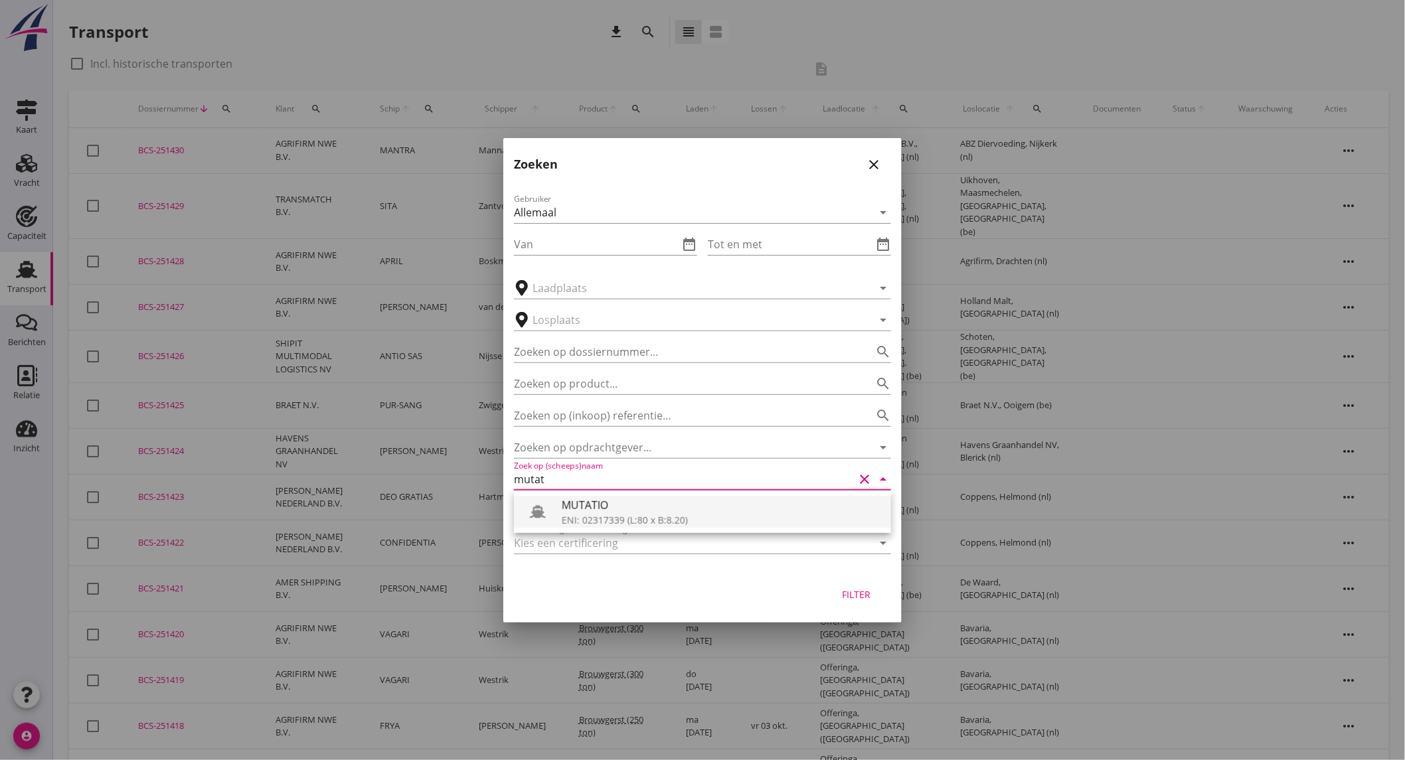
click at [599, 520] on div "ENI: 02317339 (L:80 x B:8.20)" at bounding box center [721, 520] width 319 height 14
click at [855, 592] on div "Filter" at bounding box center [856, 594] width 37 height 14
type input "MUTATIO"
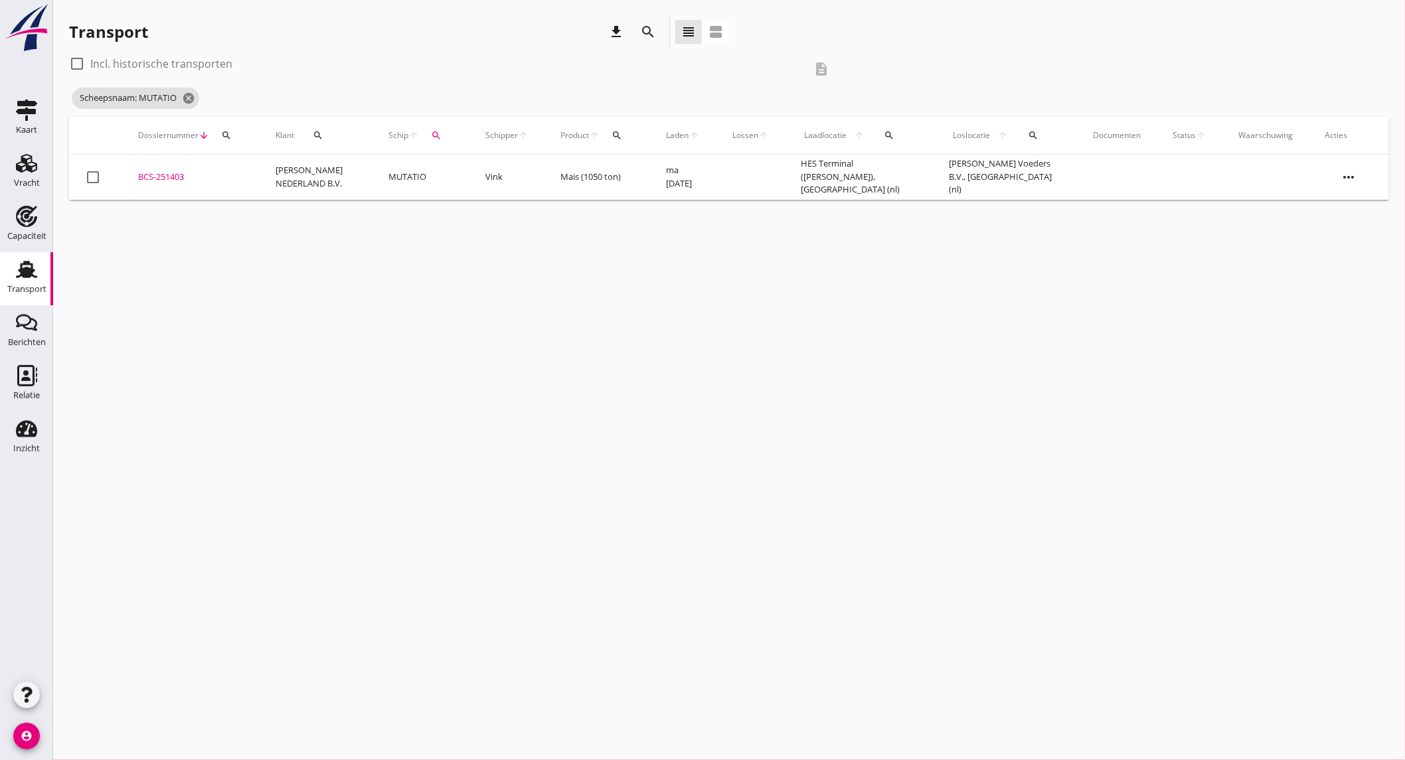
click at [377, 173] on td "MUTATIO" at bounding box center [420, 177] width 97 height 45
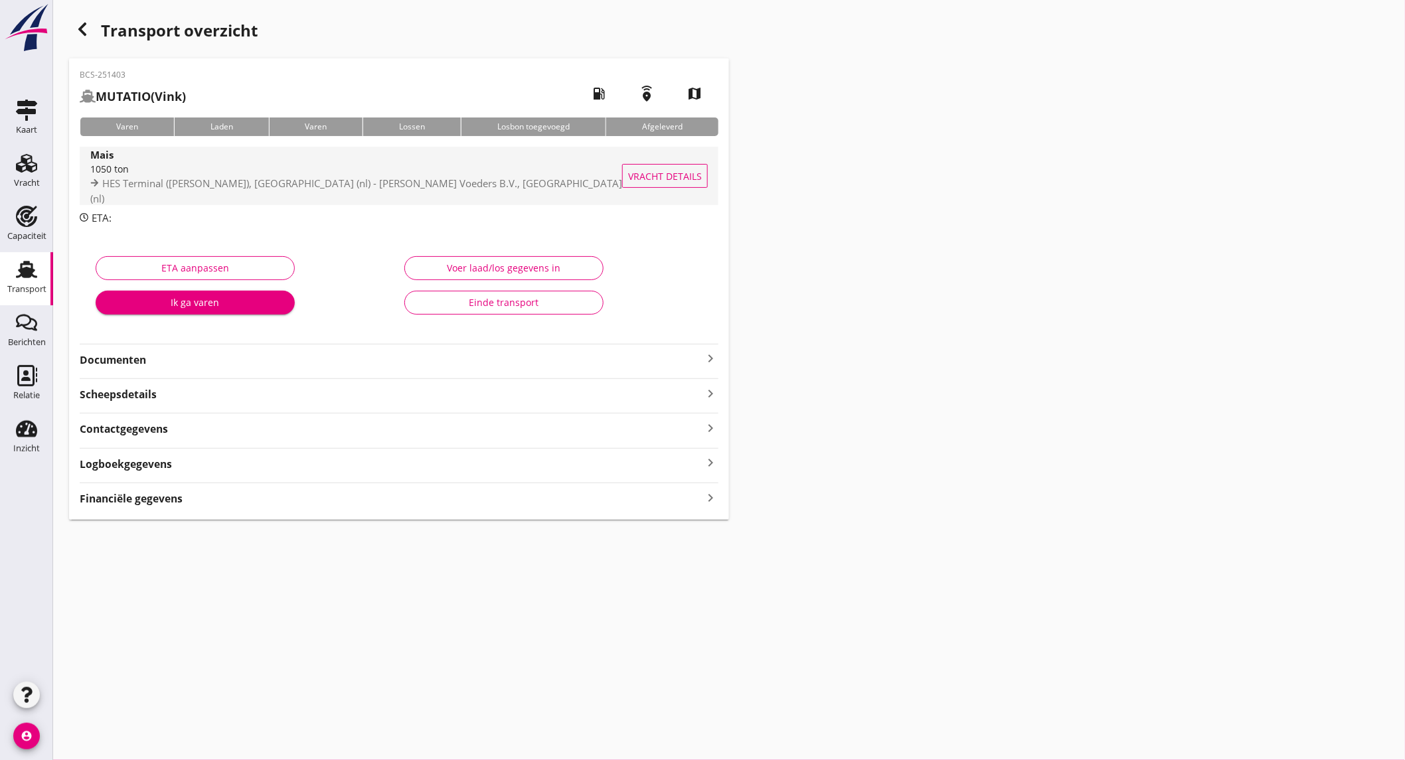
click at [301, 162] on div "Mais" at bounding box center [357, 154] width 534 height 15
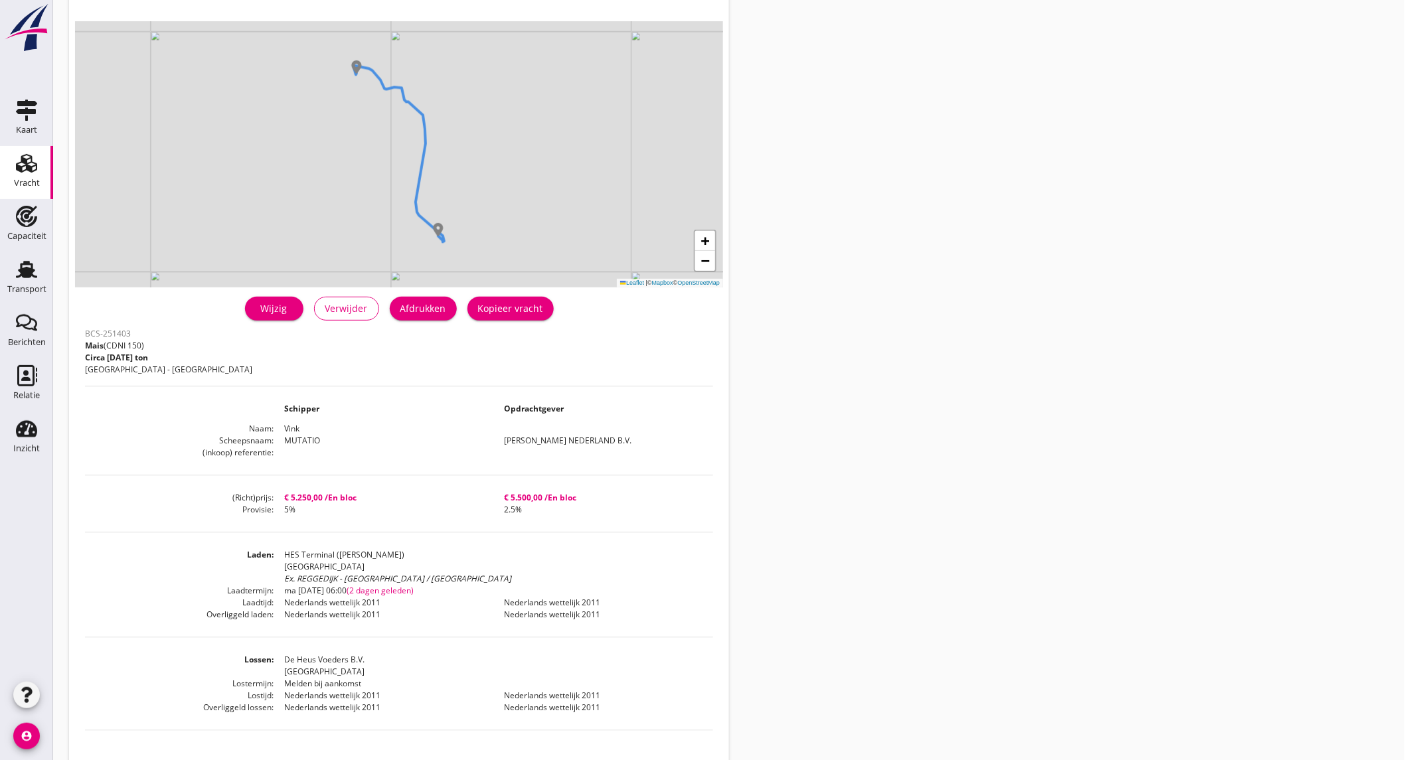
scroll to position [147, 0]
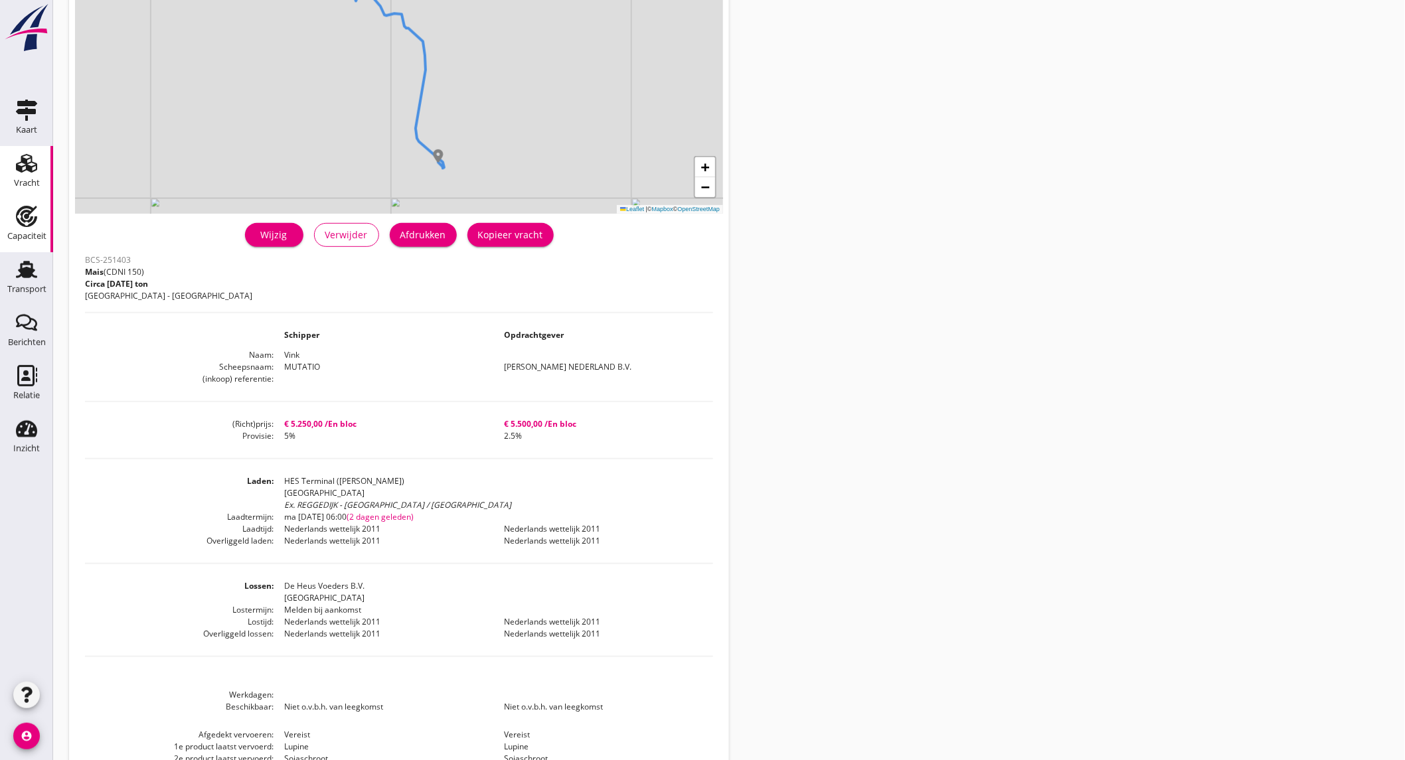
click at [17, 216] on use at bounding box center [26, 216] width 21 height 21
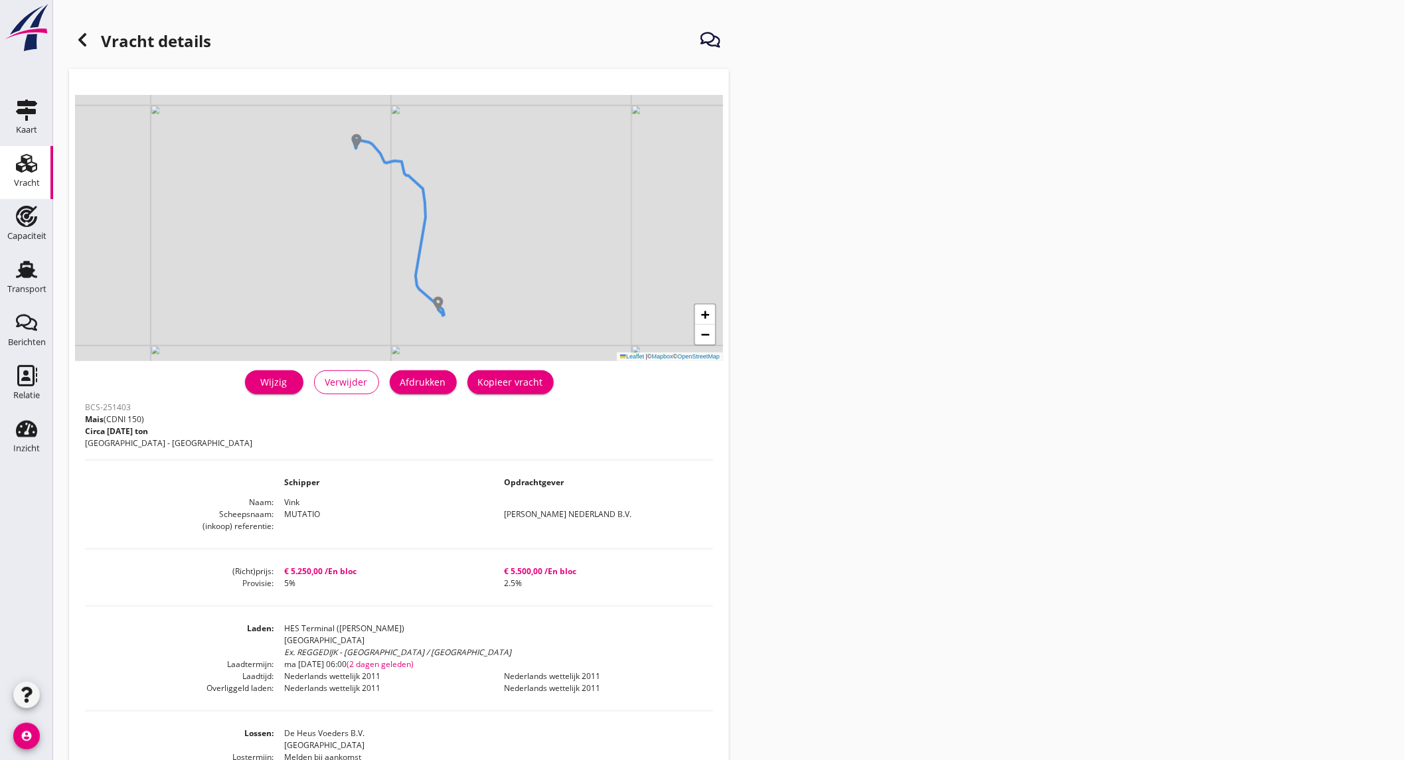
click at [32, 183] on div "Vracht" at bounding box center [27, 183] width 26 height 9
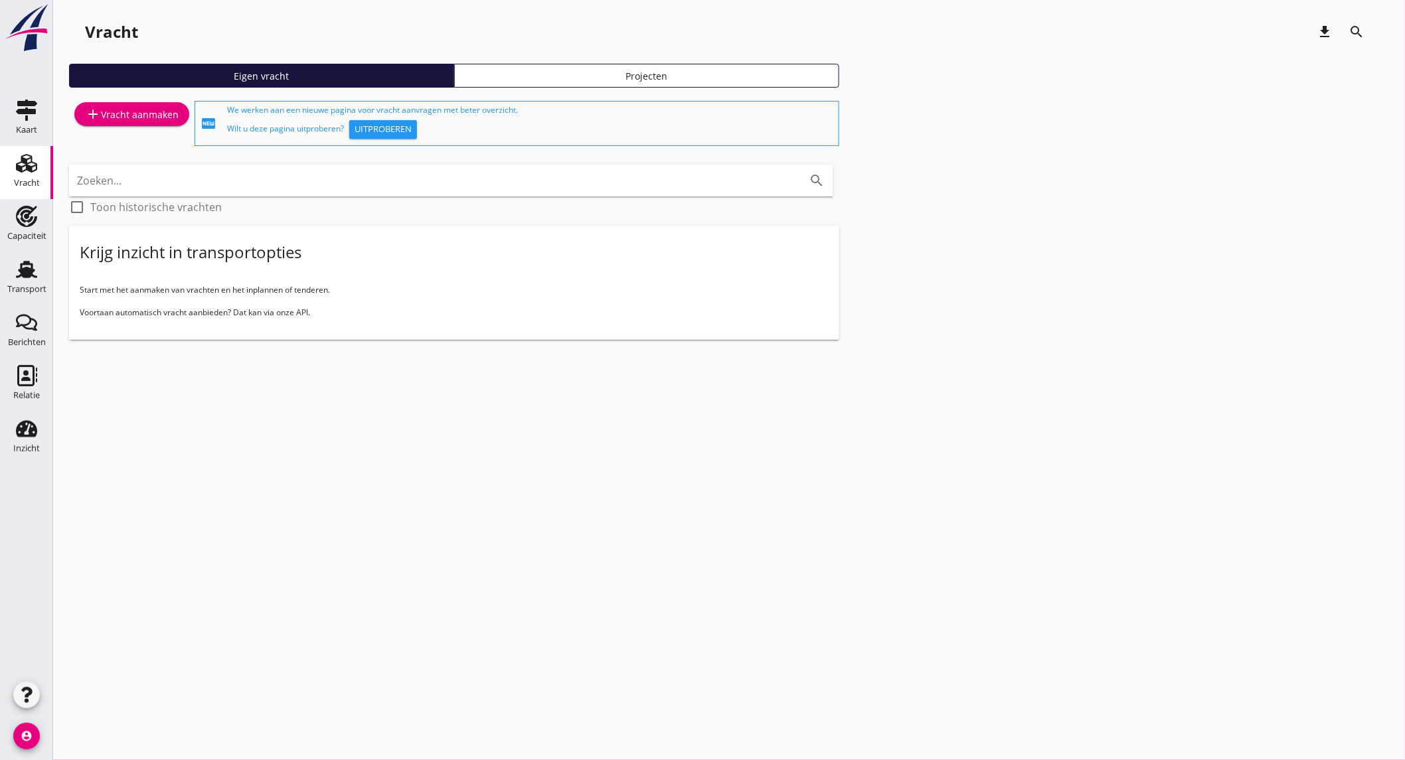
click at [148, 123] on link "add Vracht aanmaken" at bounding box center [131, 114] width 115 height 24
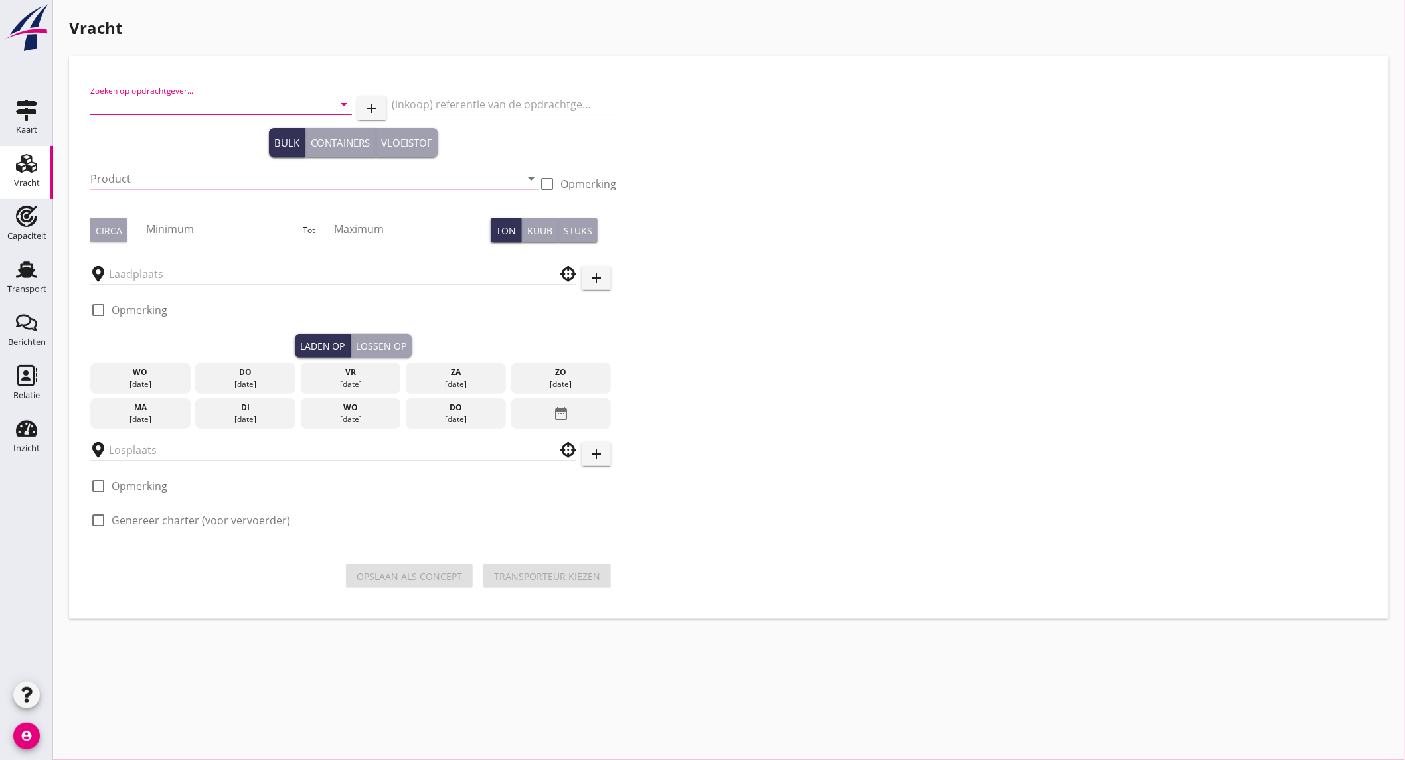
click at [159, 110] on input "Zoeken op opdrachtgever..." at bounding box center [202, 104] width 224 height 21
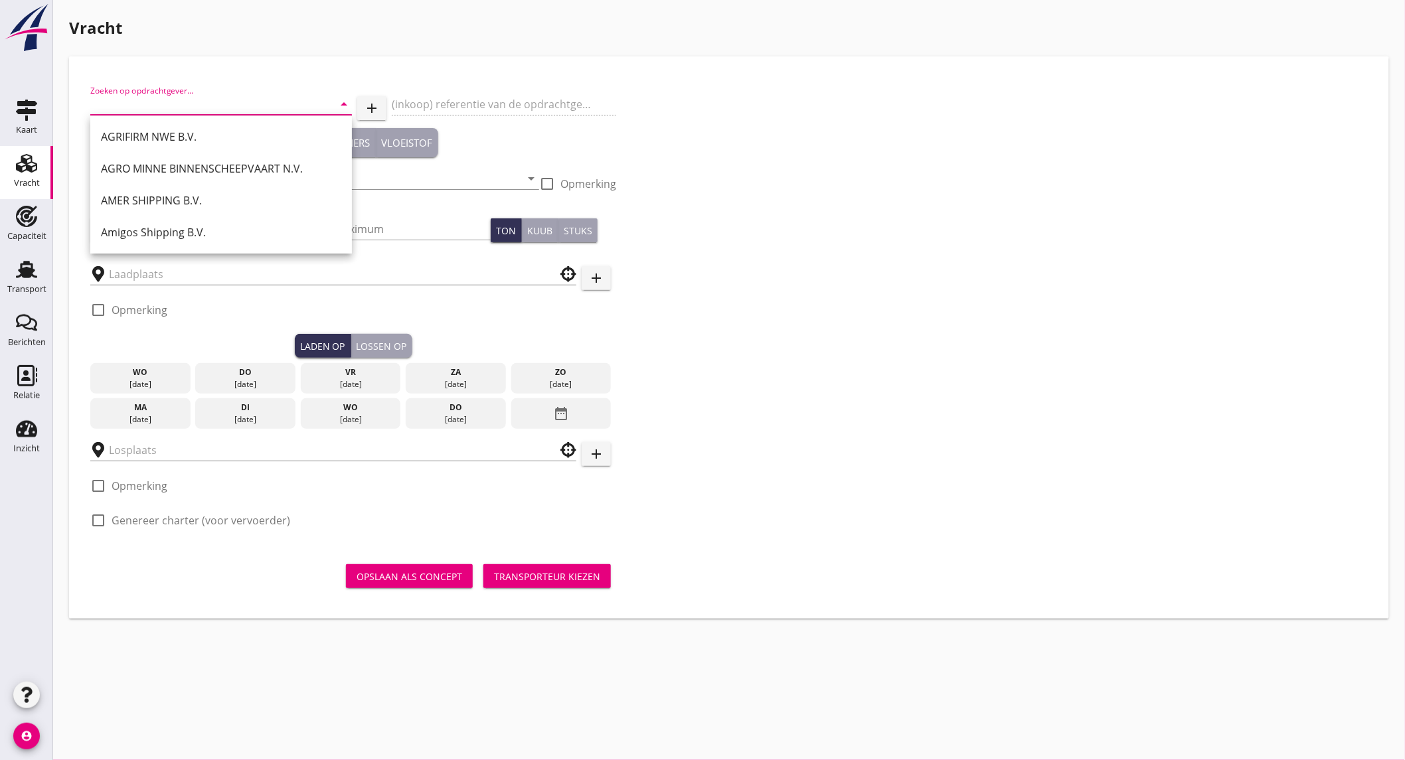
type input "a"
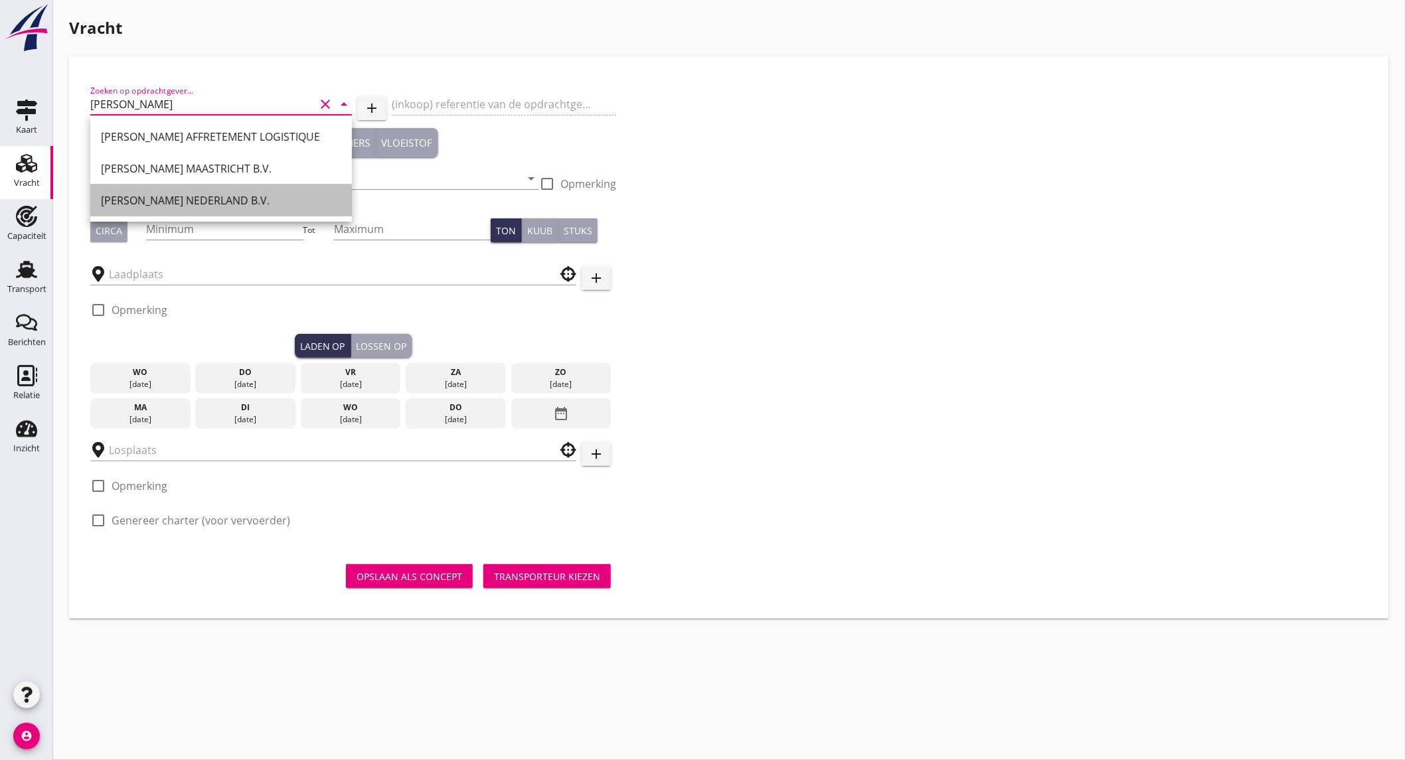
click at [224, 196] on div "[PERSON_NAME] NEDERLAND B.V." at bounding box center [221, 201] width 240 height 16
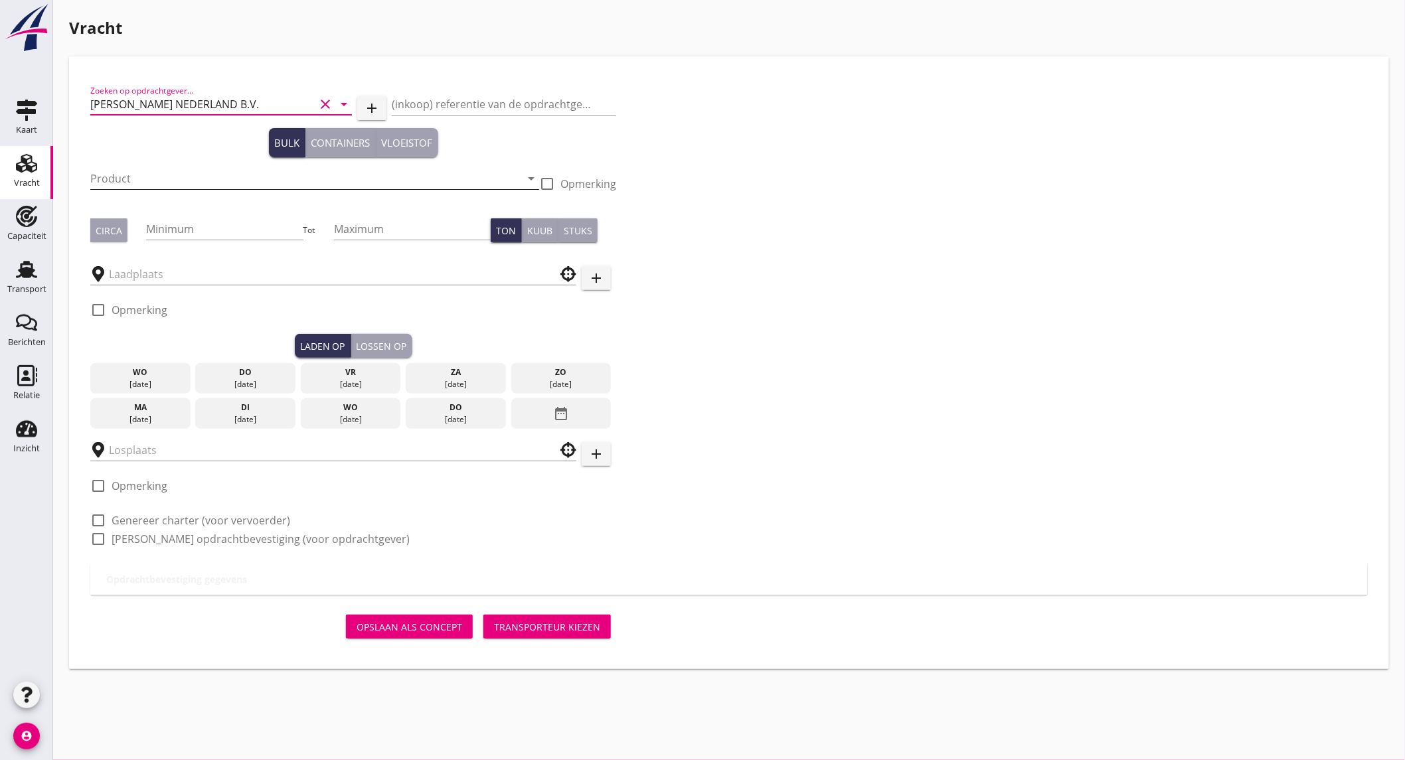
type input "[PERSON_NAME] NEDERLAND B.V."
click at [201, 177] on input "Product" at bounding box center [305, 178] width 430 height 21
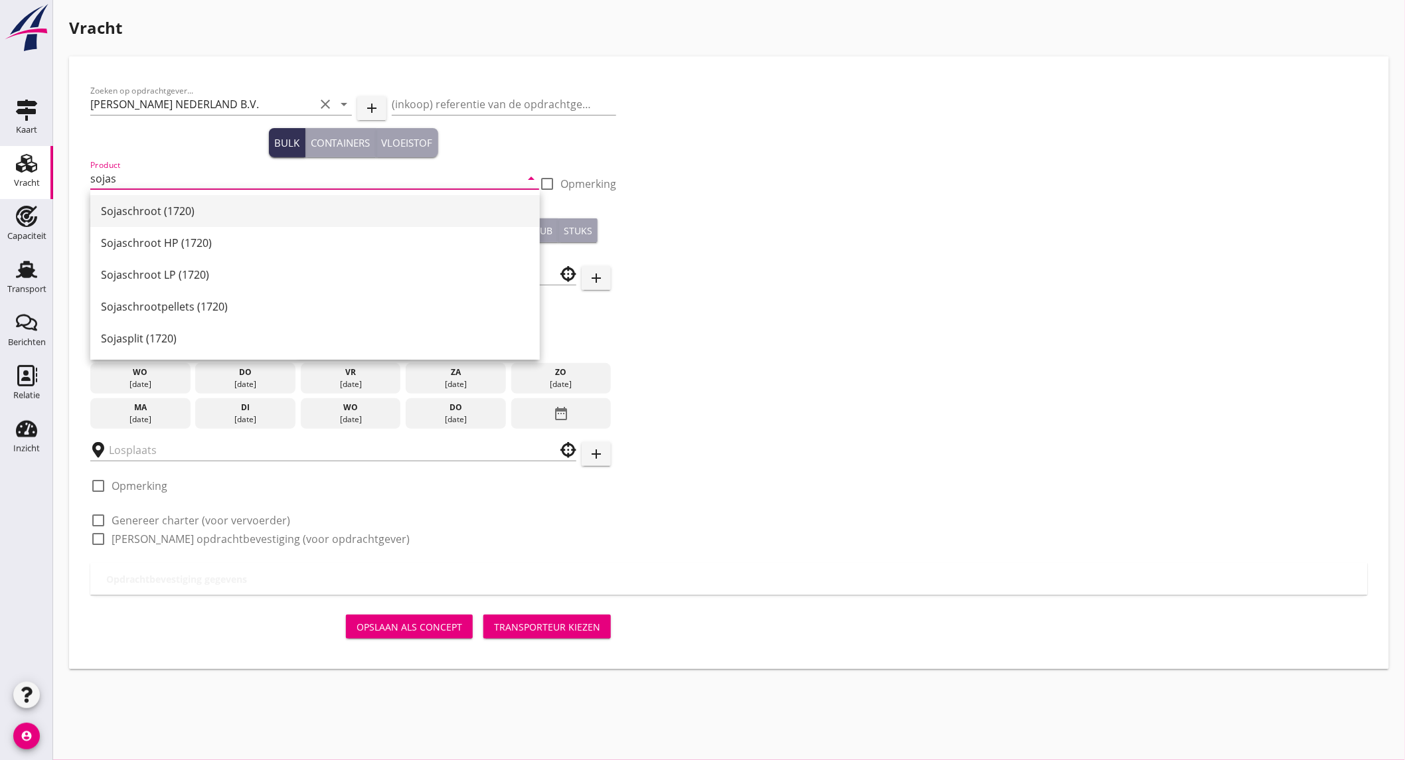
click at [204, 214] on div "Sojaschroot (1720)" at bounding box center [315, 211] width 428 height 16
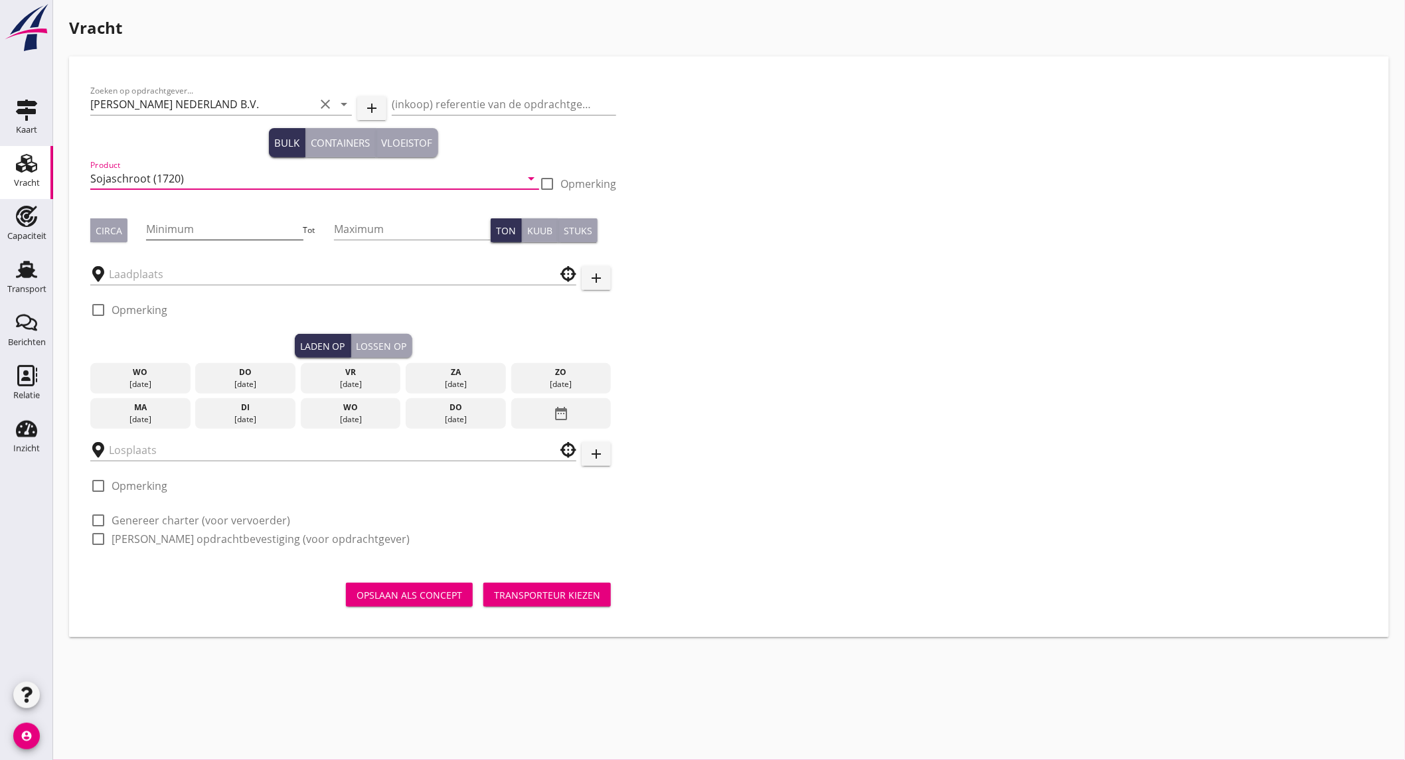
type input "Sojaschroot (1720)"
click at [189, 226] on input "Minimum" at bounding box center [224, 228] width 157 height 21
type input "1500"
click at [113, 231] on div "Circa" at bounding box center [109, 231] width 27 height 14
click at [154, 271] on input "text" at bounding box center [324, 274] width 430 height 21
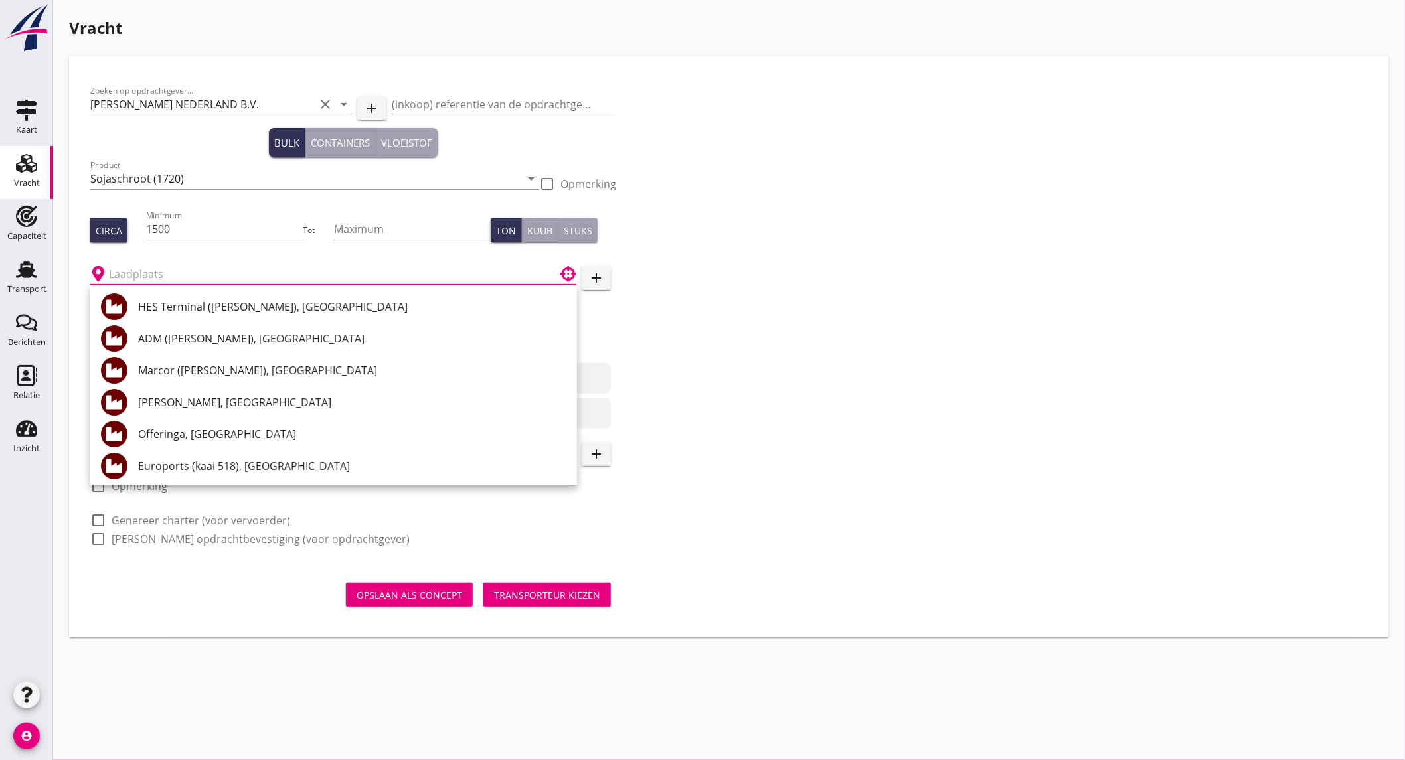
click at [167, 266] on input "text" at bounding box center [324, 274] width 430 height 21
click at [275, 313] on div "HES Terminal ([PERSON_NAME]), [GEOGRAPHIC_DATA]" at bounding box center [352, 307] width 428 height 16
type input "HES Terminal ([PERSON_NAME]), [GEOGRAPHIC_DATA]"
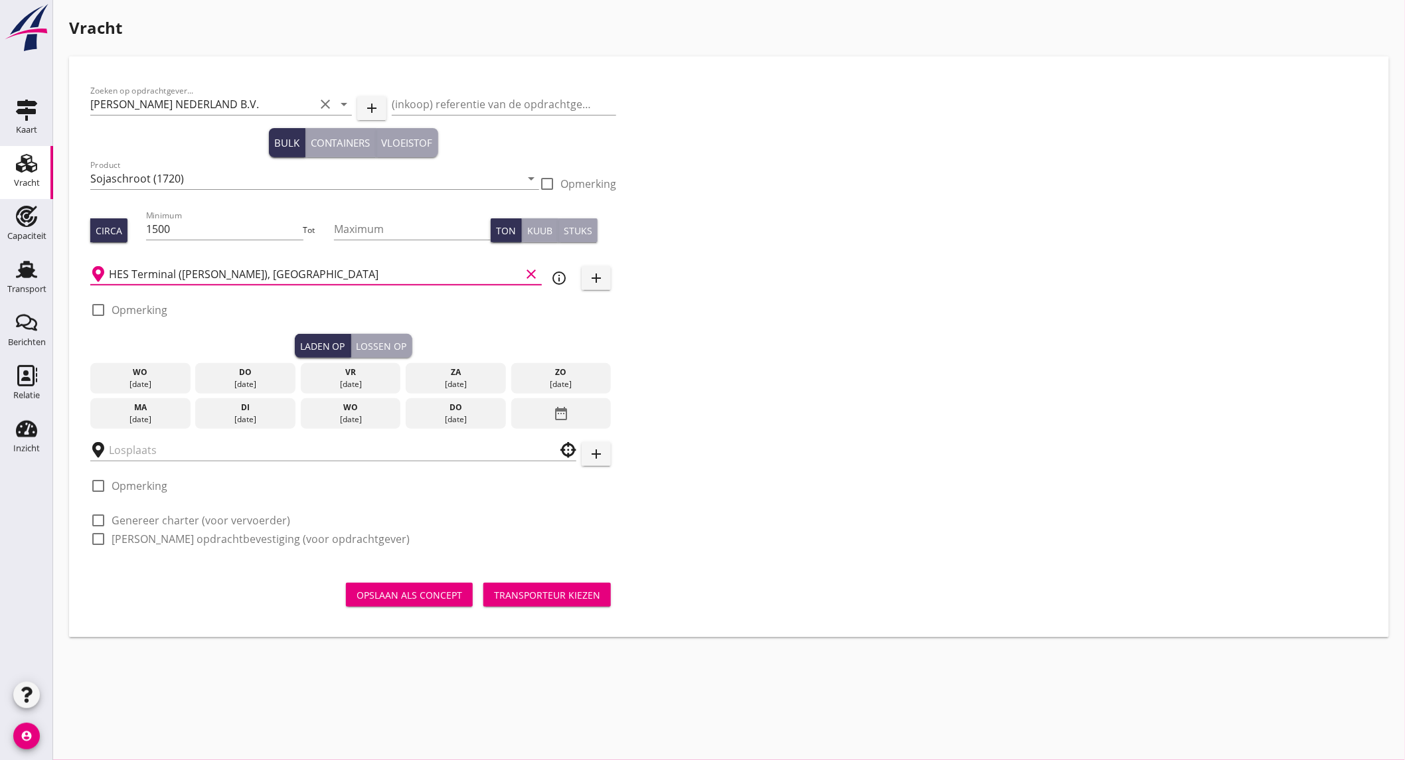
click at [141, 304] on label "Opmerking" at bounding box center [140, 309] width 56 height 13
checkbox input "true"
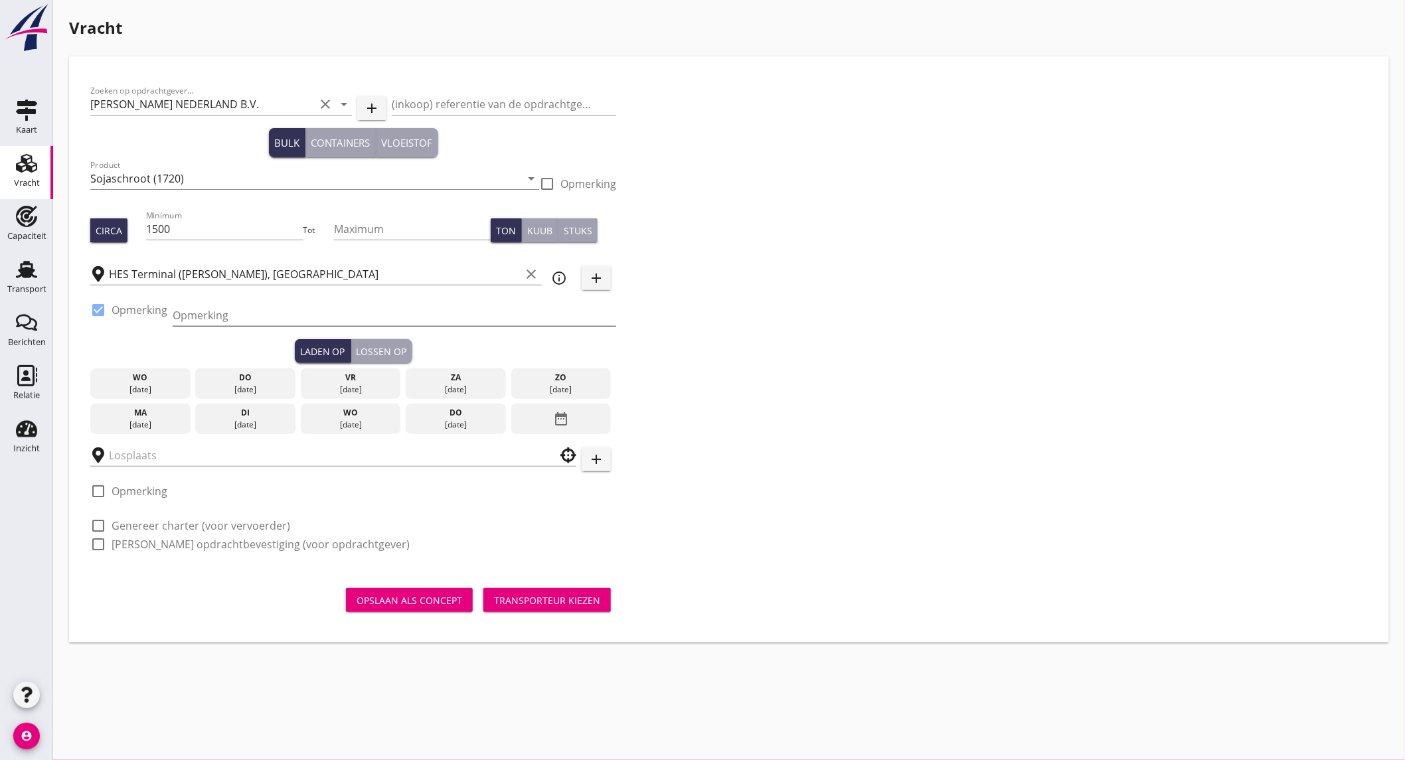
click at [215, 321] on input "Opmerking" at bounding box center [394, 315] width 443 height 21
type input "mercuriushaven ex. Nacios Felicity"
click at [168, 422] on div "[DATE]" at bounding box center [141, 425] width 94 height 12
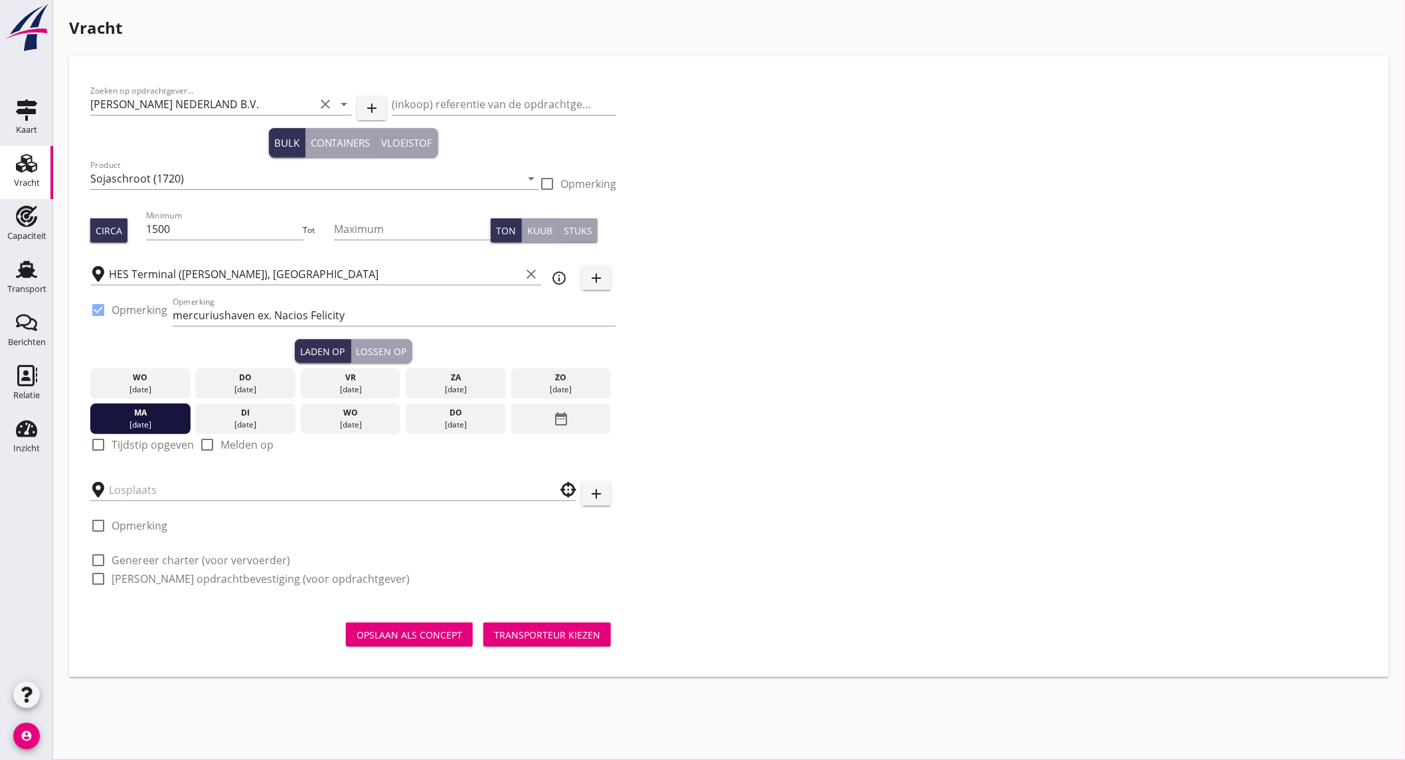
click at [161, 441] on label "Tijdstip opgeven" at bounding box center [153, 444] width 82 height 13
checkbox input "true"
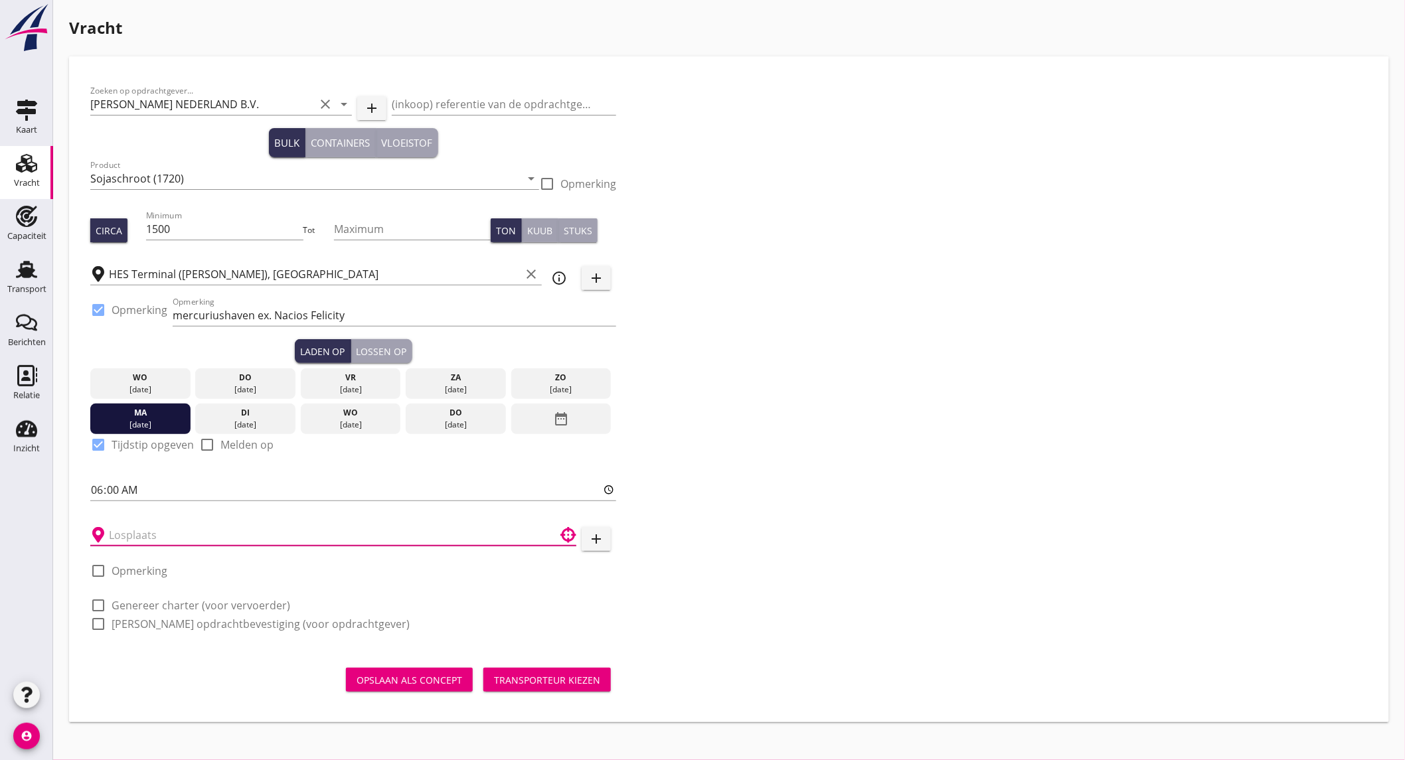
click at [167, 535] on input "text" at bounding box center [324, 534] width 430 height 21
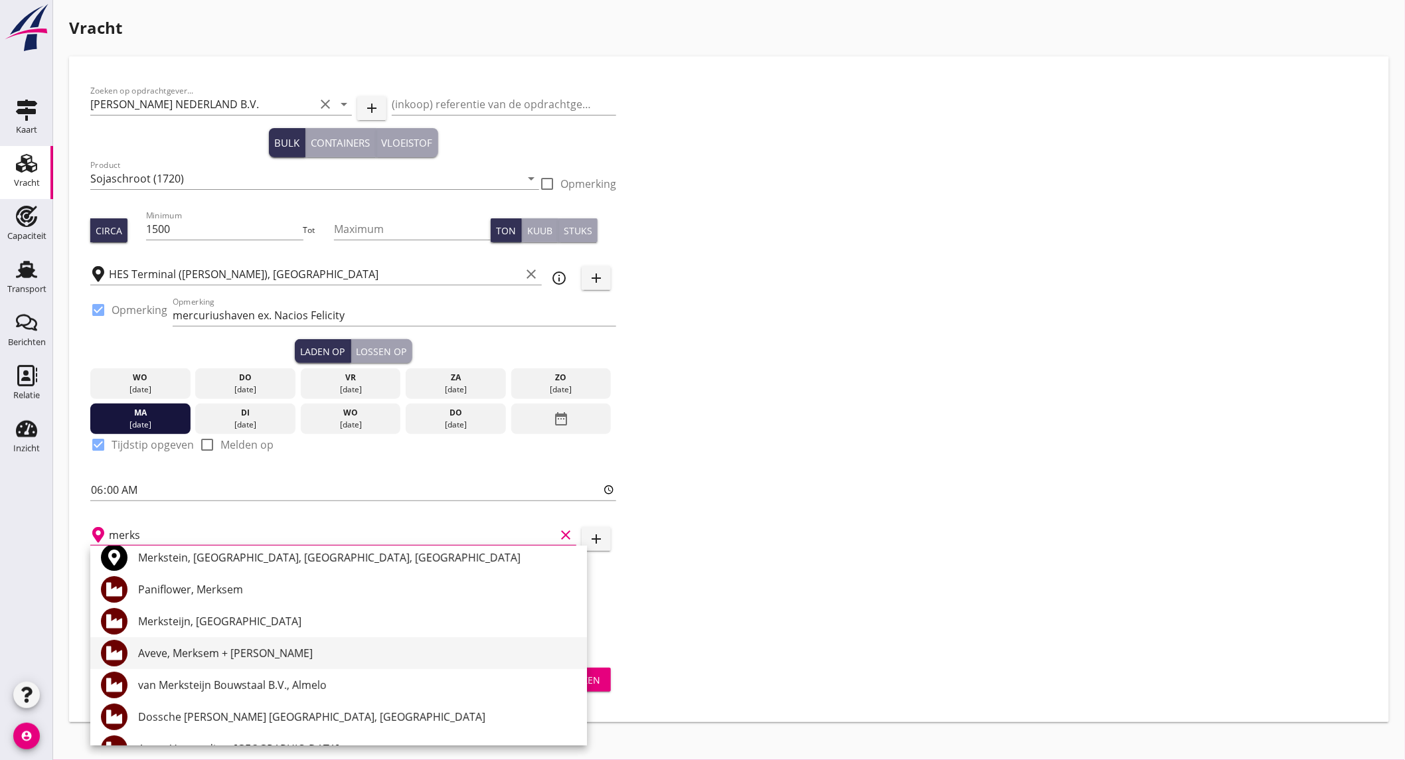
scroll to position [129, 0]
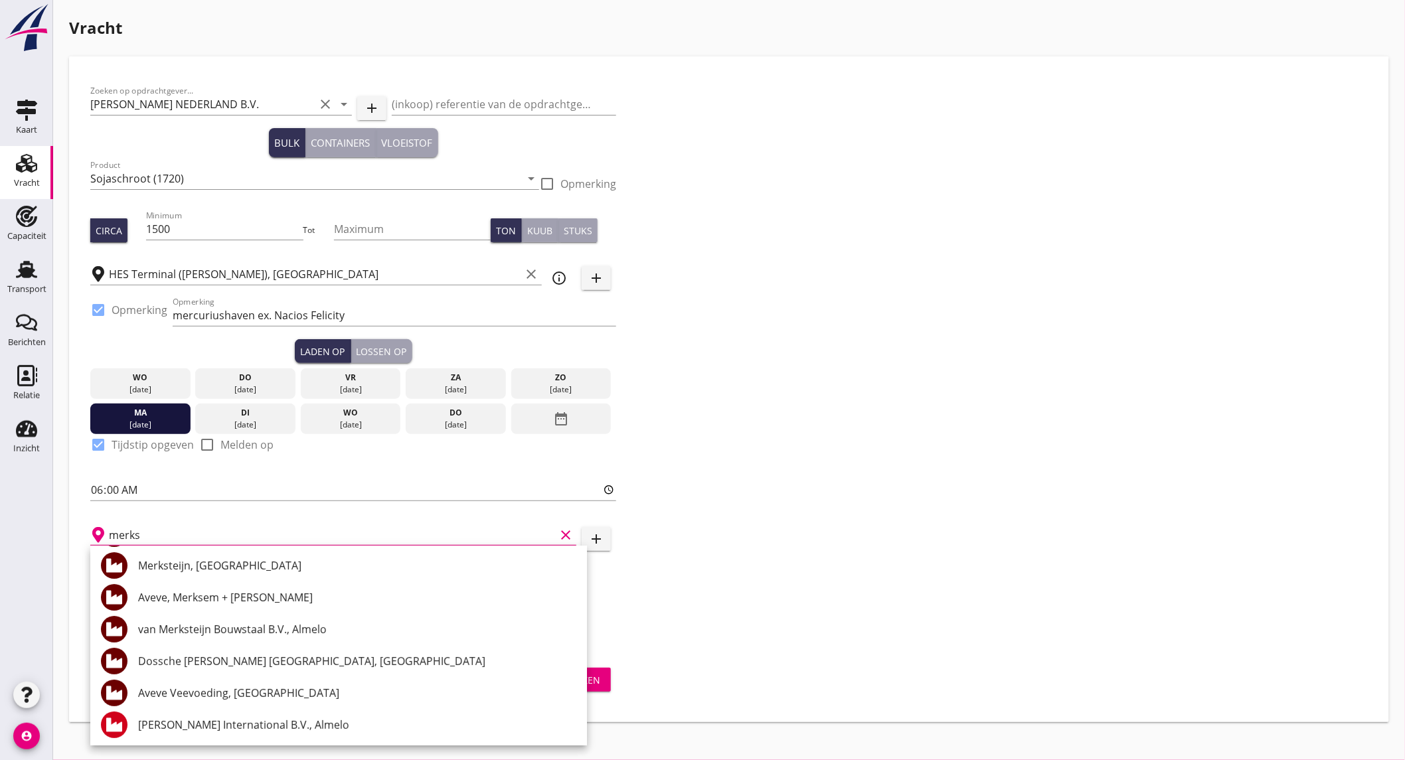
click at [308, 697] on div "Aveve Veevoeding, [GEOGRAPHIC_DATA]" at bounding box center [357, 693] width 438 height 16
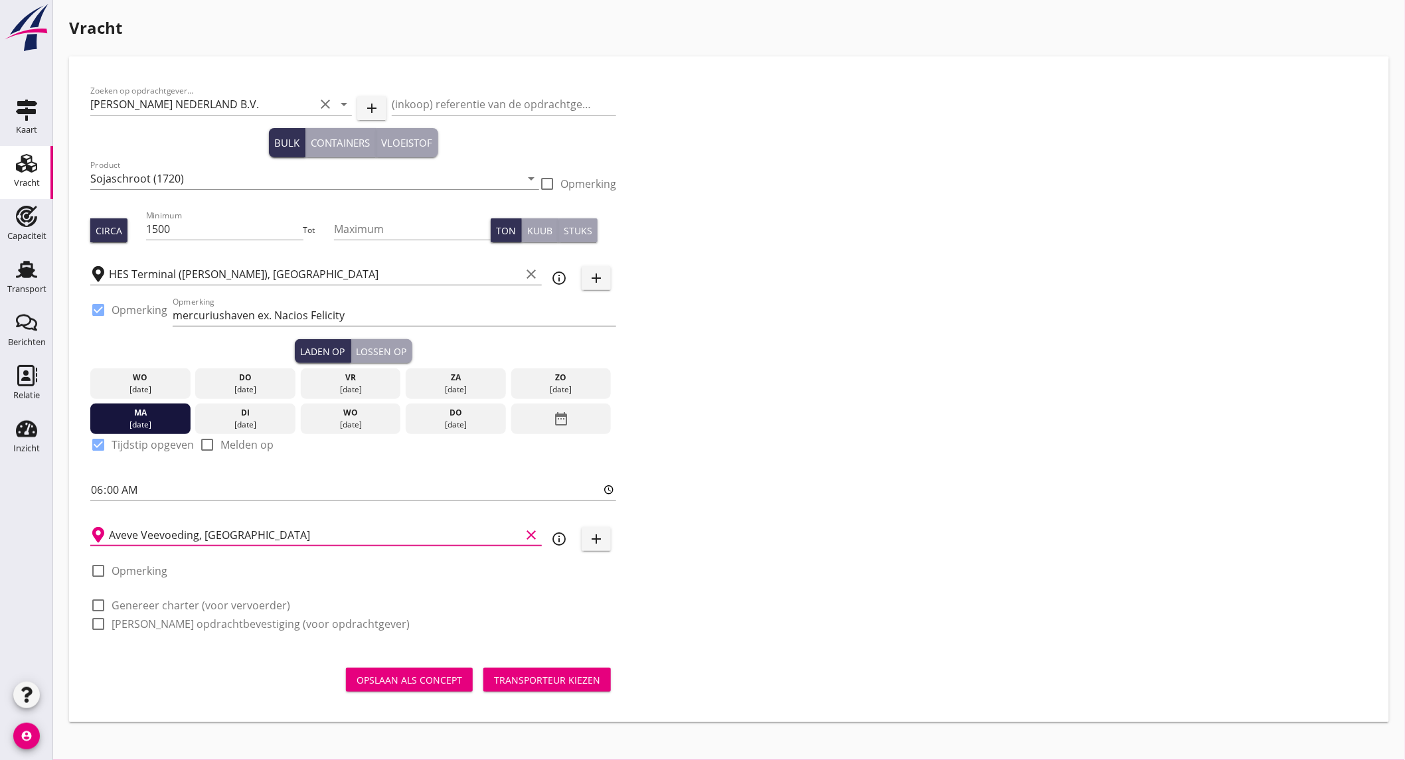
type input "Aveve Veevoeding, [GEOGRAPHIC_DATA]"
click at [156, 604] on label "Genereer charter (voor vervoerder)" at bounding box center [201, 605] width 179 height 13
checkbox input "true"
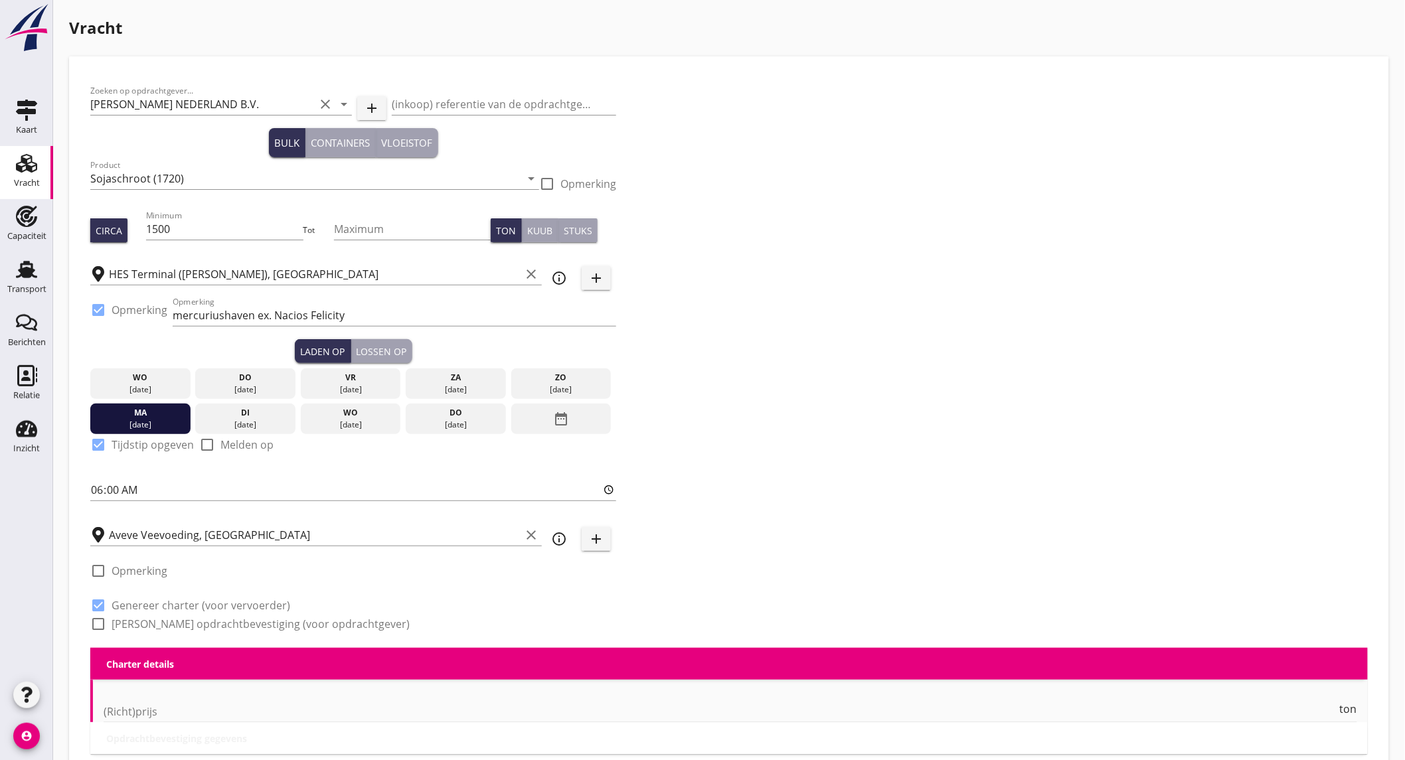
click at [157, 622] on label "[PERSON_NAME] opdrachtbevestiging (voor opdrachtgever)" at bounding box center [261, 623] width 298 height 13
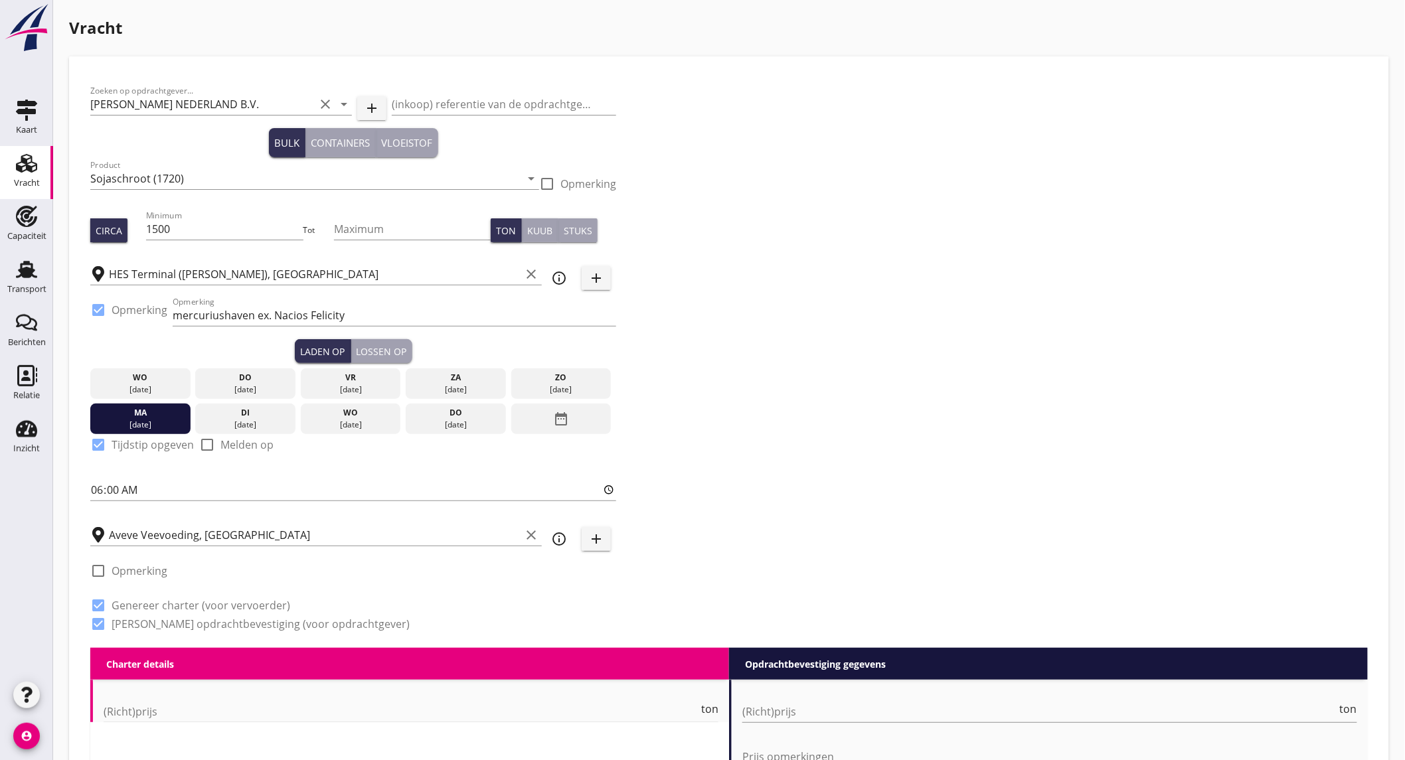
checkbox input "true"
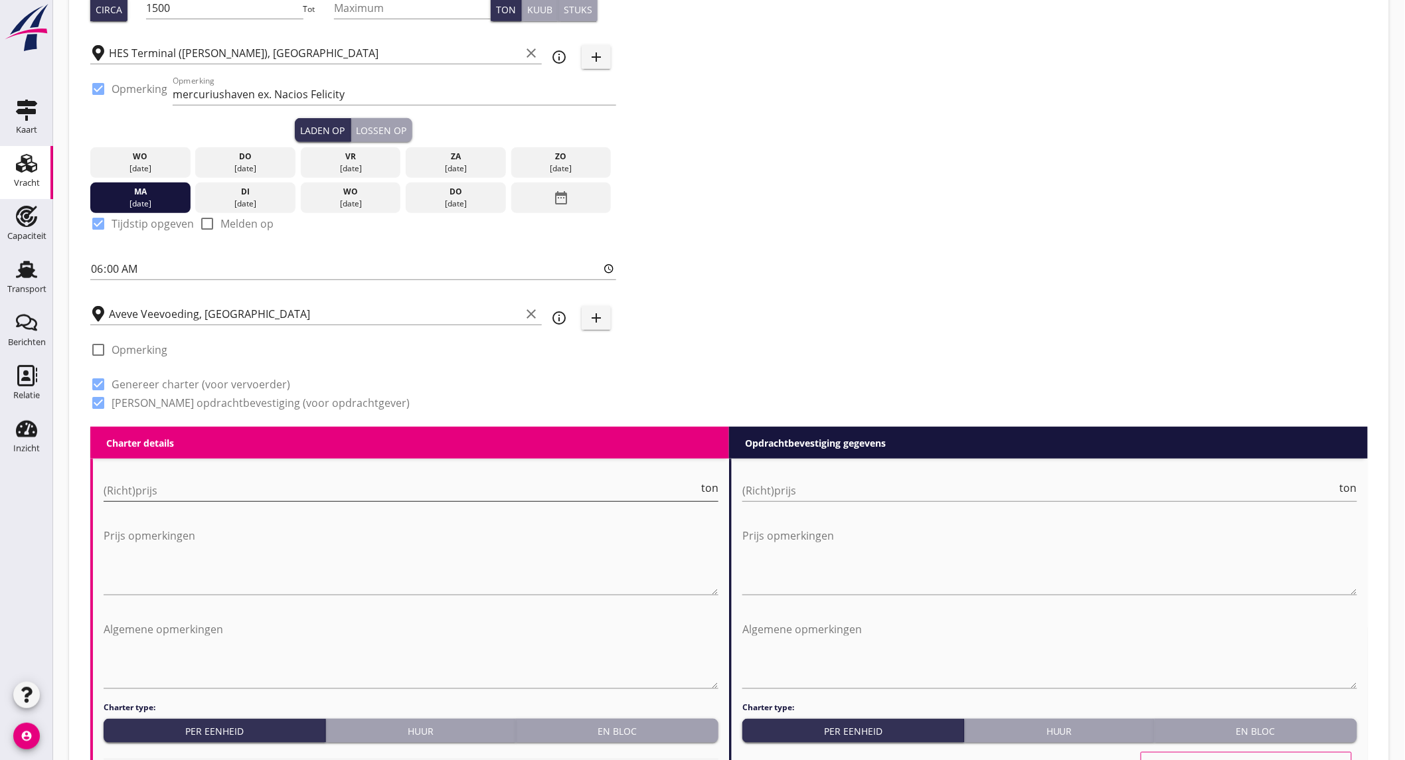
click at [220, 493] on input "(Richt)prijs" at bounding box center [401, 490] width 595 height 21
type input "9750"
click at [864, 492] on input "(Richt)prijs" at bounding box center [1039, 490] width 595 height 21
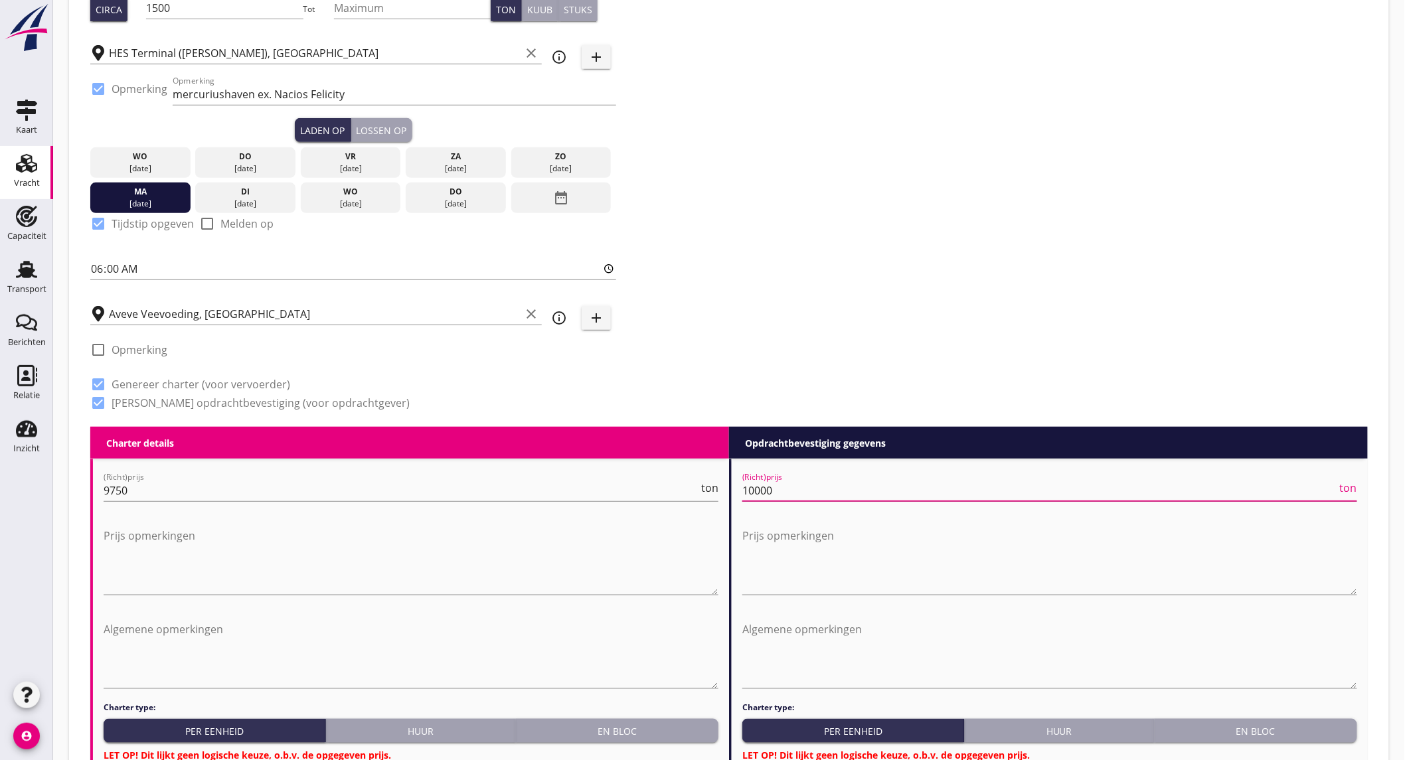
scroll to position [442, 0]
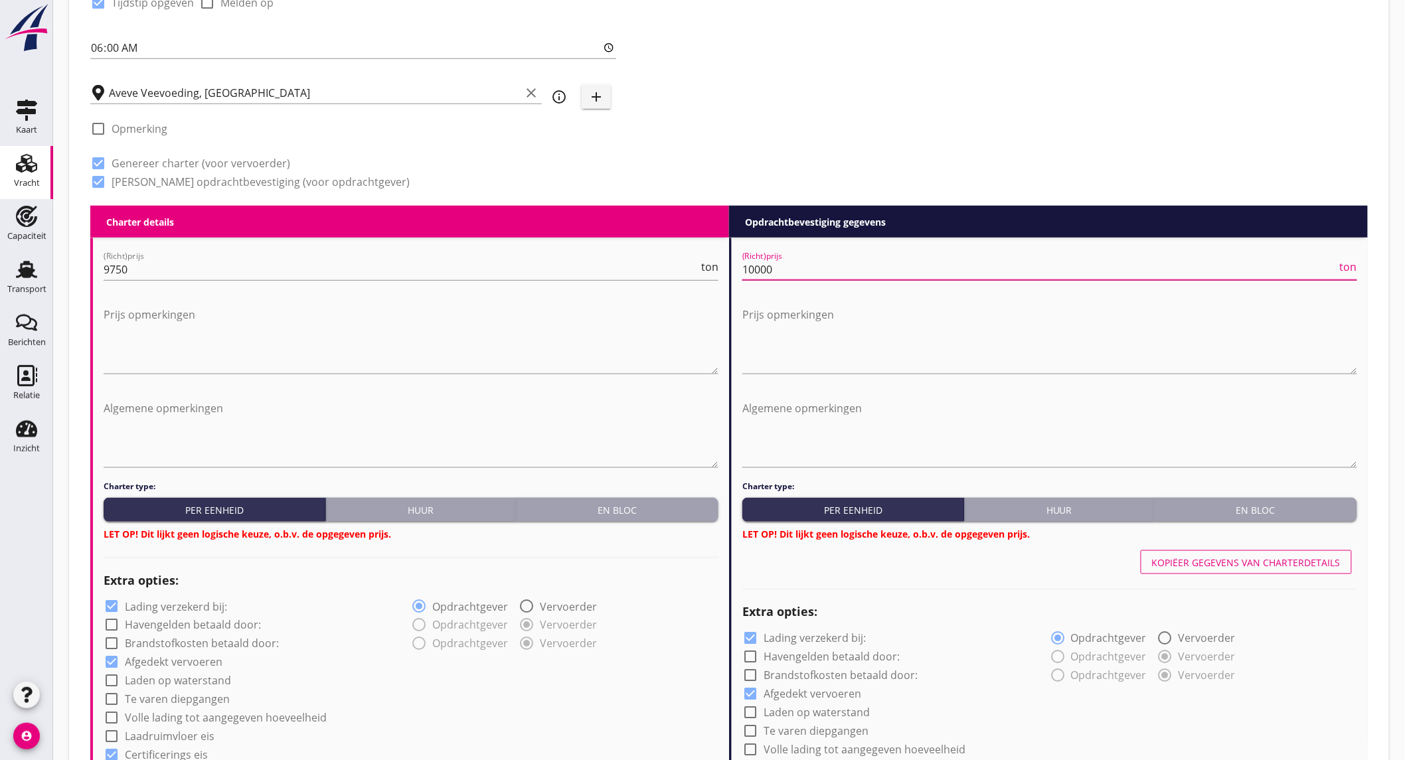
type input "10000"
click at [191, 601] on label "Lading verzekerd bij:" at bounding box center [176, 606] width 102 height 13
checkbox input "false"
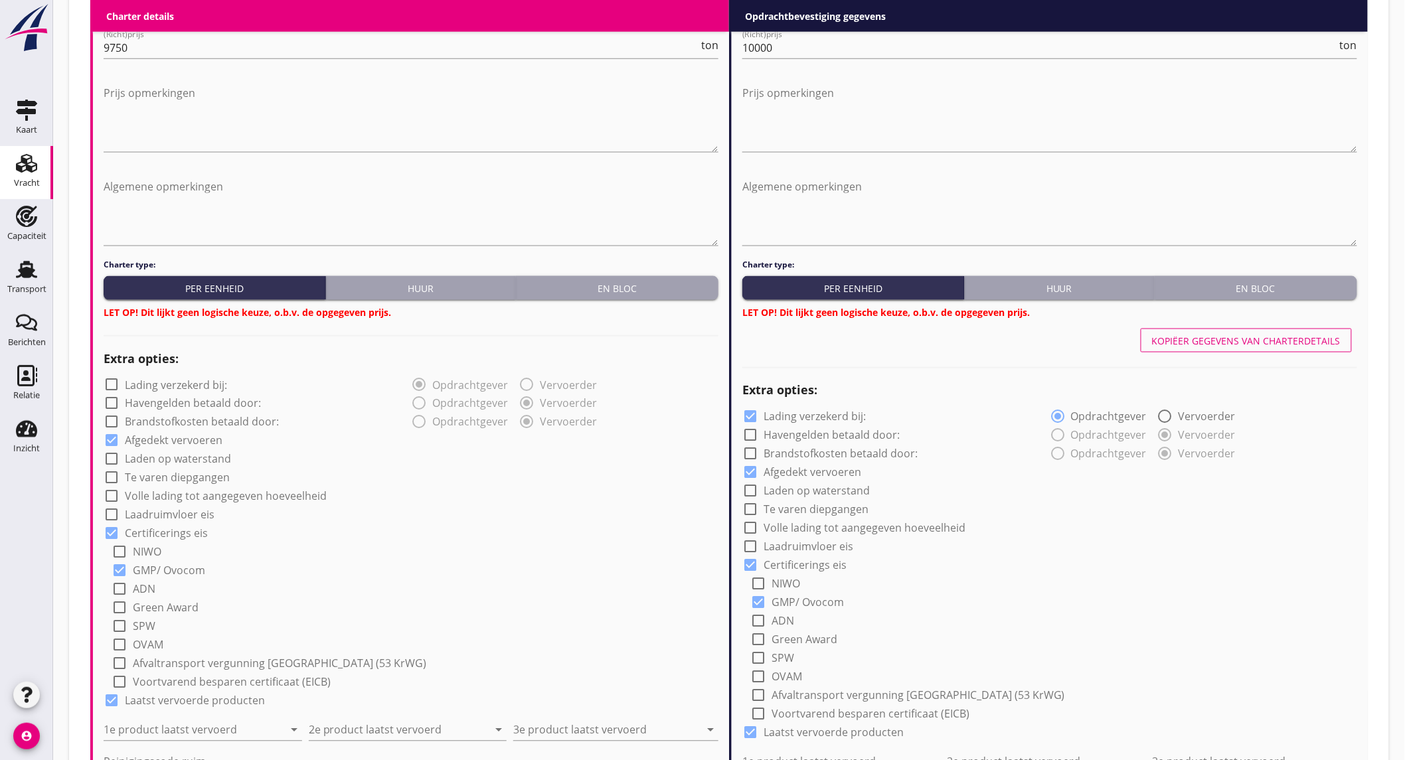
scroll to position [737, 0]
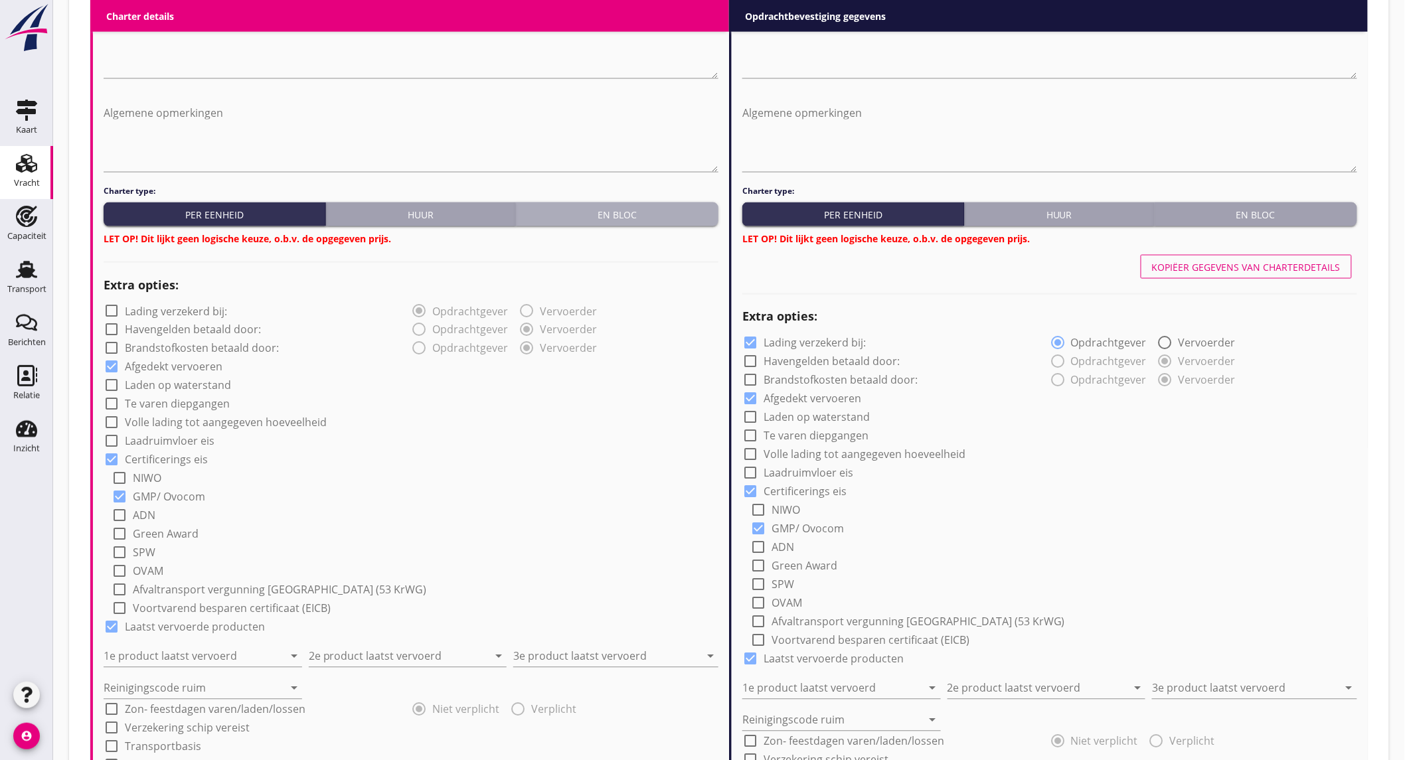
drag, startPoint x: 621, startPoint y: 204, endPoint x: 1245, endPoint y: 216, distance: 623.5
click at [621, 204] on button "En bloc" at bounding box center [617, 214] width 202 height 24
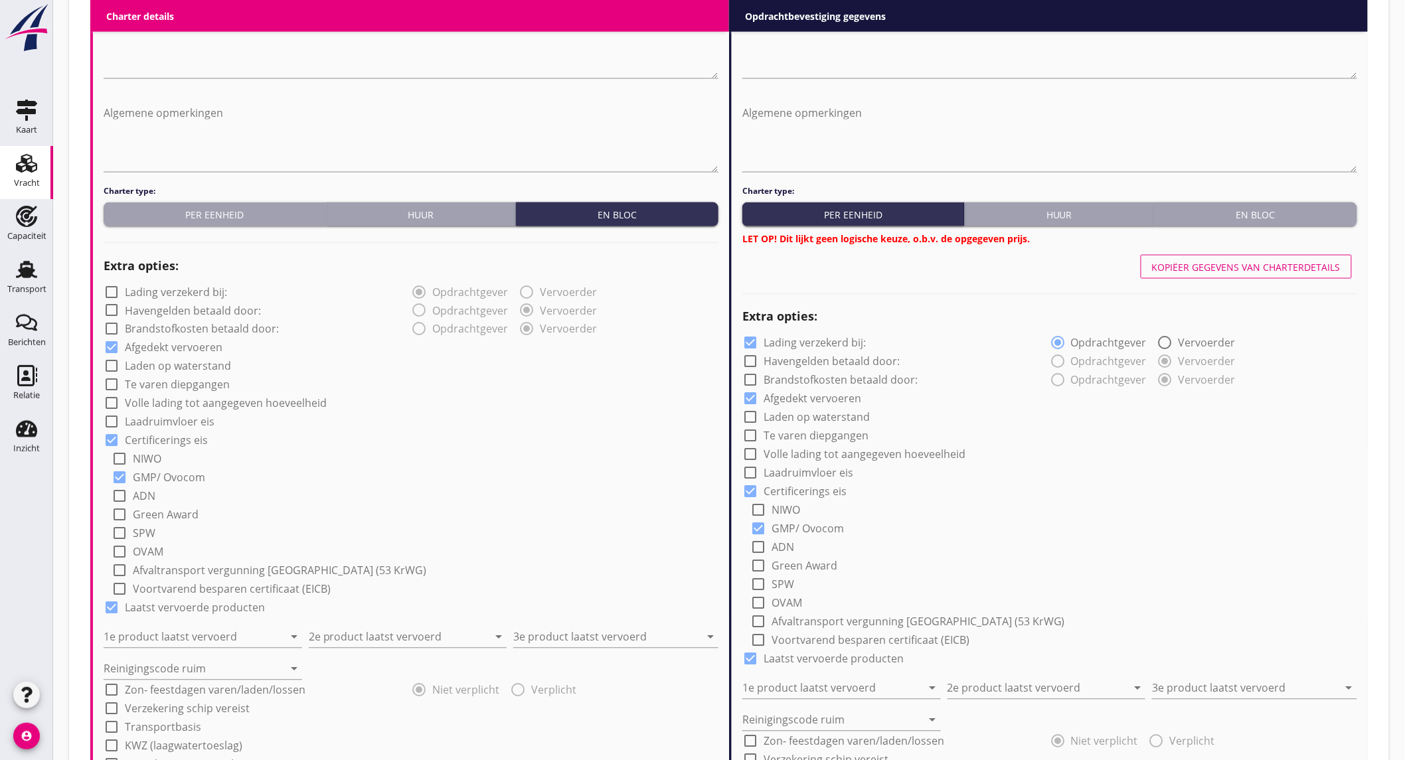
click at [1268, 220] on div "En bloc" at bounding box center [1256, 215] width 192 height 14
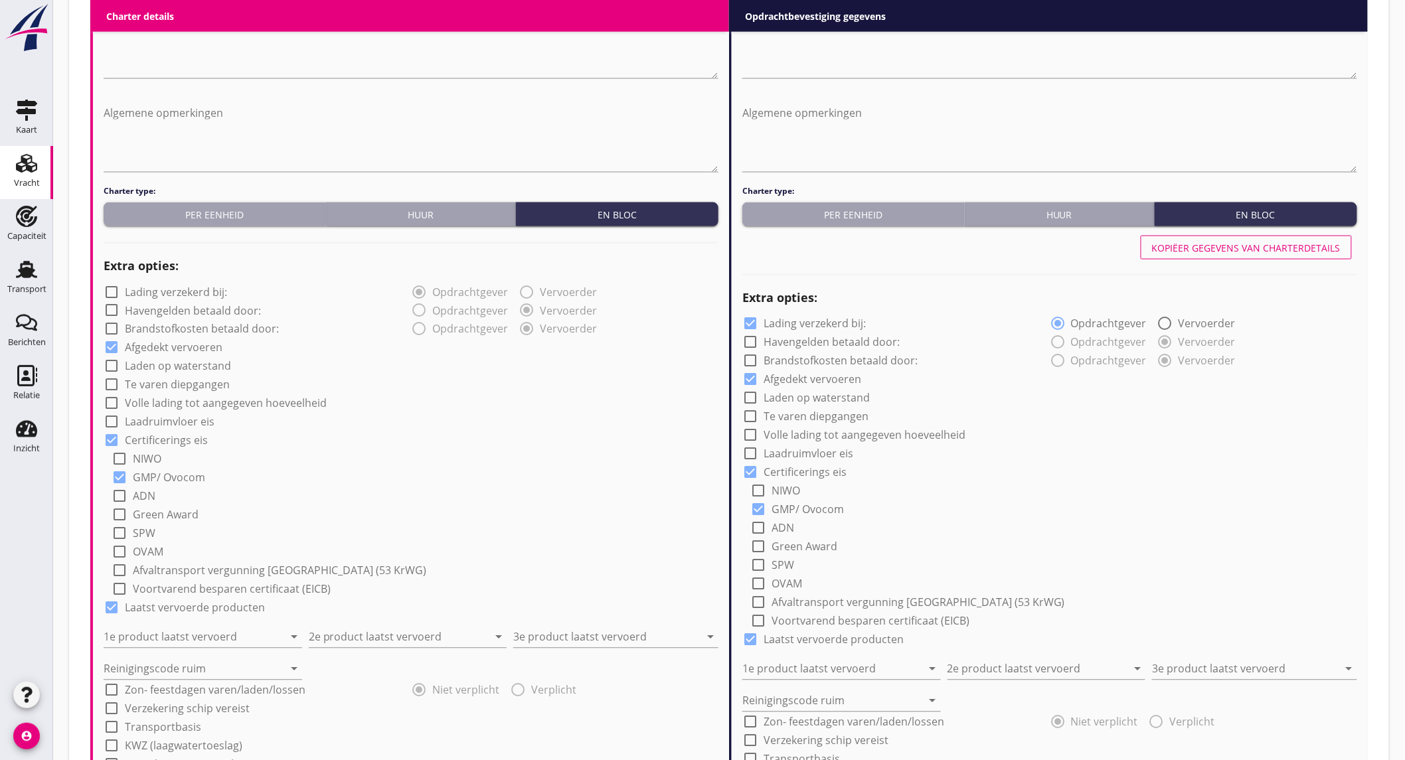
scroll to position [811, 0]
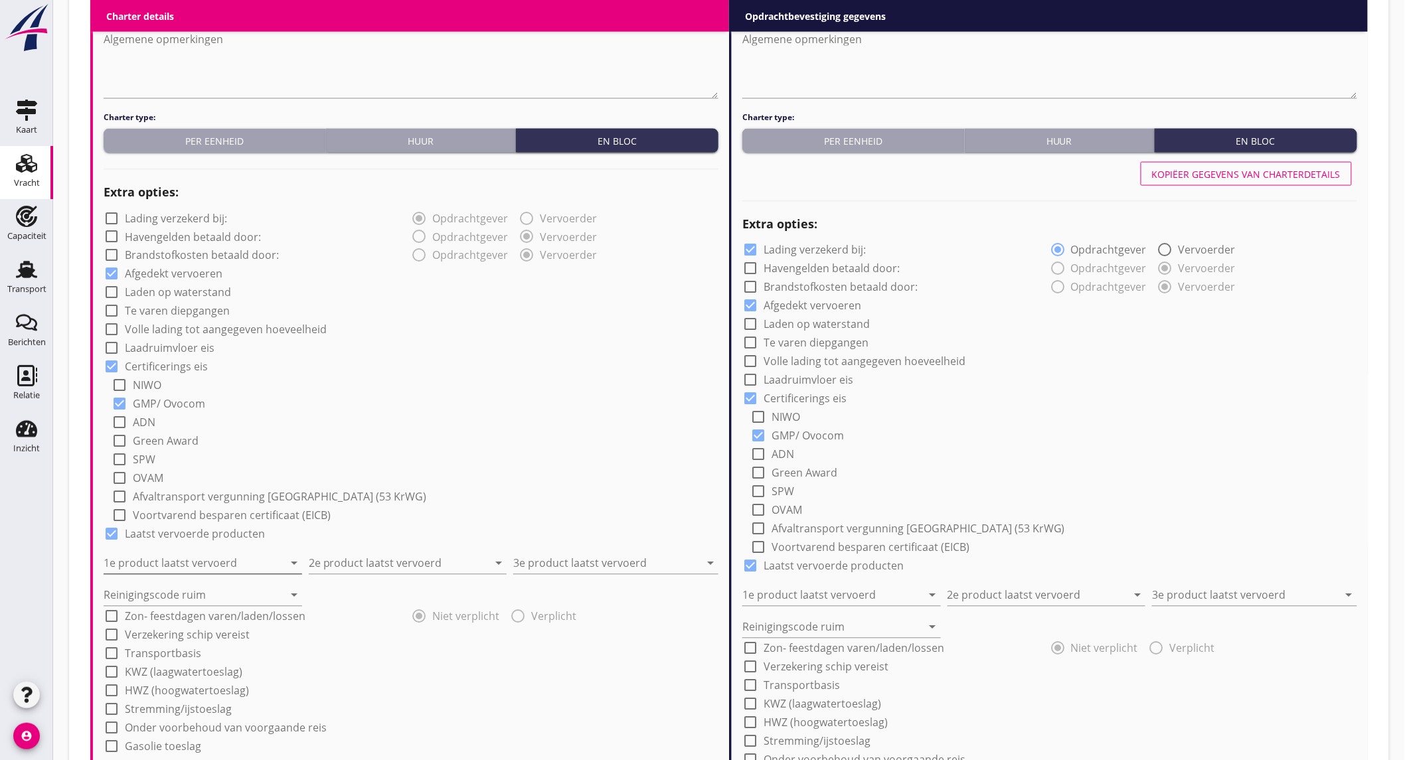
click at [153, 561] on input "1e product laatst vervoerd" at bounding box center [194, 563] width 180 height 21
click at [250, 594] on div "Voerbonen (1792)" at bounding box center [202, 595] width 177 height 16
type input "Voerbonen (1792)"
click at [347, 559] on input "2e product laatst vervoerd" at bounding box center [399, 563] width 180 height 21
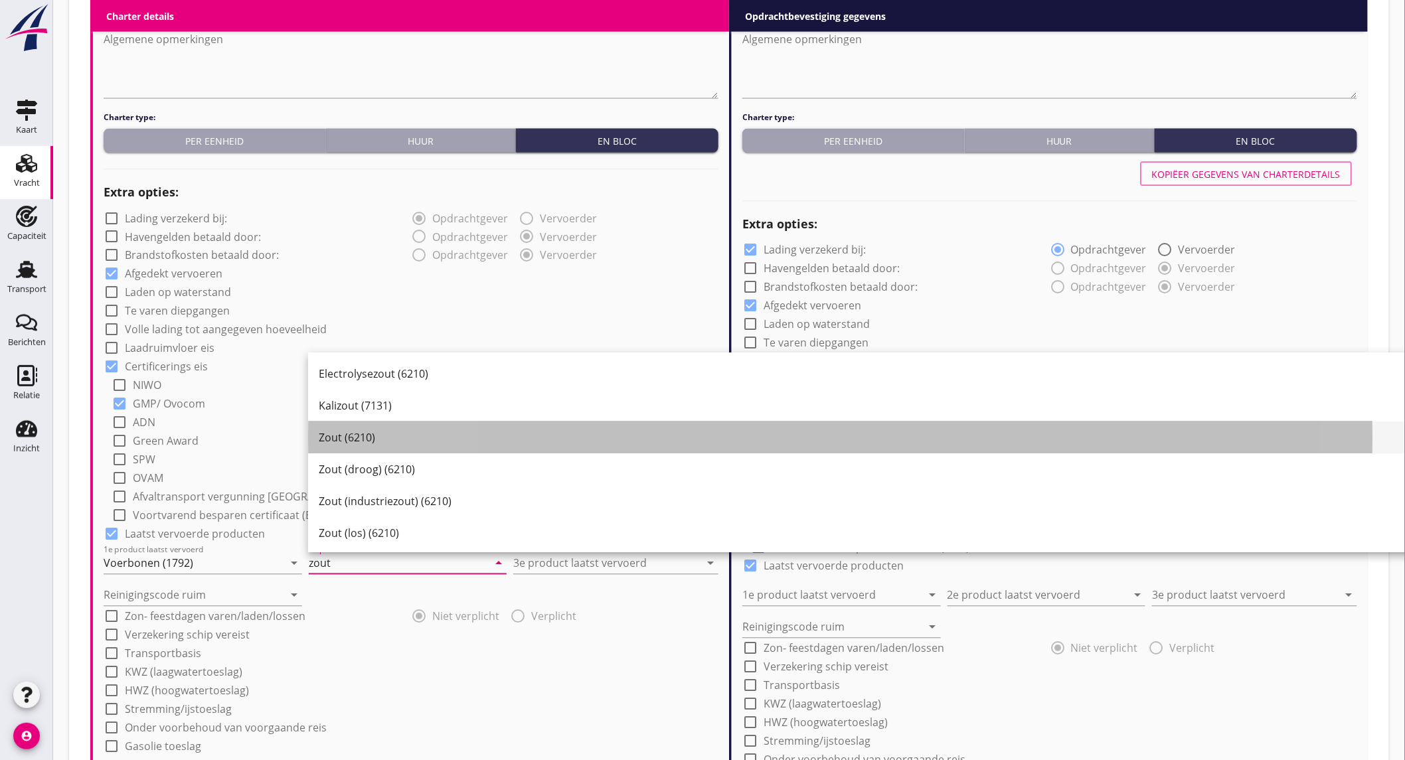
click at [416, 434] on div "Zout (6210)" at bounding box center [870, 438] width 1103 height 16
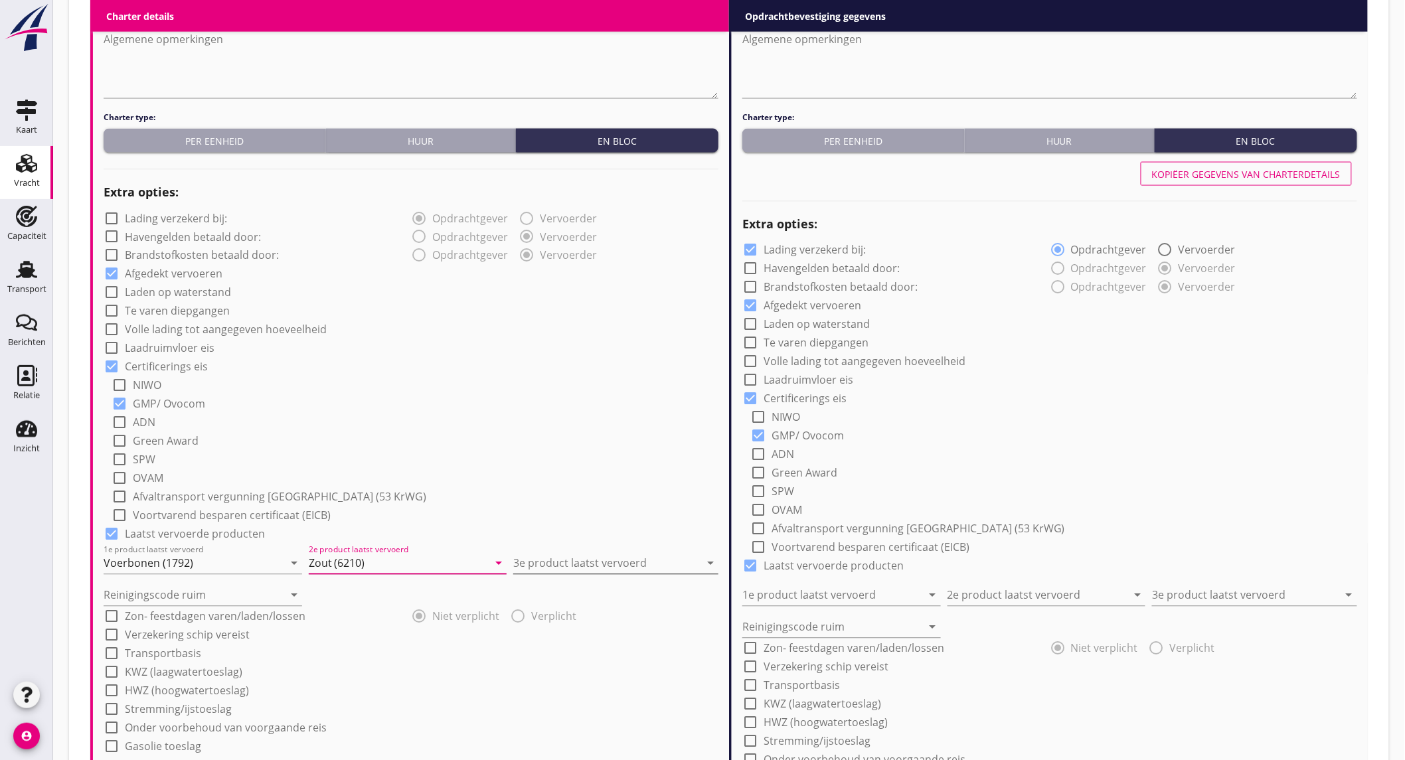
type input "Zout (6210)"
click at [540, 554] on input "3e product laatst vervoerd" at bounding box center [606, 563] width 187 height 21
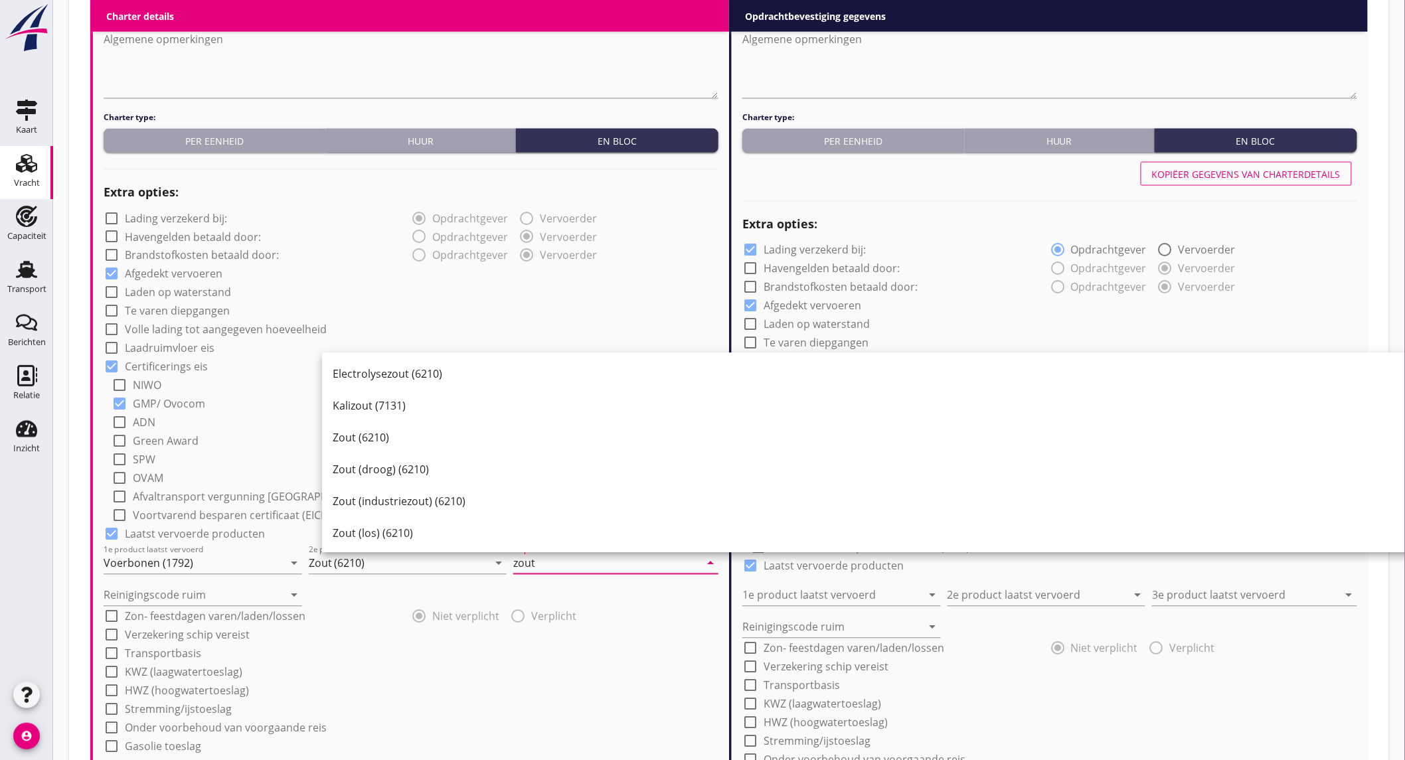
click at [405, 436] on div "Zout (6210)" at bounding box center [884, 438] width 1103 height 16
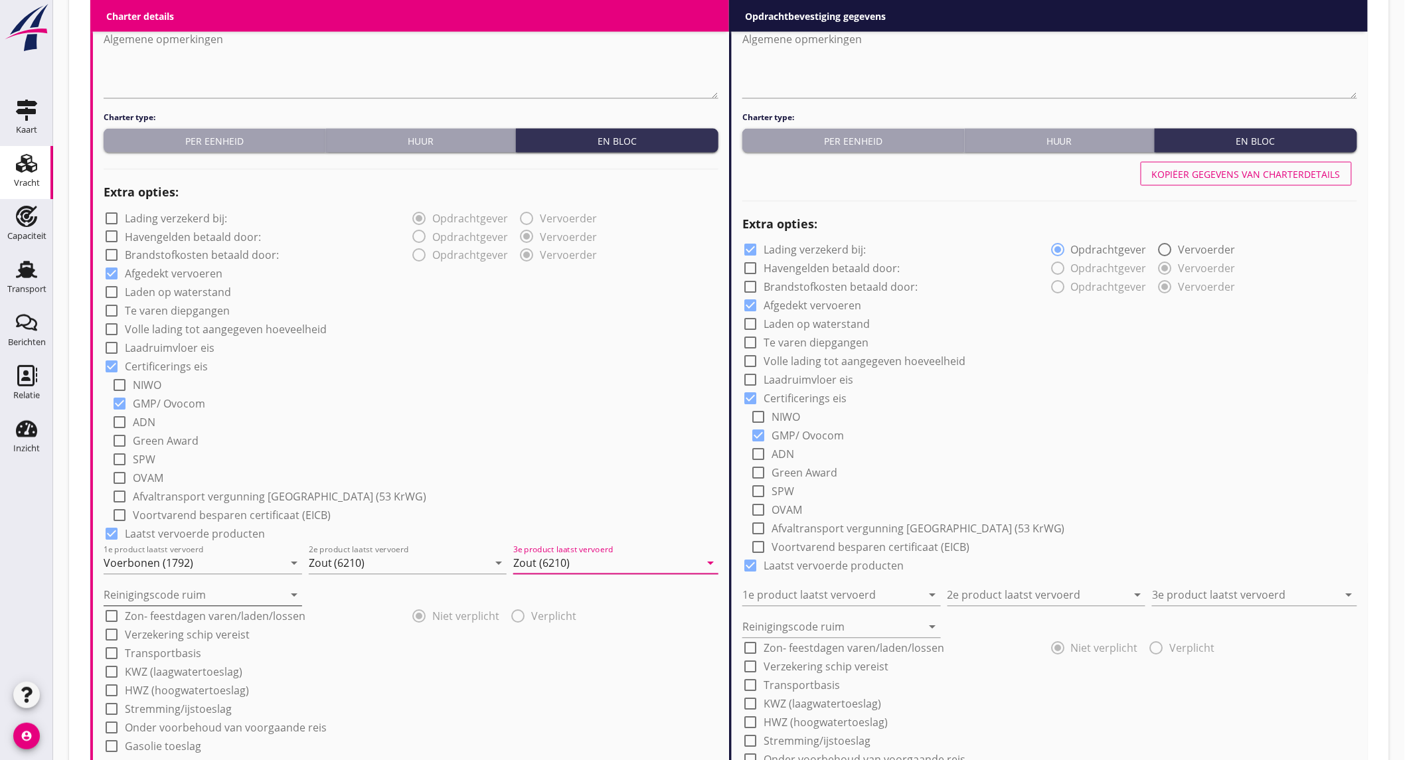
type input "Zout (6210)"
click at [191, 591] on input "Reinigingscode ruim" at bounding box center [194, 595] width 180 height 21
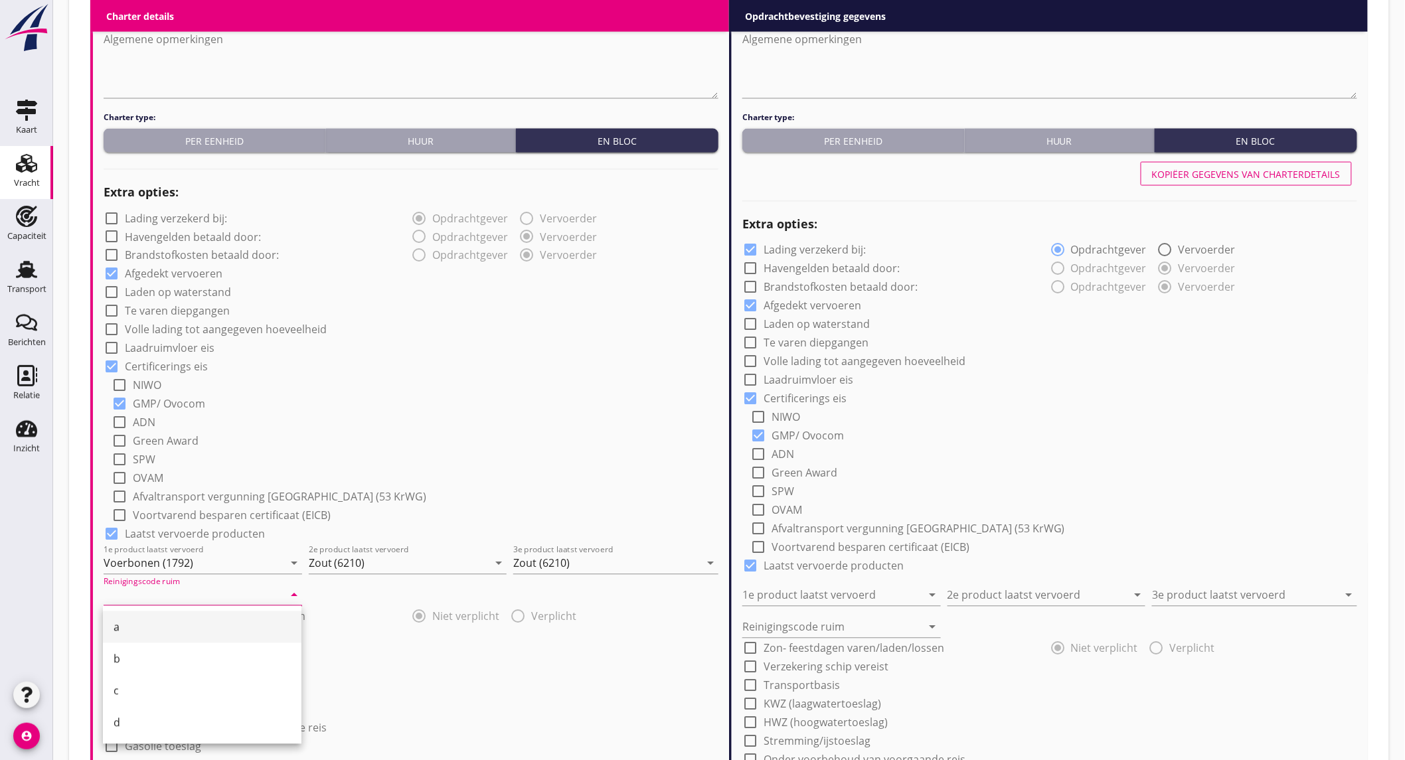
click at [150, 628] on div "a" at bounding box center [202, 627] width 177 height 16
type input "a"
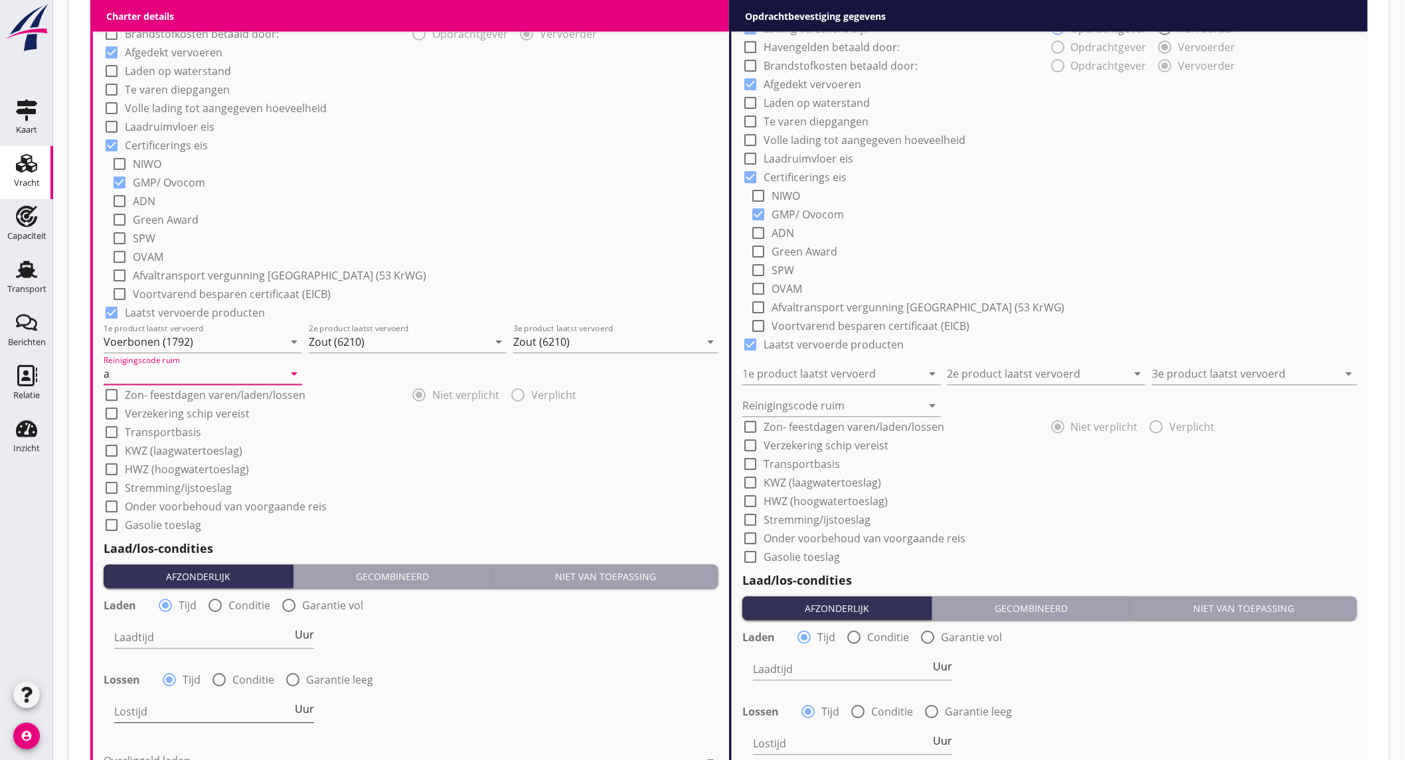
scroll to position [1106, 0]
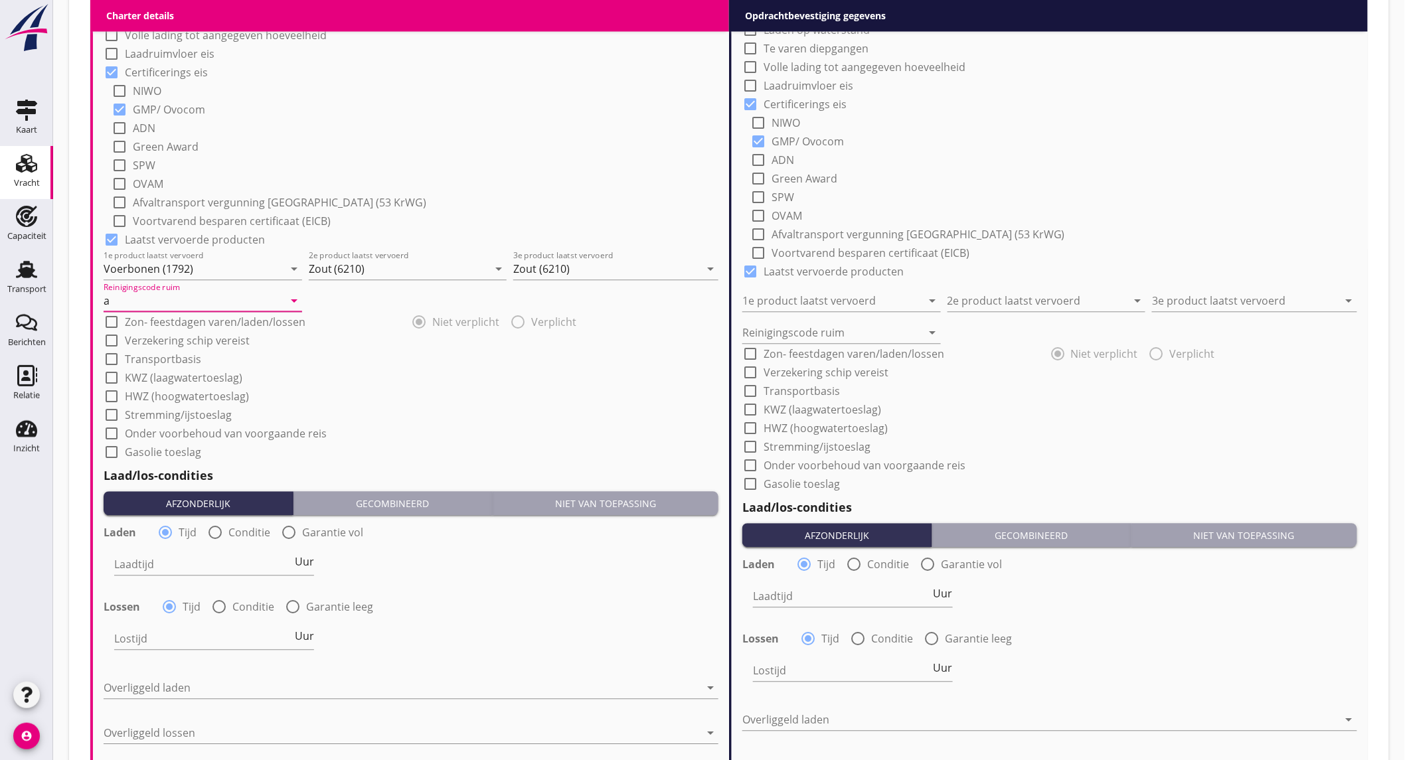
click at [216, 532] on div at bounding box center [215, 532] width 23 height 23
radio input "false"
radio input "true"
click at [206, 568] on div at bounding box center [255, 564] width 282 height 21
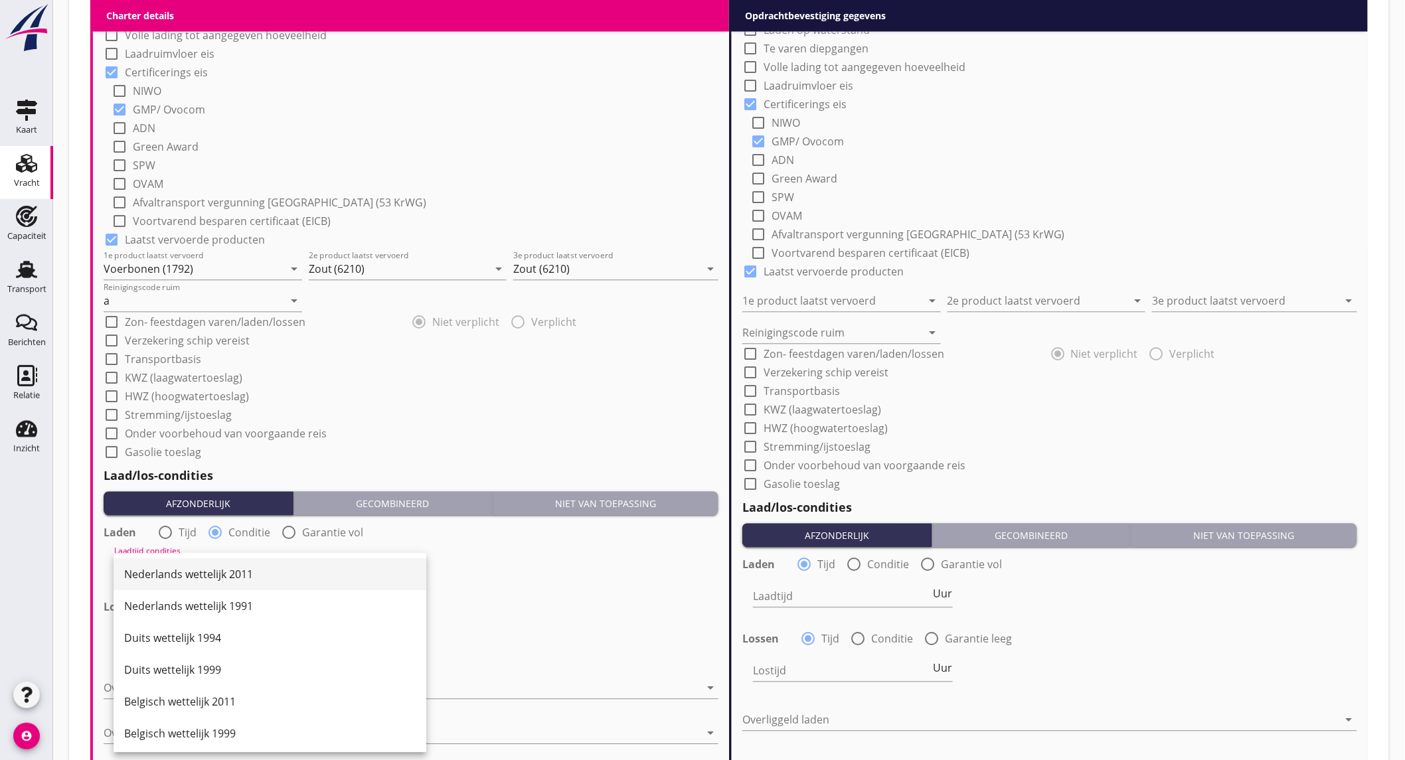
click at [208, 566] on div "Nederlands wettelijk 2011" at bounding box center [269, 574] width 291 height 16
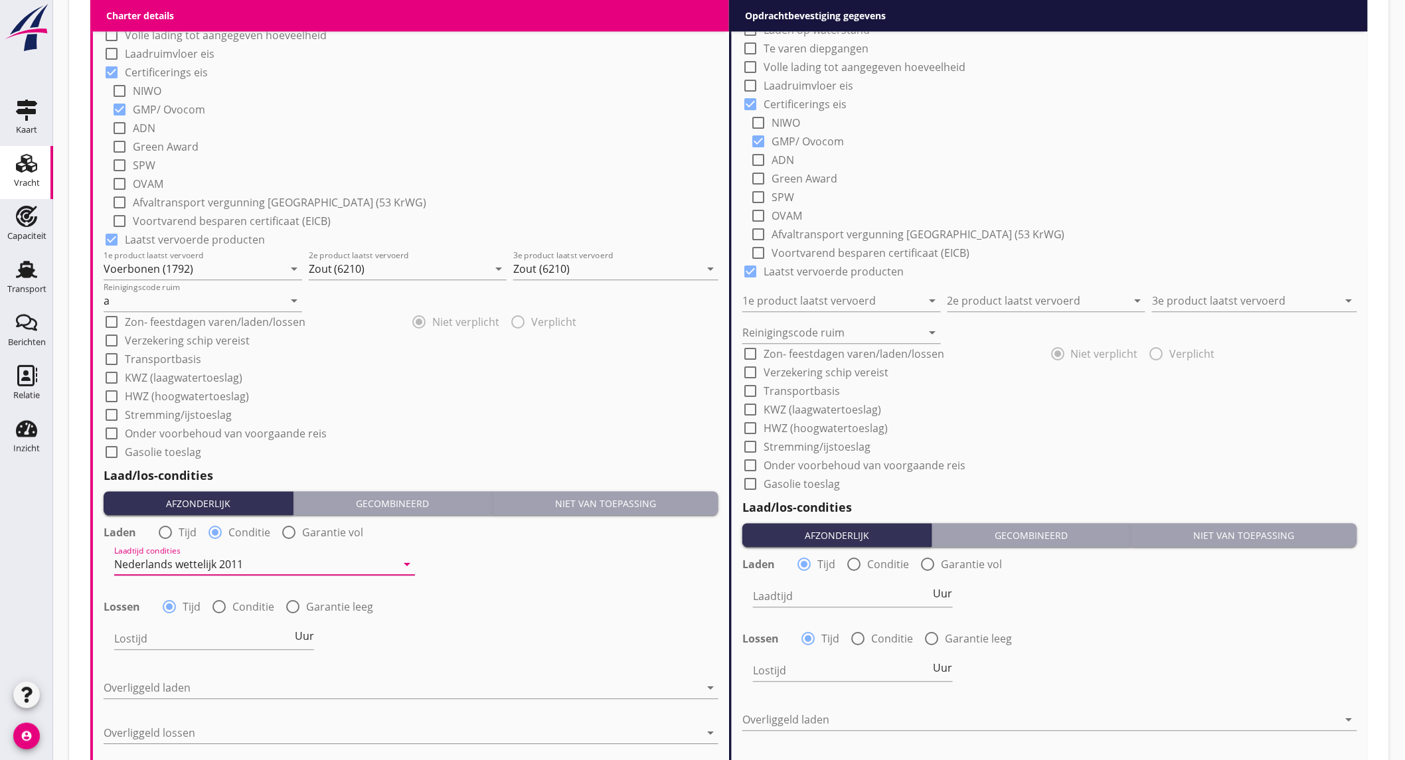
click at [223, 608] on div at bounding box center [219, 606] width 23 height 23
radio input "false"
radio input "true"
click at [222, 644] on div at bounding box center [255, 638] width 282 height 21
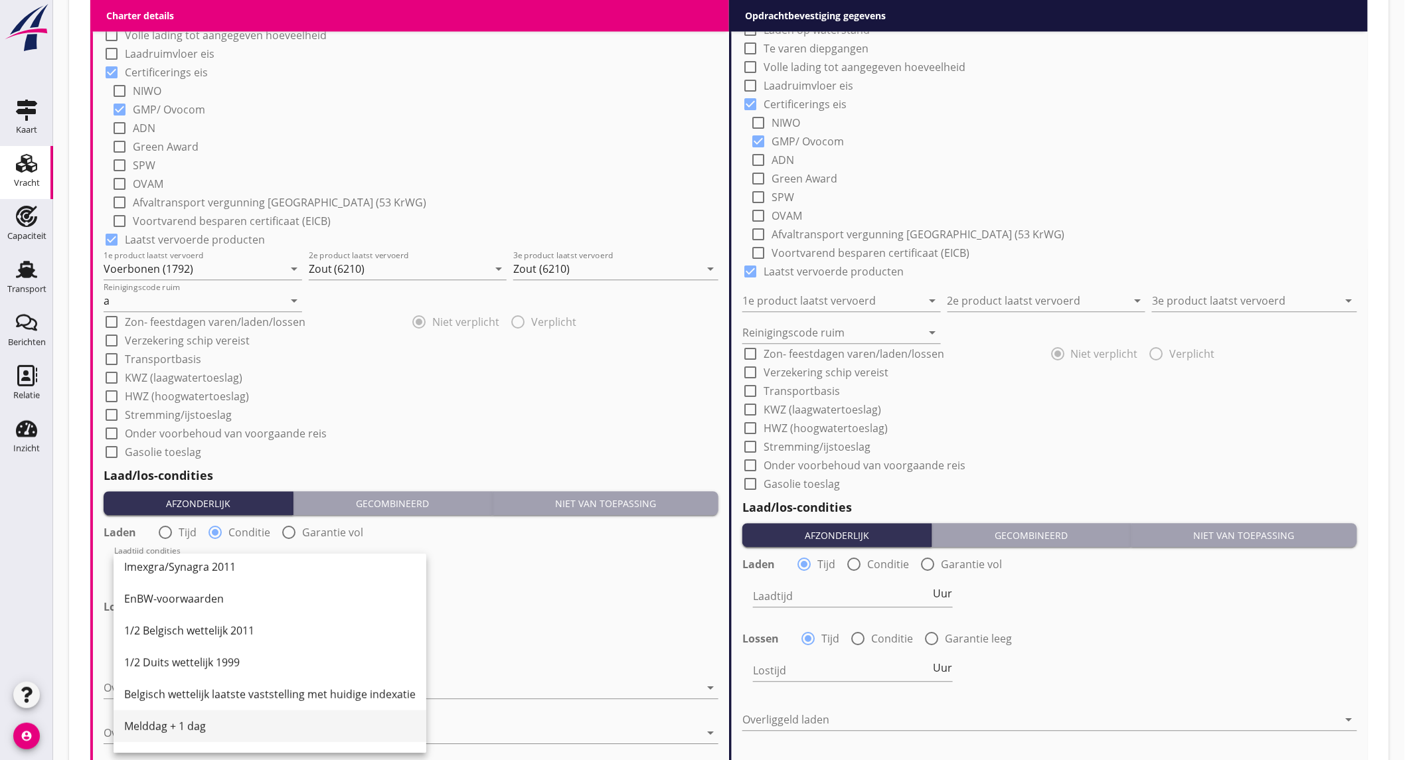
scroll to position [368, 0]
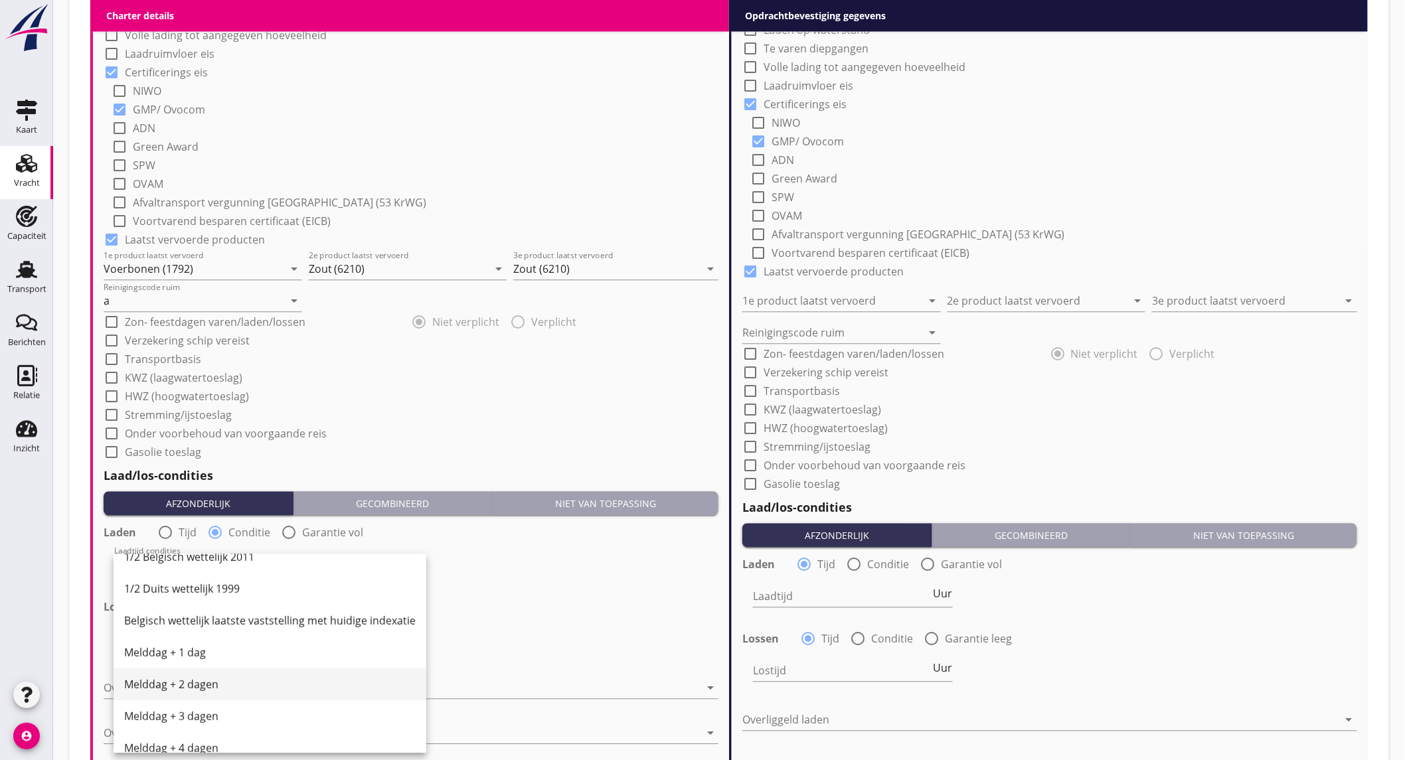
click at [207, 690] on div "Melddag + 2 dagen" at bounding box center [269, 684] width 291 height 16
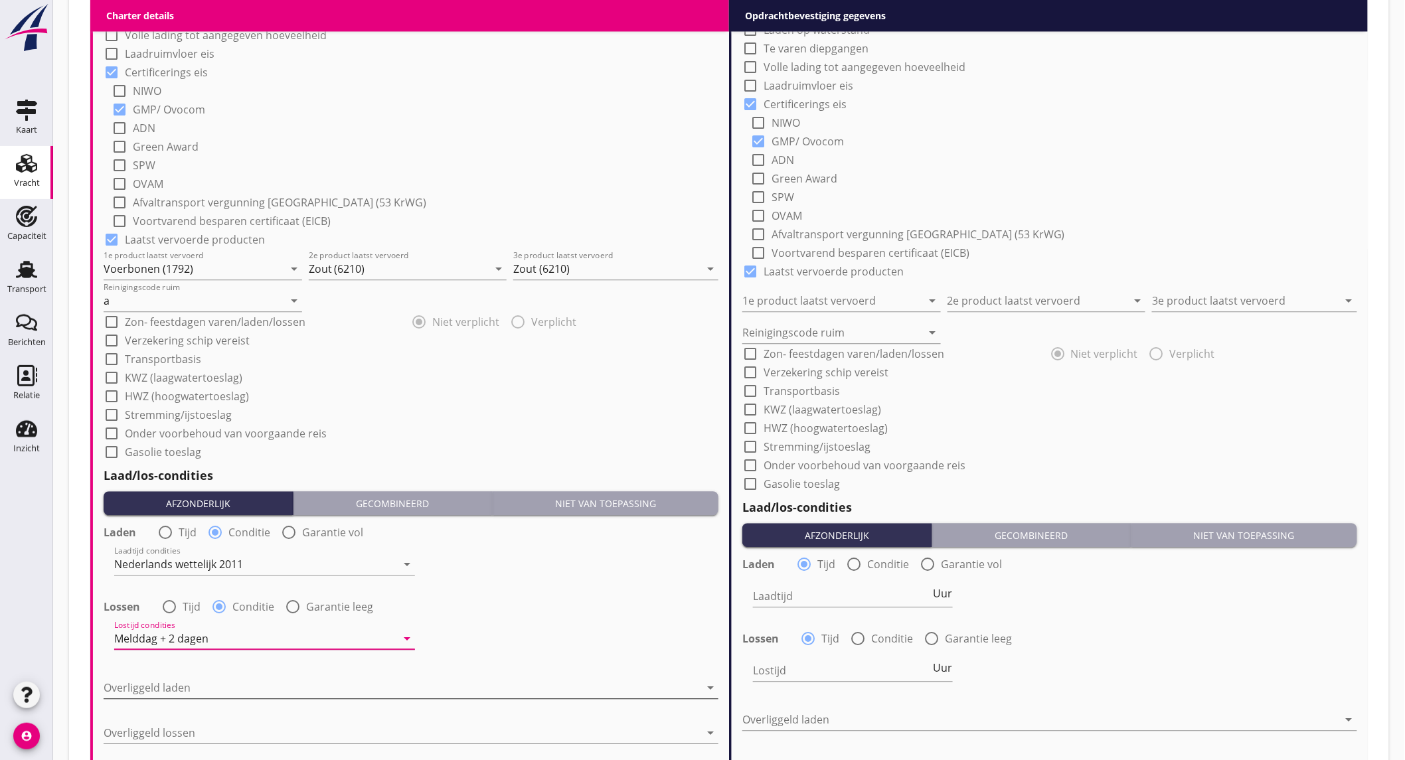
click at [208, 688] on div at bounding box center [402, 687] width 596 height 21
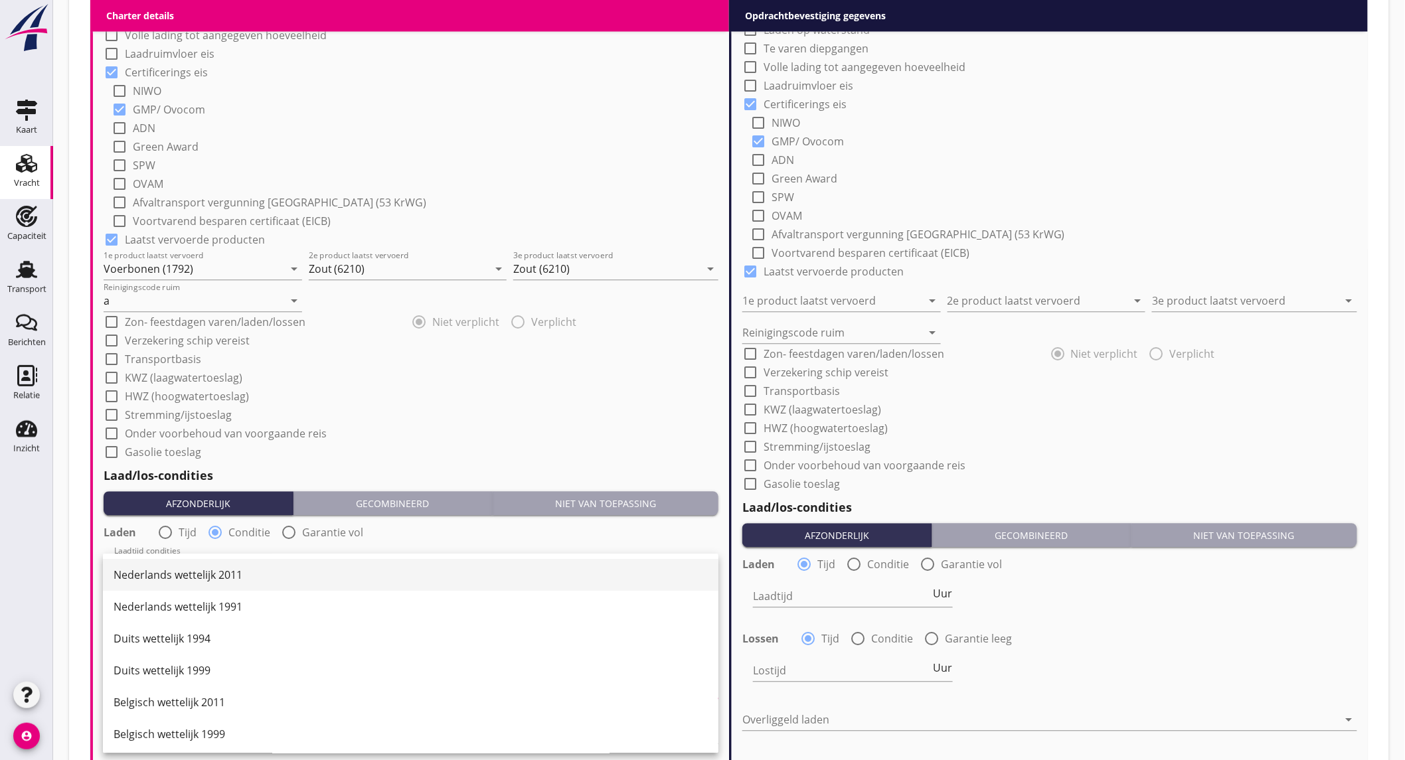
click at [236, 582] on div "Nederlands wettelijk 2011" at bounding box center [411, 575] width 594 height 32
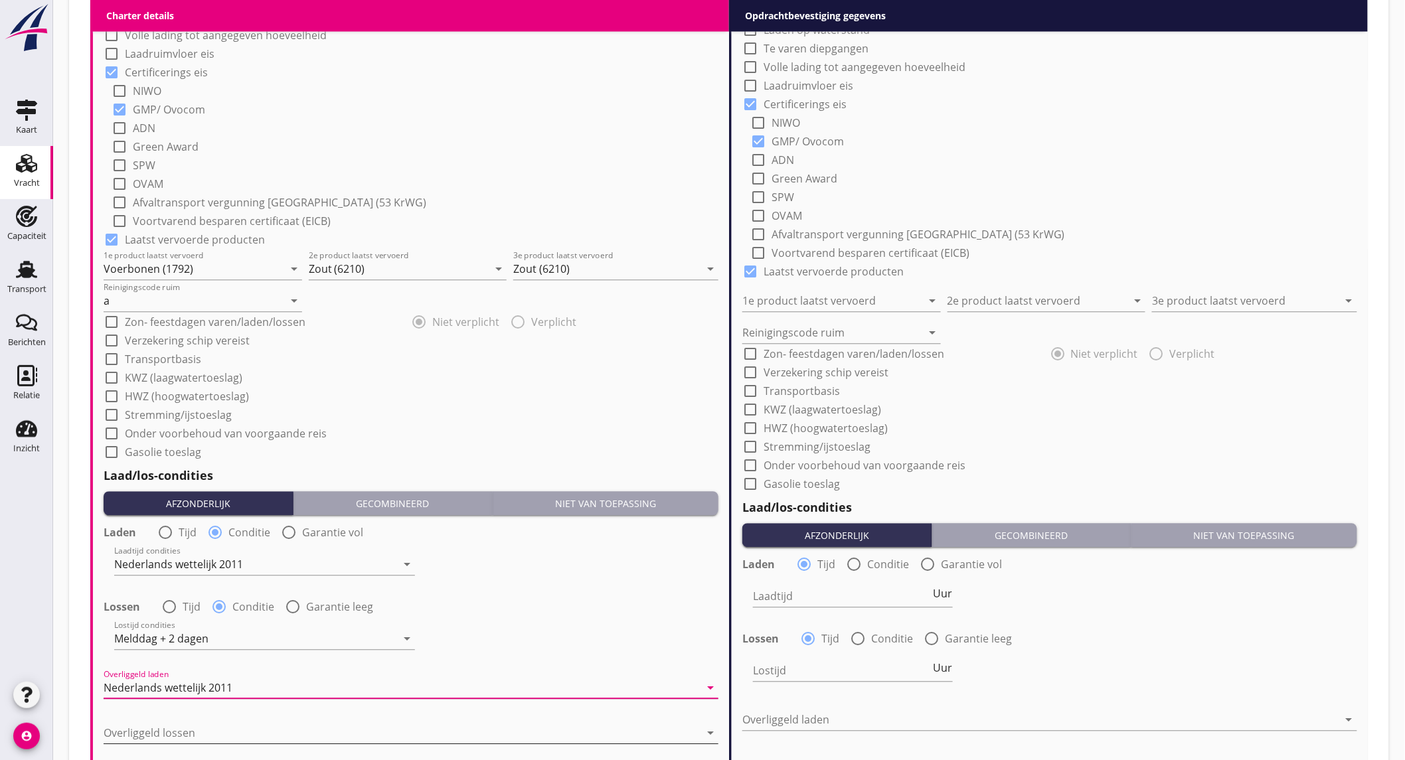
click at [226, 726] on div at bounding box center [402, 732] width 596 height 21
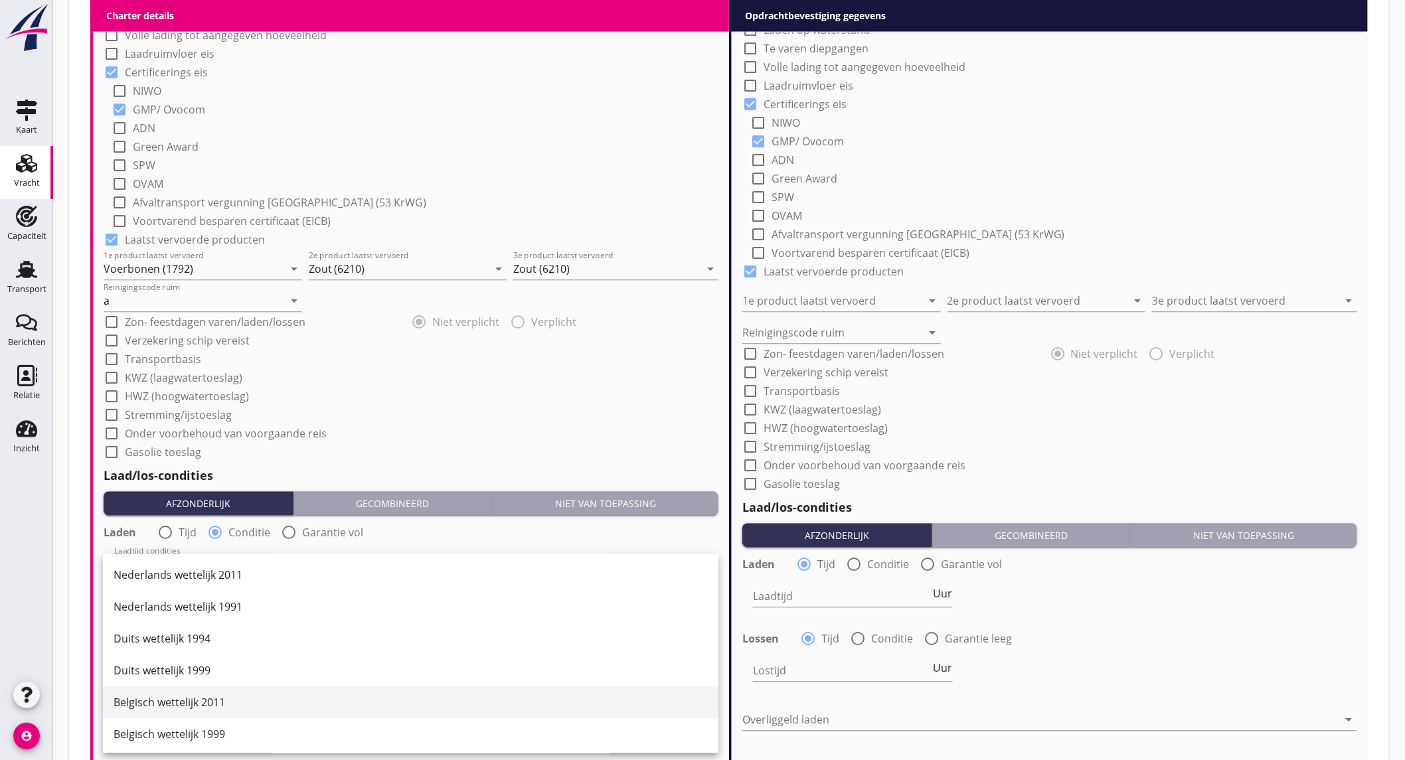
click at [227, 655] on div "Duits wettelijk 1994" at bounding box center [411, 639] width 594 height 32
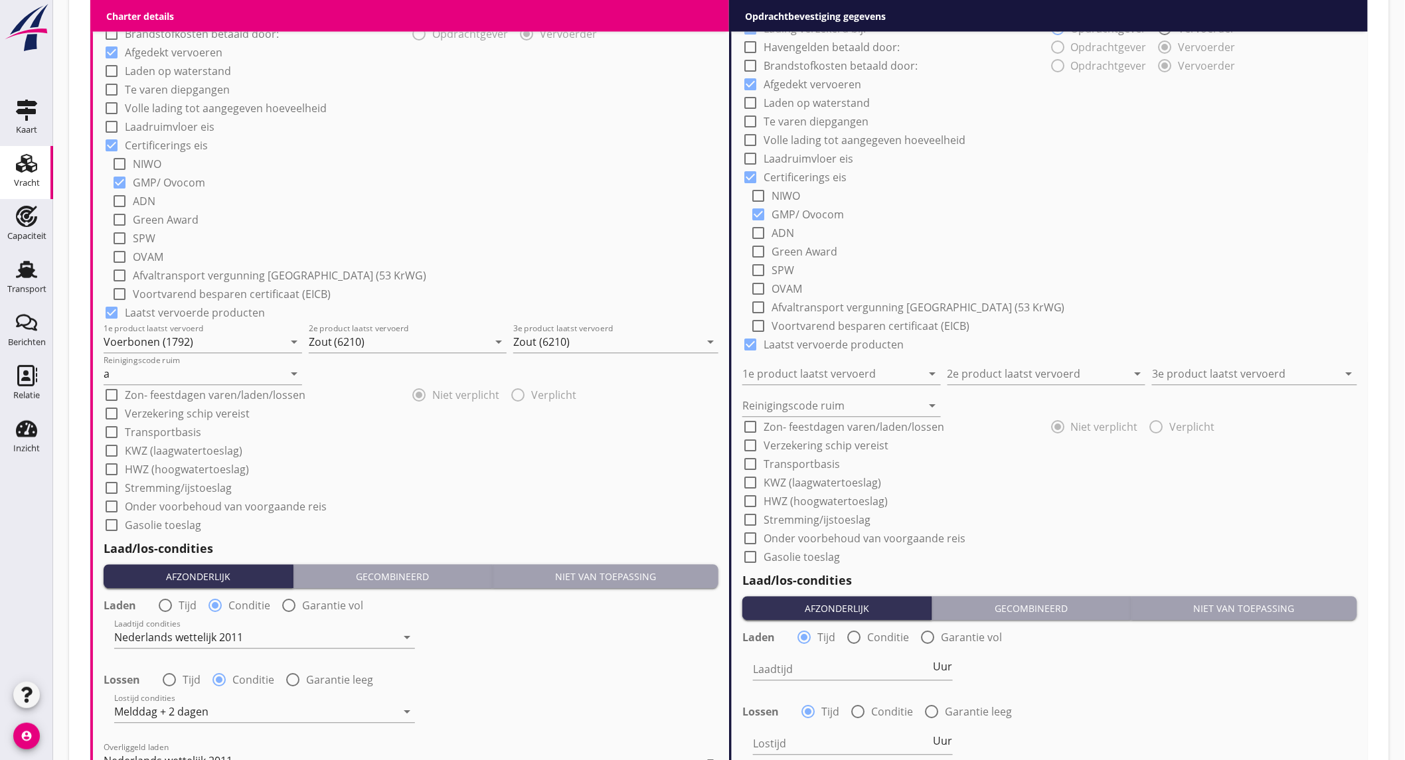
scroll to position [1180, 0]
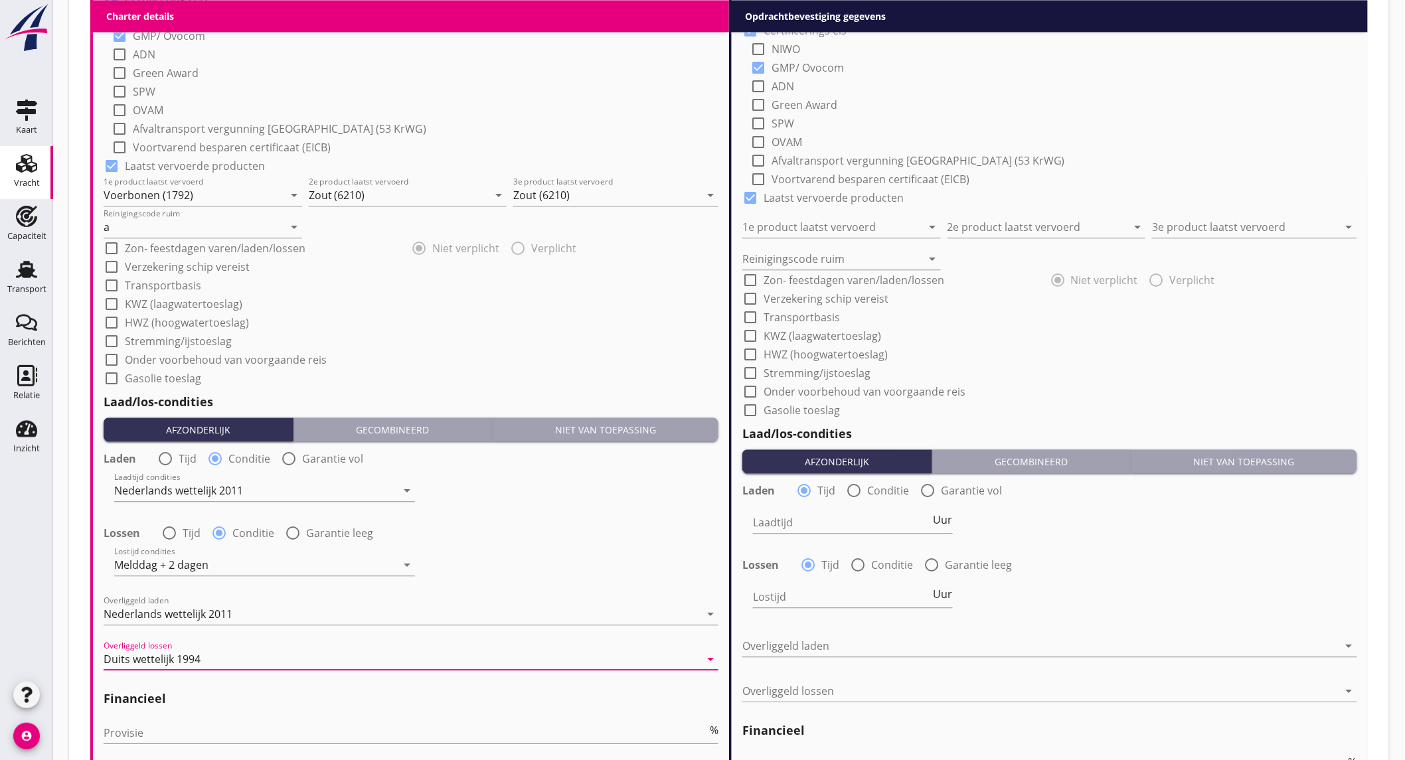
click at [250, 645] on div "Overliggeld lossen Duits wettelijk 1994 arrow_drop_down" at bounding box center [411, 662] width 615 height 42
click at [236, 655] on div "Duits wettelijk 1994" at bounding box center [402, 659] width 596 height 21
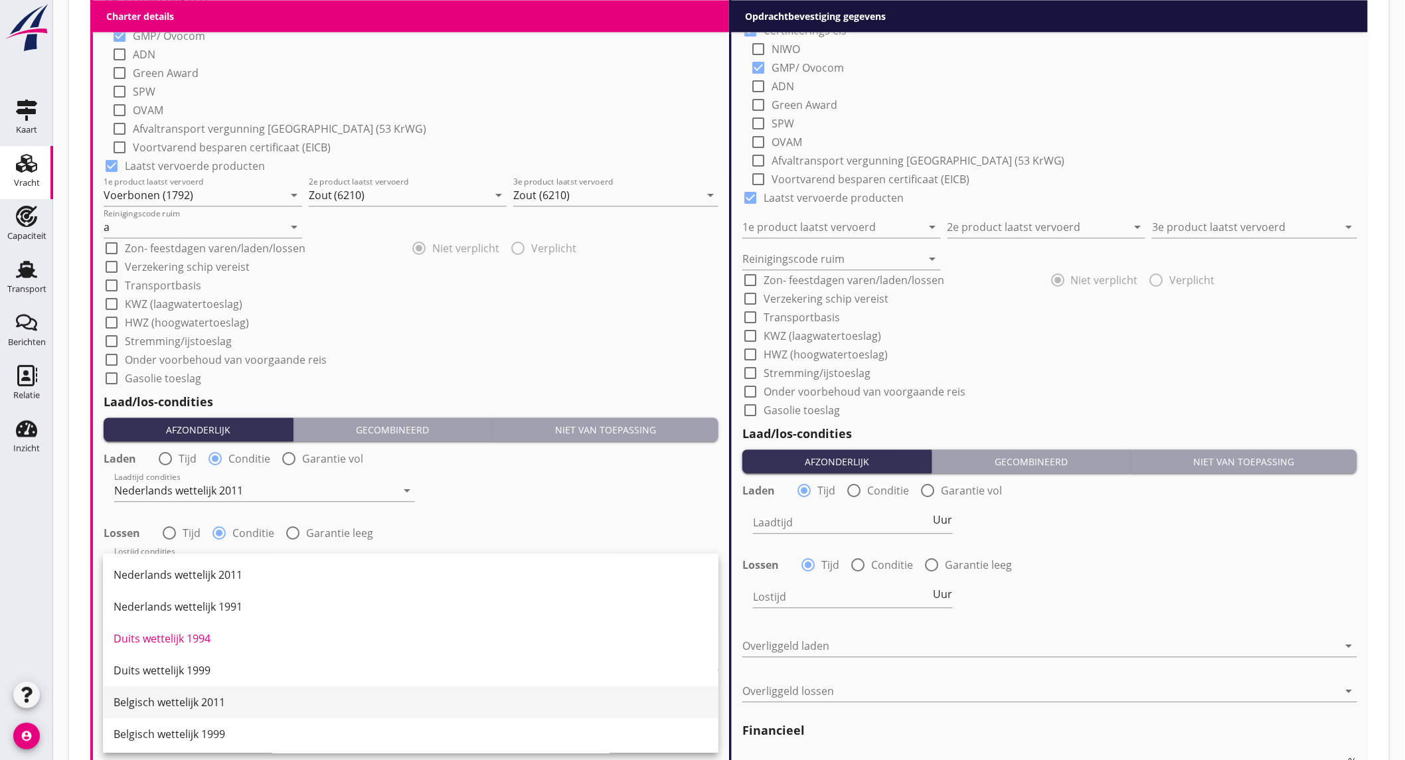
click at [220, 702] on div "Belgisch wettelijk 2011" at bounding box center [411, 702] width 594 height 16
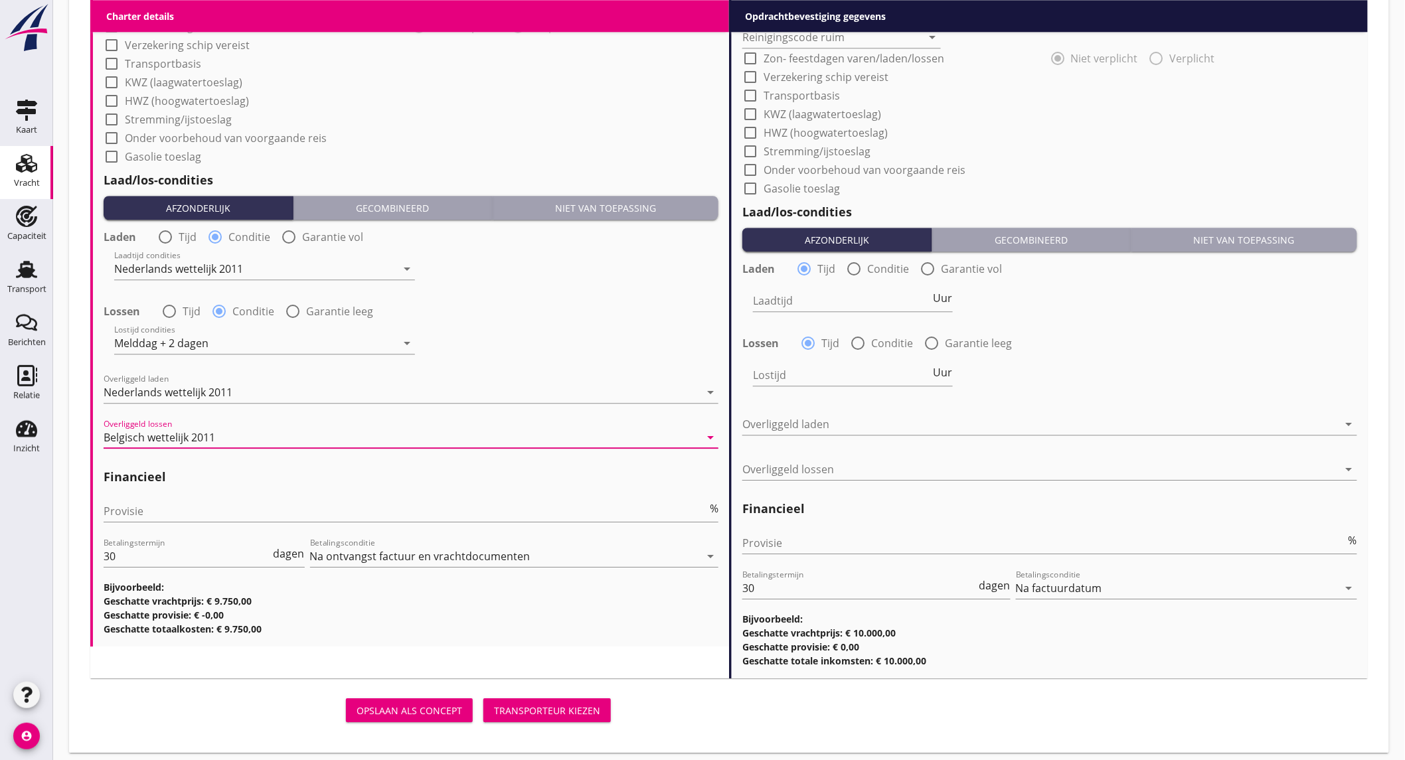
scroll to position [1409, 0]
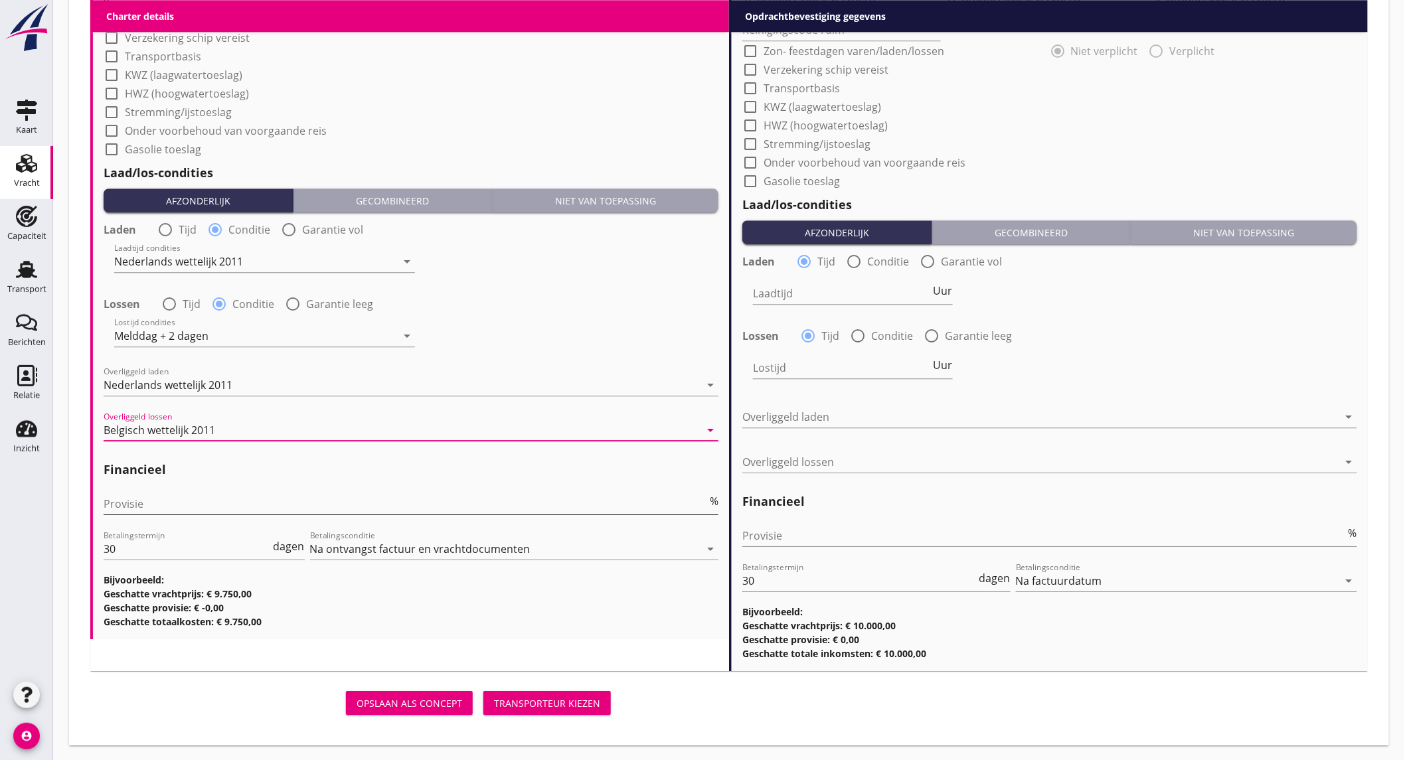
click at [171, 510] on input "Provisie" at bounding box center [405, 503] width 603 height 21
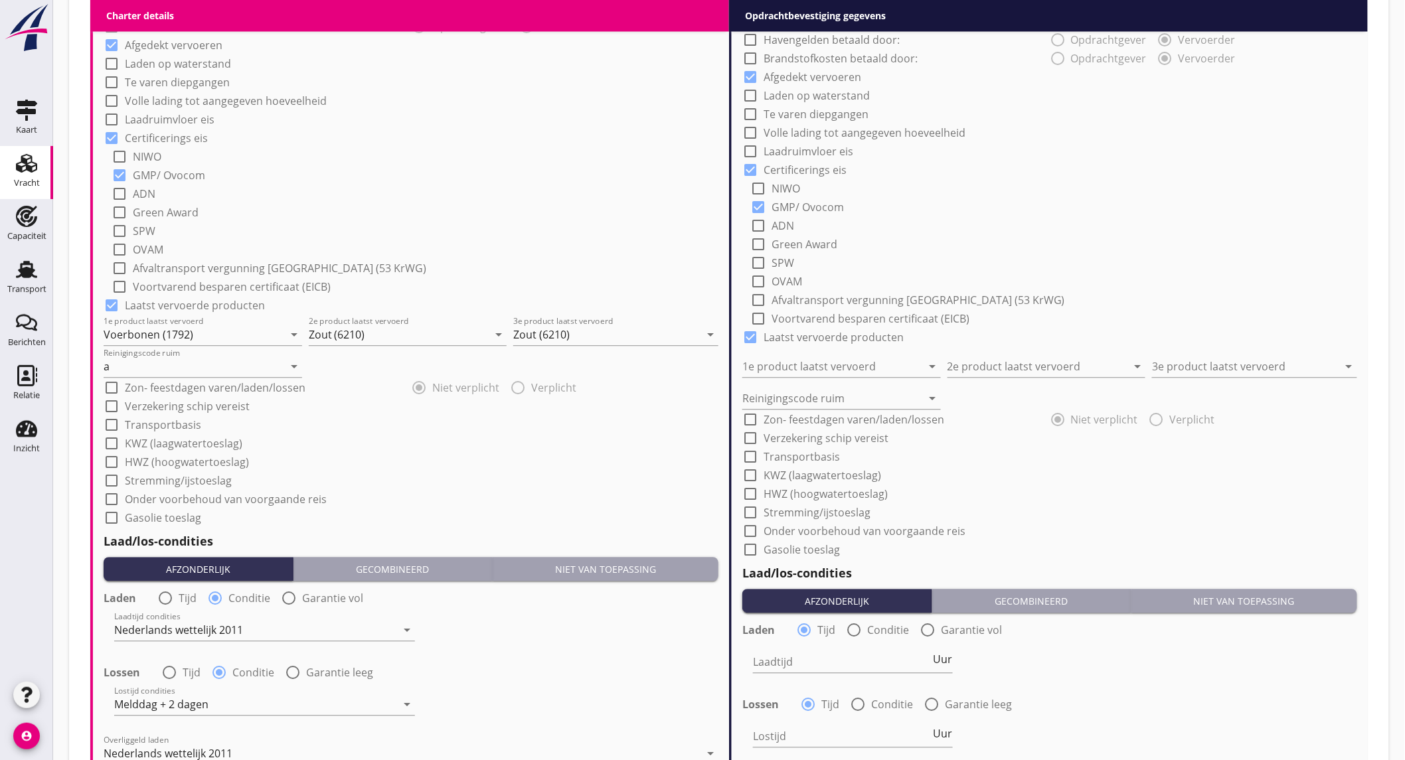
scroll to position [818, 0]
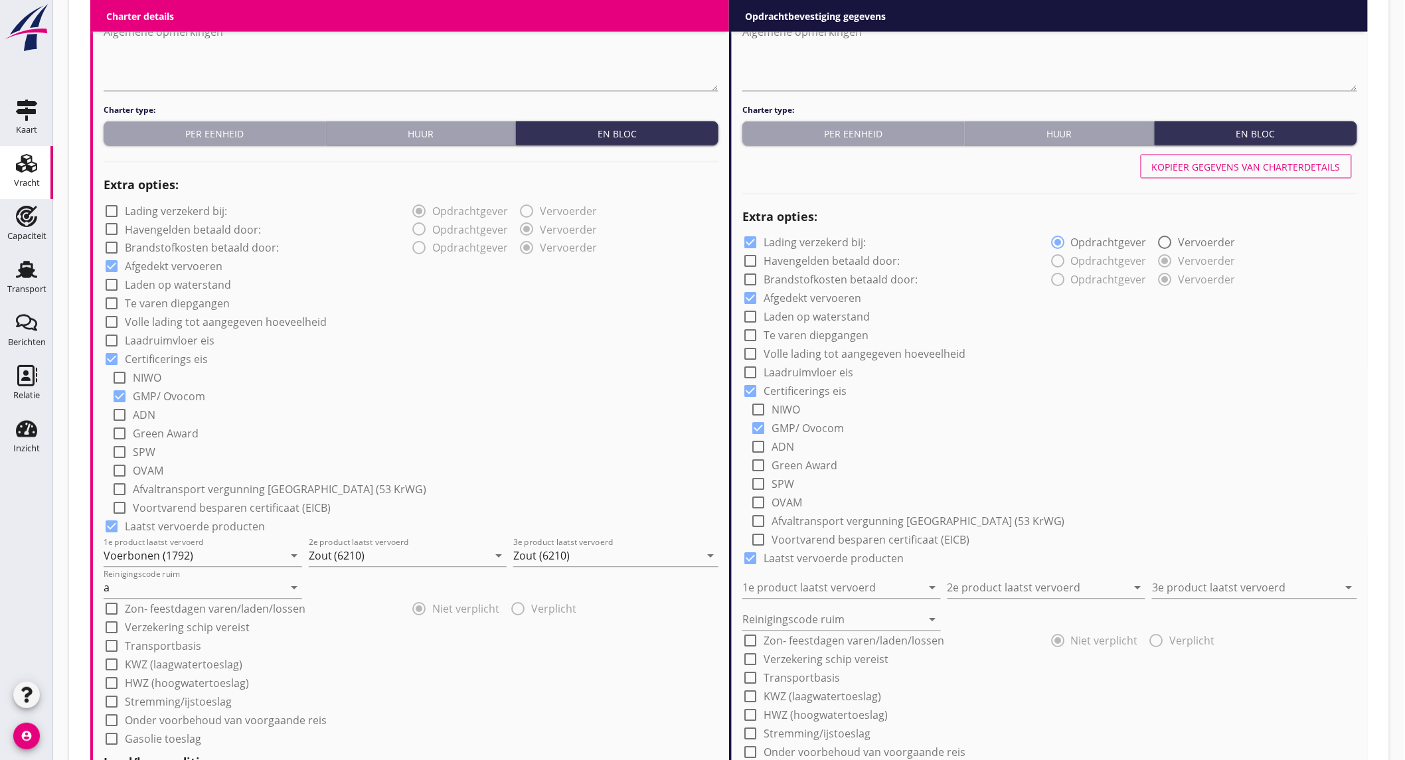
type input "5"
click at [1212, 169] on div "Kopiëer gegevens van charterdetails" at bounding box center [1246, 167] width 189 height 14
checkbox input "false"
type input "Voerbonen (1792)"
type input "Zout (6210)"
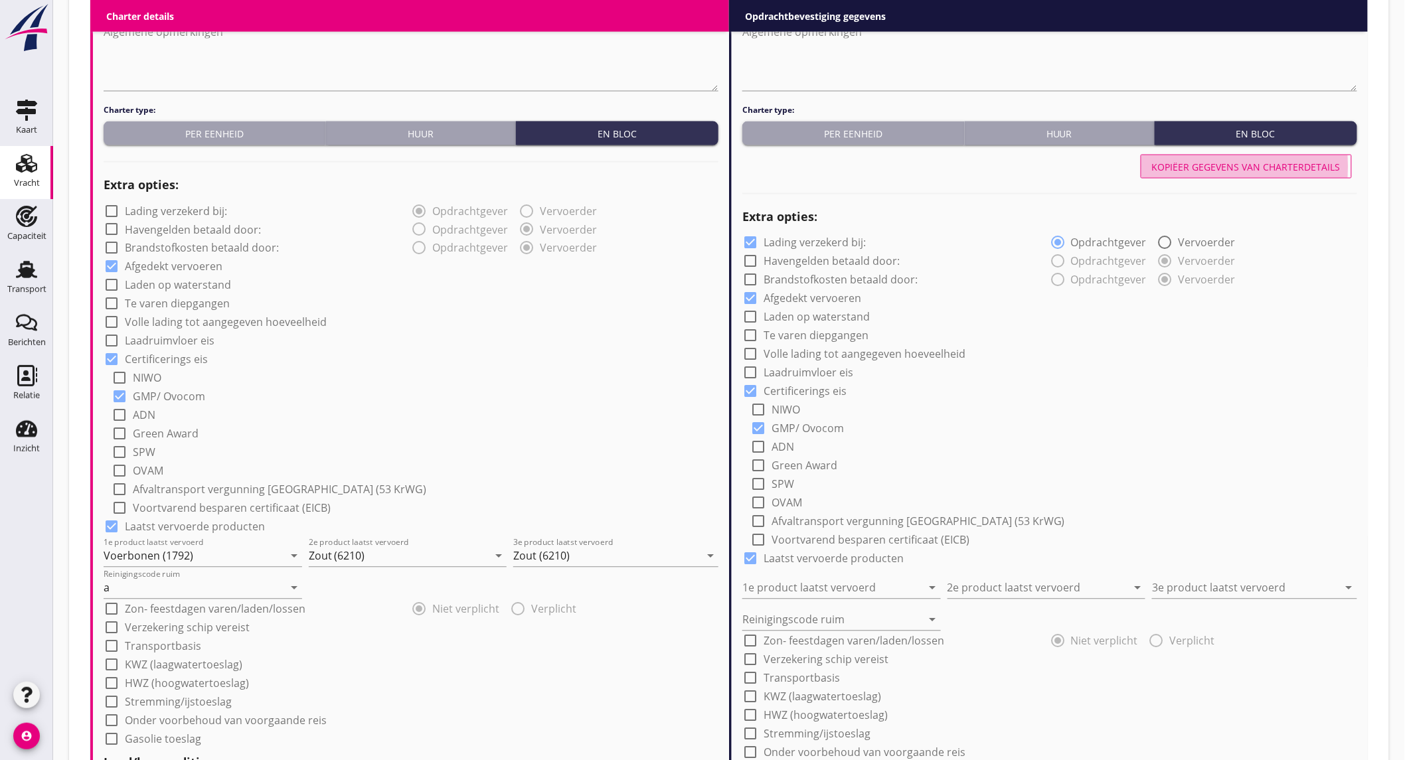
type input "Zout (6210)"
type input "a"
radio input "false"
radio input "true"
radio input "false"
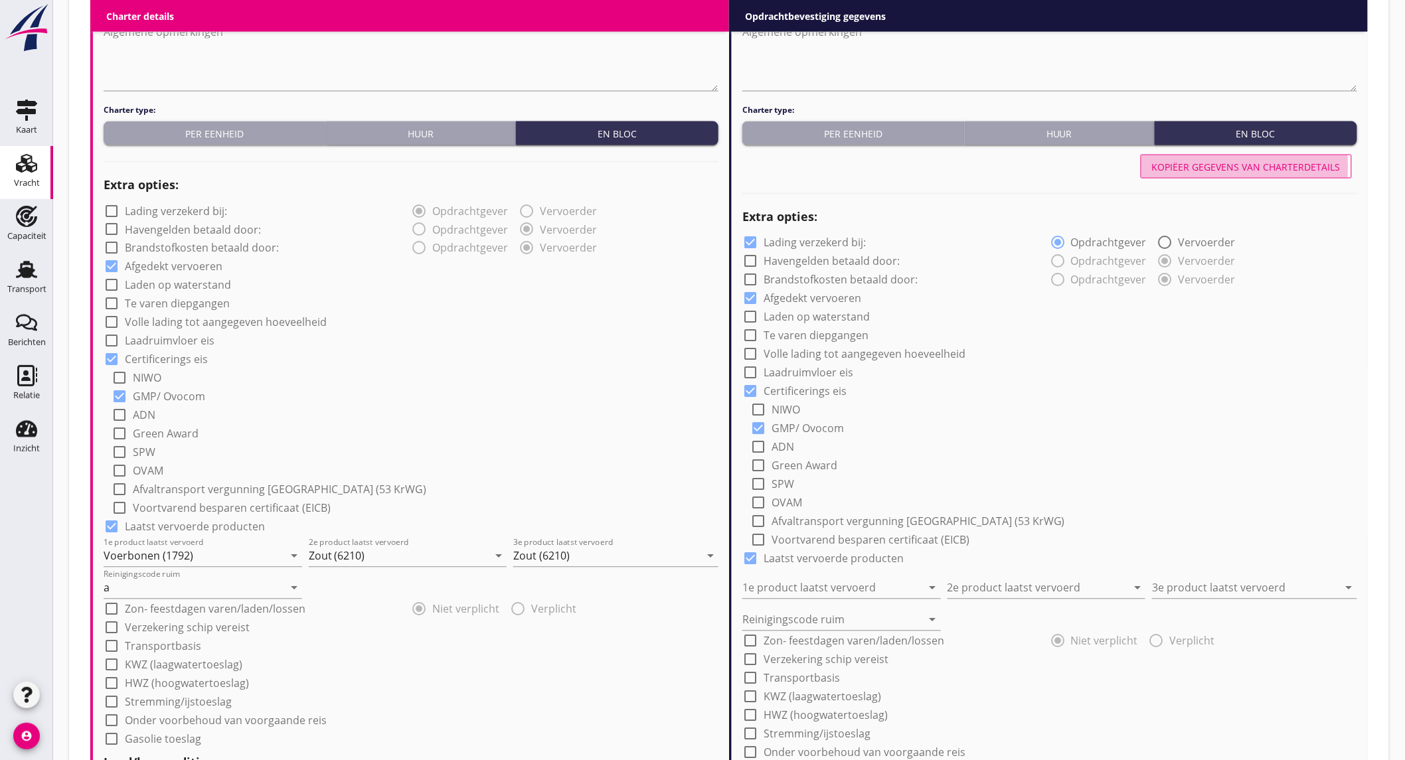
radio input "true"
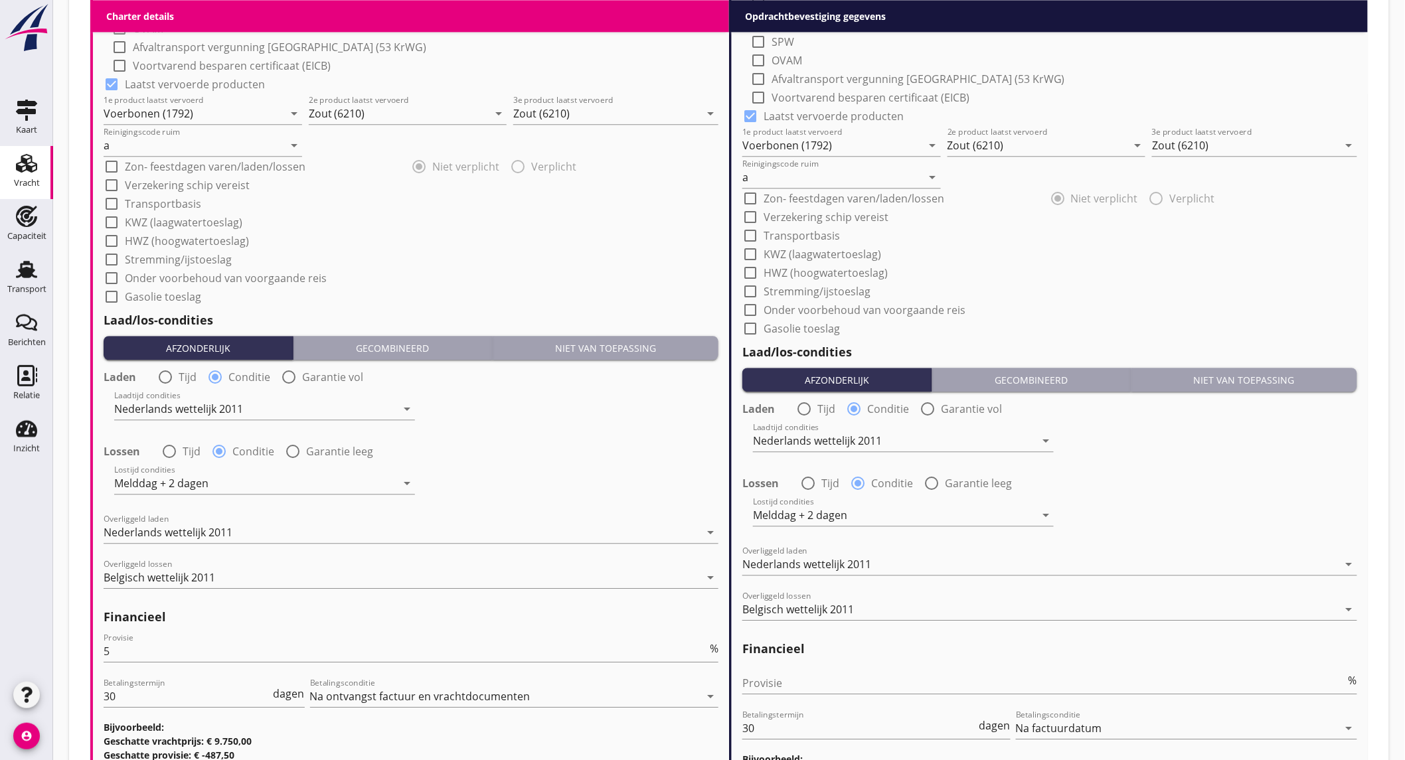
scroll to position [1335, 0]
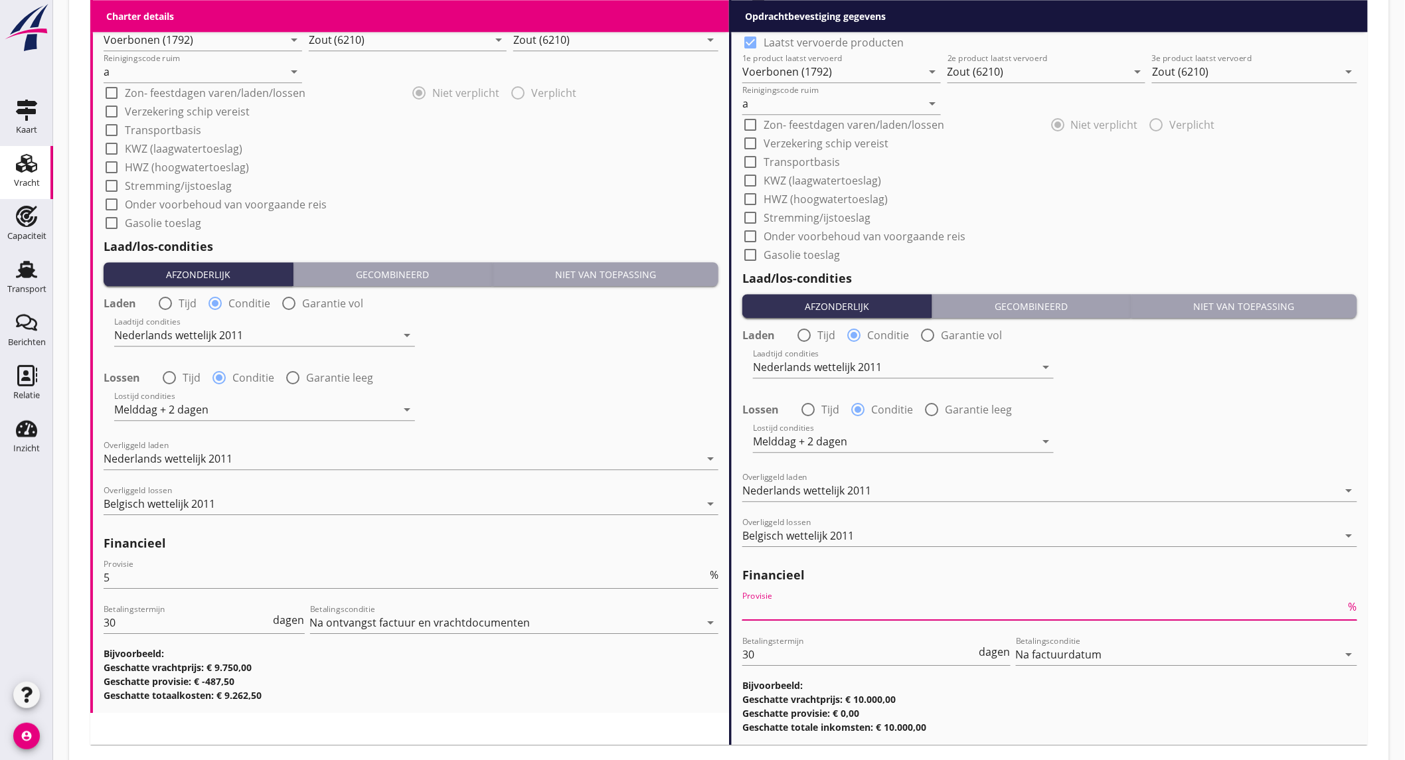
click at [823, 613] on input "Provisie" at bounding box center [1043, 609] width 603 height 21
type input "2"
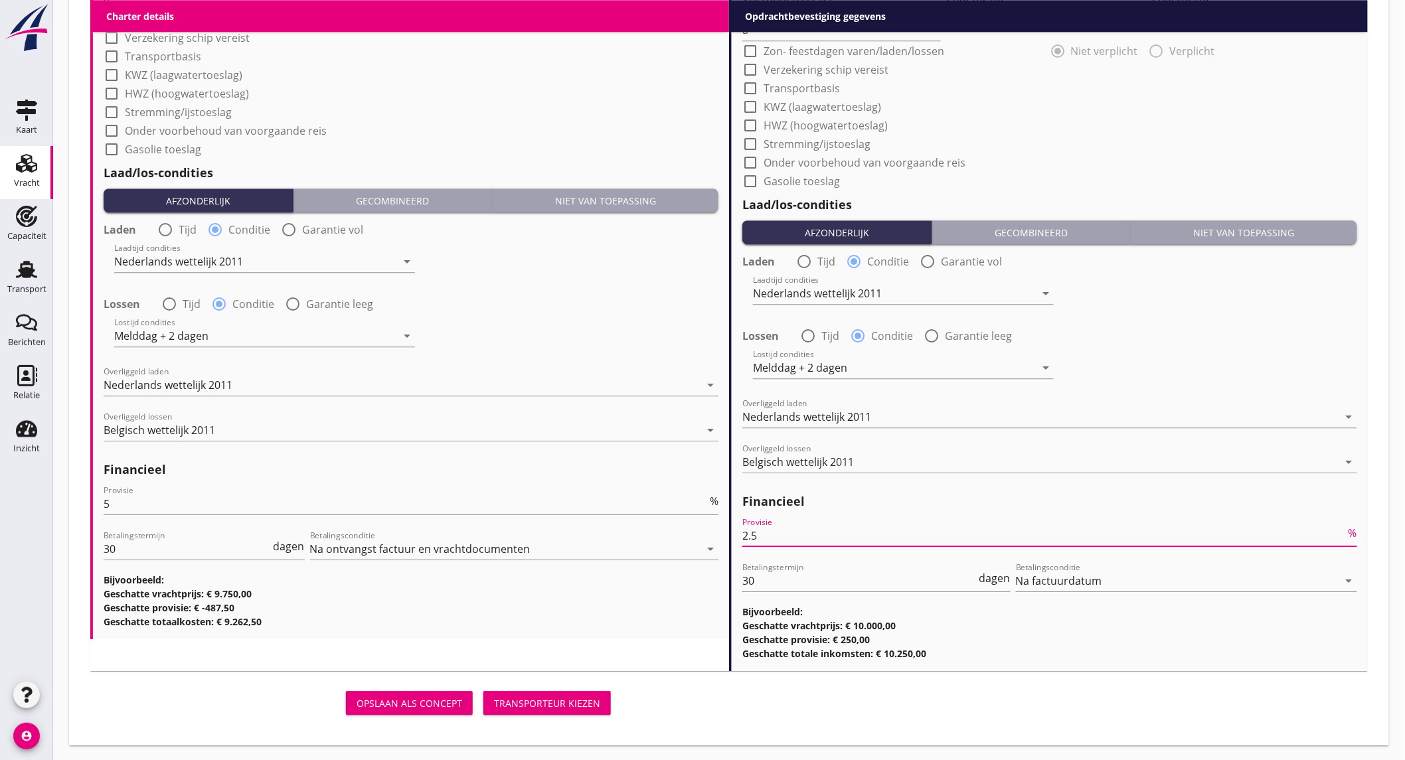
type input "2.5"
click at [523, 692] on button "Transporteur kiezen" at bounding box center [546, 703] width 127 height 24
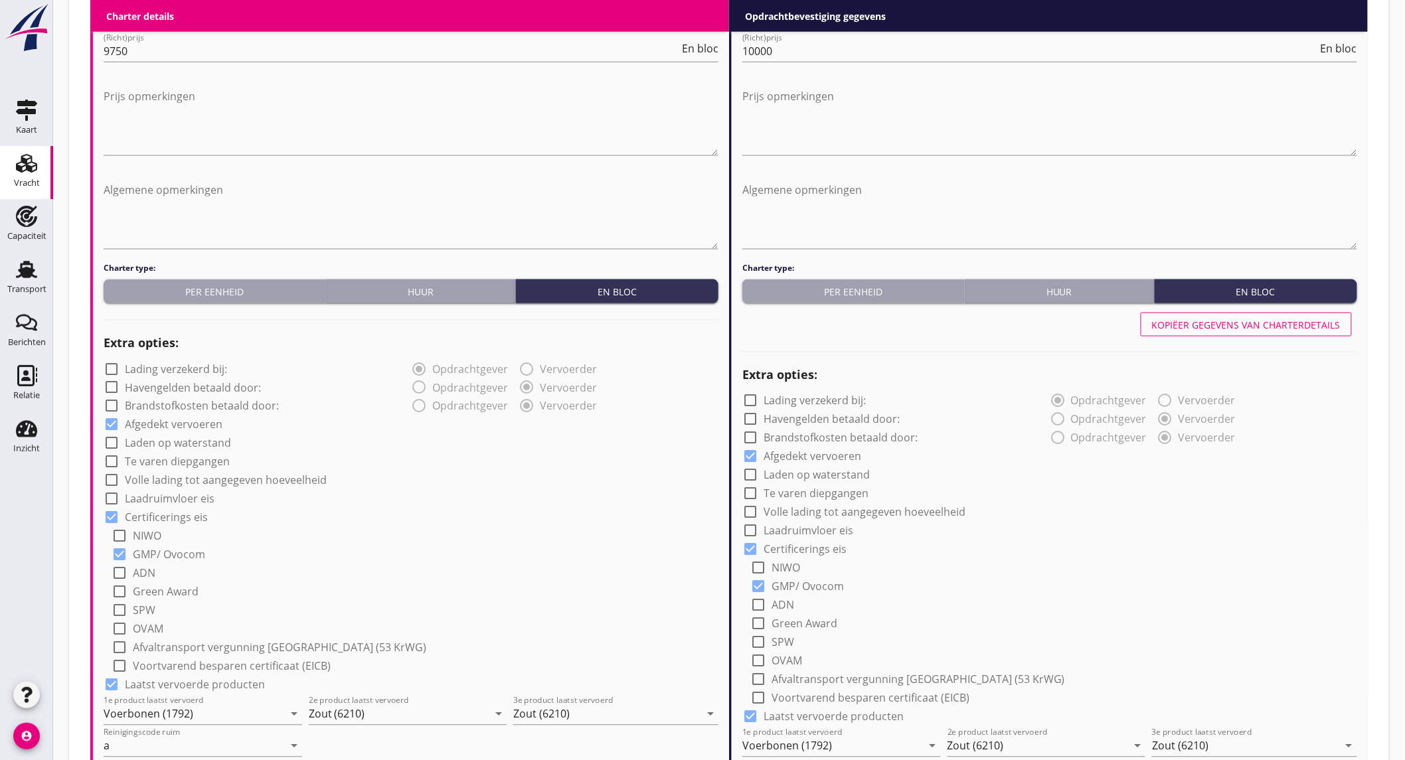
scroll to position [70, 0]
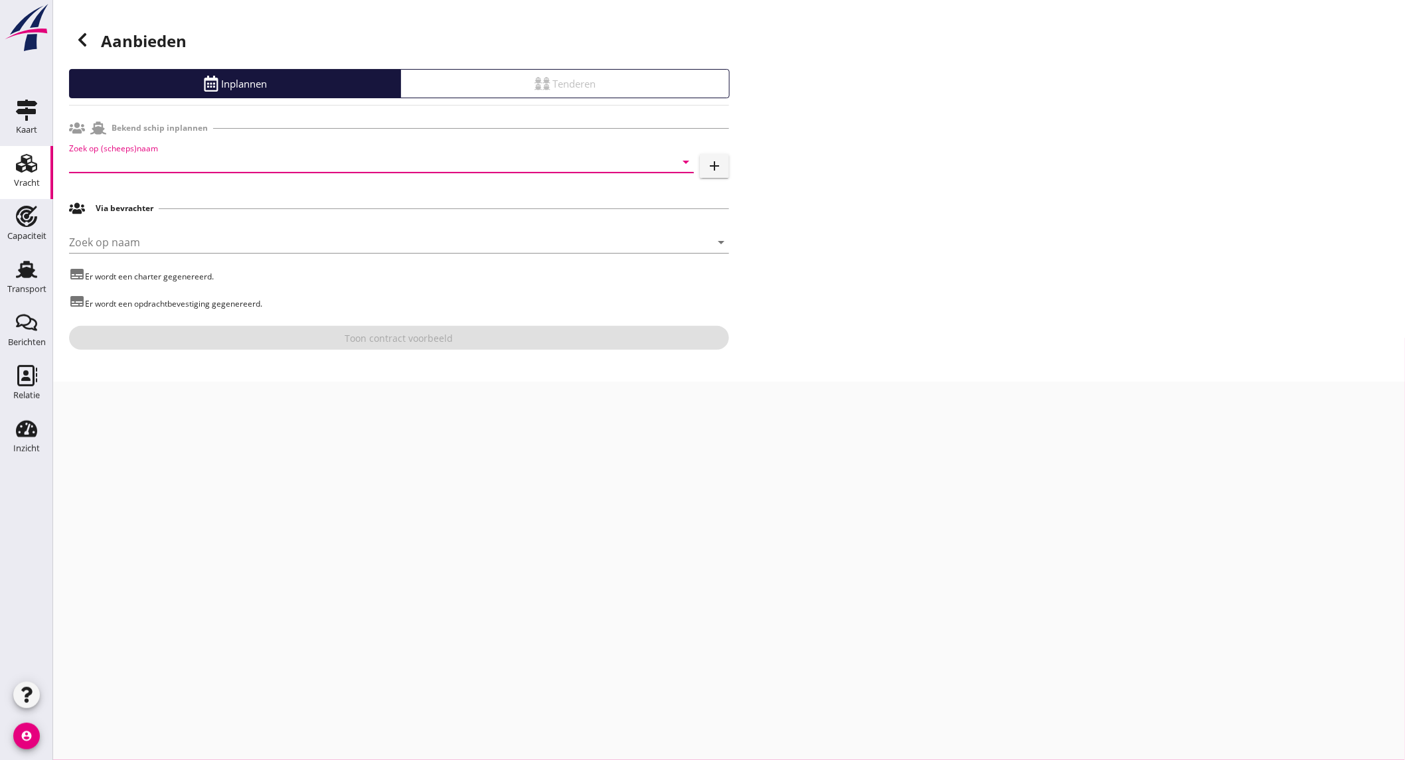
click at [121, 163] on input "Zoek op (scheeps)naam" at bounding box center [362, 161] width 587 height 21
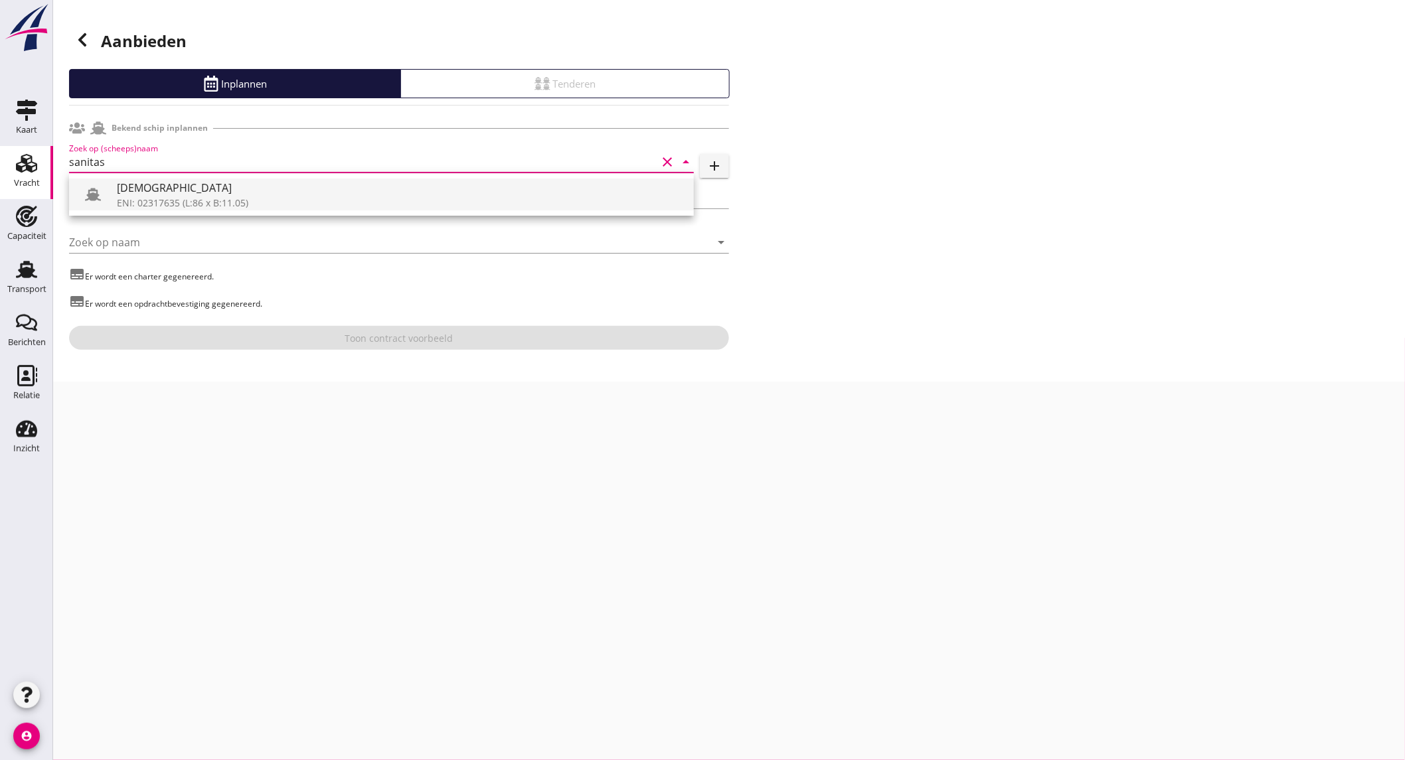
click at [165, 193] on div "[DEMOGRAPHIC_DATA]" at bounding box center [400, 188] width 566 height 16
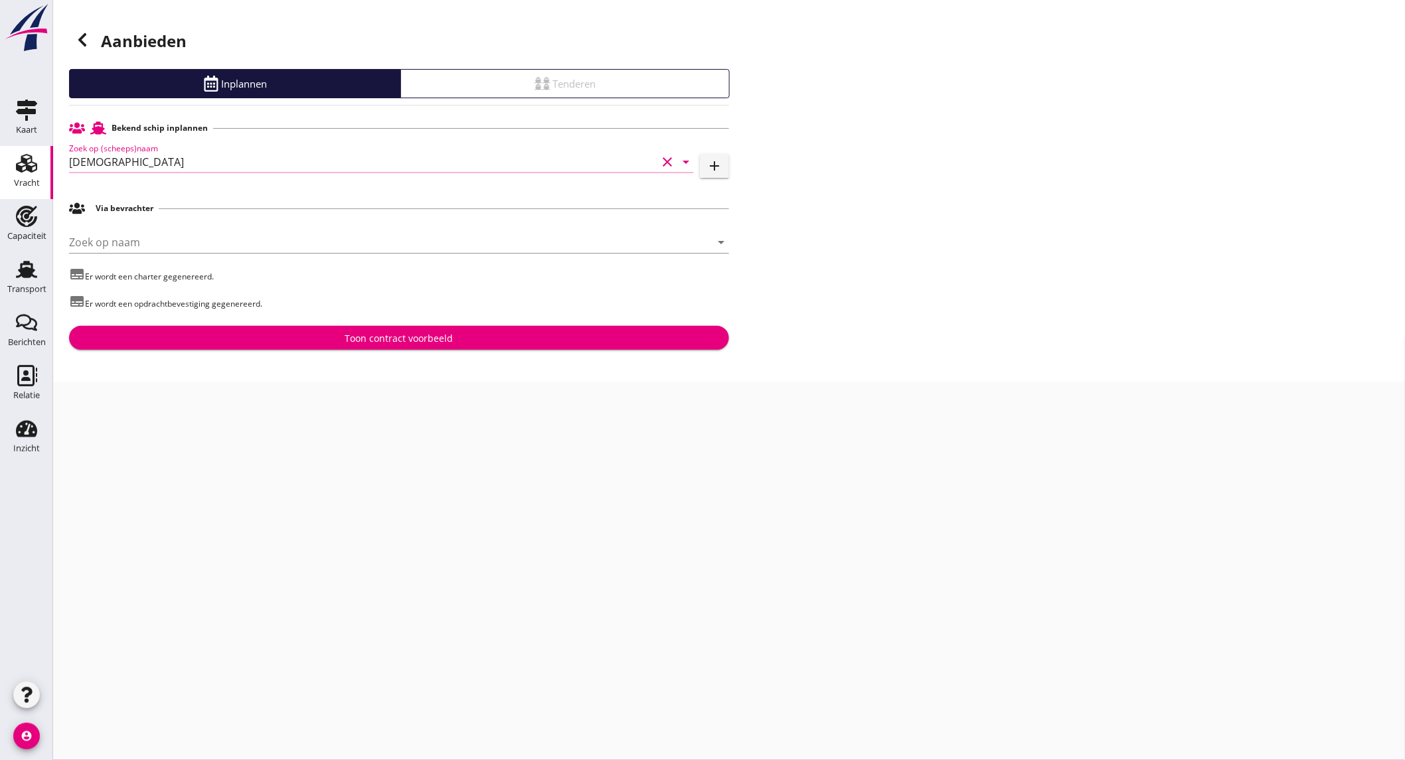
type input "[DEMOGRAPHIC_DATA]"
click at [262, 336] on div "Toon contract voorbeeld" at bounding box center [399, 338] width 639 height 14
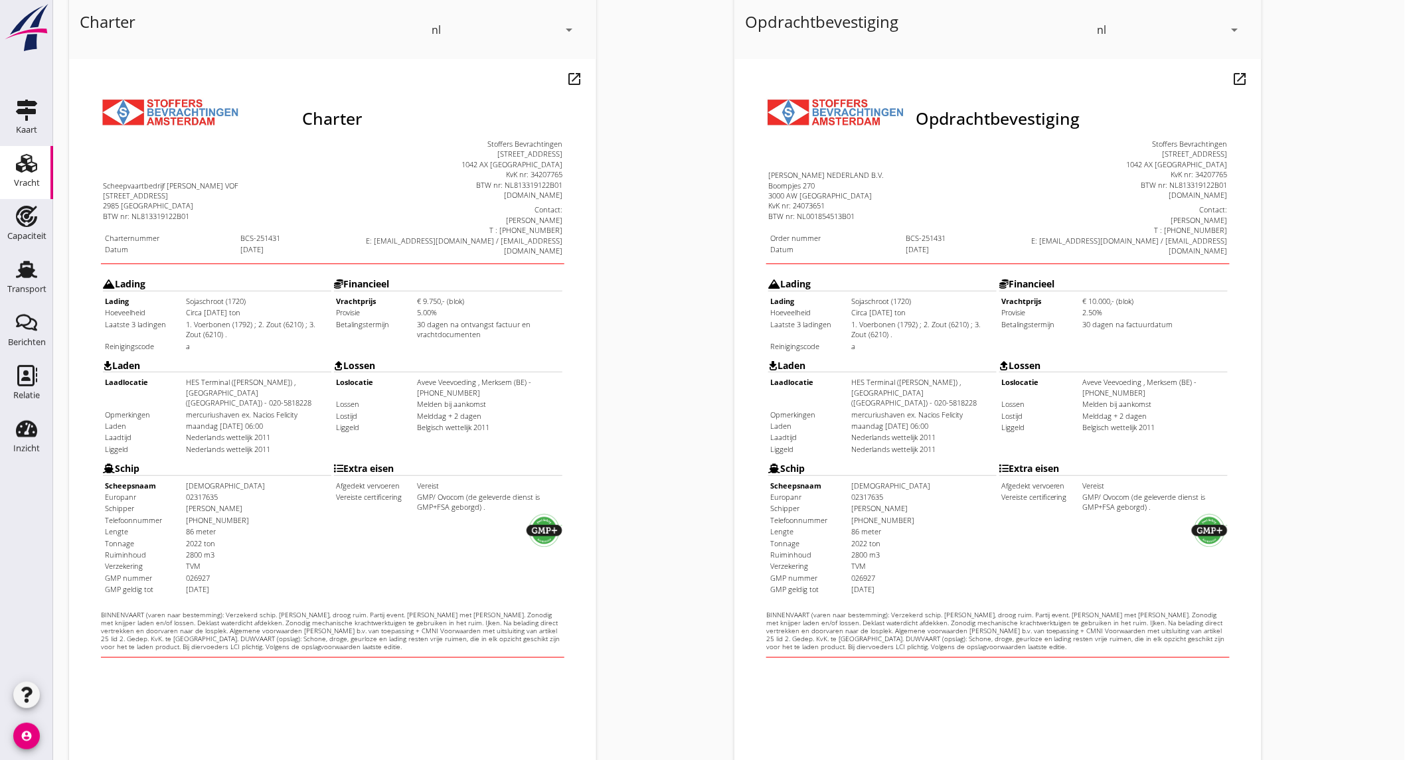
scroll to position [222, 0]
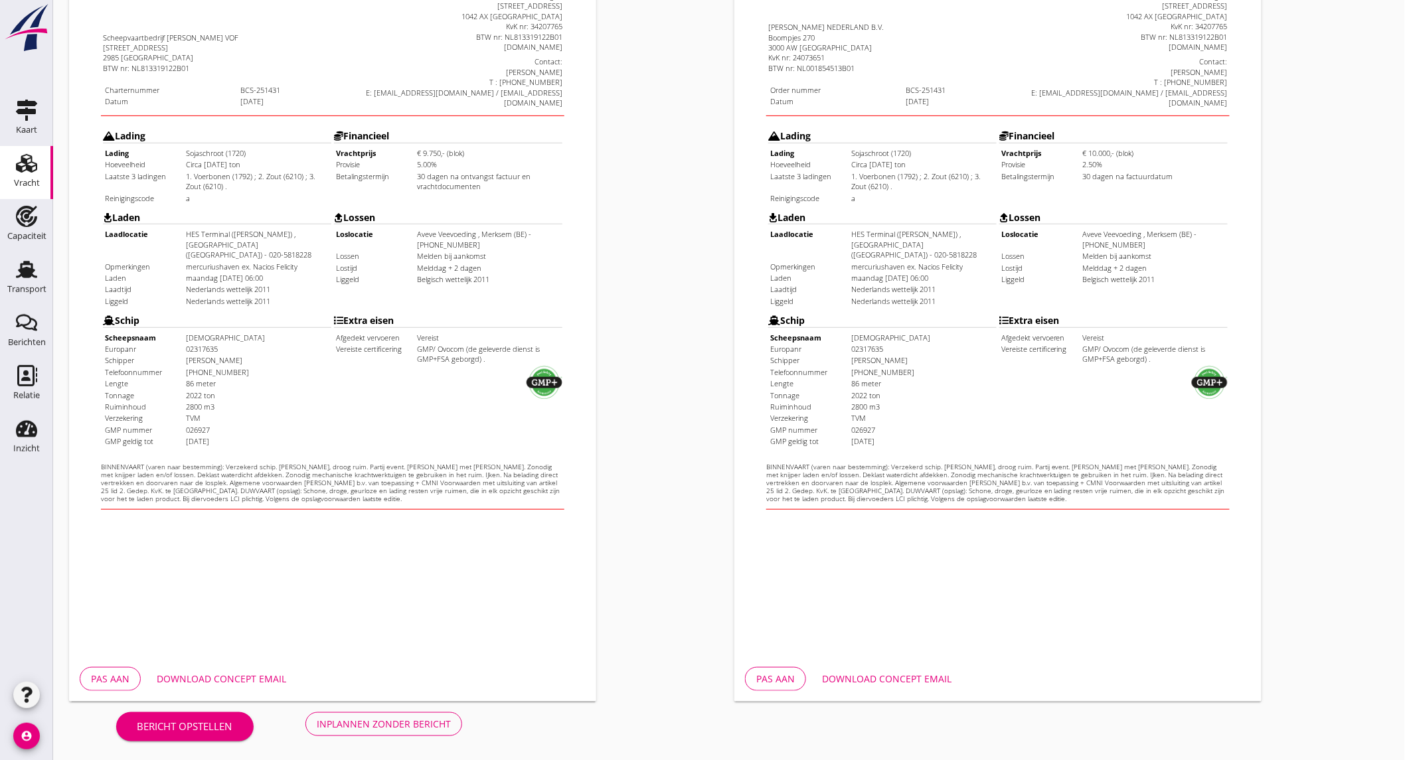
click at [183, 678] on div "Download concept email" at bounding box center [221, 679] width 129 height 14
click at [918, 682] on div "Download concept email" at bounding box center [886, 679] width 129 height 14
click at [1332, 104] on div "Opdrachtbevestiging nl arrow_drop_down open_in_new Pas aan Download concept ema…" at bounding box center [1061, 274] width 665 height 865
click at [357, 728] on div "Inplannen zonder bericht" at bounding box center [384, 724] width 134 height 14
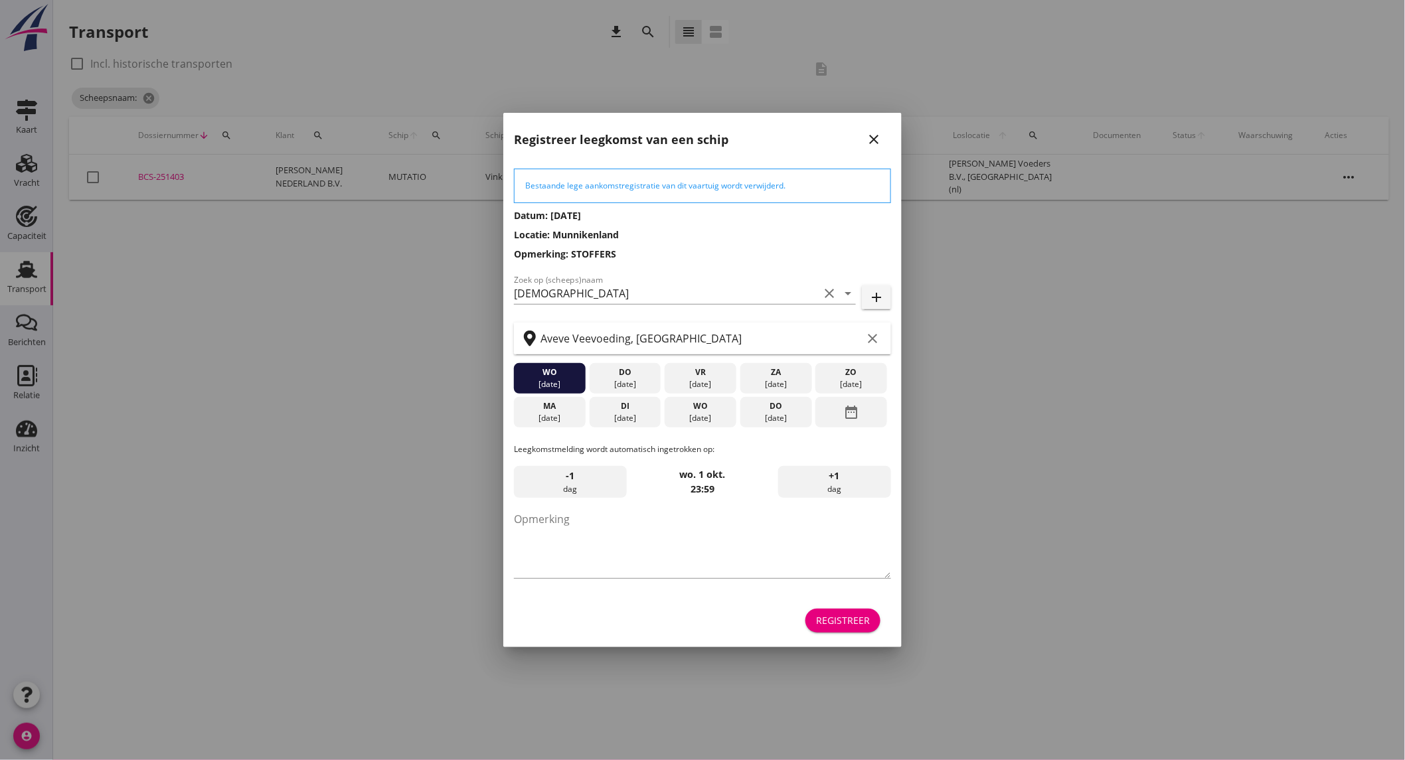
click at [694, 410] on div "wo" at bounding box center [700, 406] width 65 height 12
click at [833, 615] on div "Registreer" at bounding box center [843, 620] width 54 height 14
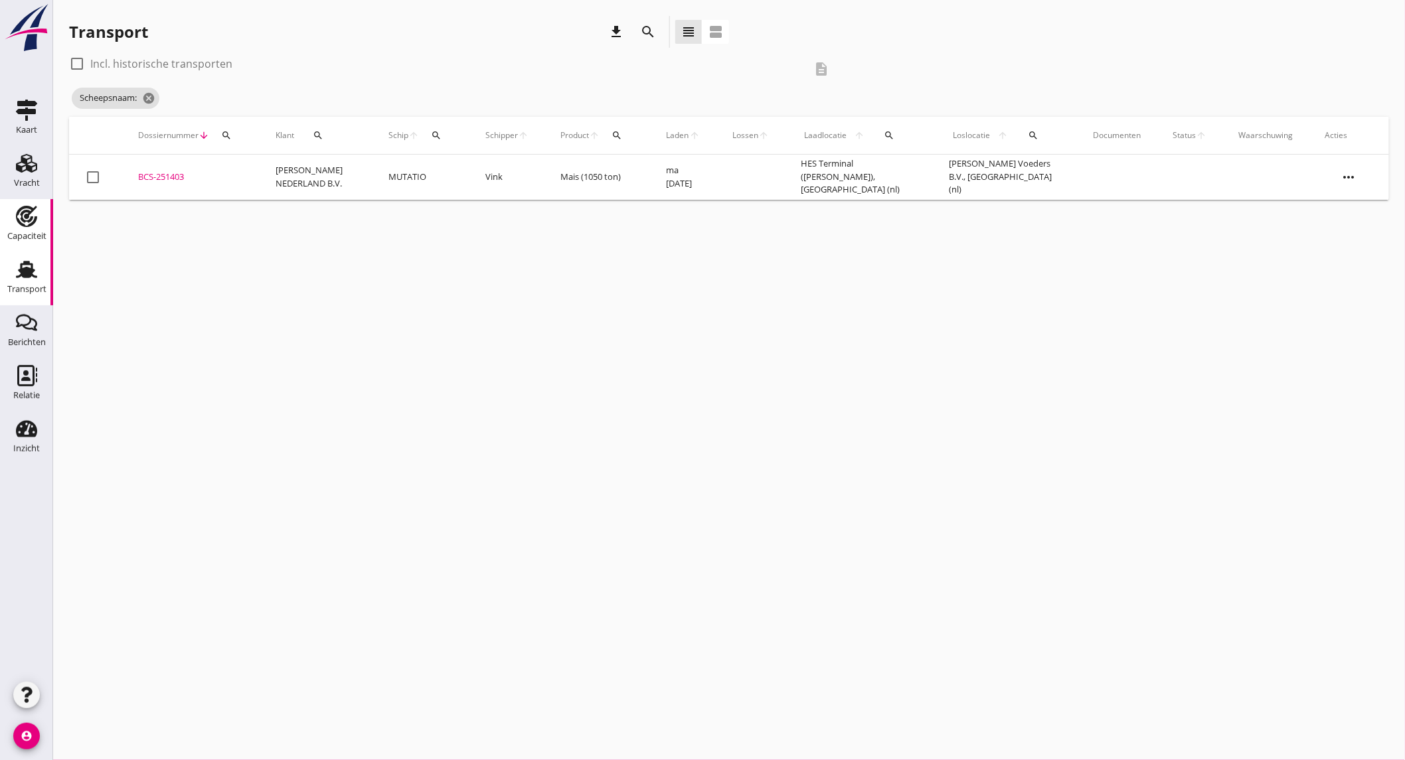
click at [34, 233] on div "Capaciteit" at bounding box center [26, 236] width 39 height 9
click at [22, 372] on icon "Relatie" at bounding box center [26, 375] width 21 height 21
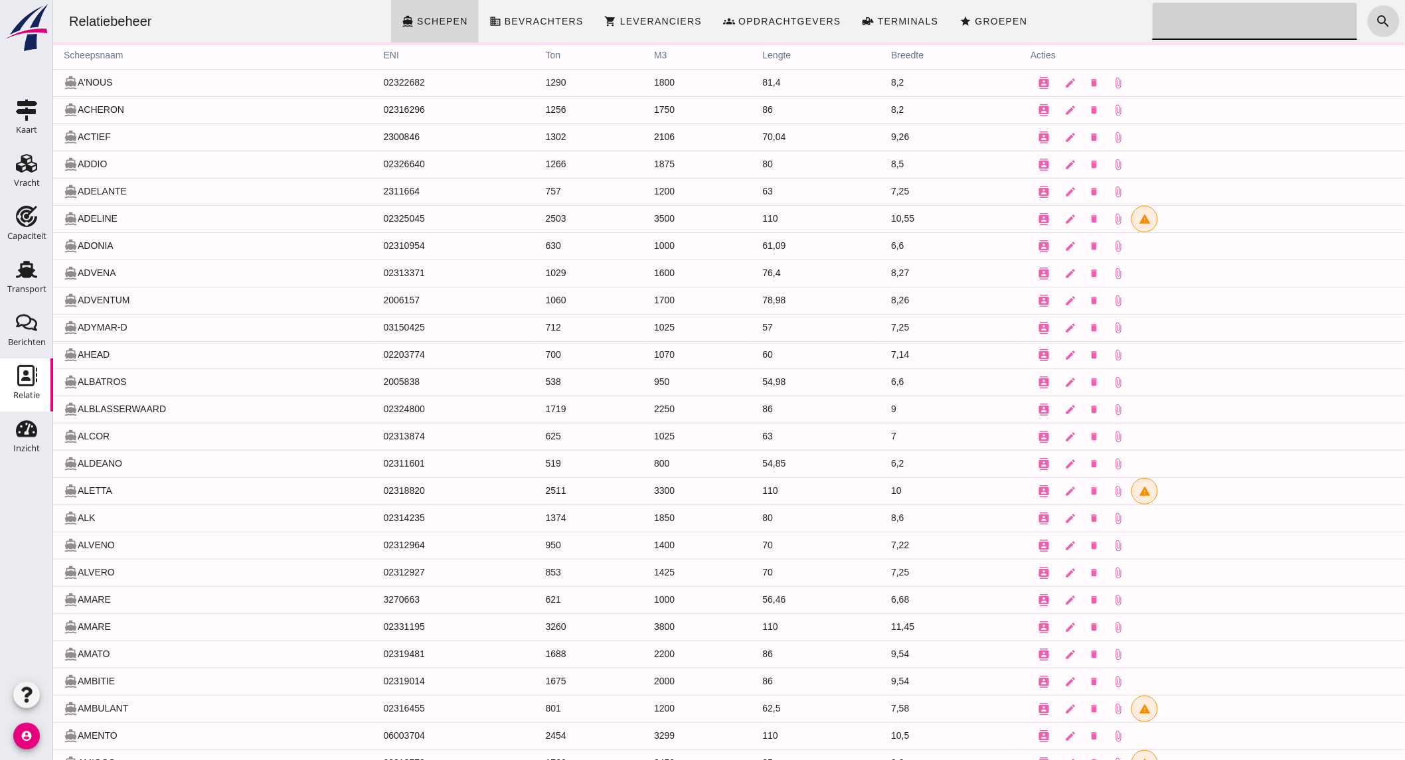
click at [1183, 22] on input "Zoeken..." at bounding box center [1250, 21] width 196 height 37
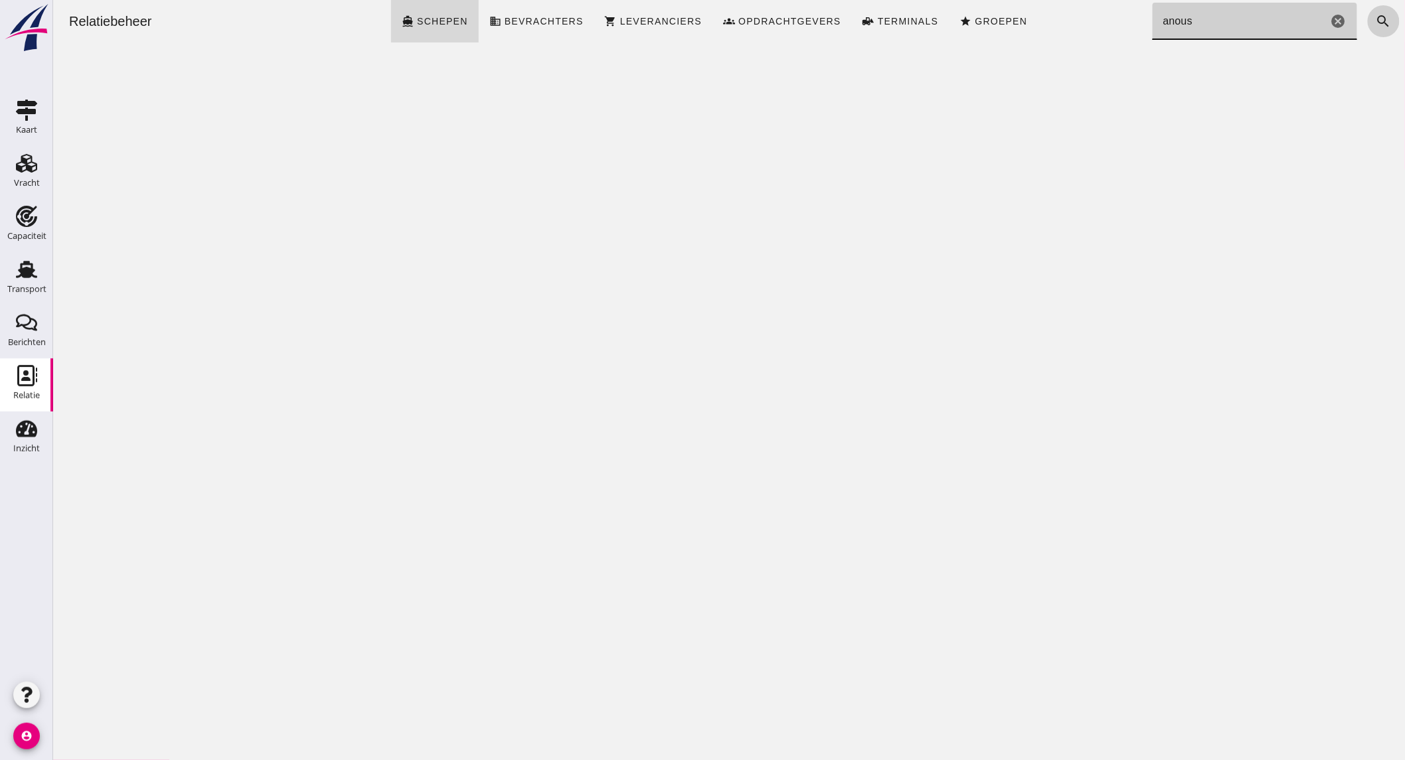
type input "anous"
click at [1375, 25] on icon "search" at bounding box center [1383, 21] width 16 height 16
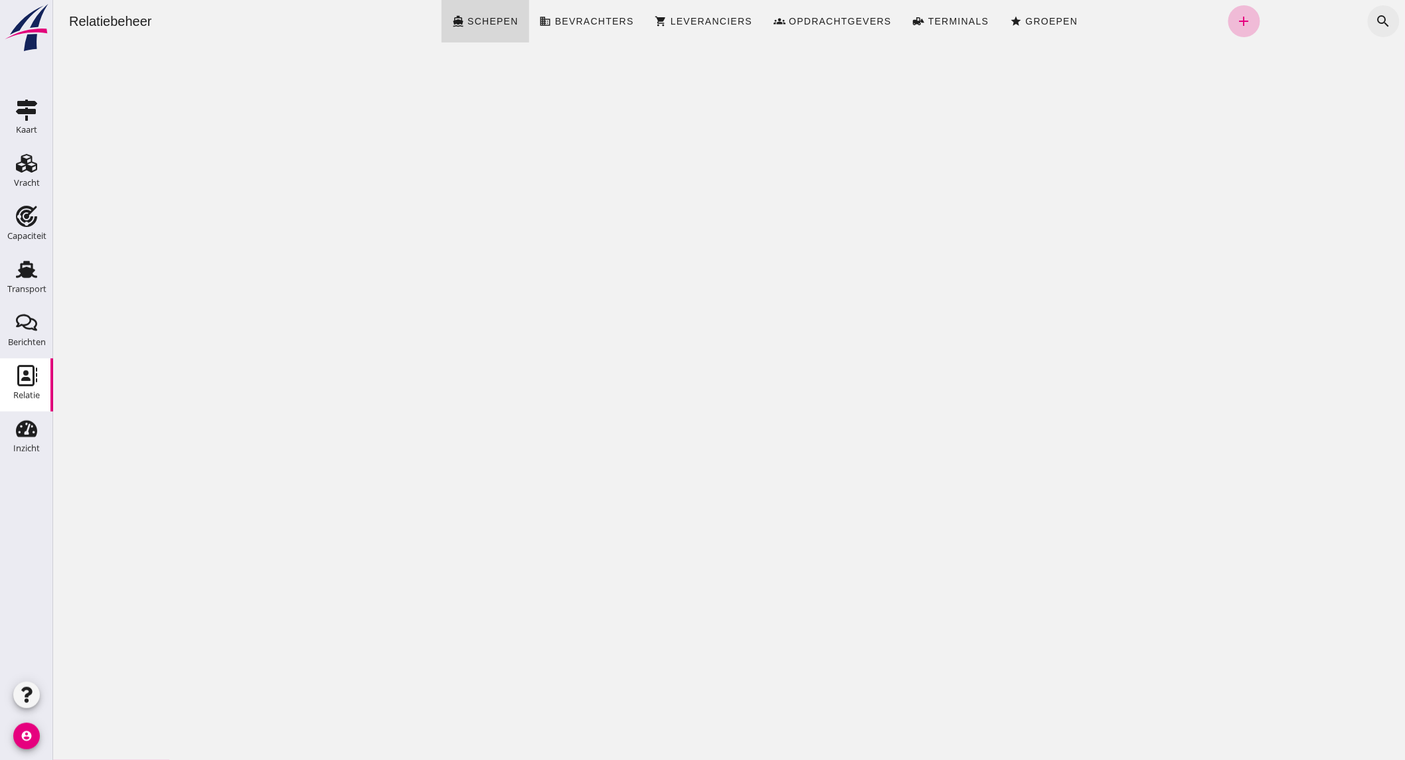
click at [1375, 15] on icon "search" at bounding box center [1383, 21] width 16 height 16
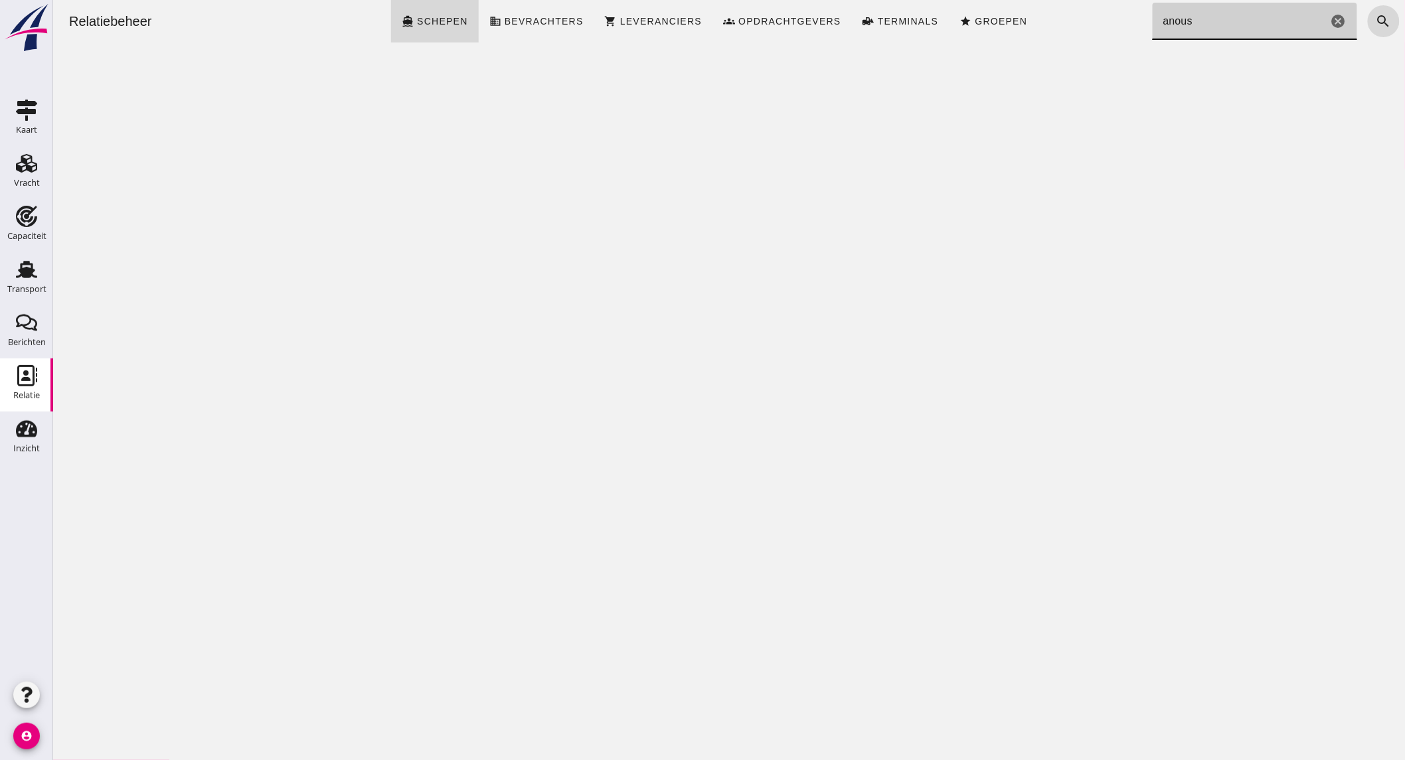
click at [1243, 27] on input "anous" at bounding box center [1239, 21] width 175 height 37
click at [17, 222] on icon "Capaciteit" at bounding box center [26, 216] width 21 height 21
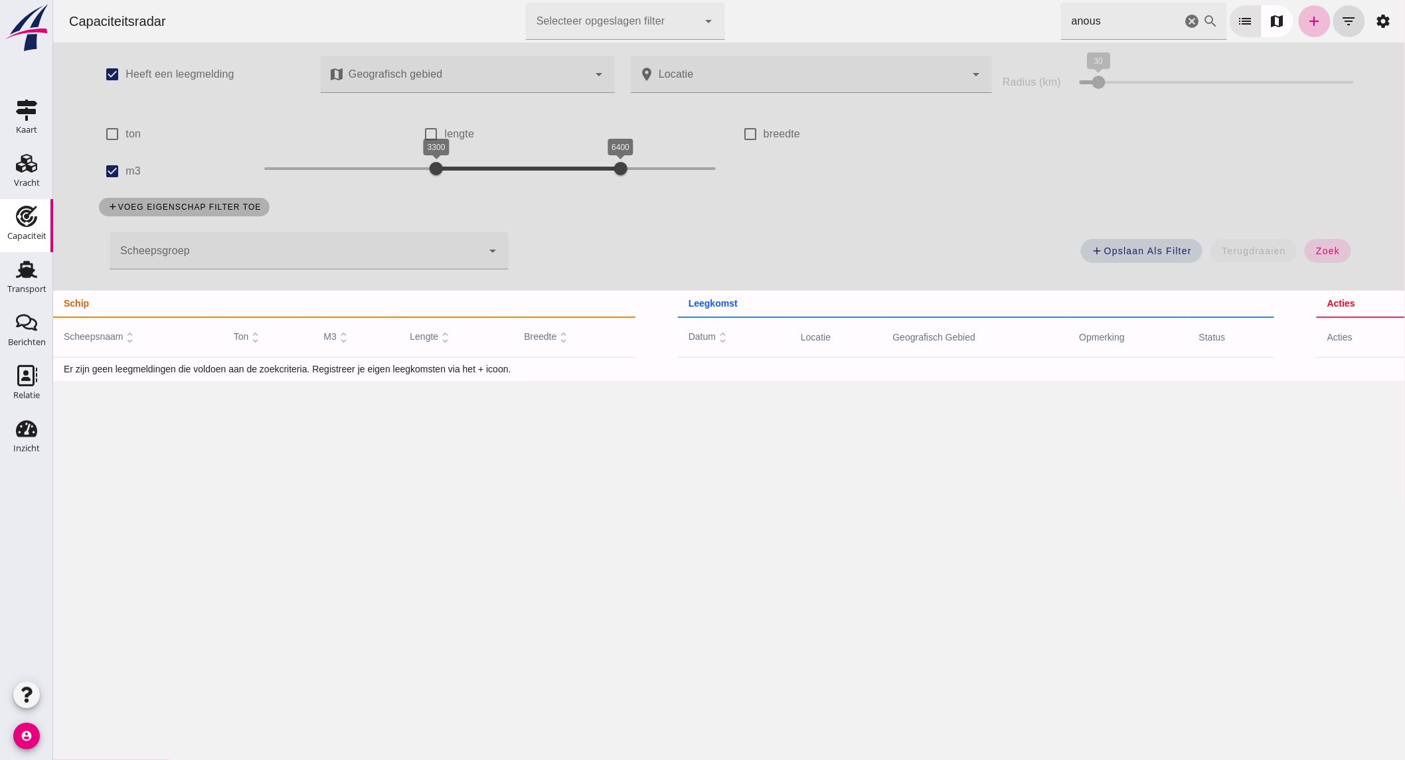
click at [1184, 16] on icon "cancel" at bounding box center [1192, 21] width 16 height 16
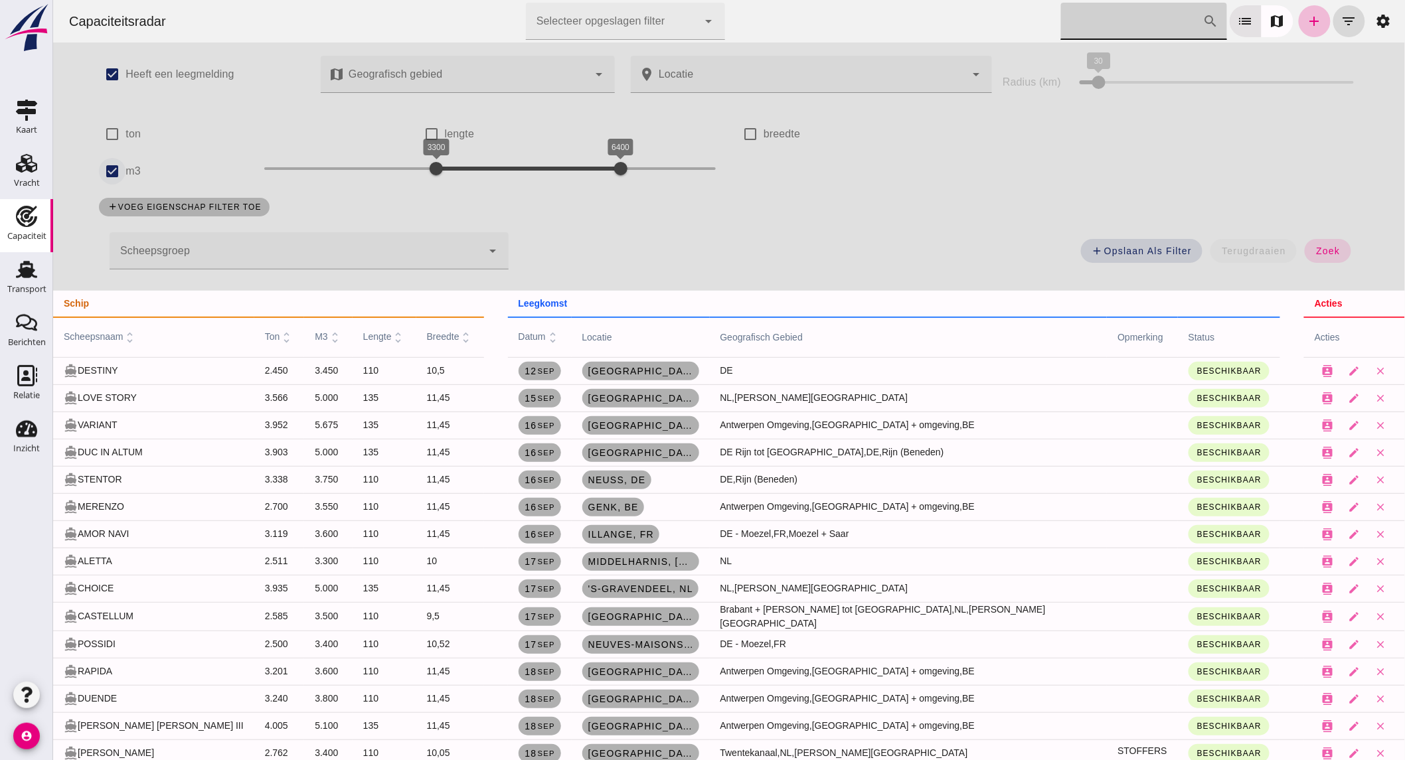
click at [103, 171] on input "m3" at bounding box center [111, 171] width 27 height 27
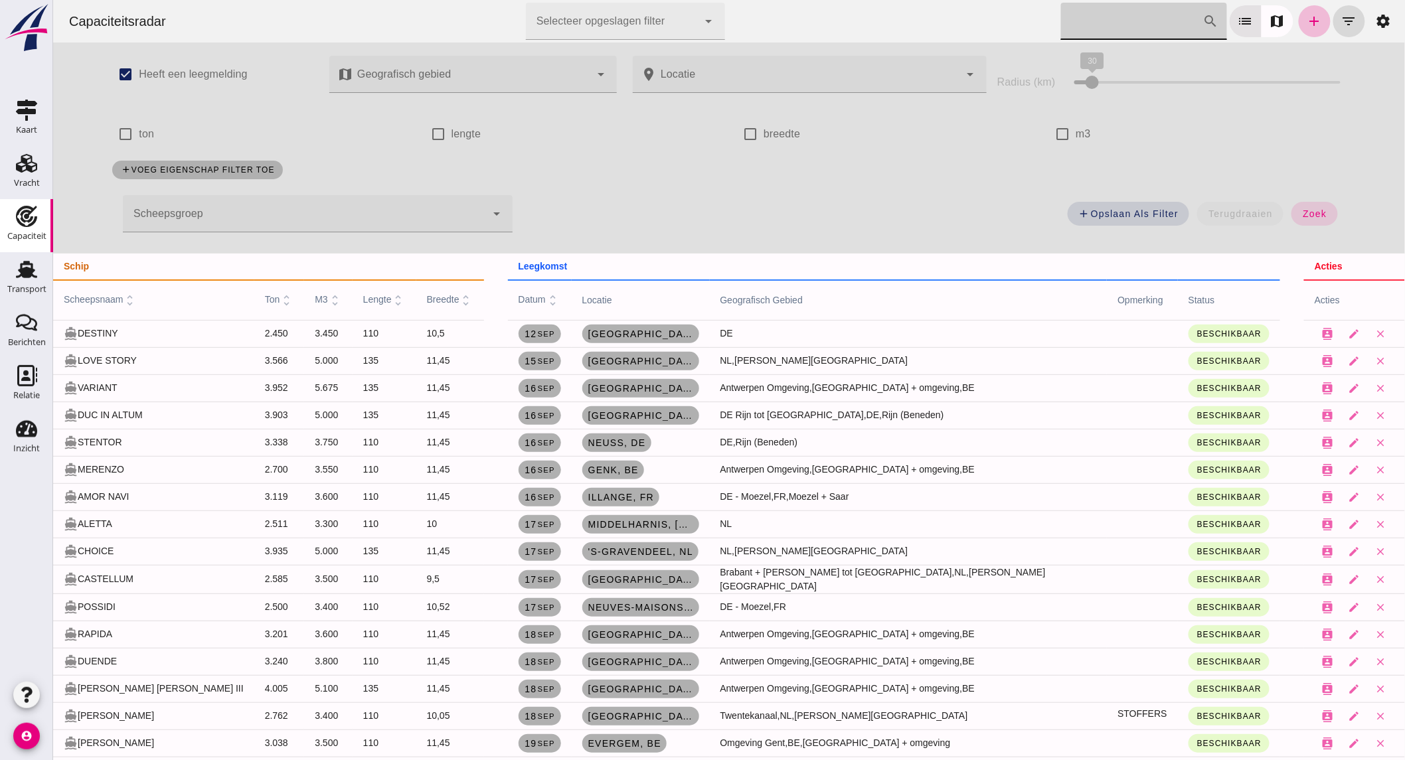
click at [1089, 22] on input "[PERSON_NAME] op scheepsnaam" at bounding box center [1131, 21] width 142 height 37
click at [1306, 23] on icon "add" at bounding box center [1314, 21] width 16 height 16
checkbox input "true"
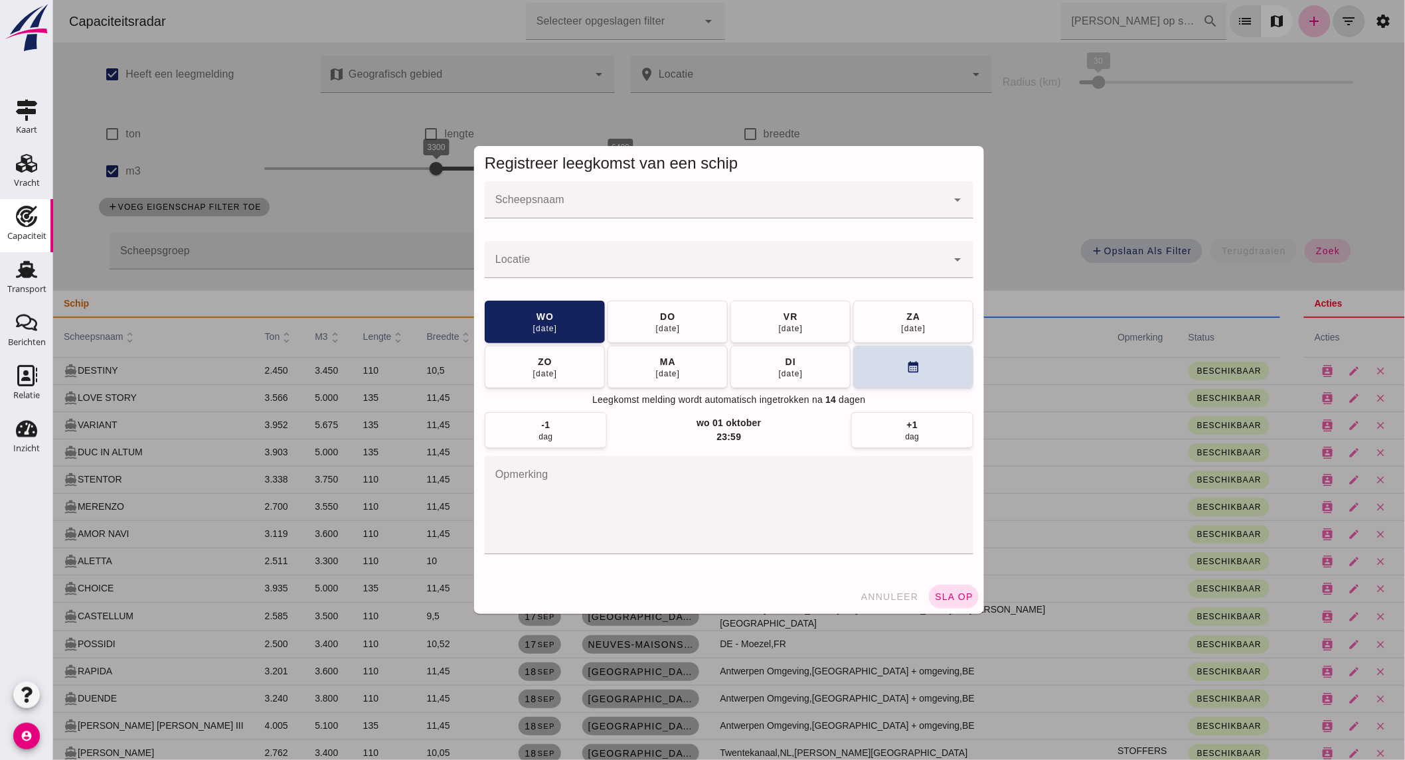
click at [531, 203] on input "Scheepsnaam" at bounding box center [715, 206] width 462 height 16
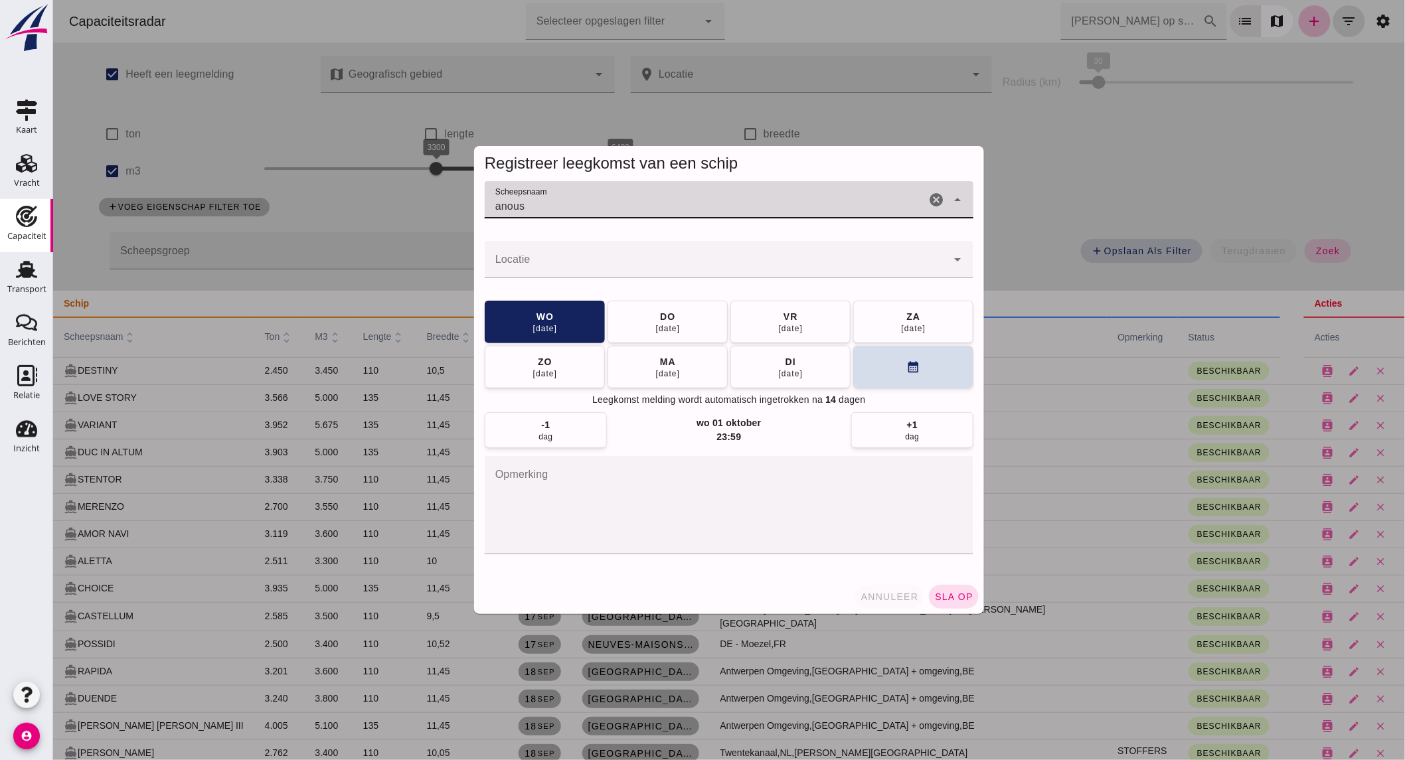
type input "anous"
click at [881, 595] on span "annuleer" at bounding box center [889, 596] width 58 height 11
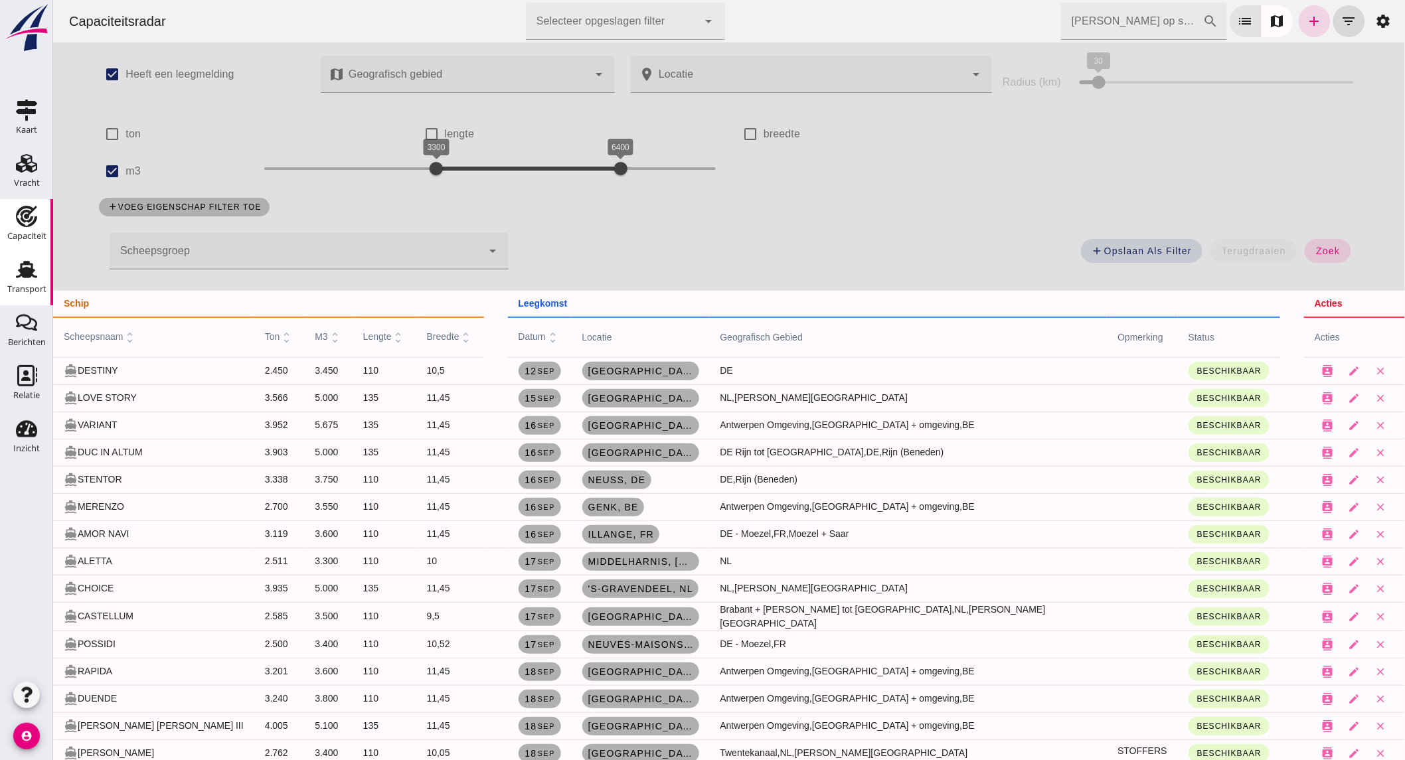
click at [25, 269] on use at bounding box center [26, 269] width 21 height 17
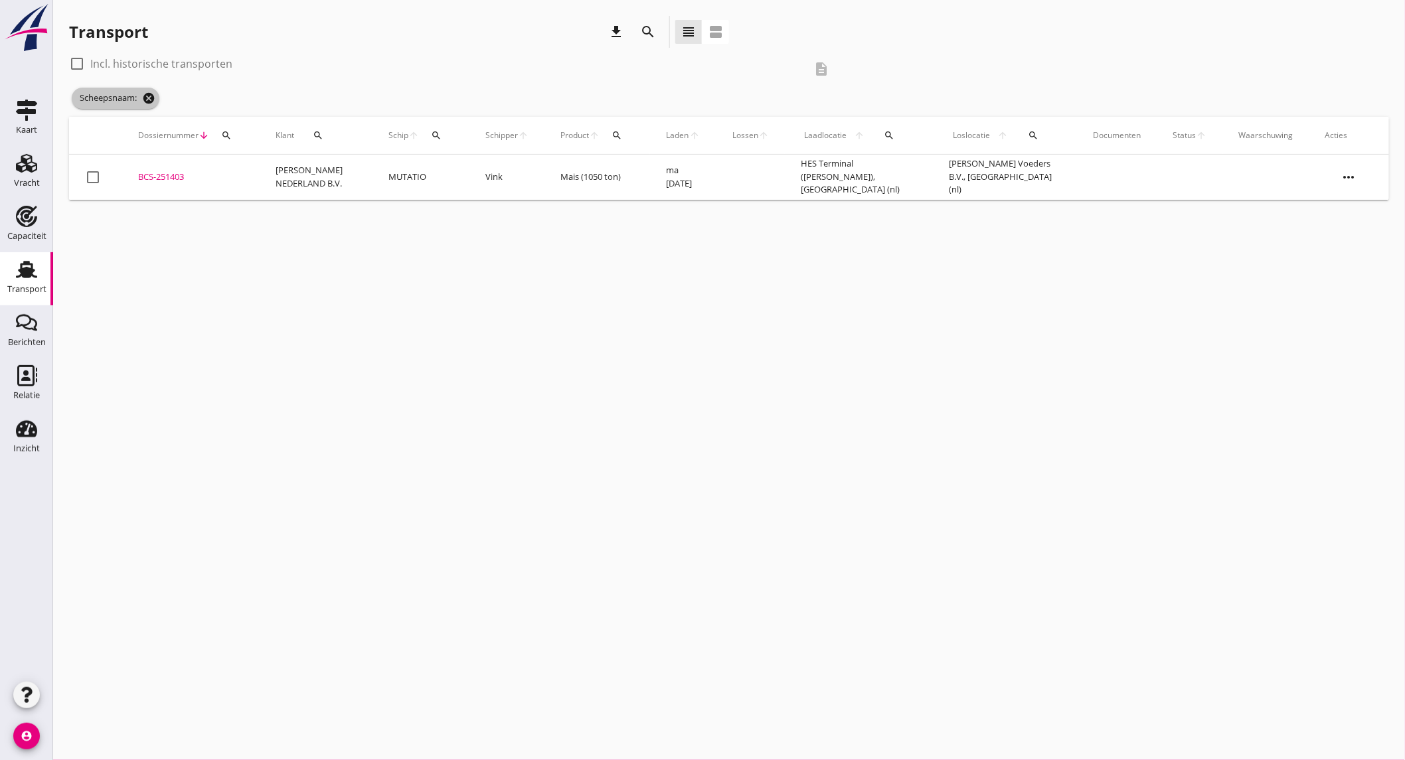
click at [145, 92] on icon "cancel" at bounding box center [148, 98] width 13 height 13
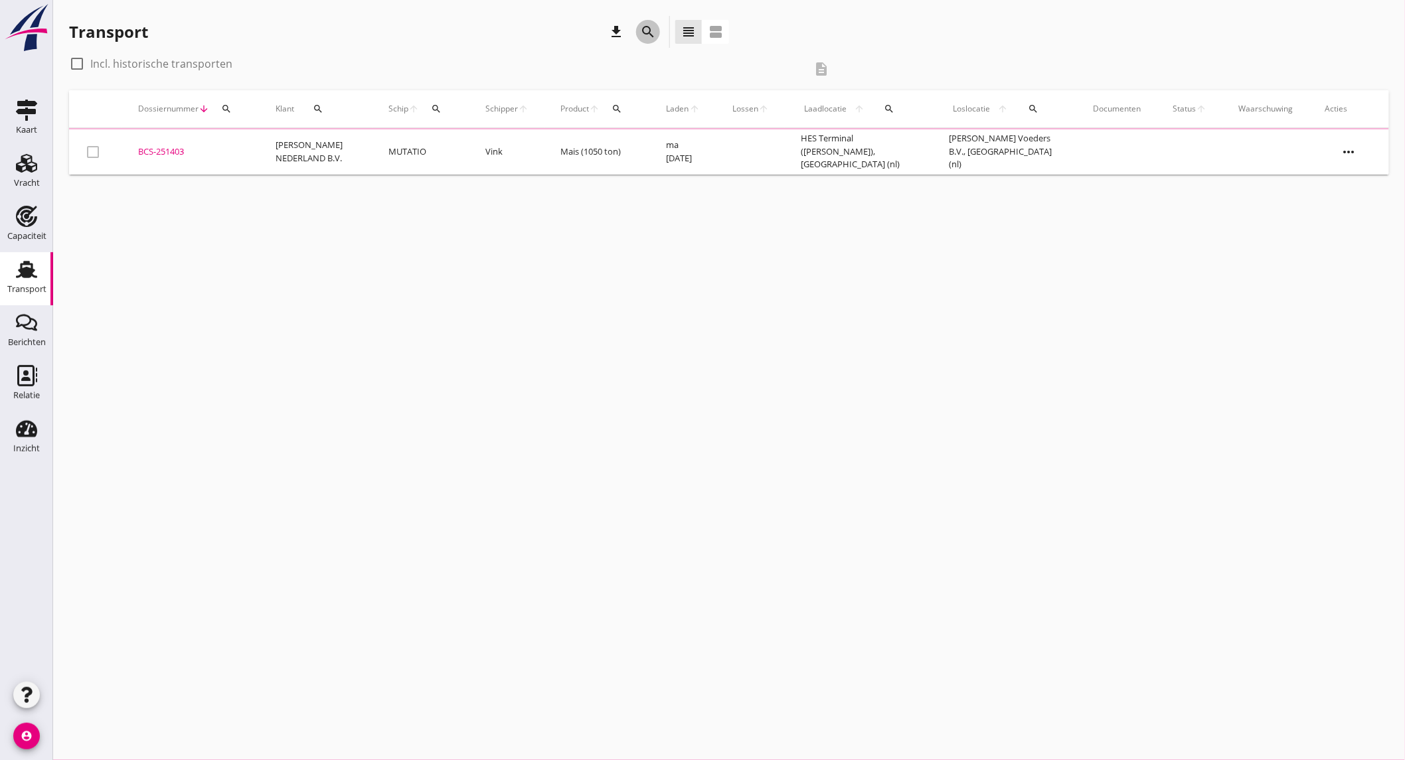
click at [653, 32] on icon "search" at bounding box center [648, 32] width 16 height 16
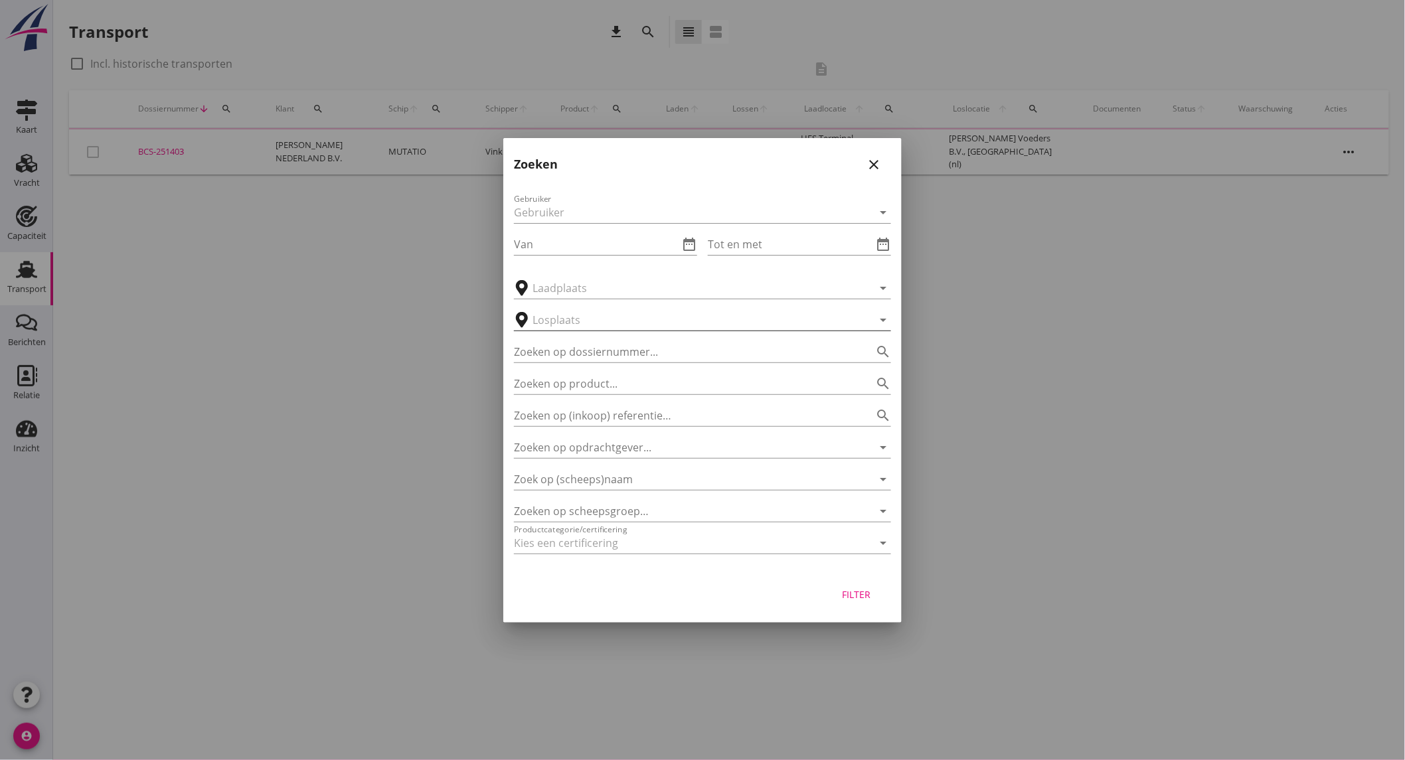
click at [625, 323] on input "text" at bounding box center [692, 319] width 321 height 21
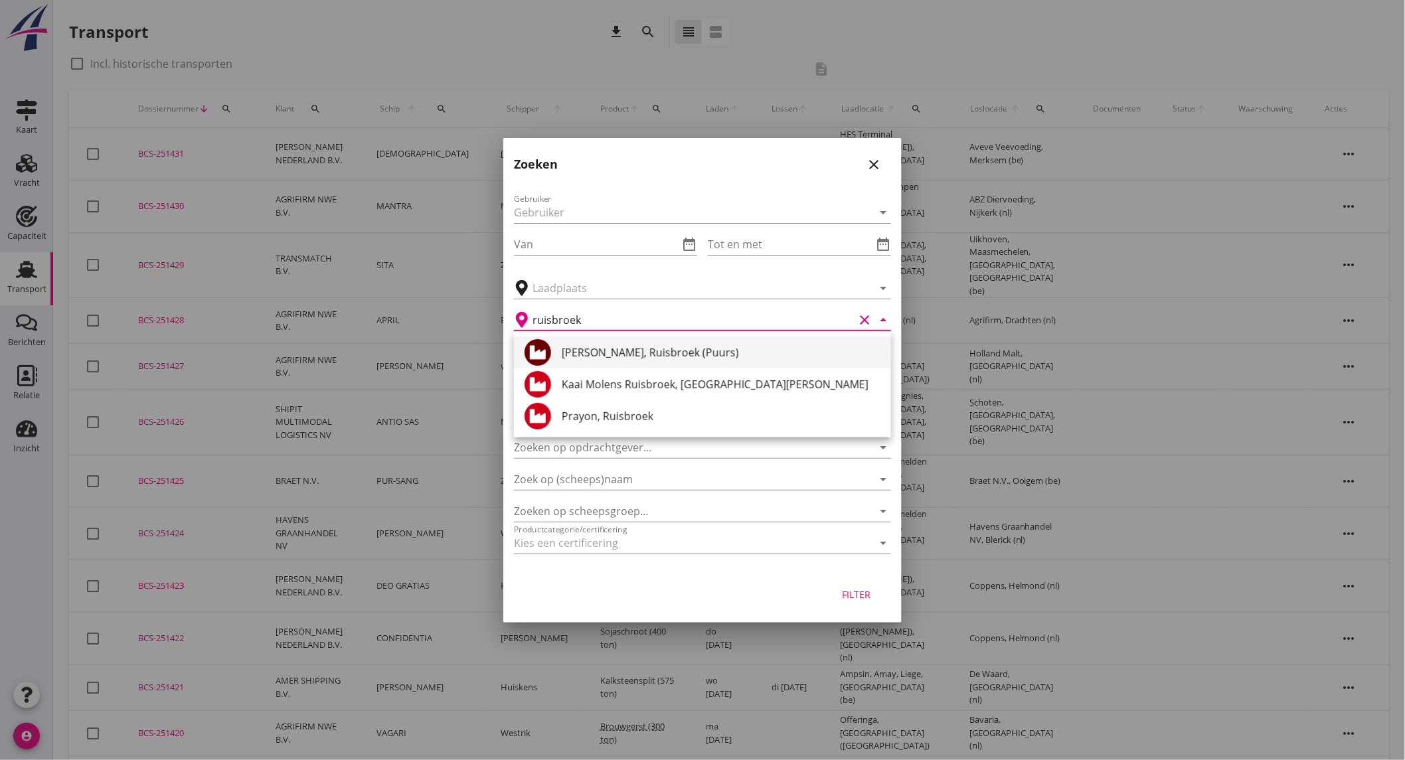
click at [655, 350] on div "[PERSON_NAME], Ruisbroek (Puurs)" at bounding box center [721, 353] width 319 height 16
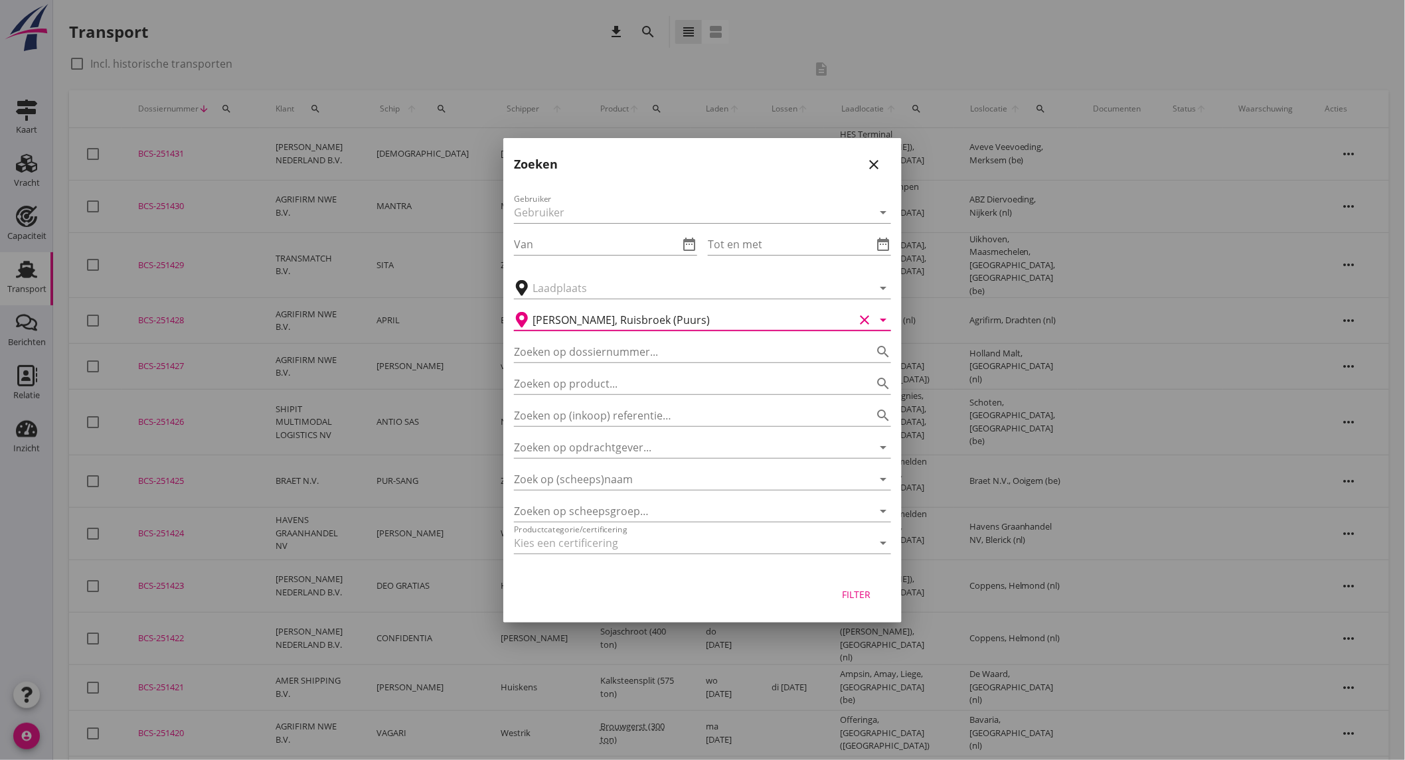
click at [862, 595] on div "Filter" at bounding box center [856, 594] width 37 height 14
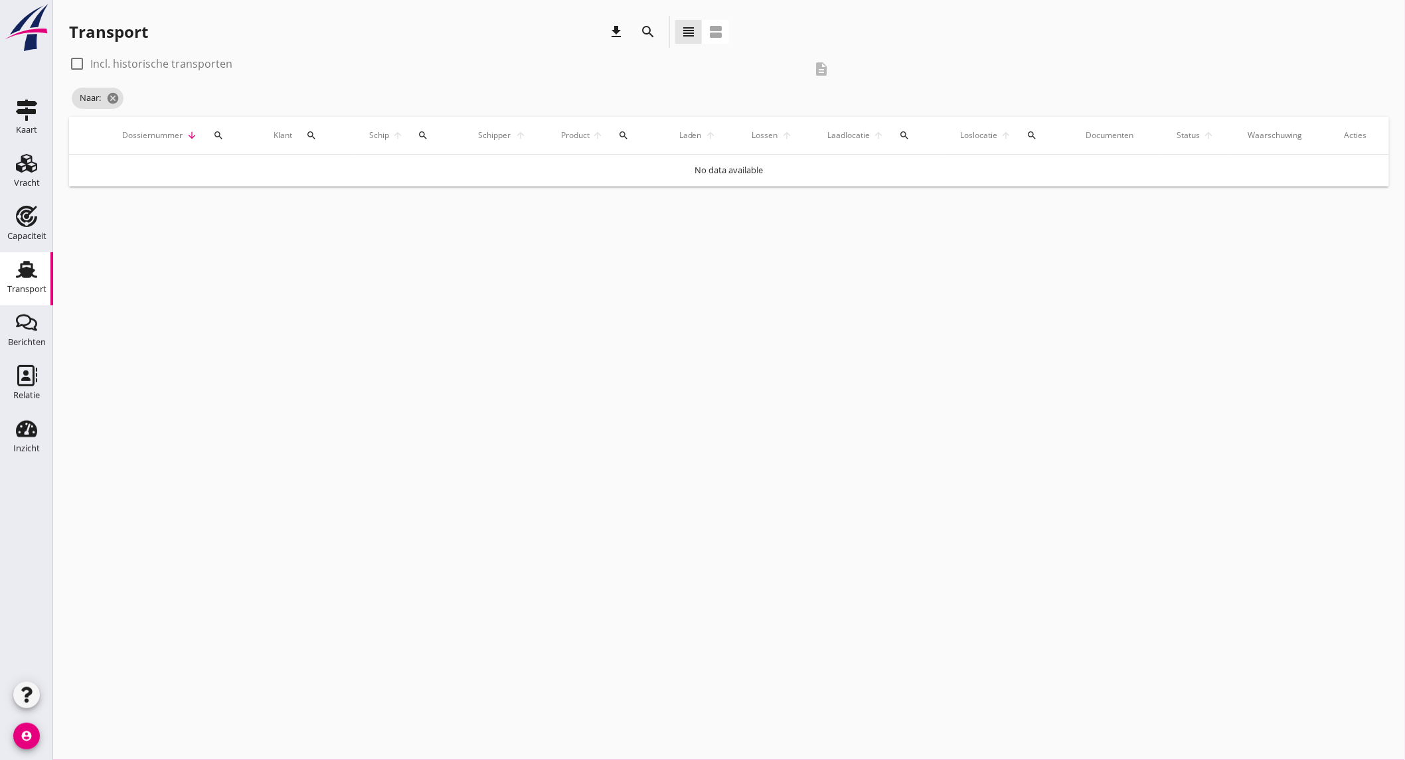
type input "[PERSON_NAME]"
click at [208, 58] on label "Incl. historische transporten" at bounding box center [161, 63] width 142 height 13
checkbox input "true"
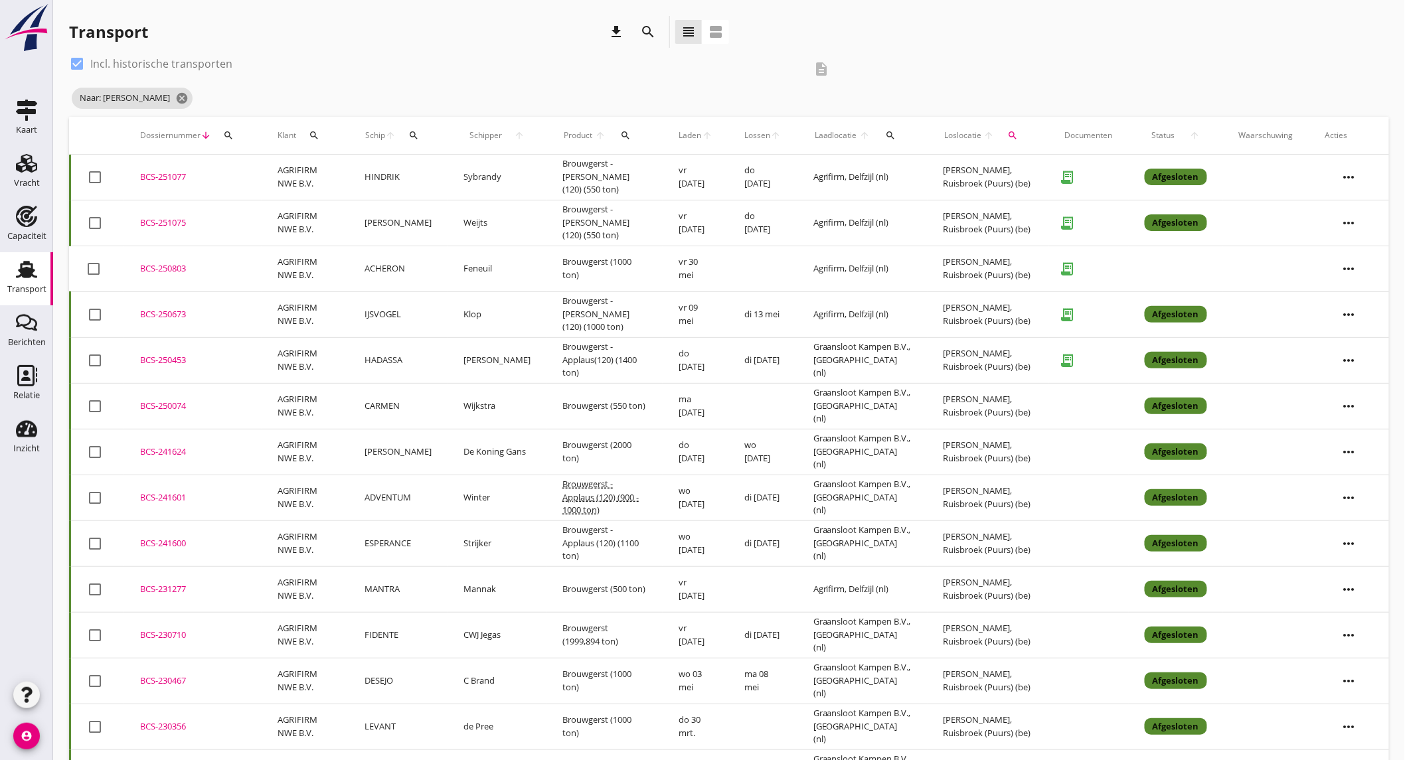
click at [426, 231] on td "[PERSON_NAME]" at bounding box center [398, 223] width 99 height 46
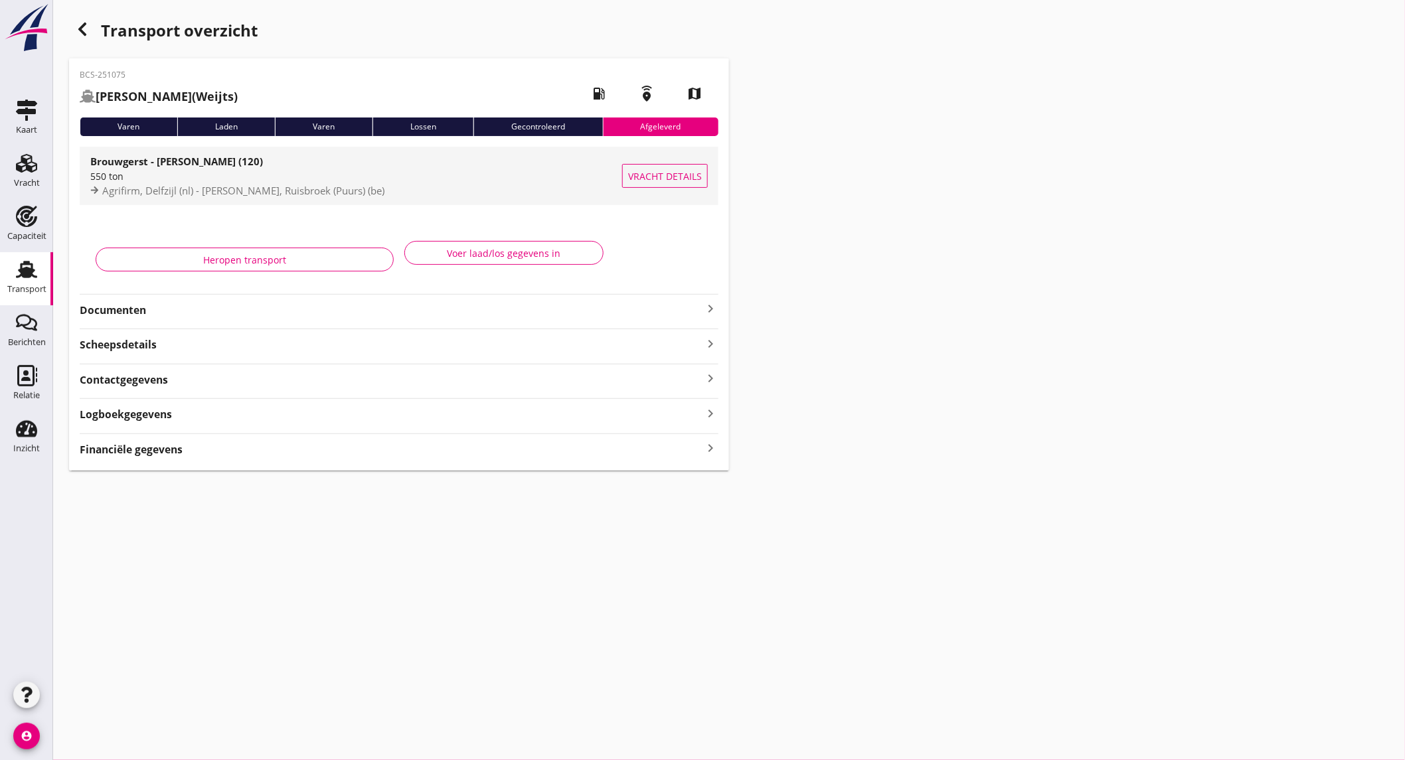
click at [275, 175] on div "550 ton" at bounding box center [356, 176] width 532 height 14
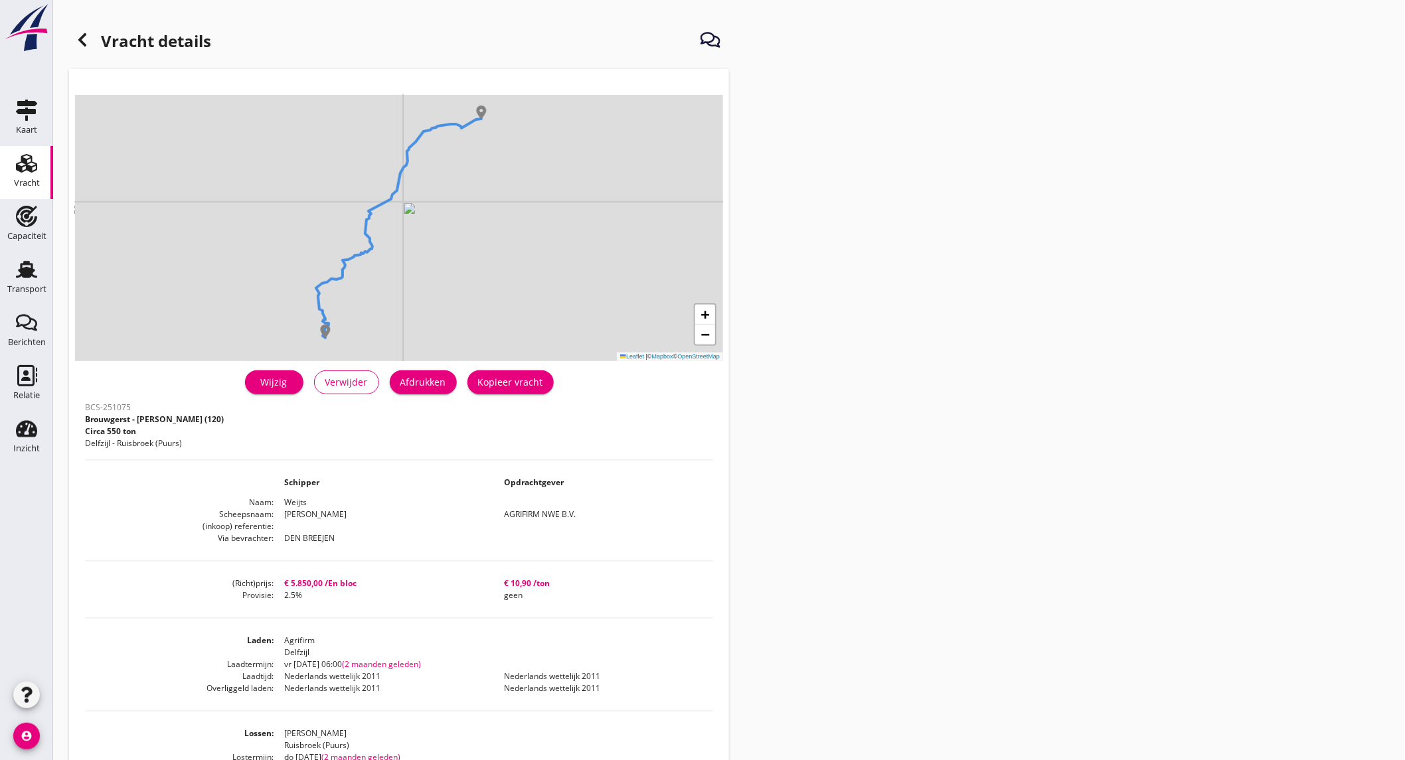
scroll to position [74, 0]
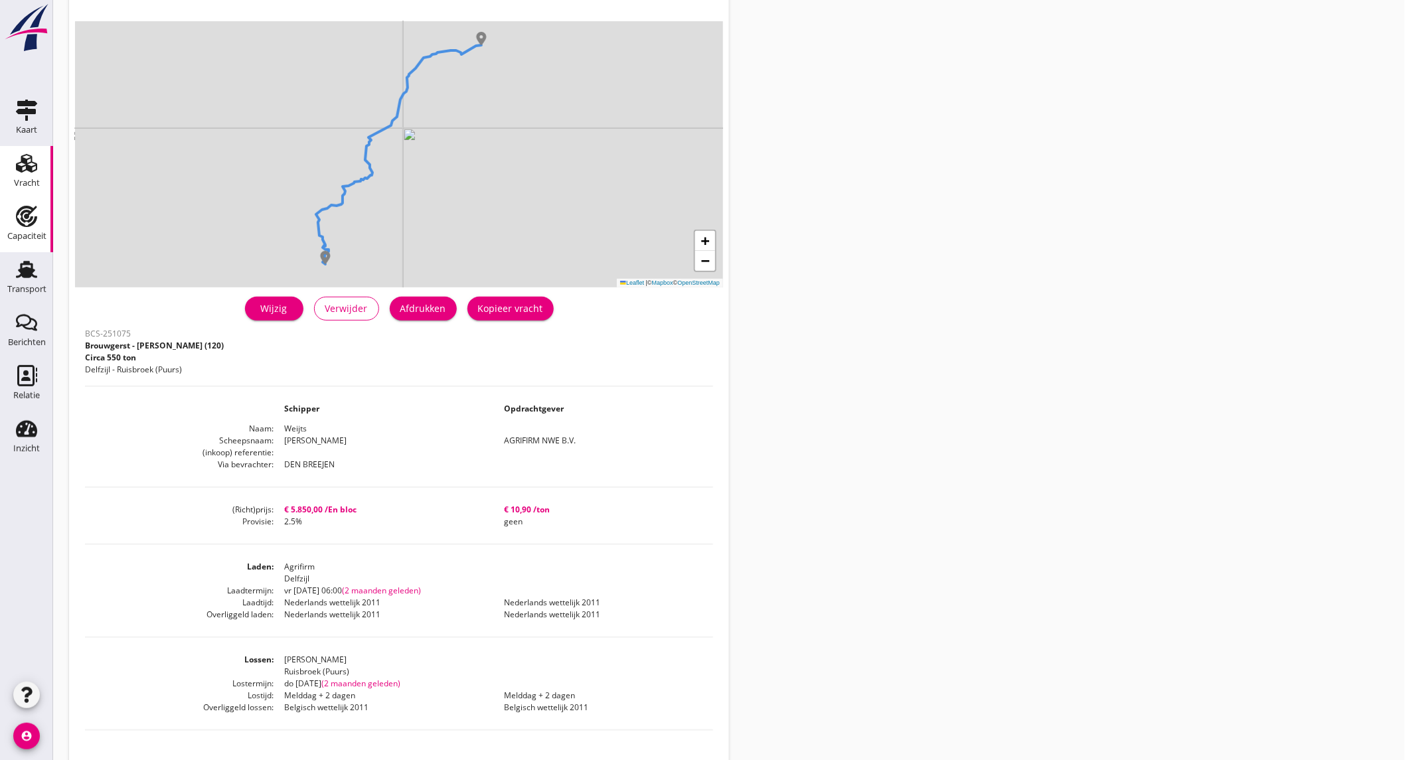
drag, startPoint x: 35, startPoint y: 228, endPoint x: 360, endPoint y: 157, distance: 333.7
click at [35, 228] on div "Capaciteit" at bounding box center [26, 236] width 39 height 19
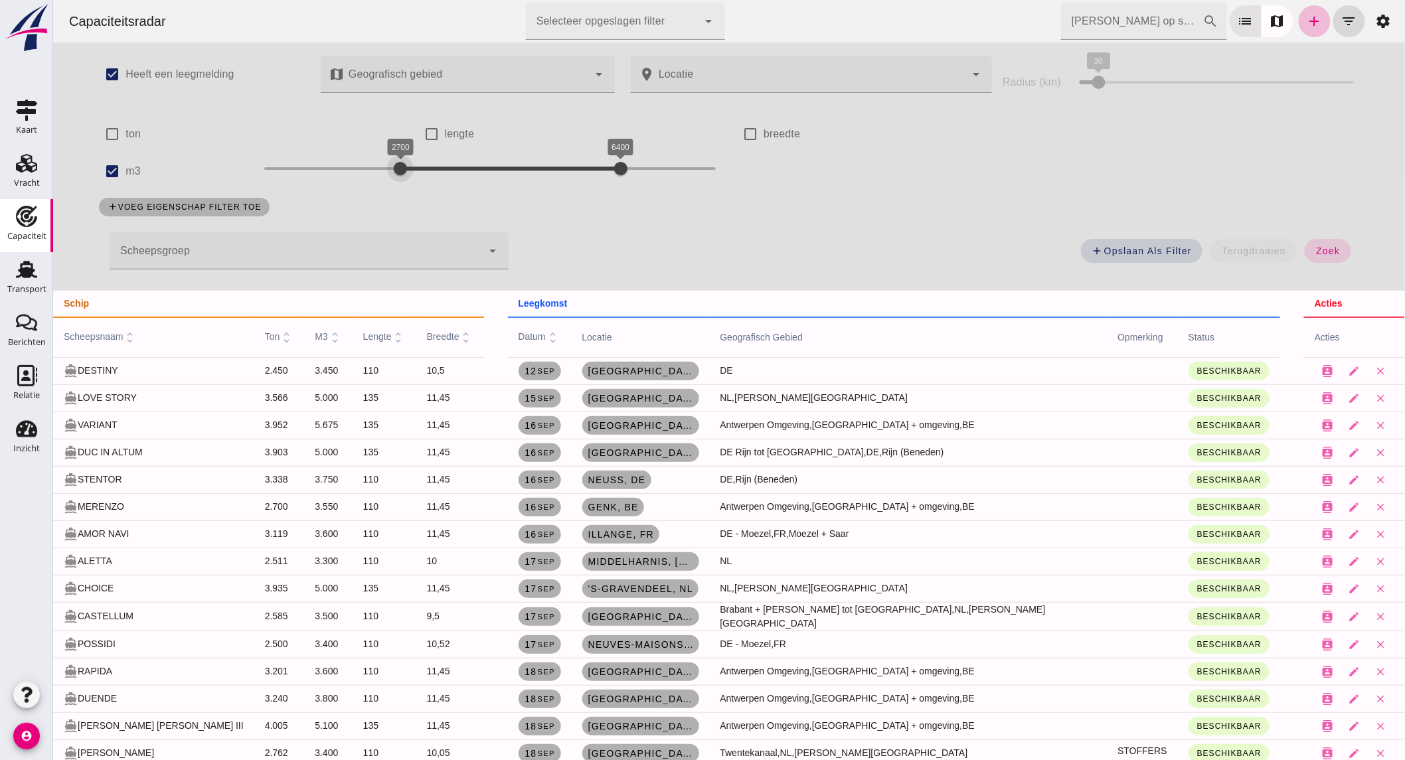
drag, startPoint x: 408, startPoint y: 158, endPoint x: 394, endPoint y: 163, distance: 15.5
click at [394, 163] on div "2700 6400 2700 6400" at bounding box center [489, 168] width 451 height 21
drag, startPoint x: 605, startPoint y: 170, endPoint x: 479, endPoint y: 171, distance: 126.8
click at [494, 171] on div at bounding box center [507, 168] width 27 height 27
click at [1330, 243] on button "zoek" at bounding box center [1327, 251] width 46 height 24
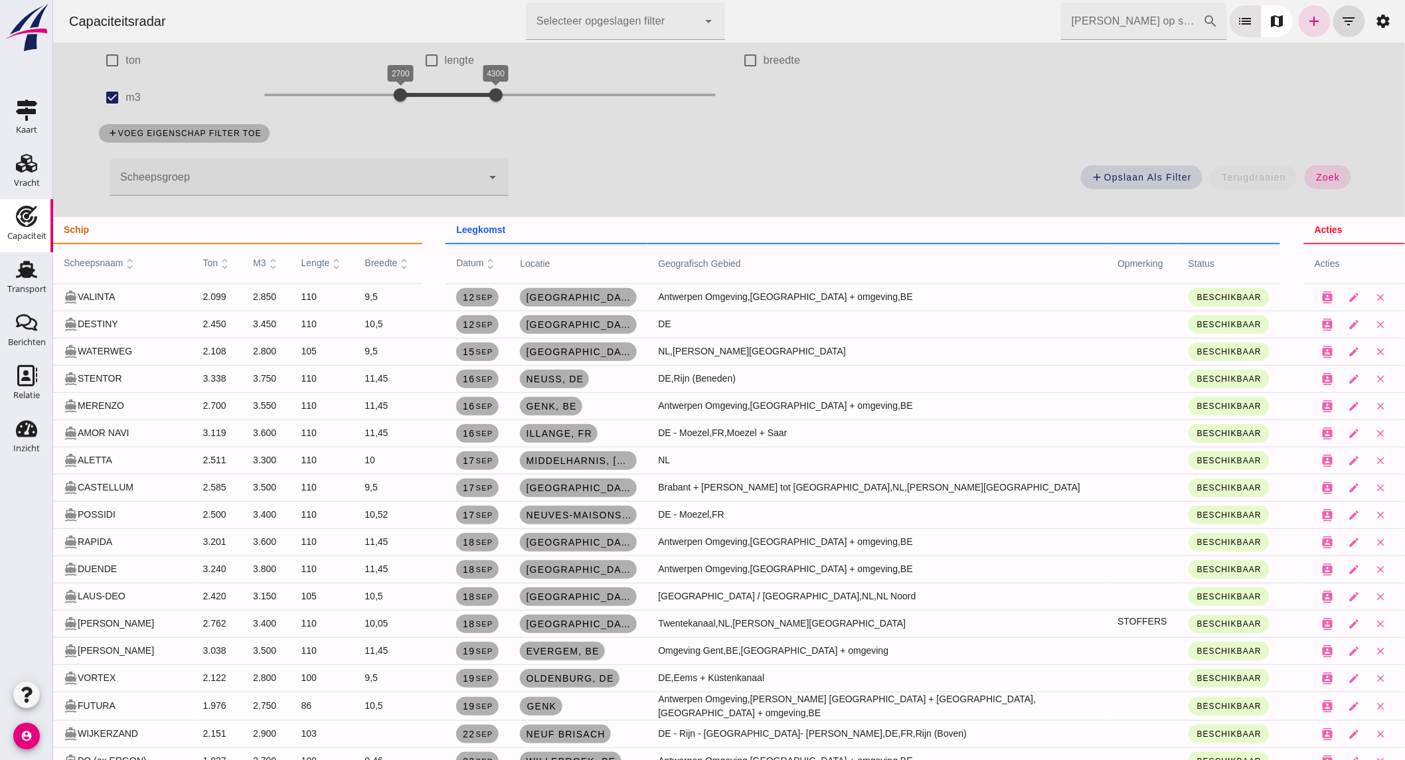
scroll to position [147, 0]
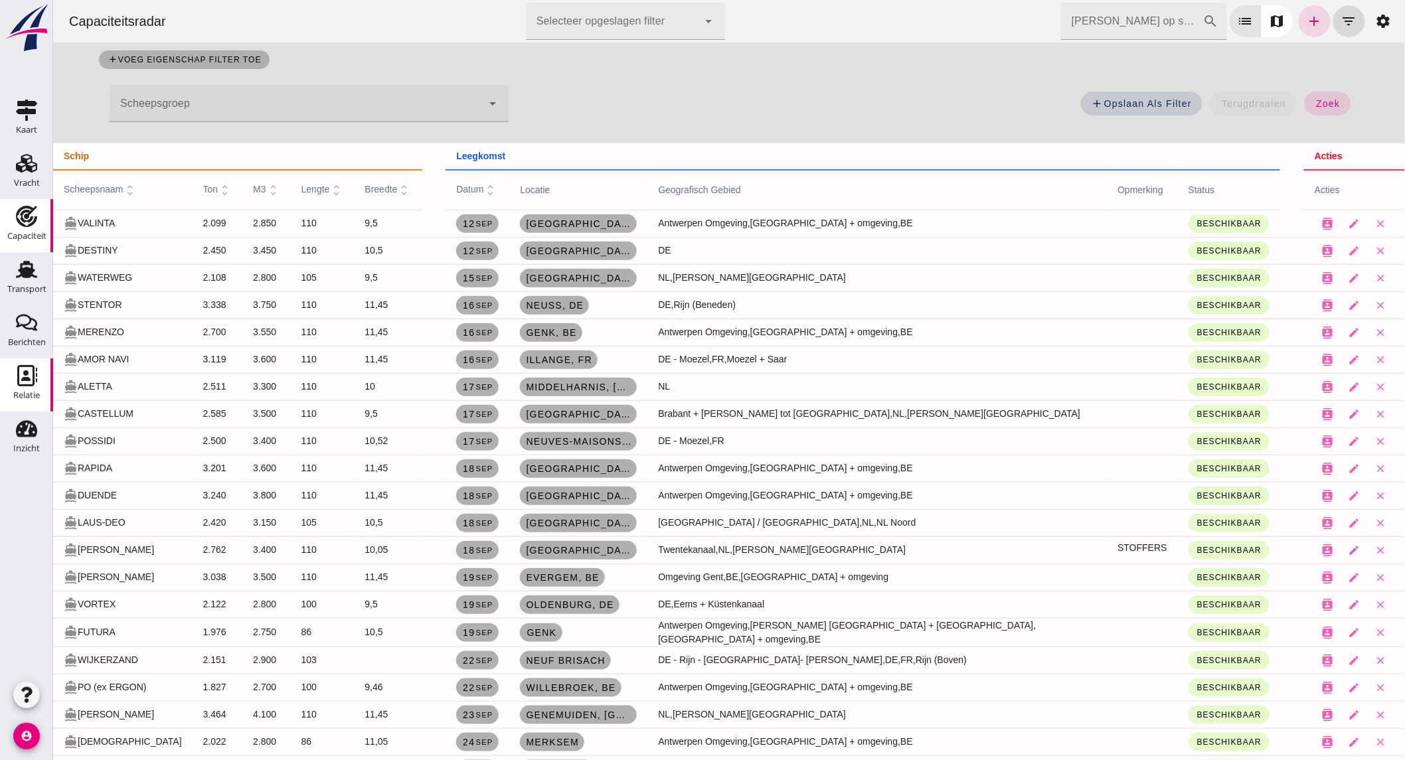
click at [29, 387] on div "Relatie" at bounding box center [26, 395] width 27 height 19
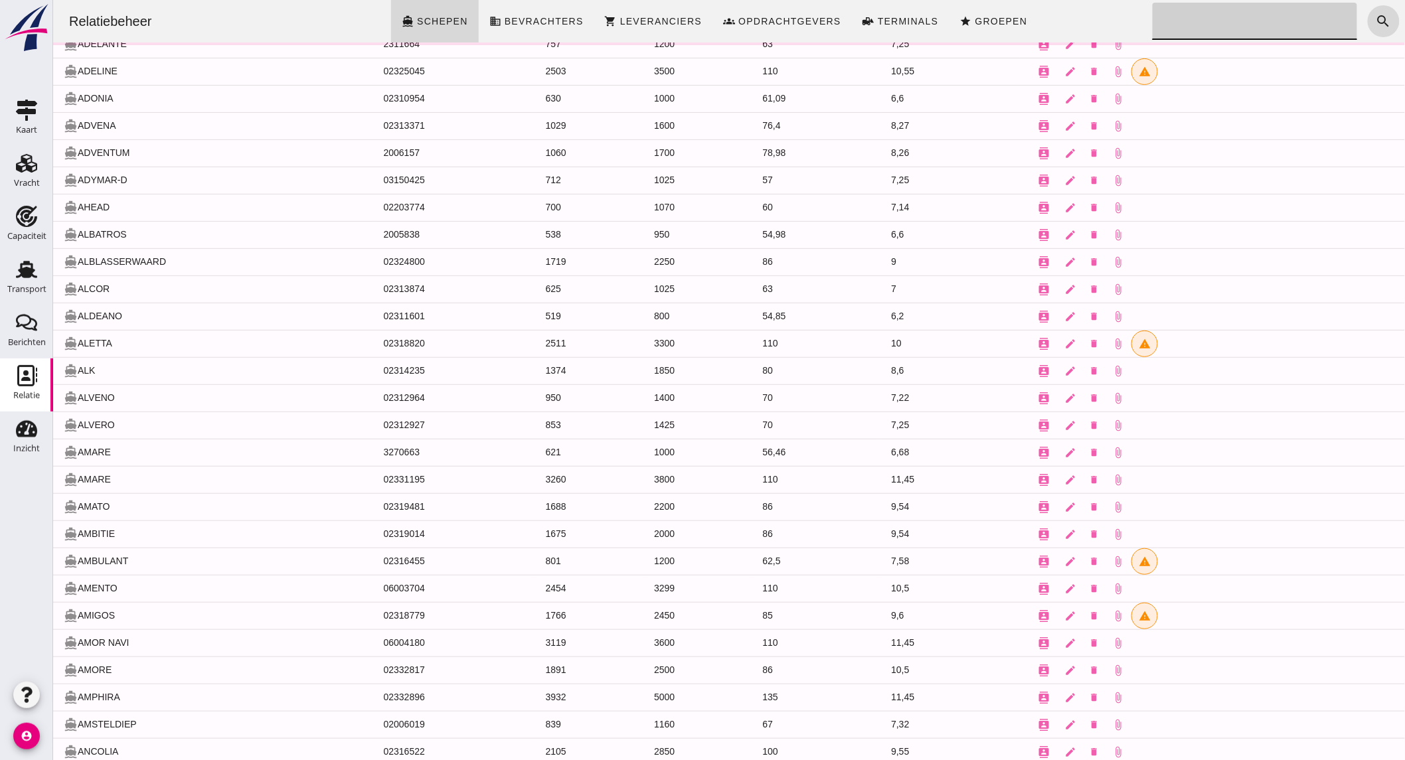
click at [1206, 29] on input "Zoeken..." at bounding box center [1250, 21] width 196 height 37
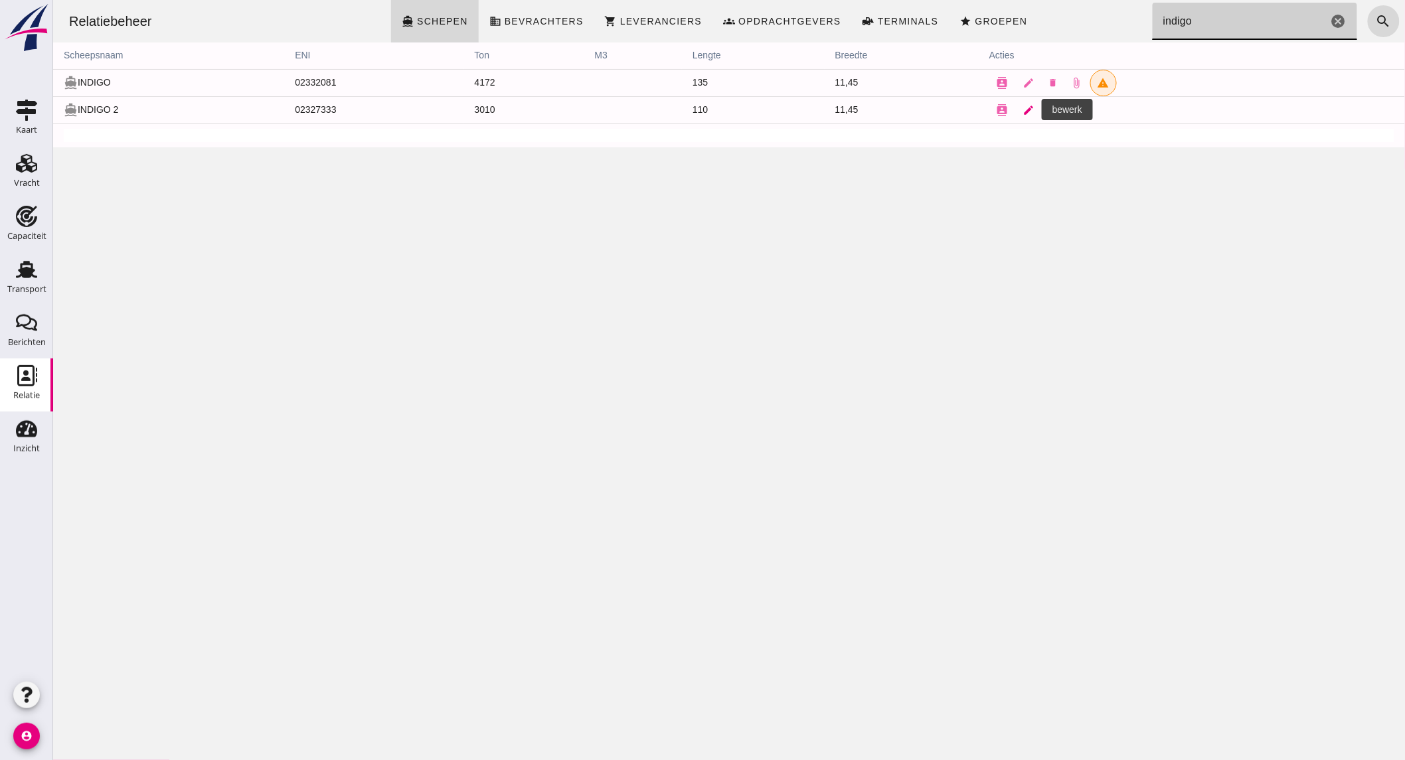
type input "indigo"
click at [1022, 109] on icon "edit" at bounding box center [1028, 110] width 12 height 12
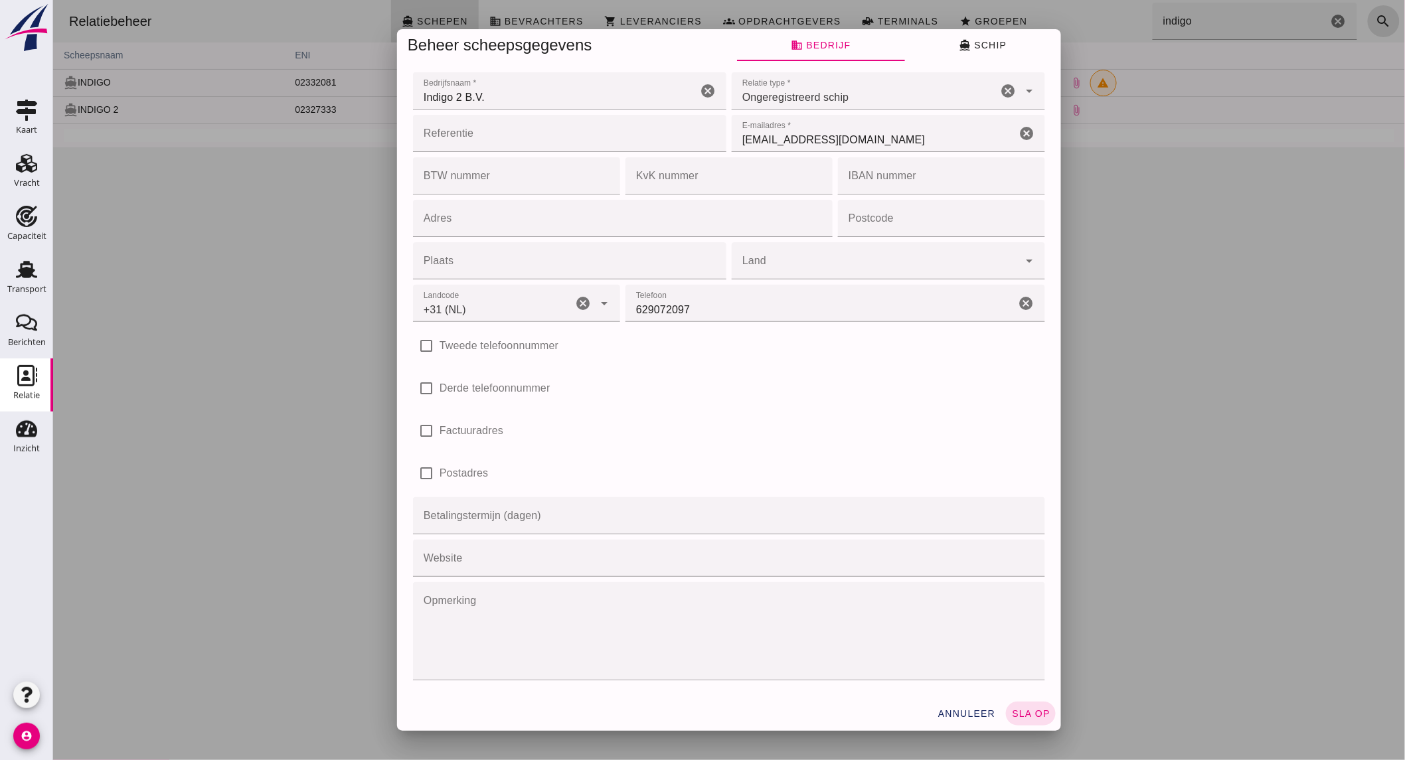
type input "+31 (NL)"
click at [960, 42] on icon "directions_boat" at bounding box center [964, 45] width 12 height 12
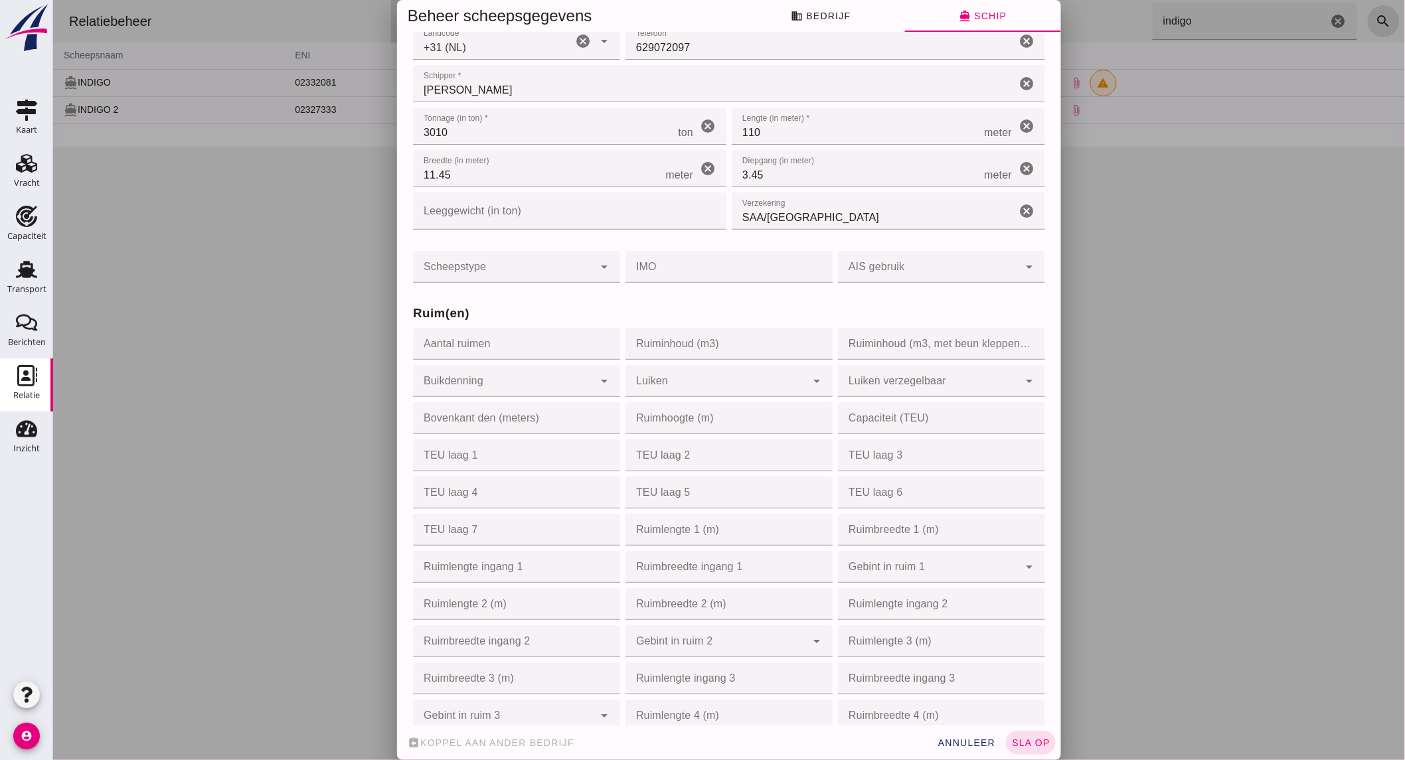
scroll to position [56, 0]
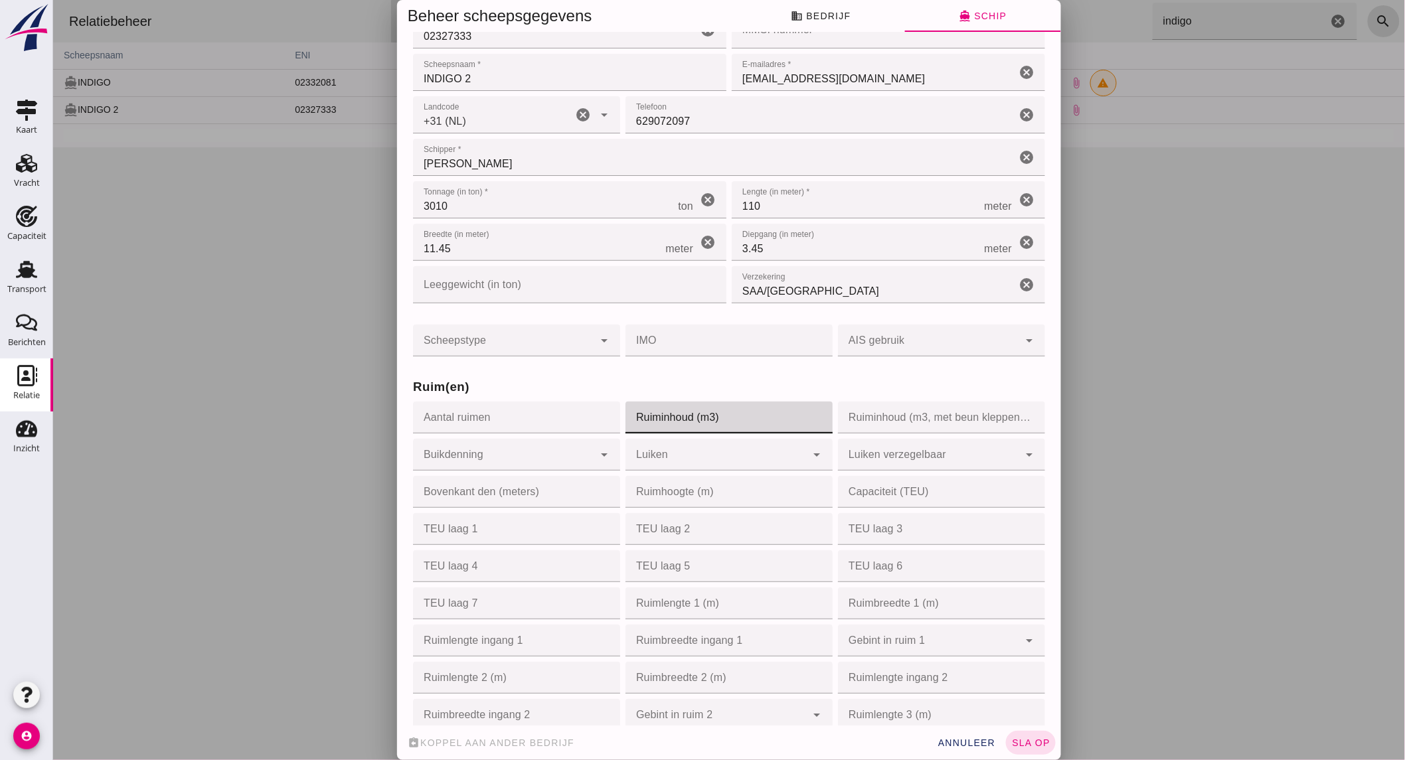
click at [713, 420] on input "Ruiminhoud (m3)" at bounding box center [724, 418] width 199 height 32
type input "3600"
click at [1027, 732] on button "sla op" at bounding box center [1030, 743] width 50 height 24
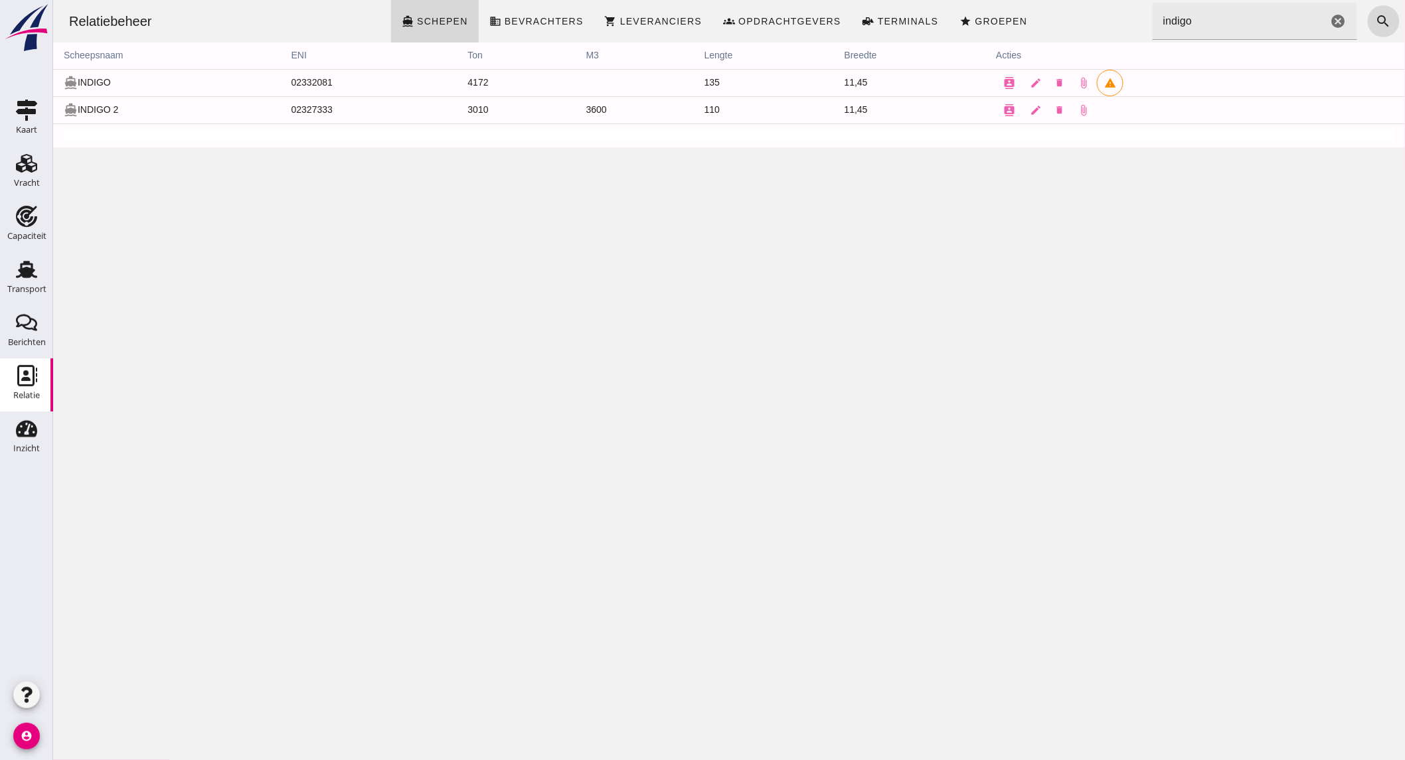
scroll to position [0, 0]
click at [28, 275] on use at bounding box center [26, 269] width 21 height 17
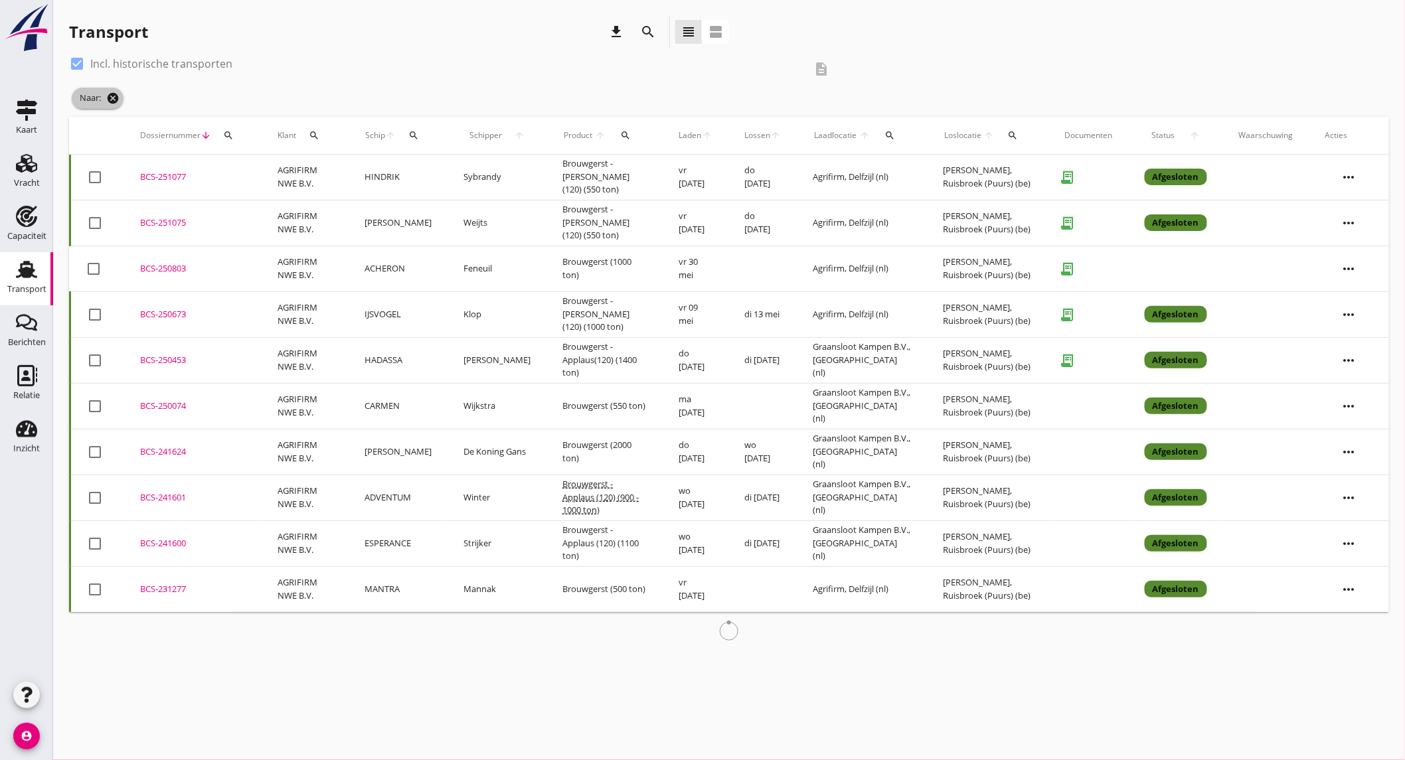
click at [108, 97] on icon "cancel" at bounding box center [112, 98] width 13 height 13
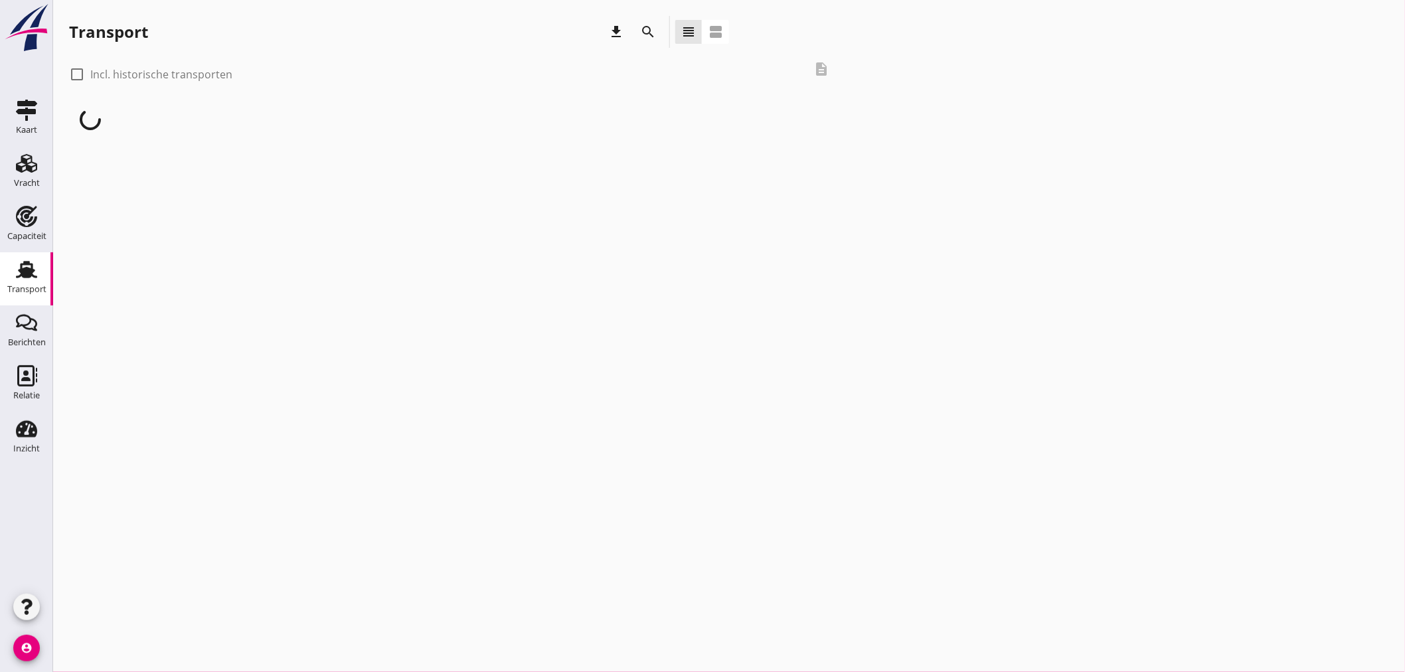
click at [651, 34] on icon "search" at bounding box center [648, 32] width 16 height 16
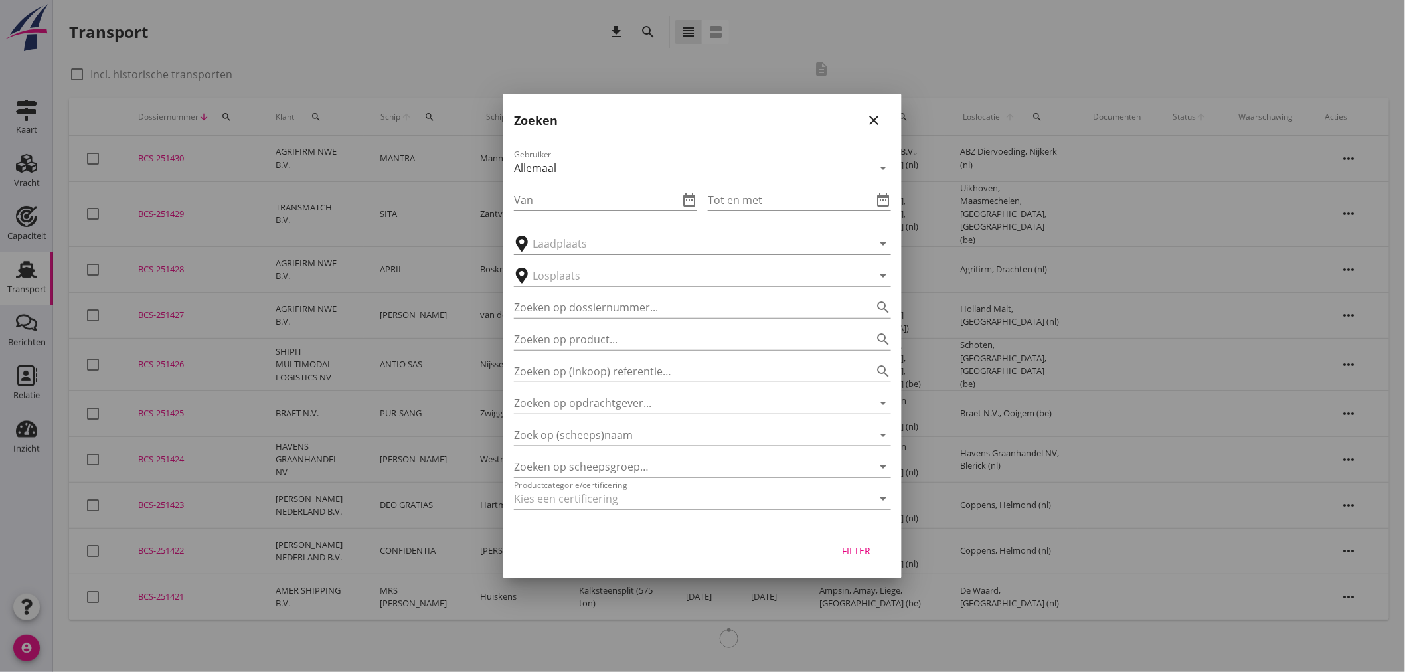
click at [653, 433] on input "Zoek op (scheeps)naam" at bounding box center [684, 434] width 340 height 21
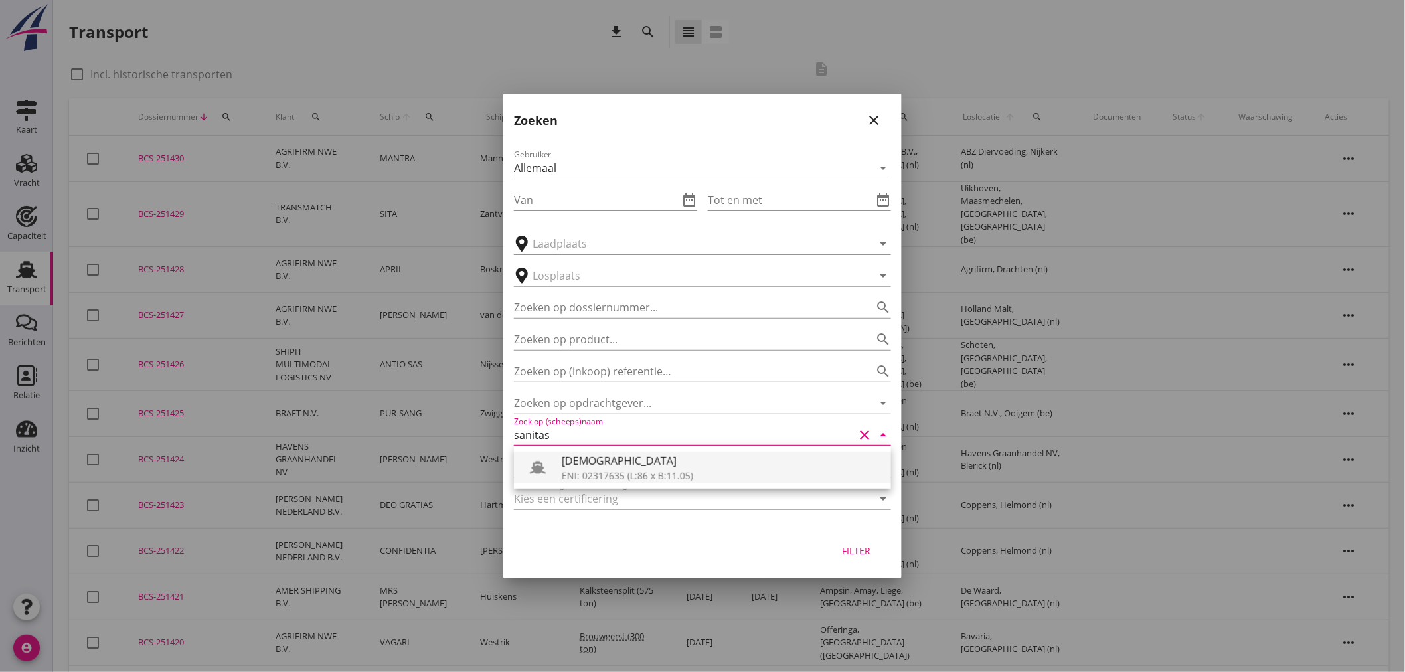
click at [656, 471] on div "ENI: 02317635 (L:86 x B:11.05)" at bounding box center [721, 476] width 319 height 14
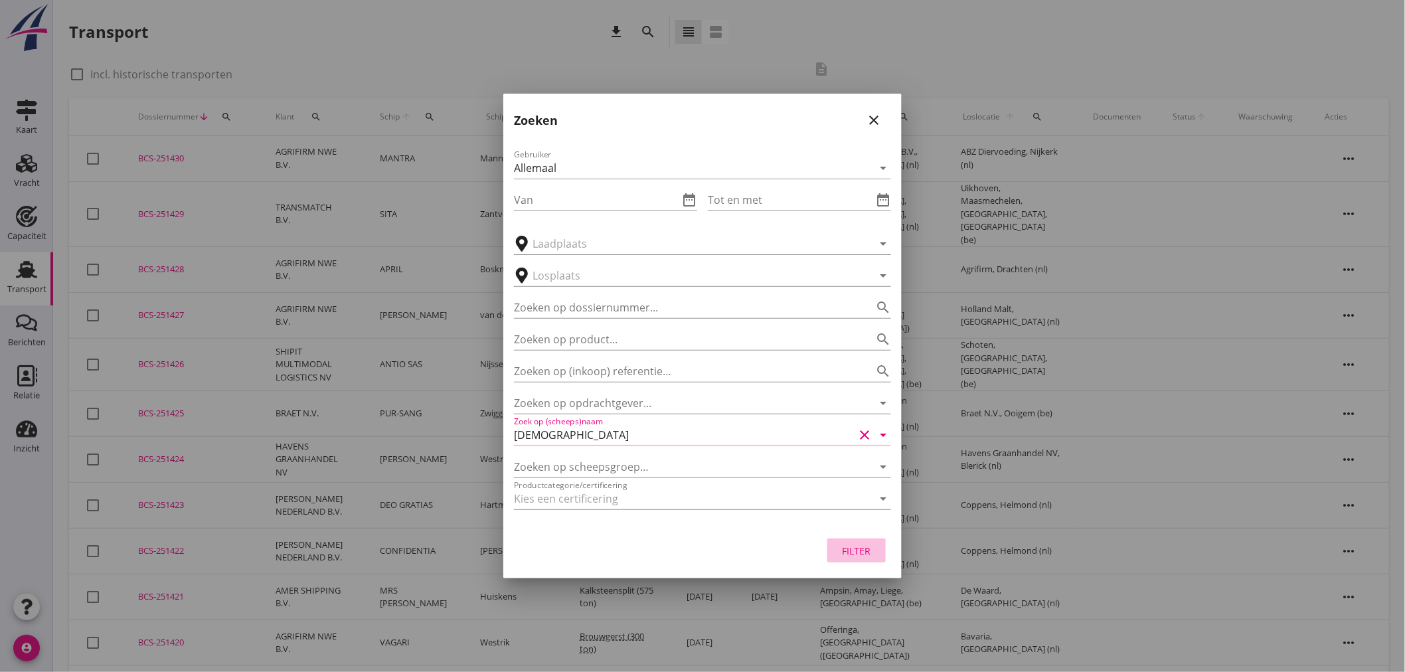
click at [852, 552] on div "Filter" at bounding box center [856, 551] width 37 height 14
type input "[DEMOGRAPHIC_DATA]"
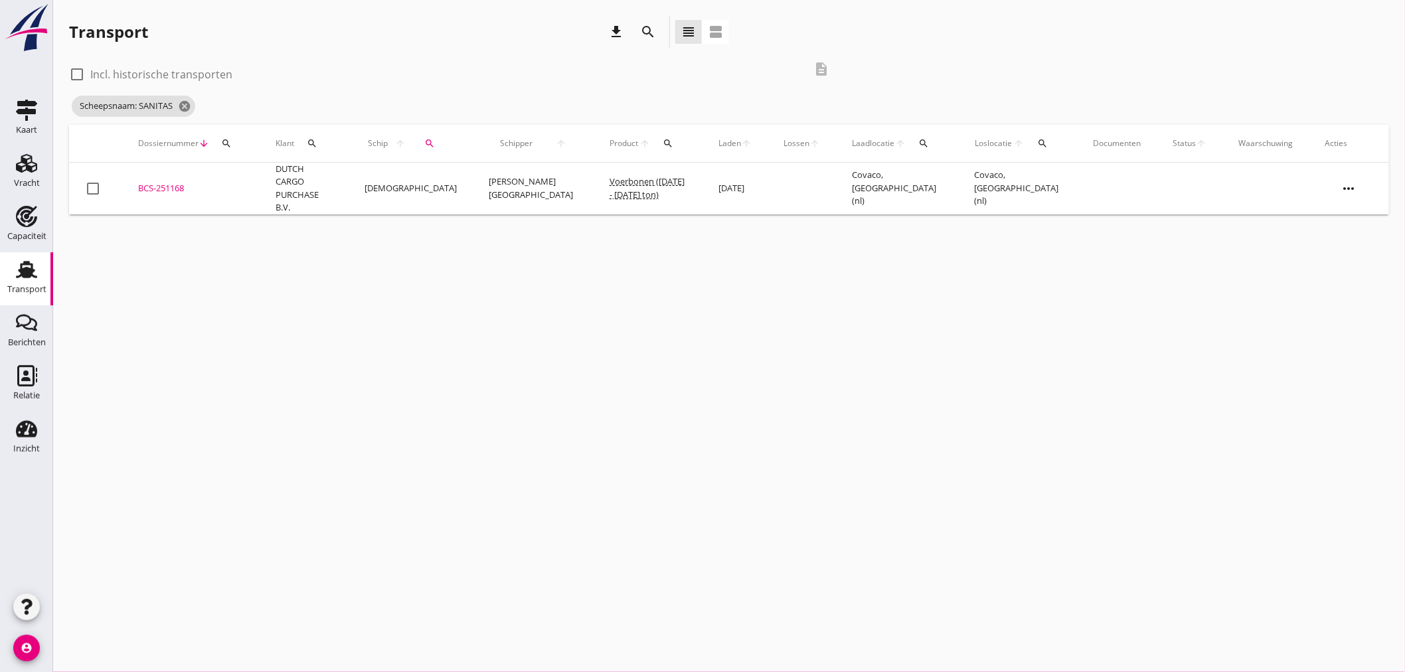
click at [449, 189] on td "[DEMOGRAPHIC_DATA]" at bounding box center [411, 189] width 124 height 52
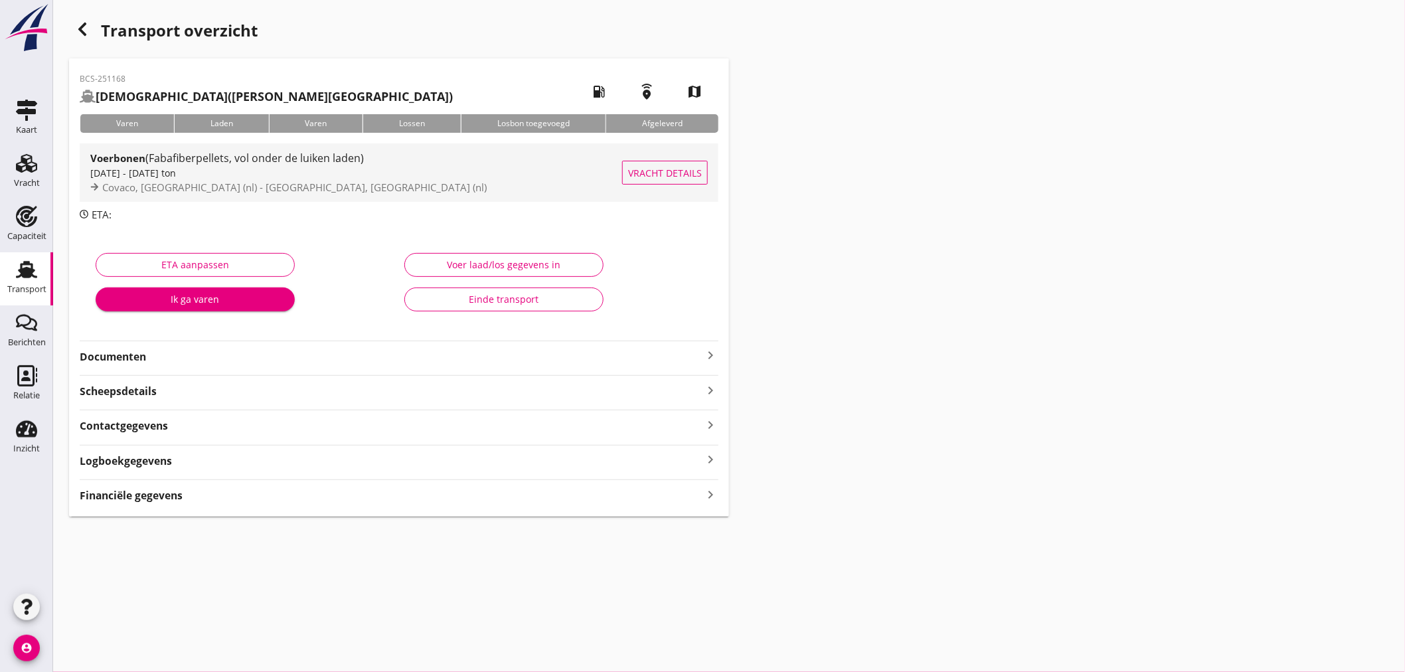
click at [321, 183] on span "Covaco, Munnikenland (nl) - Covaco, Munnikenland (nl)" at bounding box center [294, 187] width 384 height 13
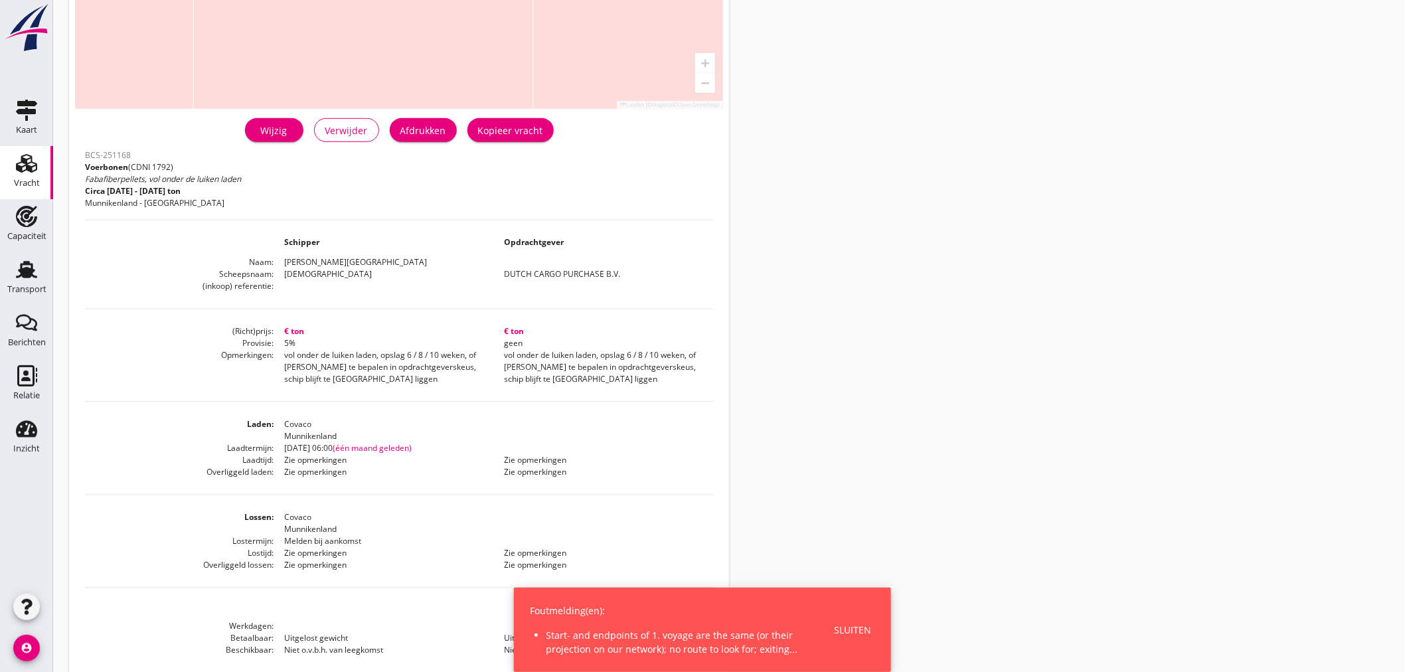
scroll to position [295, 0]
